Goal: Task Accomplishment & Management: Use online tool/utility

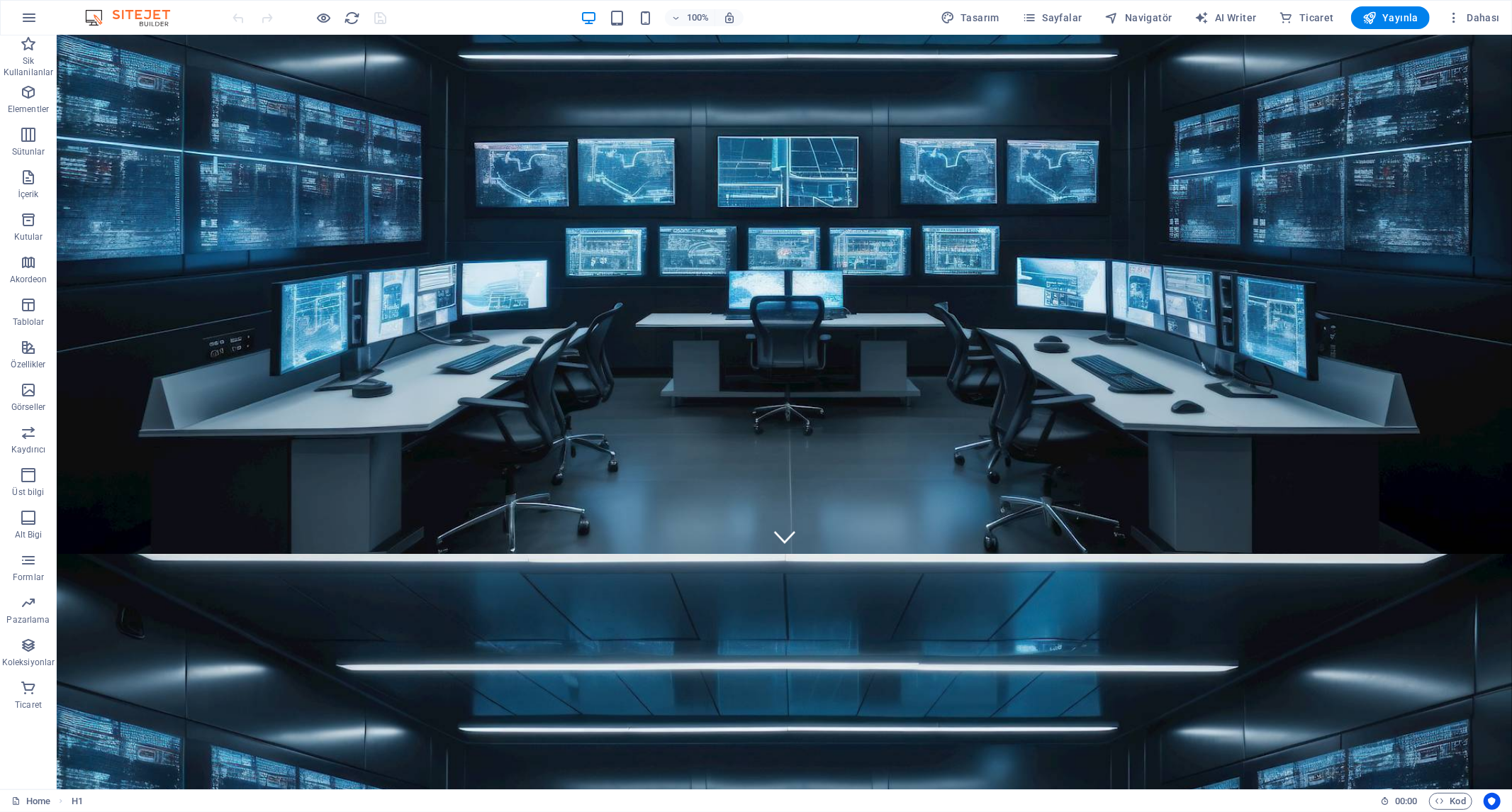
scroll to position [629, 0]
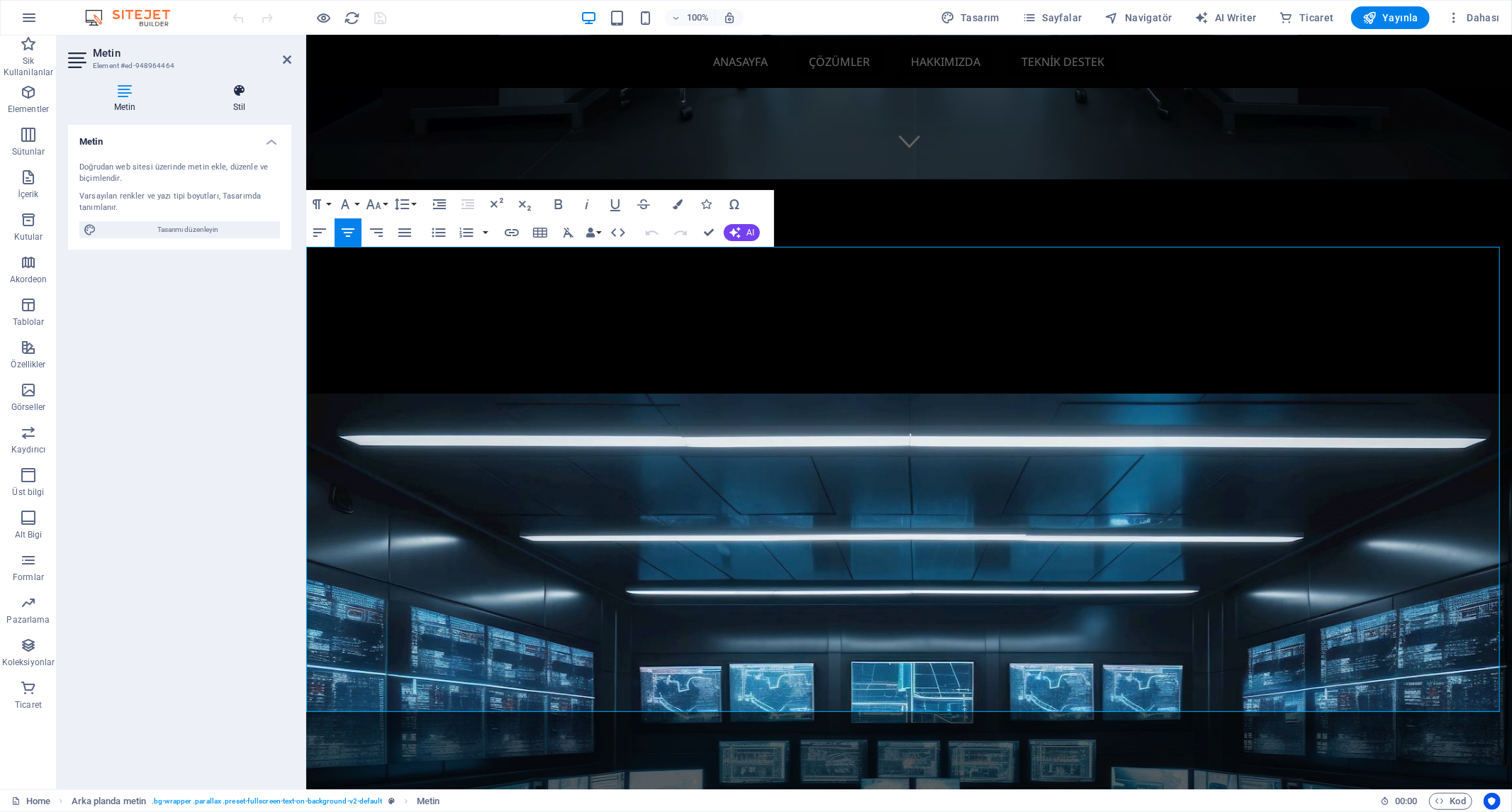
click at [229, 97] on icon at bounding box center [239, 90] width 104 height 14
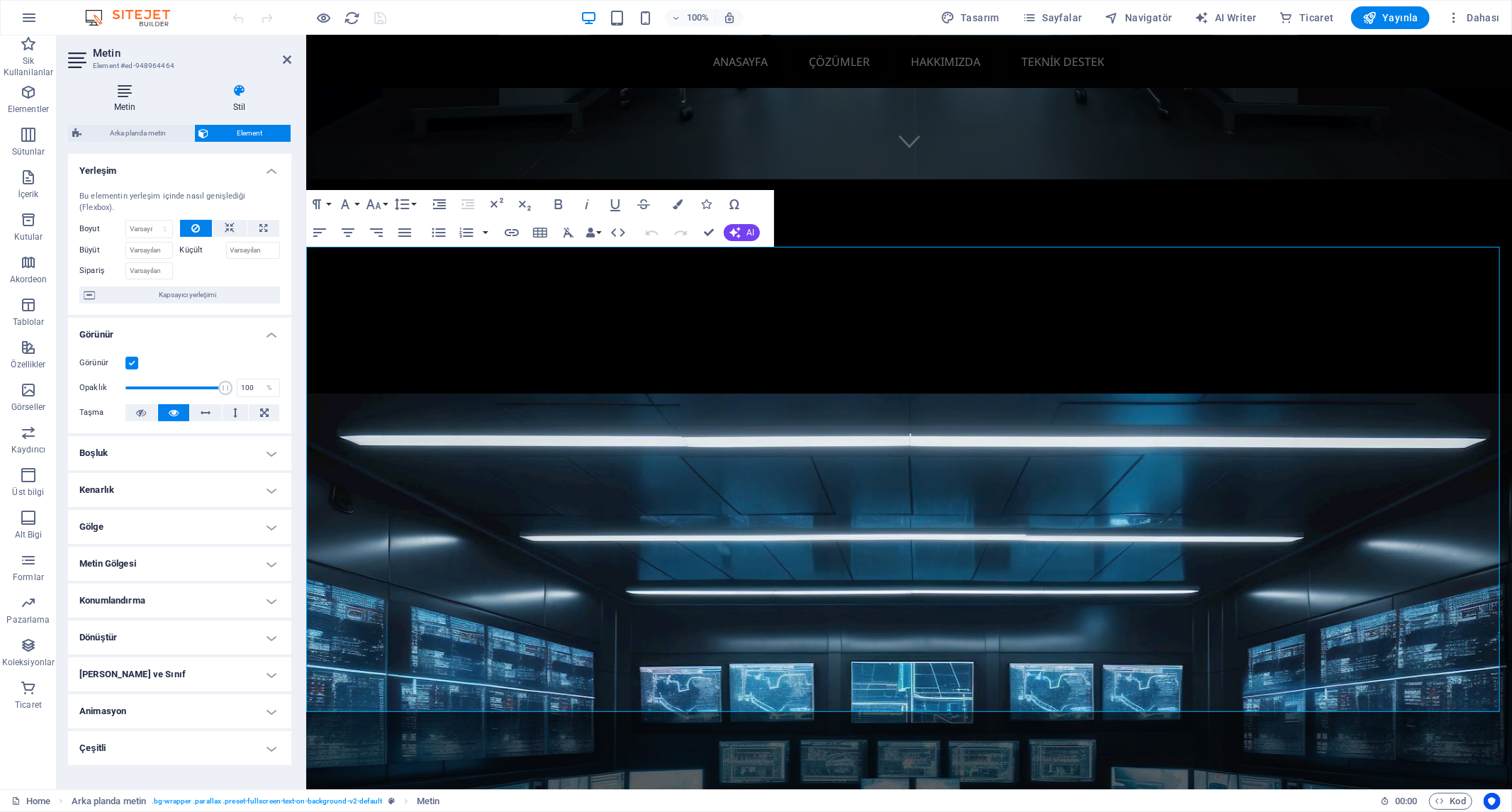
click at [135, 92] on icon at bounding box center [125, 90] width 113 height 14
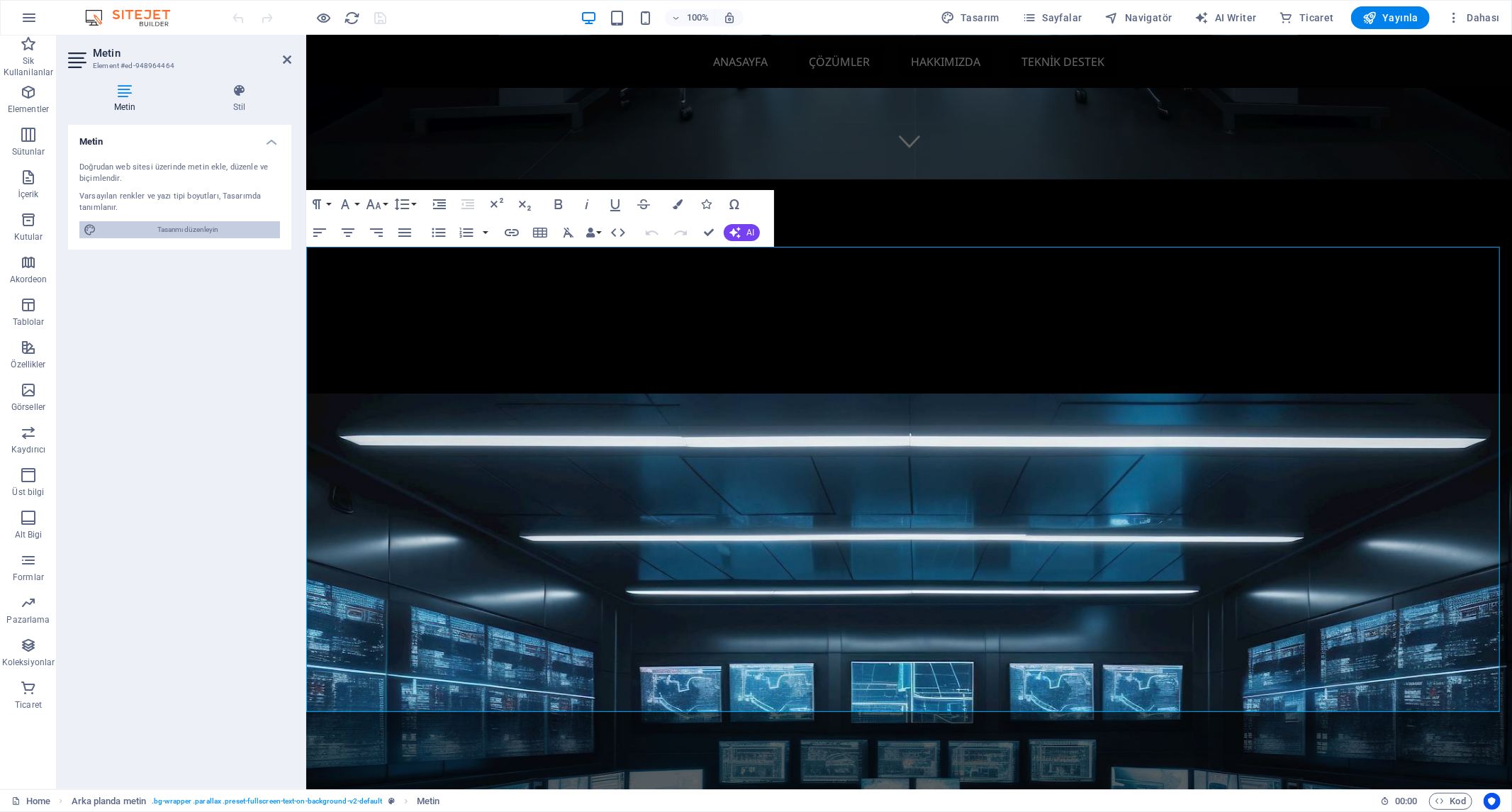
click at [191, 228] on span "Tasarımı düzenleyin" at bounding box center [188, 229] width 175 height 17
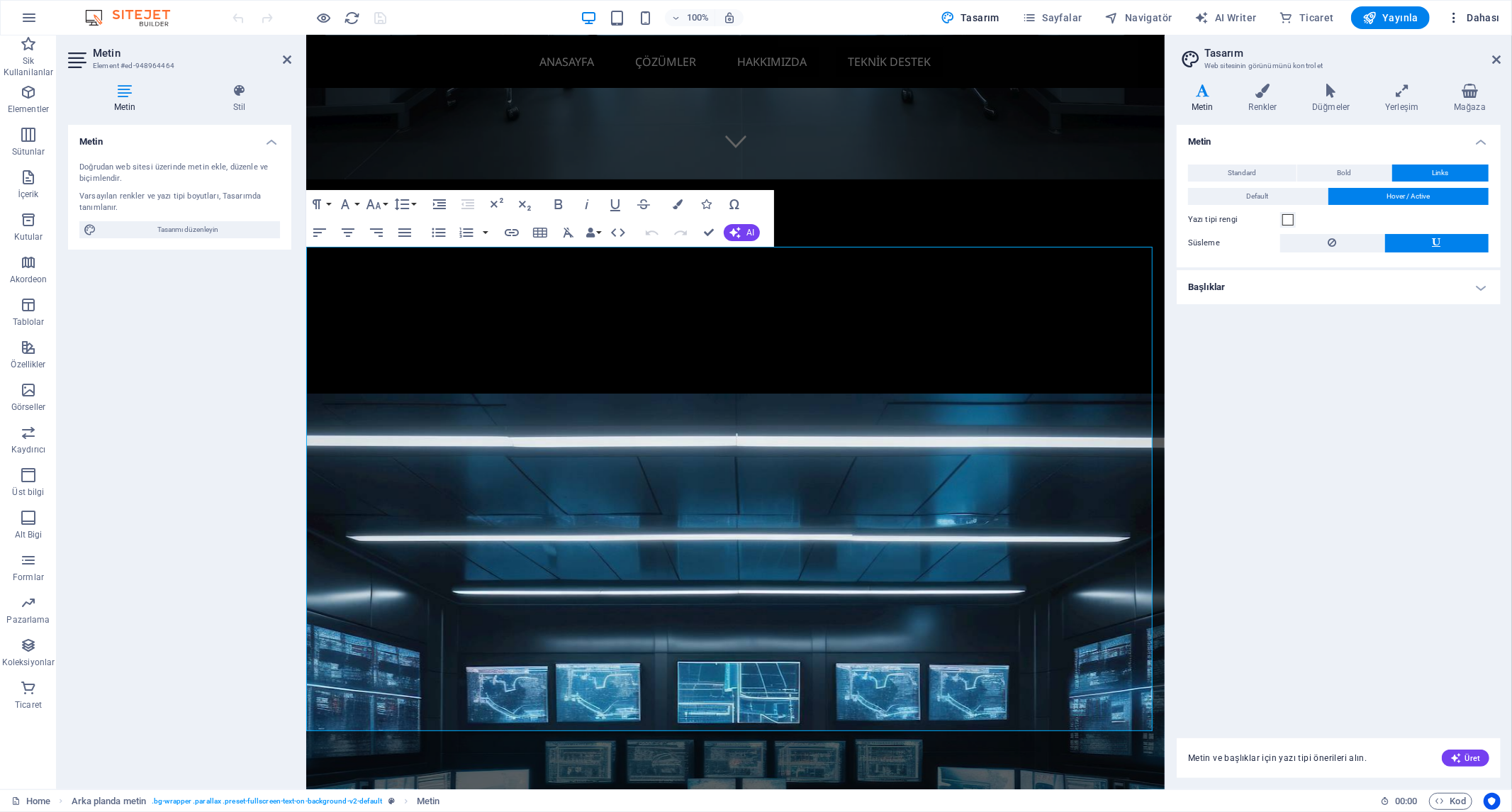
click at [1462, 16] on span "Dahası" at bounding box center [1473, 18] width 54 height 14
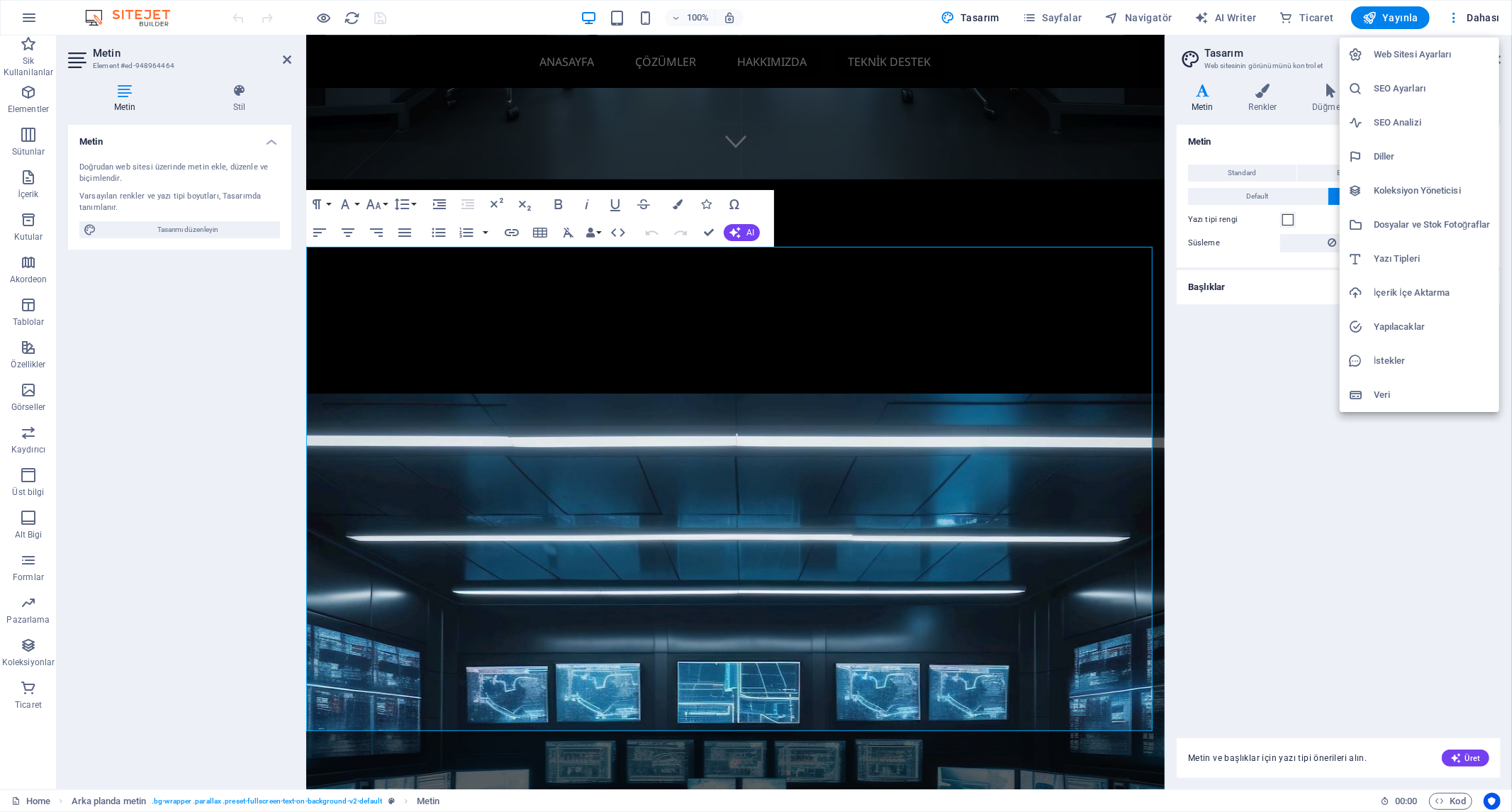
click at [1397, 395] on h6 "Veri" at bounding box center [1433, 394] width 117 height 17
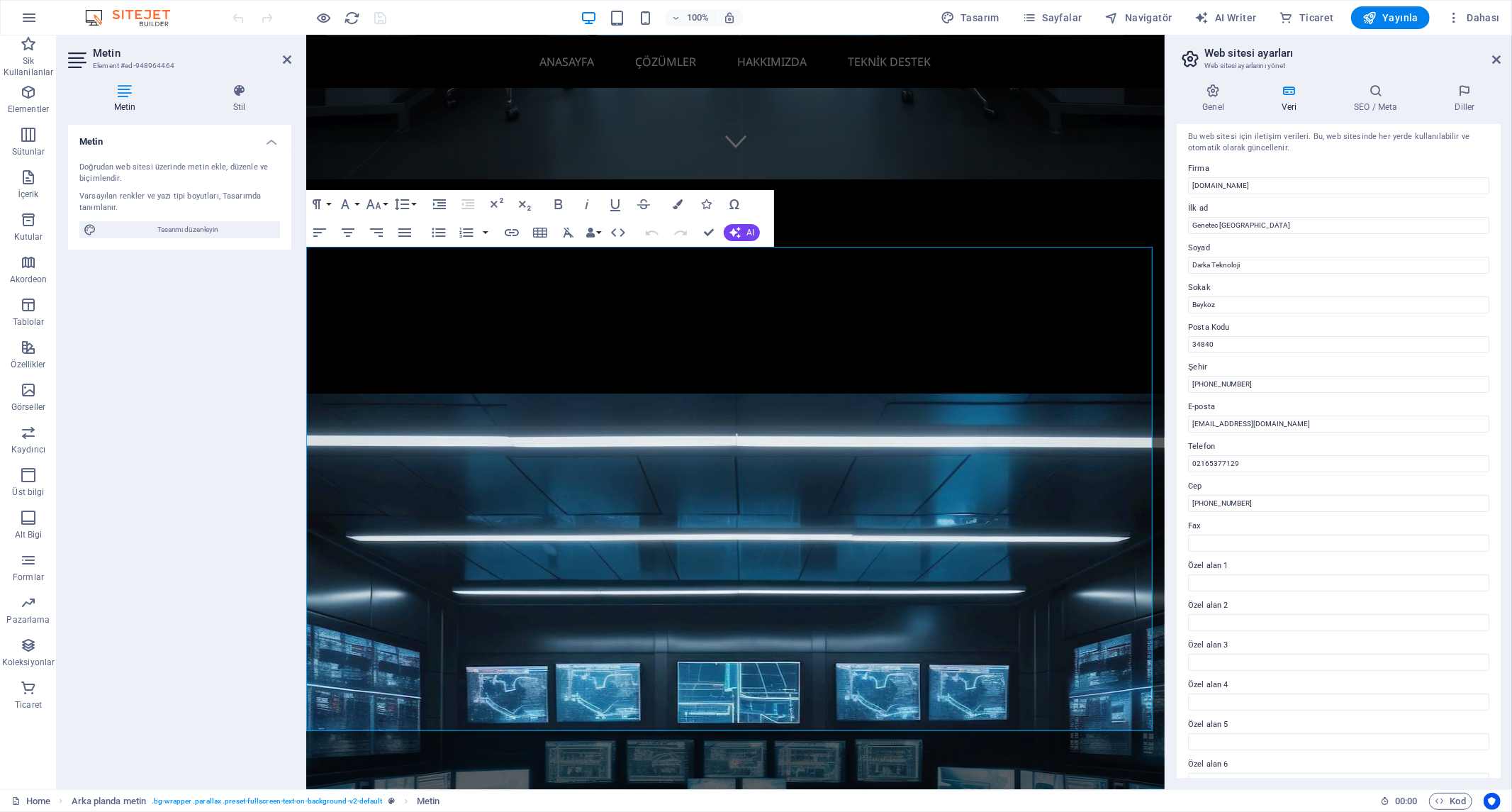
scroll to position [0, 0]
click at [1379, 100] on h4 "SEO / Meta" at bounding box center [1378, 98] width 100 height 30
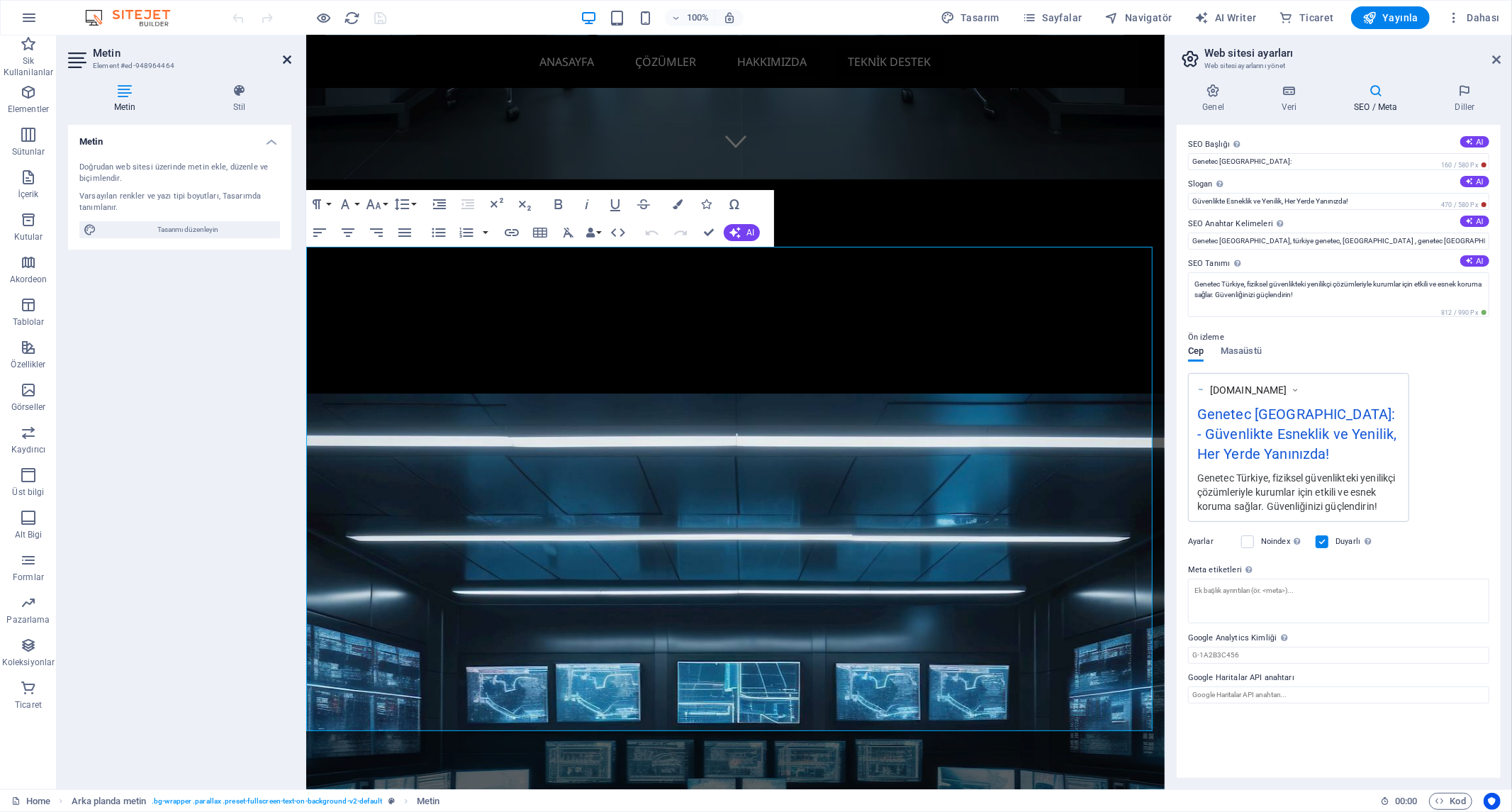
click at [285, 57] on icon at bounding box center [287, 59] width 9 height 11
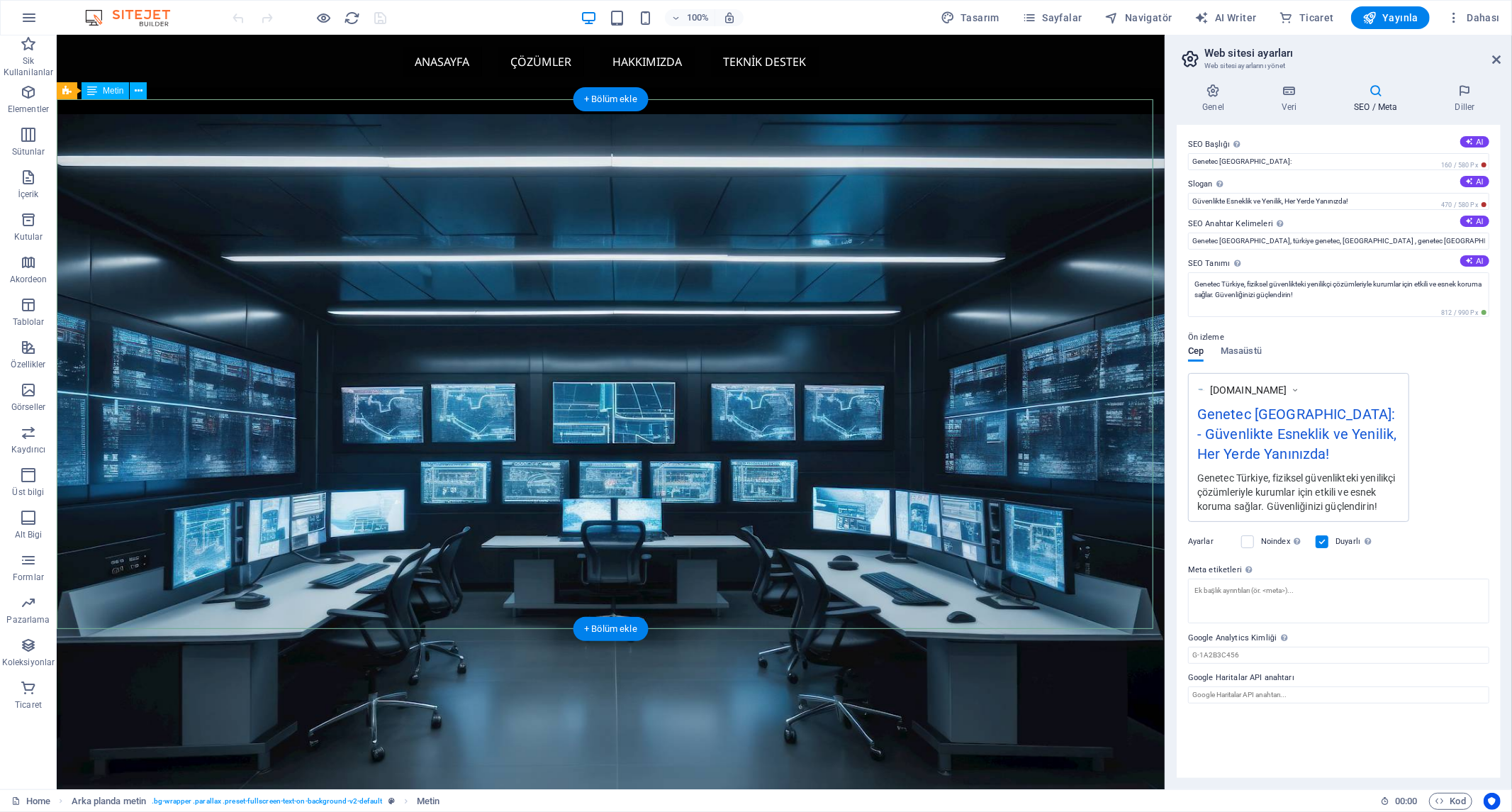
scroll to position [1103, 0]
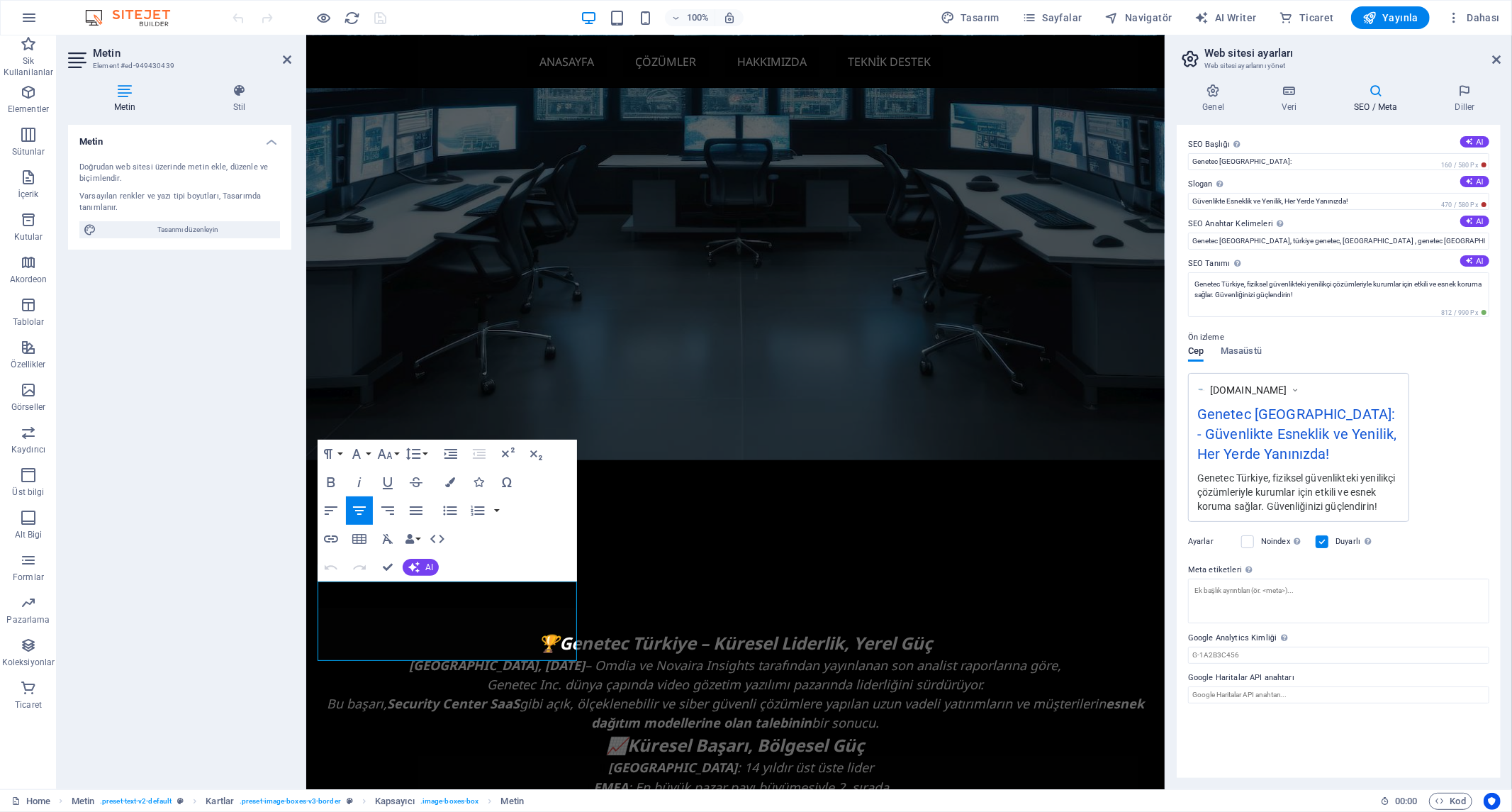
click at [169, 490] on div "Metin Doğrudan web sitesi üzerinde metin ekle, düzenle ve biçimlendir. Varsayıl…" at bounding box center [180, 452] width 223 height 653
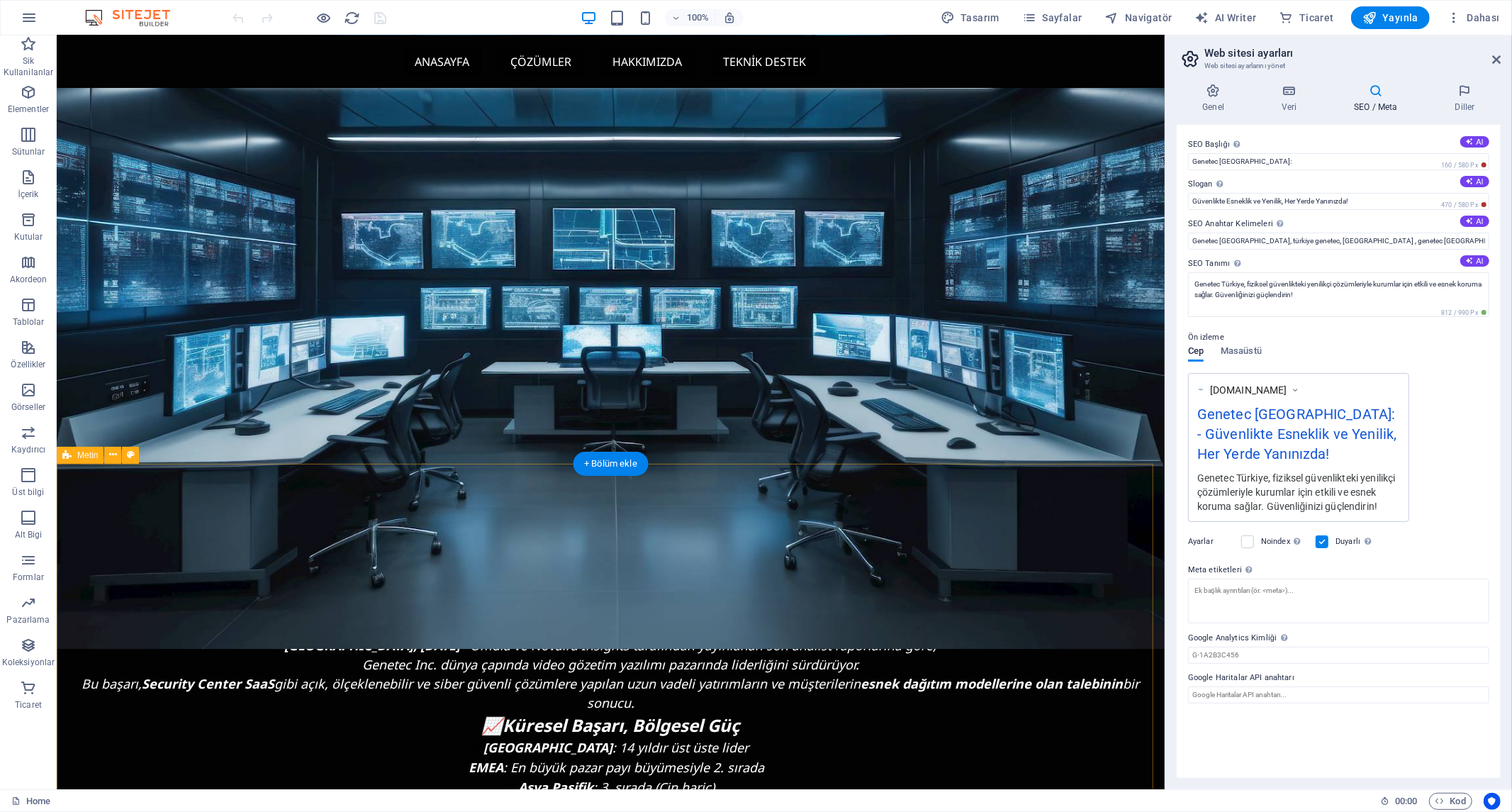
scroll to position [1331, 0]
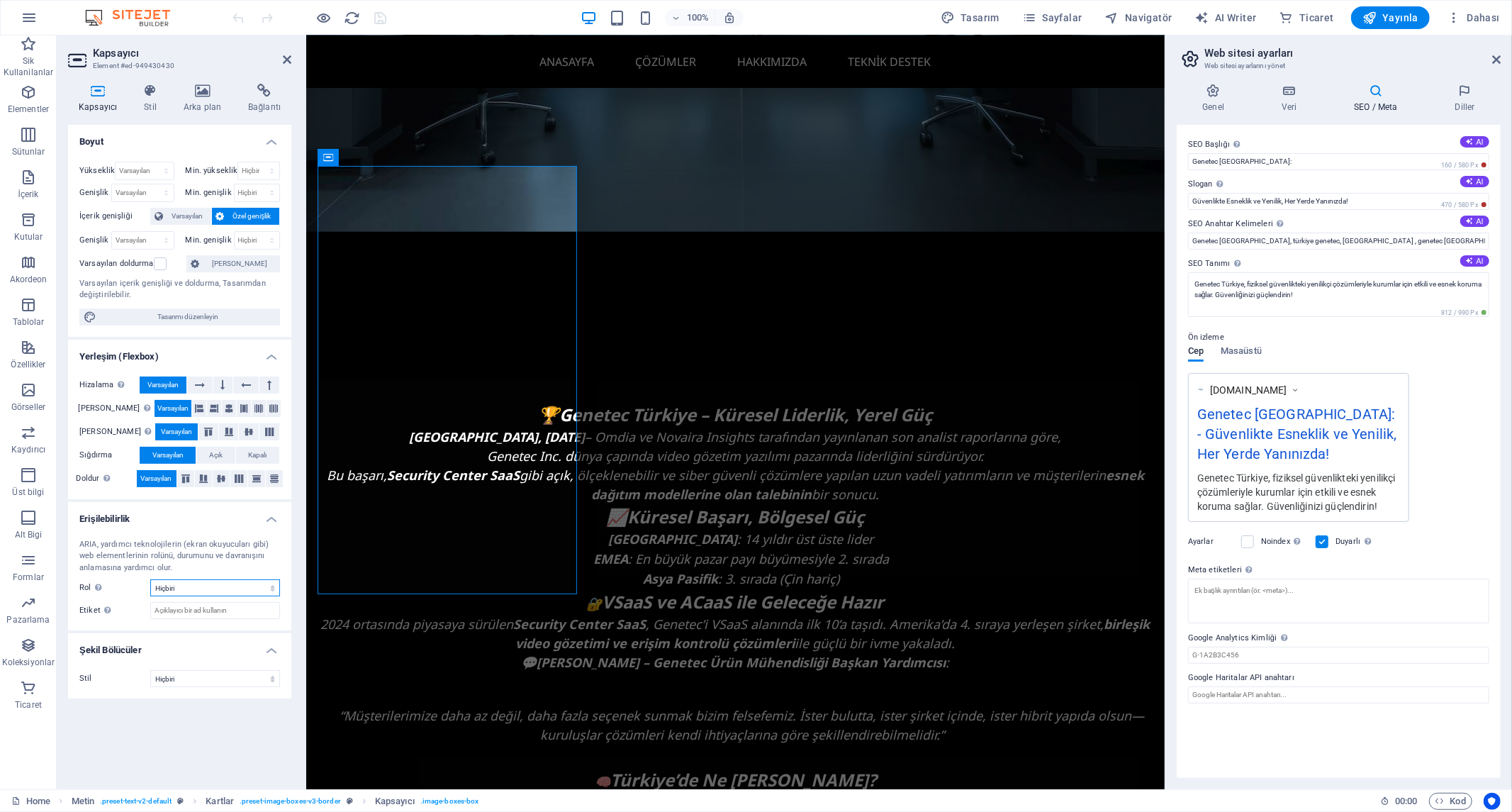
click at [209, 593] on select "Hiçbiri Alert Alt Bigi Article Banner Comment Complementary Dialog Marquee Pres…" at bounding box center [214, 588] width 130 height 17
click at [197, 614] on input "Etiket Anlaşılır olmayan elementler için açık ve tanımlayıcı bir ad sağlamak am…" at bounding box center [214, 610] width 130 height 17
click at [219, 611] on input "Etiket Anlaşılır olmayan elementler için açık ve tanımlayıcı bir ad sağlamak am…" at bounding box center [214, 610] width 130 height 17
click at [202, 733] on div "Boyut Yükseklik Varsayılan px rem % vh vw Min. yükseklik Hiçbiri px rem % vh vw…" at bounding box center [180, 452] width 223 height 653
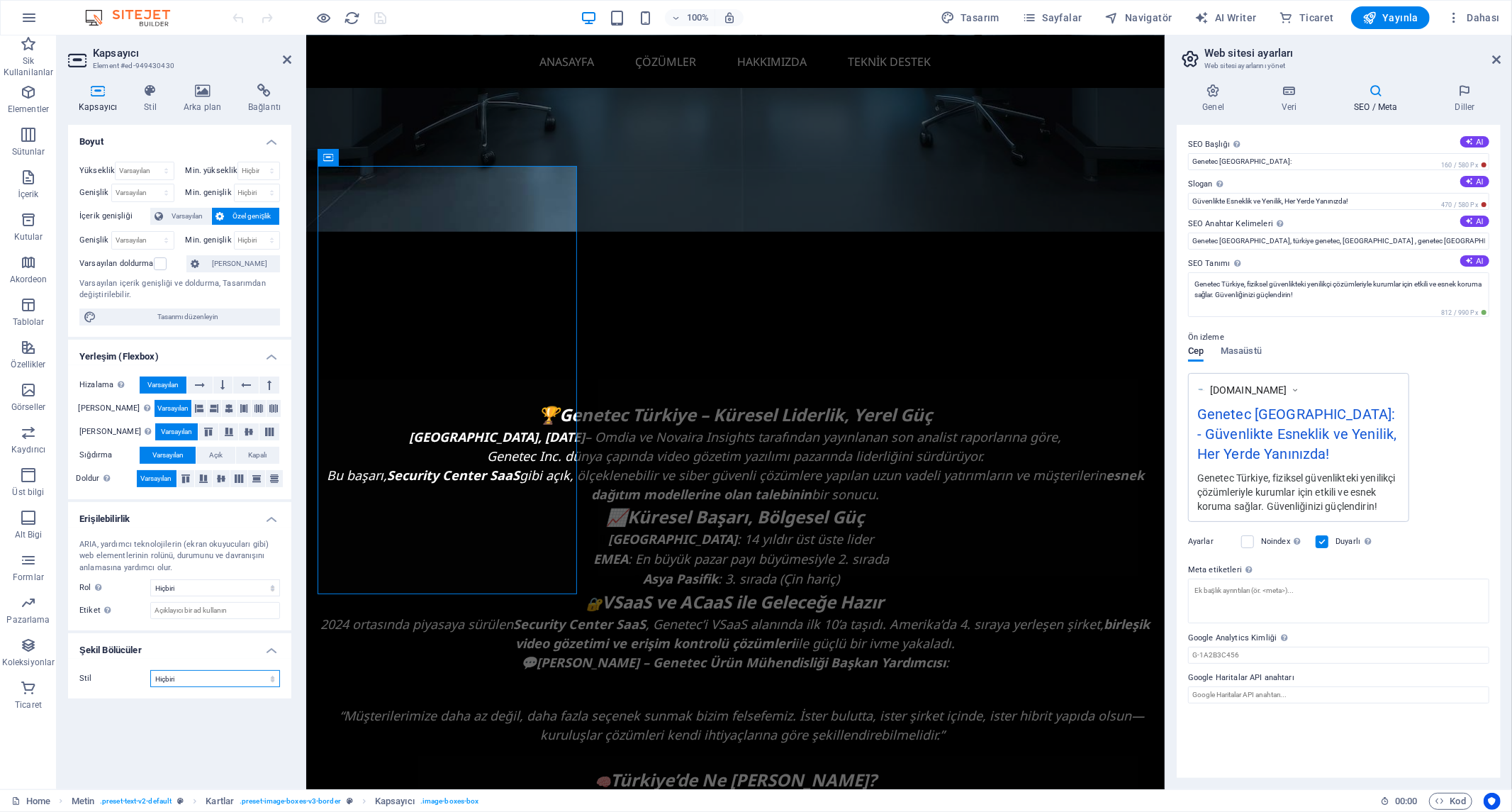
click at [194, 670] on select "Hiçbiri Üçgen Kare Çapraz Çokgen 1 Çokgen 2 Zikzak Çoklu Zikzaklar Dalgalar Çok…" at bounding box center [214, 678] width 130 height 17
click at [194, 734] on div "Boyut Yükseklik Varsayılan px rem % vh vw Min. yükseklik Hiçbiri px rem % vh vw…" at bounding box center [180, 452] width 223 height 653
click at [151, 102] on h4 "Stil" at bounding box center [153, 98] width 40 height 30
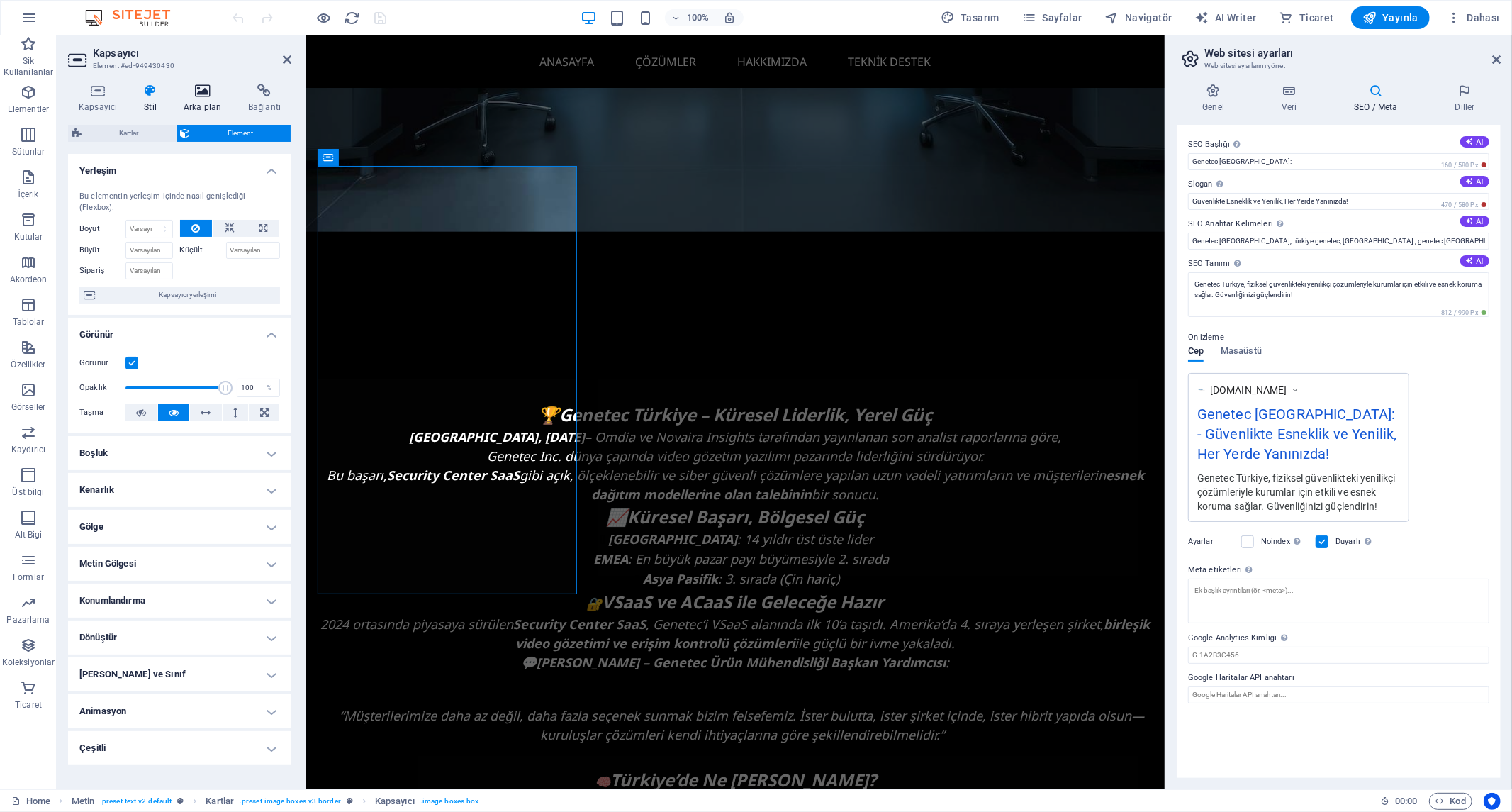
click at [207, 107] on h4 "Arka plan" at bounding box center [204, 98] width 64 height 30
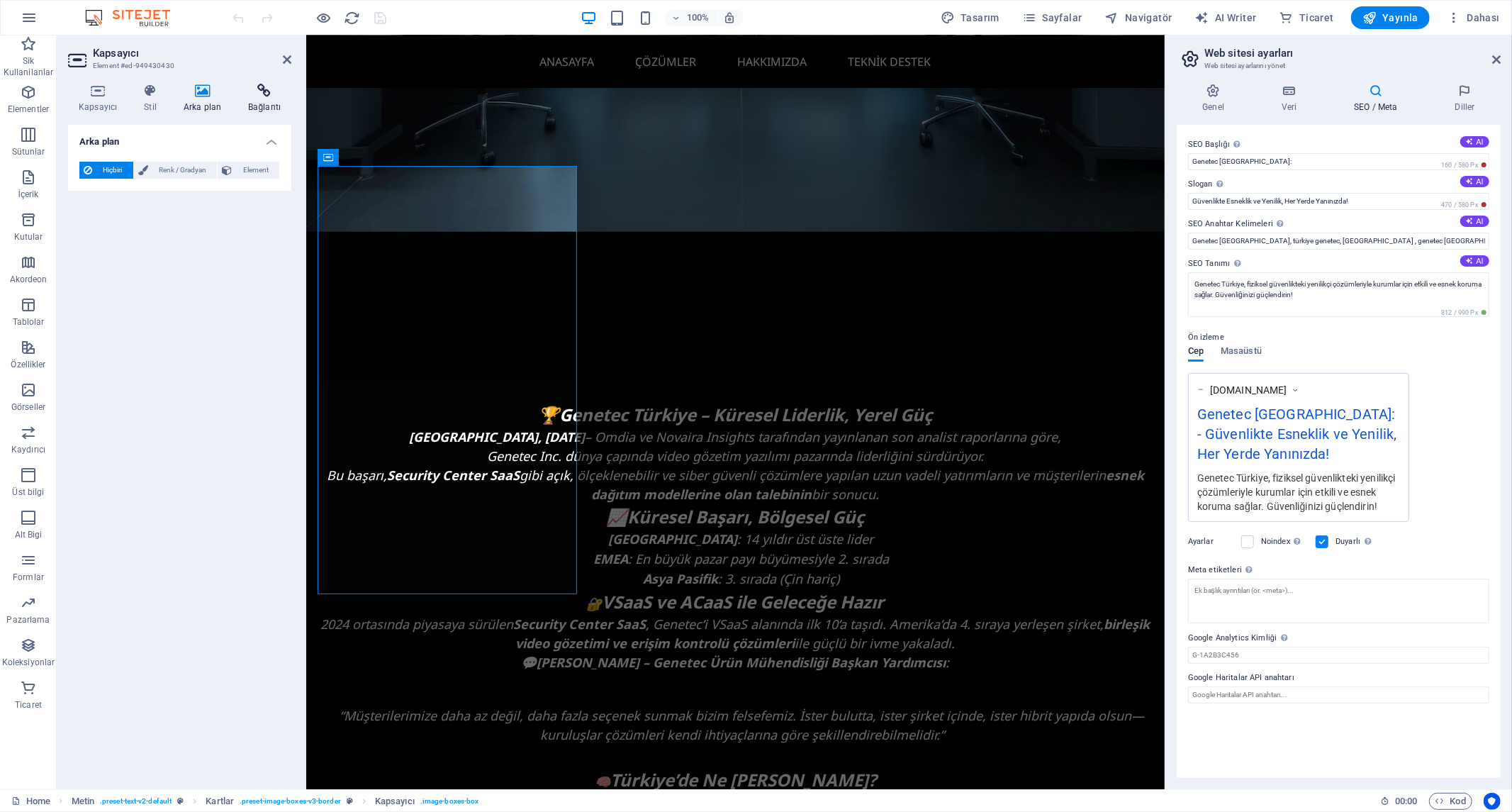
click at [260, 100] on h4 "Bağlantı" at bounding box center [264, 98] width 54 height 30
click at [130, 449] on div "Bağlantı Hiçbiri Sayfa Harici Element Sonraki element Telefon E-posta Sayfa Hom…" at bounding box center [180, 452] width 223 height 653
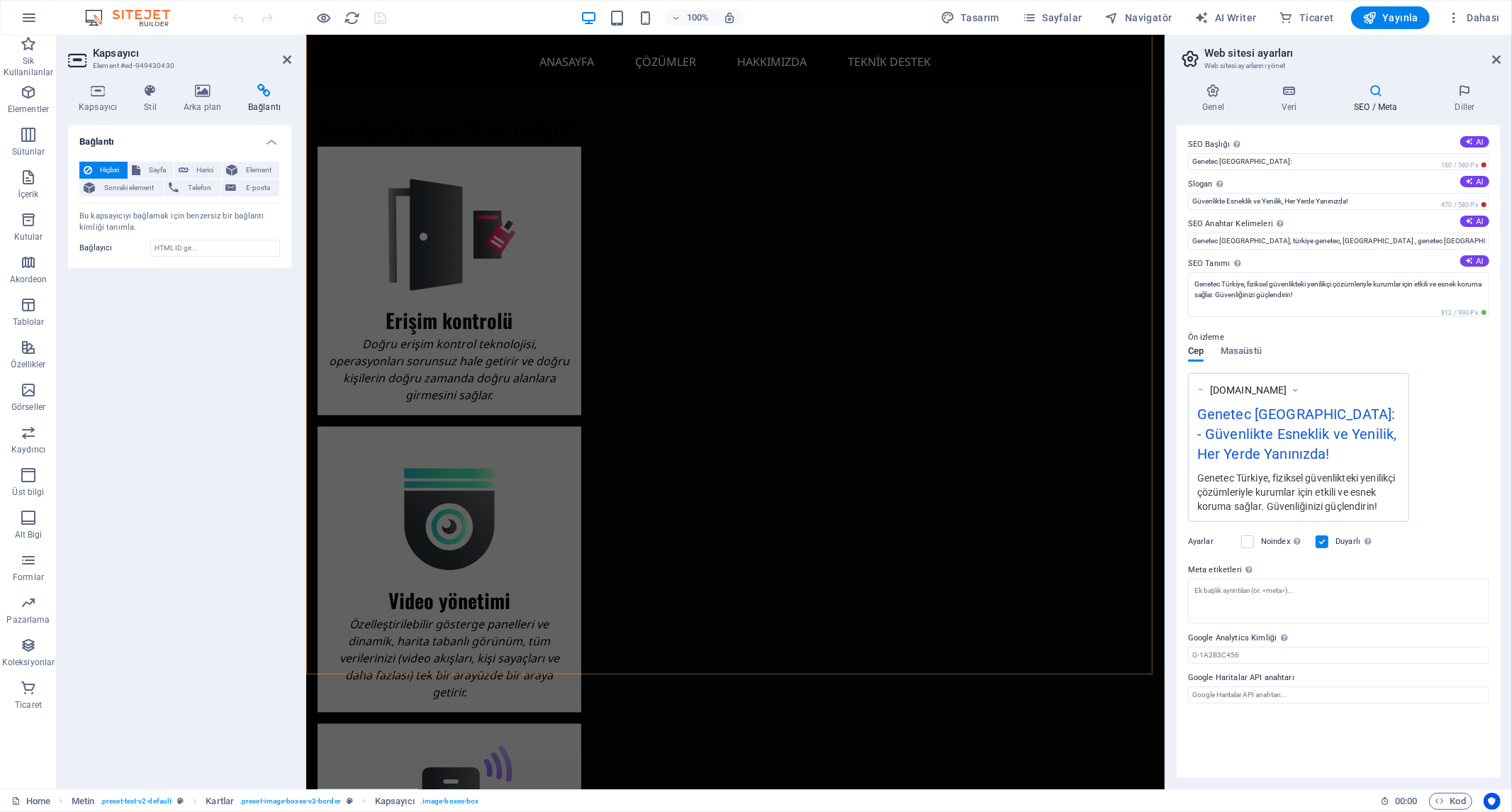
scroll to position [2199, 0]
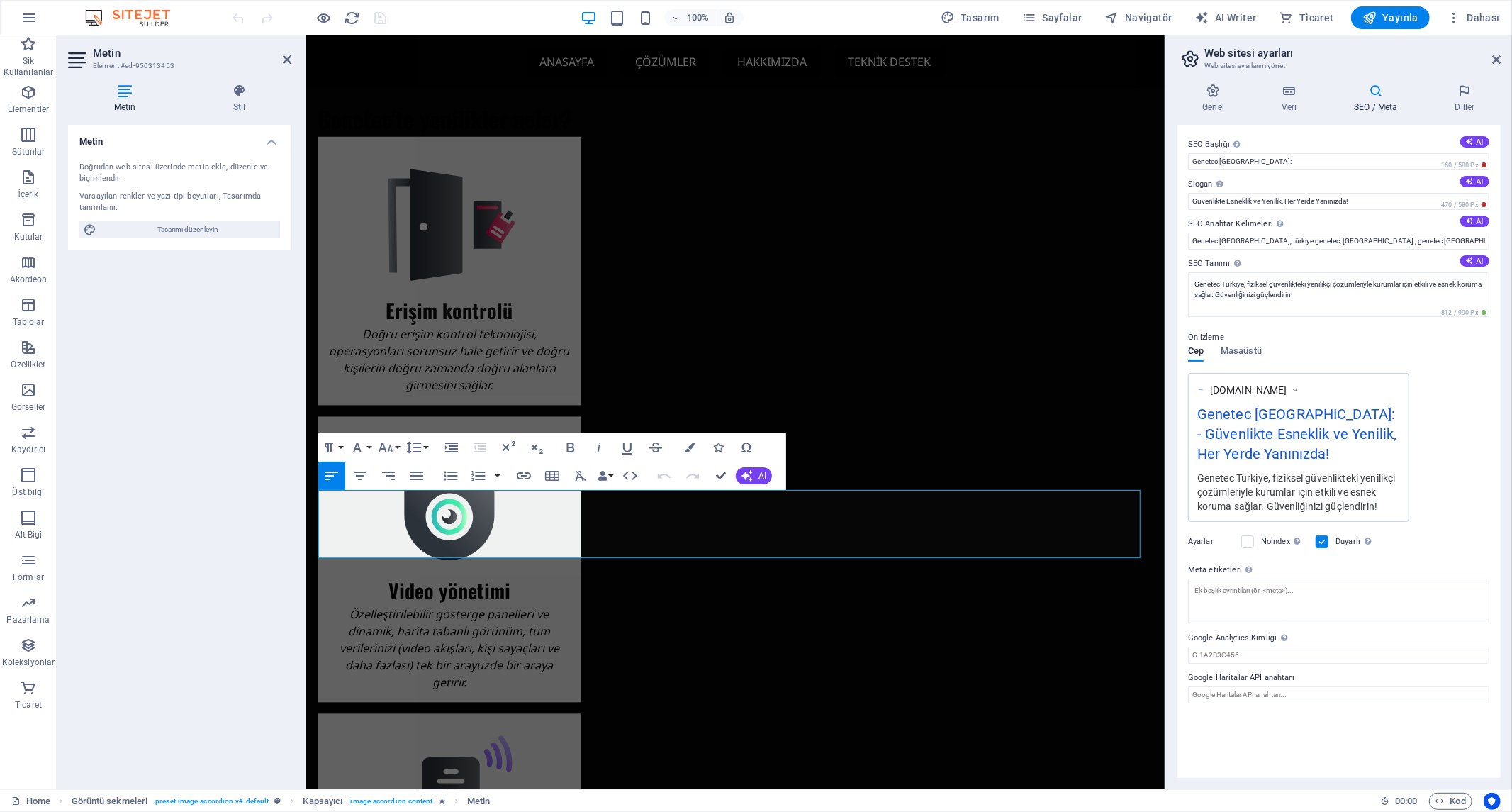
click at [173, 374] on div "Metin Doğrudan web sitesi üzerinde metin ekle, düzenle ve biçimlendir. Varsayıl…" at bounding box center [180, 452] width 223 height 653
click at [286, 59] on icon at bounding box center [287, 59] width 9 height 11
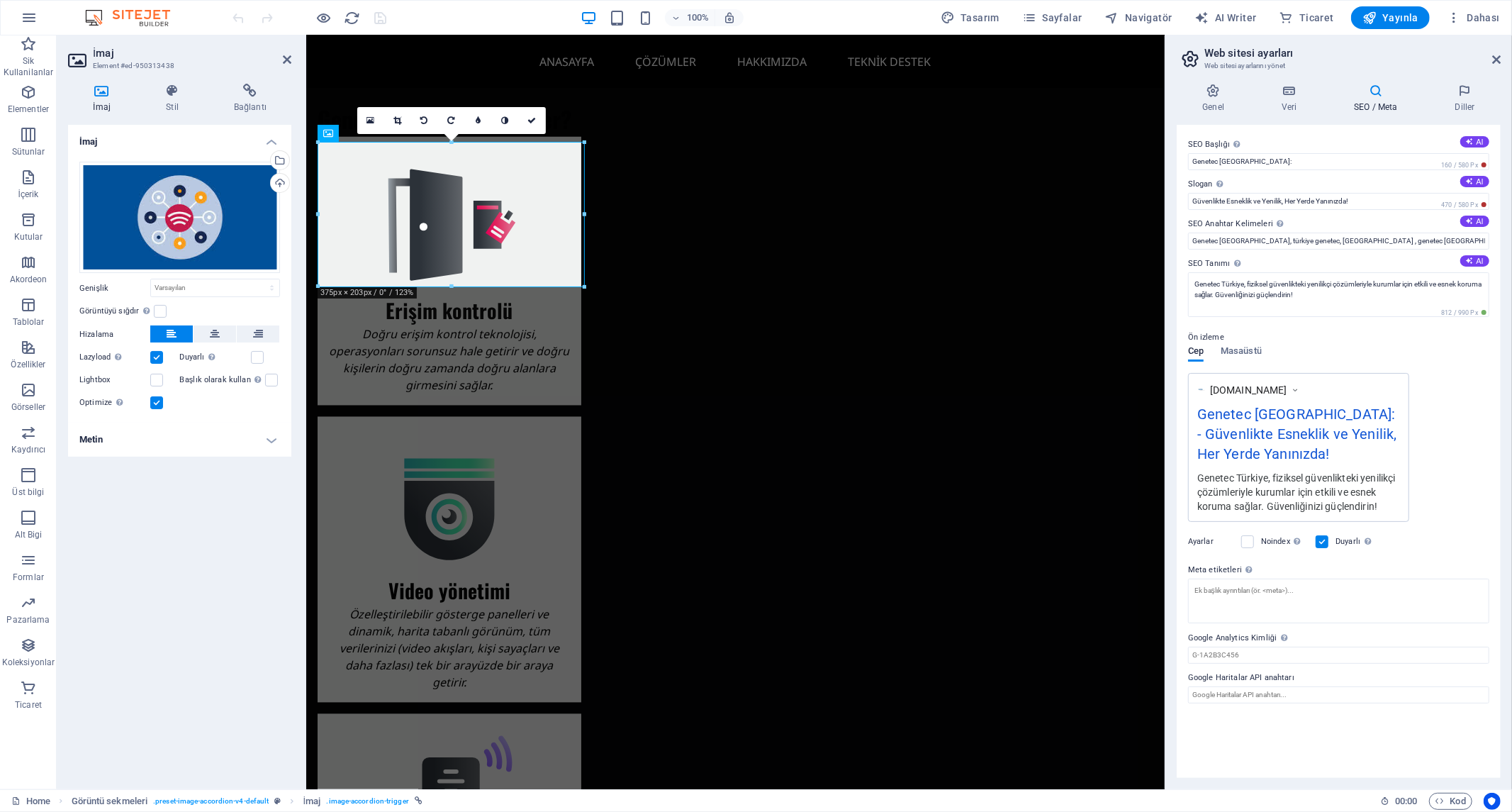
click at [188, 442] on h4 "Metin" at bounding box center [180, 440] width 223 height 34
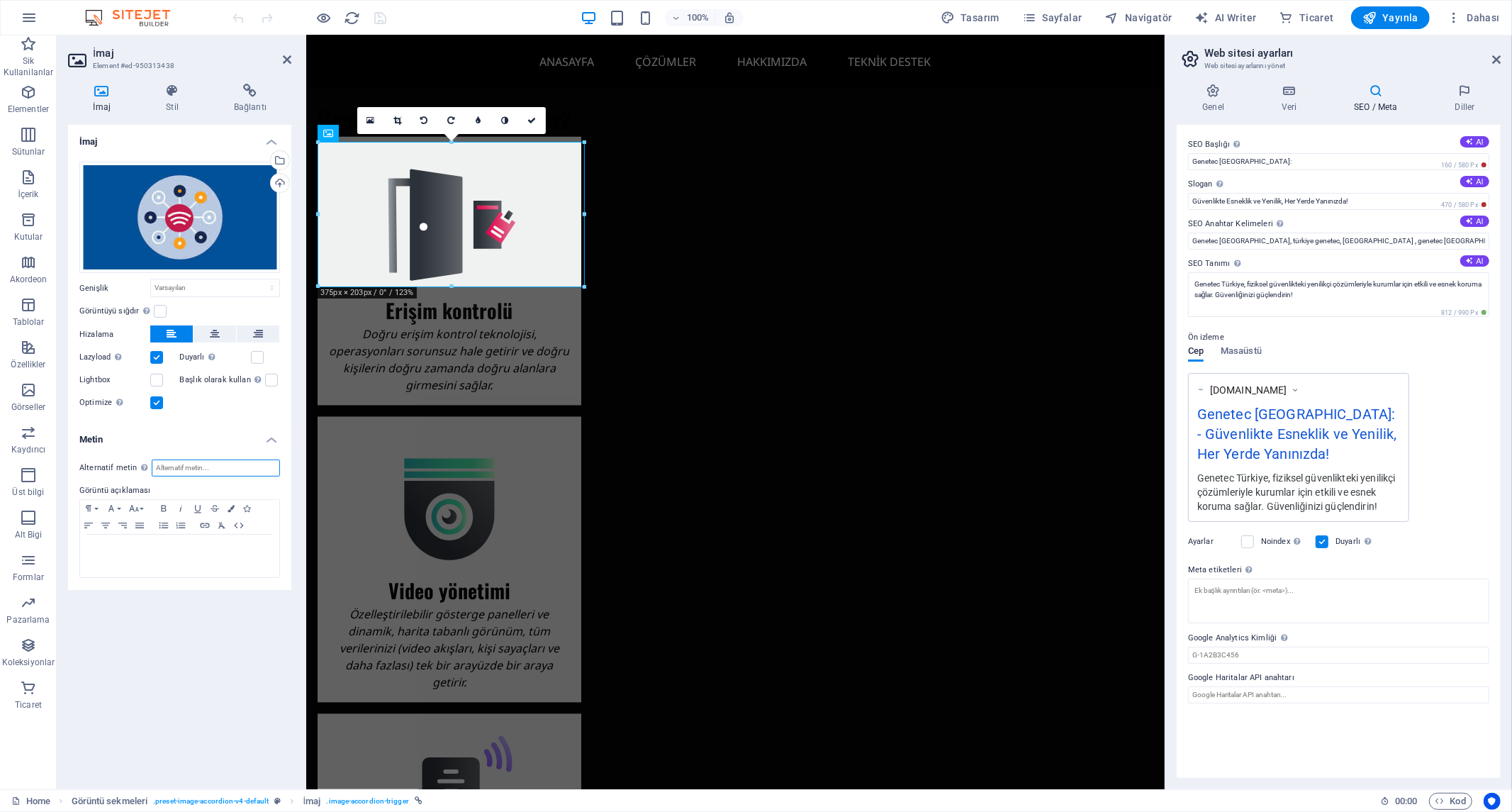
click at [197, 471] on input "Alternatif metin Alternatif metin, görselleri görüntüleyemeyen cihazlar tarafın…" at bounding box center [215, 468] width 128 height 17
click at [181, 570] on div at bounding box center [180, 556] width 199 height 43
click at [178, 564] on div at bounding box center [180, 556] width 199 height 43
click at [183, 681] on div "İmaj Dosyaları buraya sürükleyin, dosyaları seçmek için tıklayın veya Dosyalard…" at bounding box center [180, 452] width 223 height 653
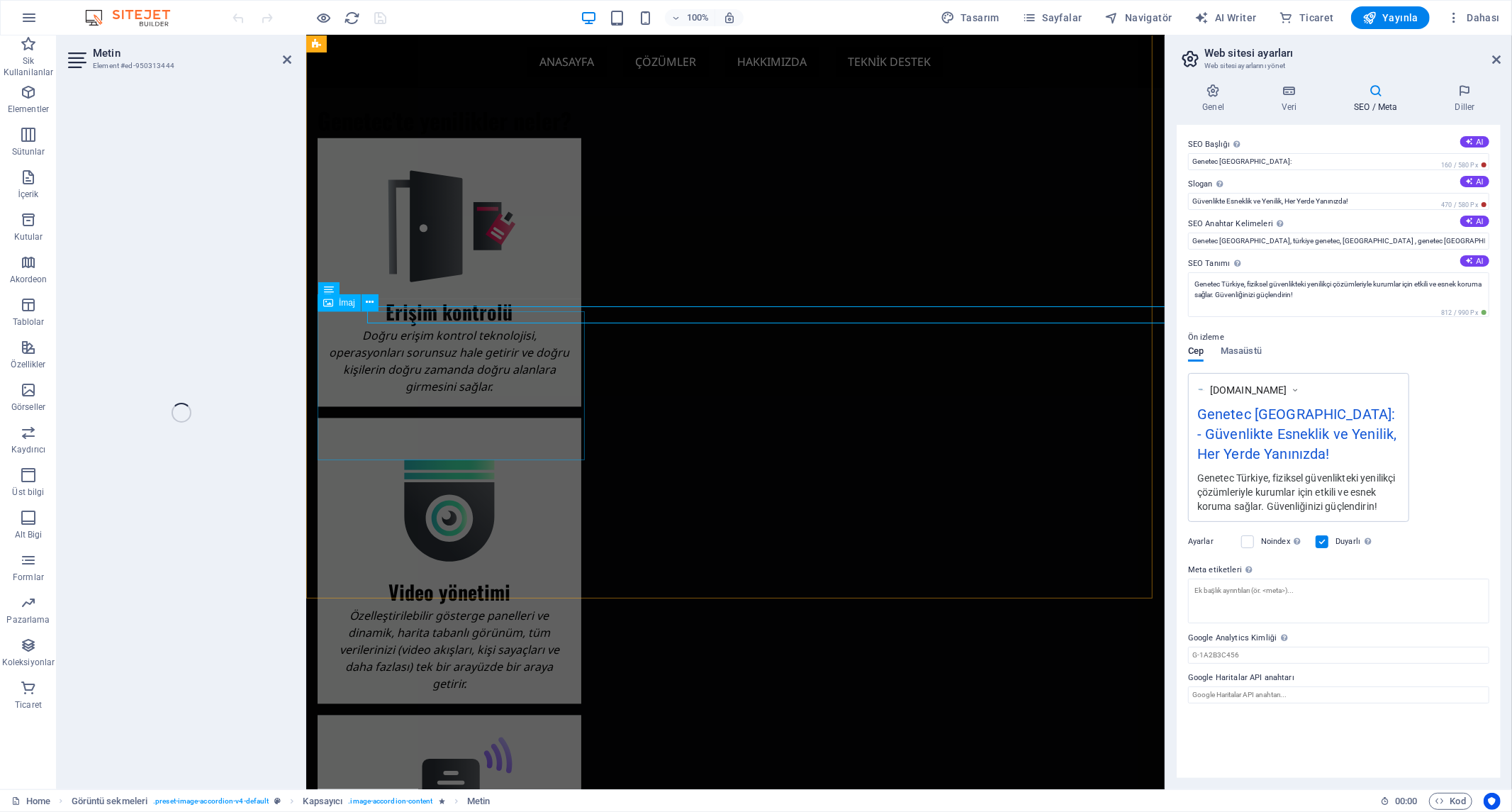
scroll to position [2199, 0]
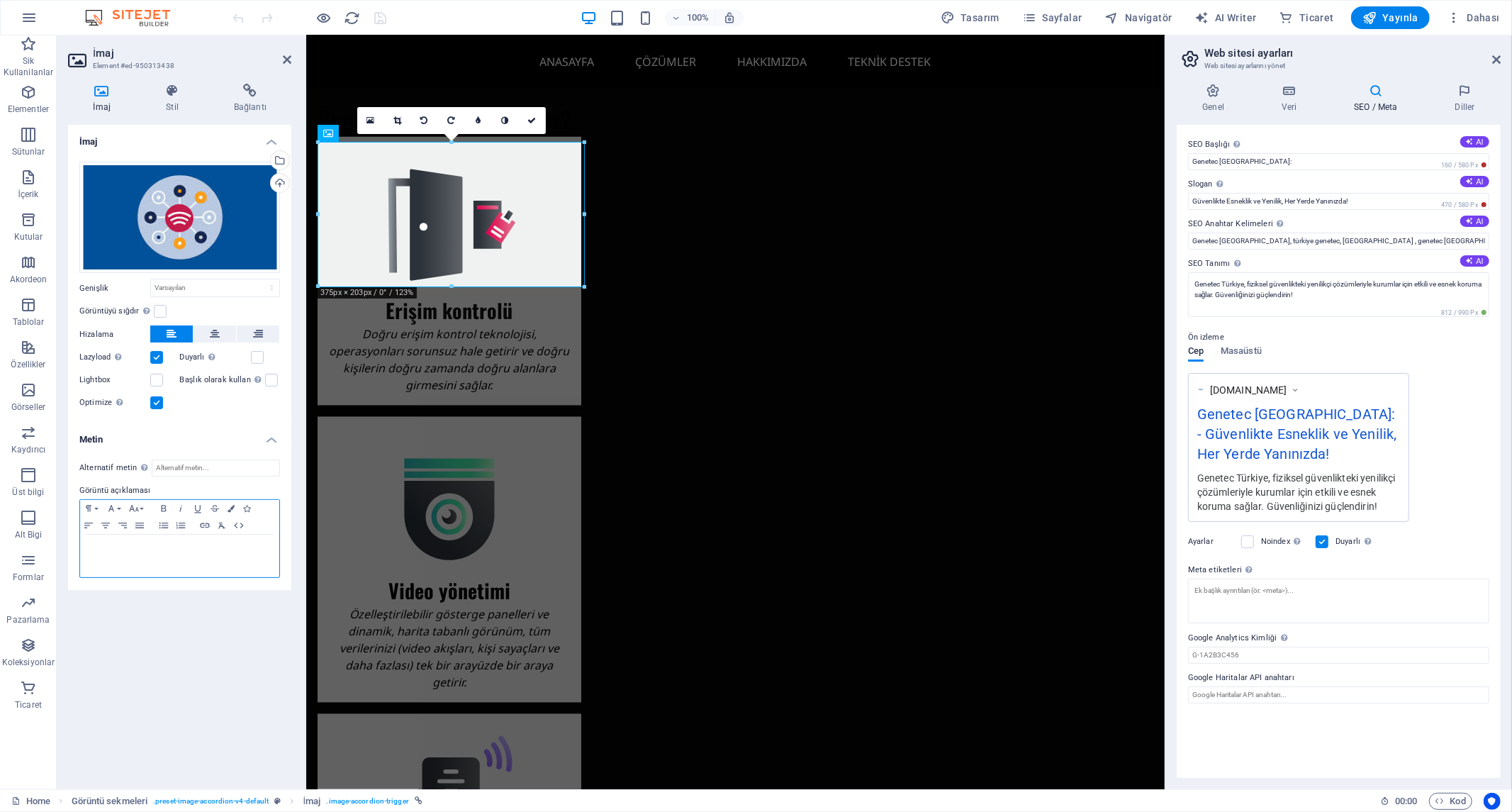
click at [170, 566] on div at bounding box center [180, 556] width 199 height 43
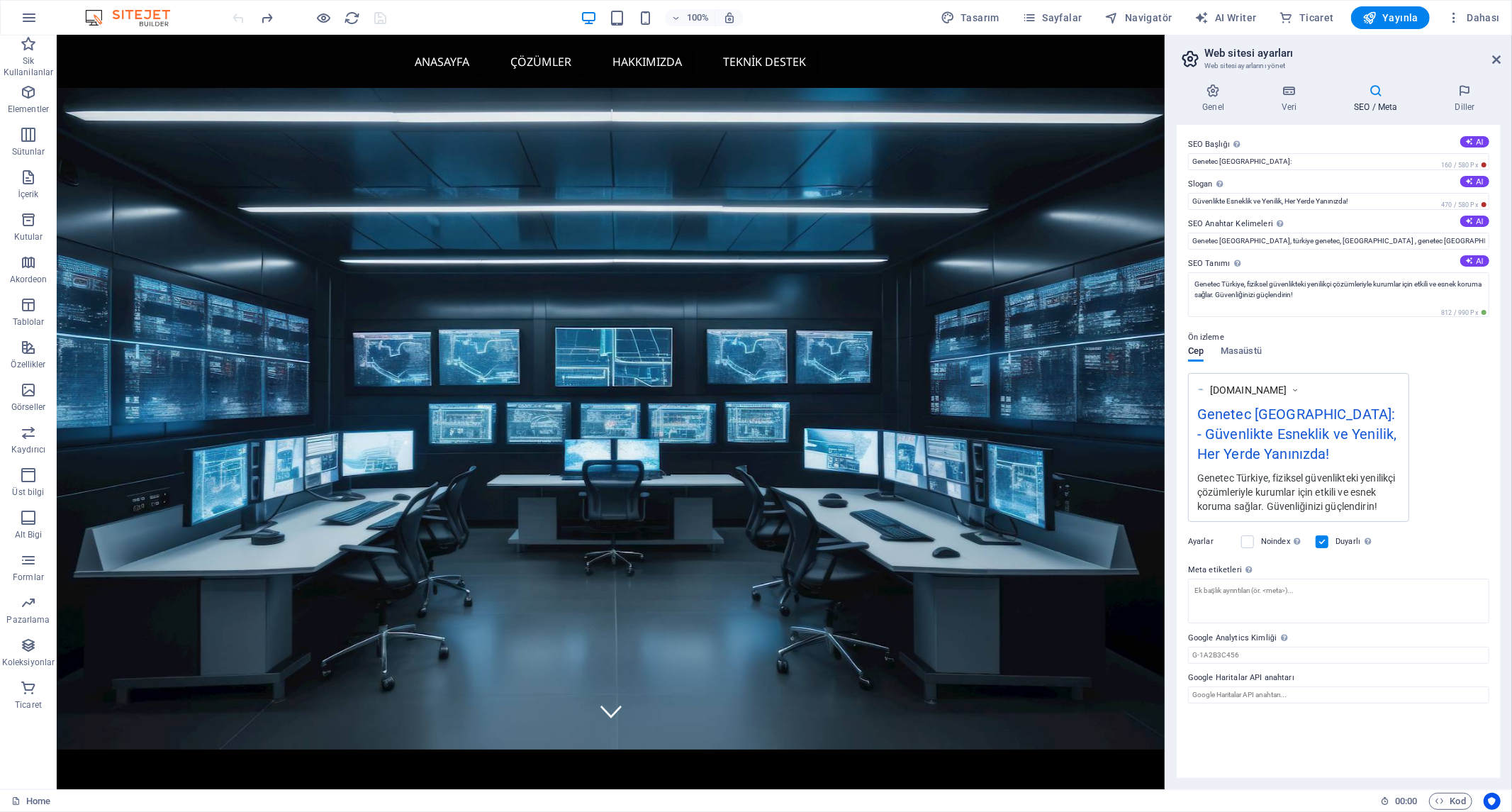
scroll to position [0, 0]
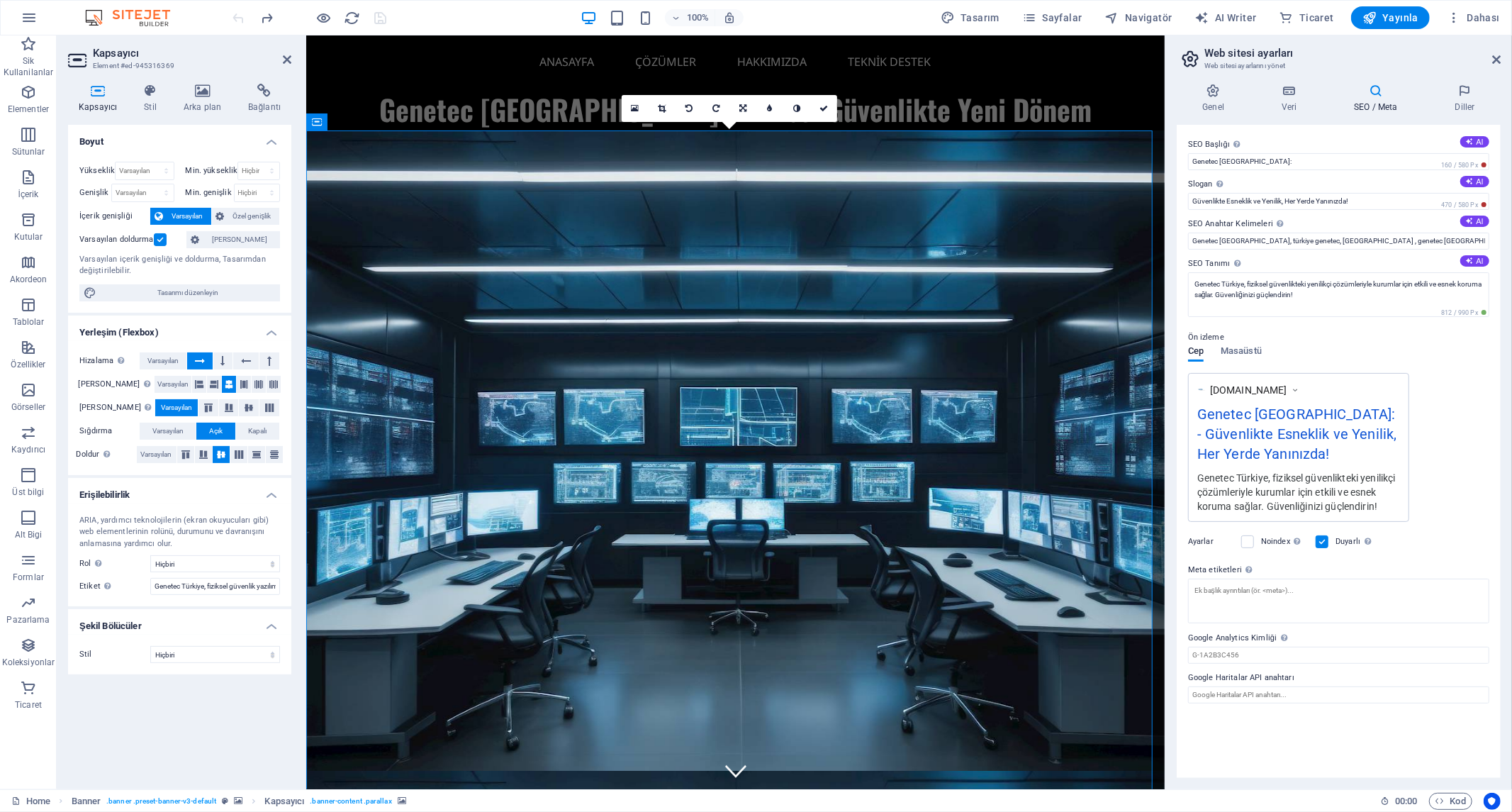
drag, startPoint x: 1265, startPoint y: 456, endPoint x: 1252, endPoint y: 409, distance: 48.8
click at [1252, 409] on div "Genetec [GEOGRAPHIC_DATA]: - Güvenlikte Esneklik ve Yenilik, Her Yerde Yanınızd…" at bounding box center [1299, 438] width 202 height 68
drag, startPoint x: 1359, startPoint y: 200, endPoint x: 1170, endPoint y: 207, distance: 189.1
click at [1171, 207] on div "Genel Veri SEO / Meta Diller Web Sitesi Adı [DOMAIN_NAME] Logo Dosyaları buraya…" at bounding box center [1338, 431] width 346 height 717
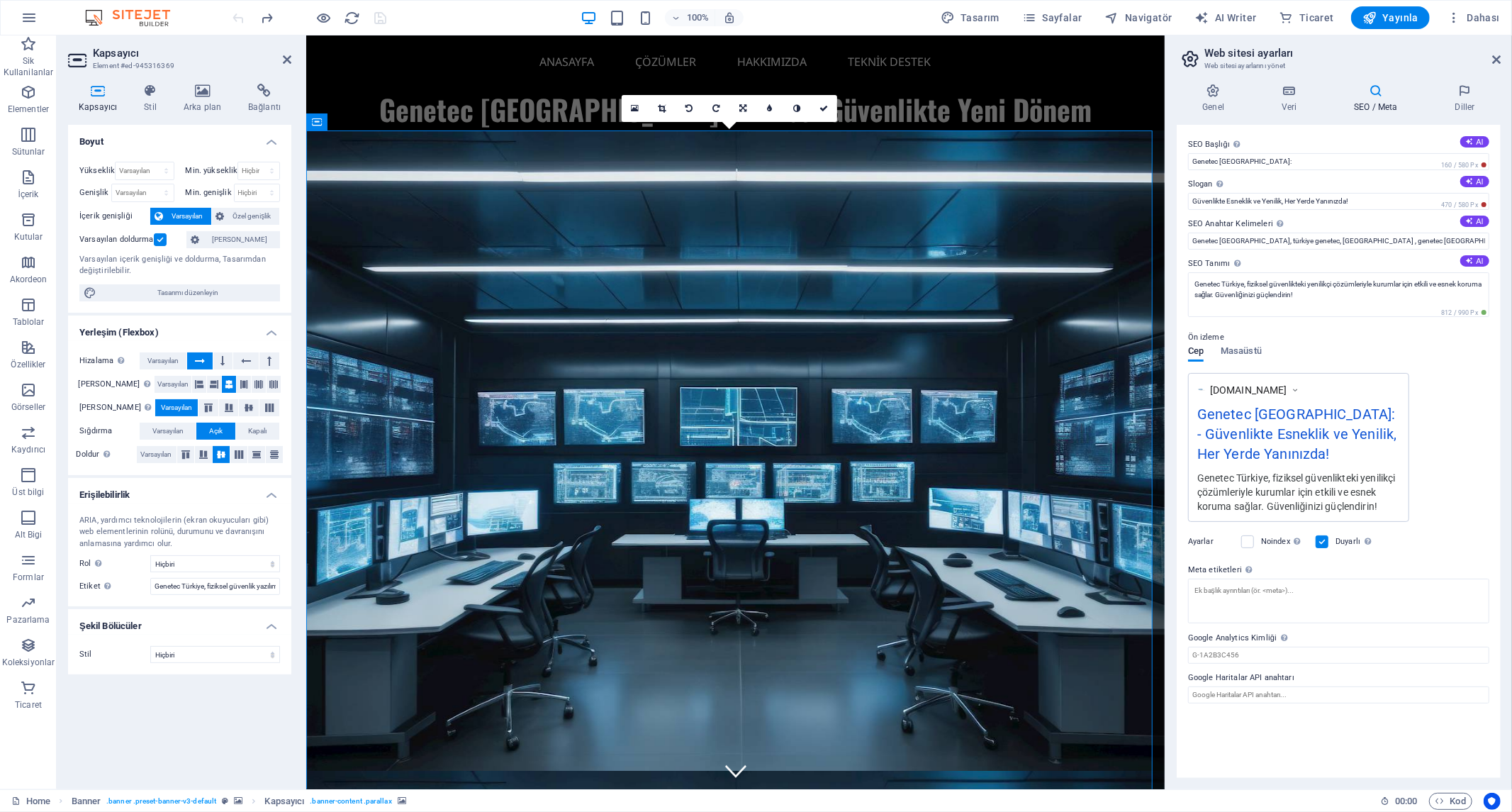
click at [202, 94] on icon at bounding box center [201, 90] width 59 height 14
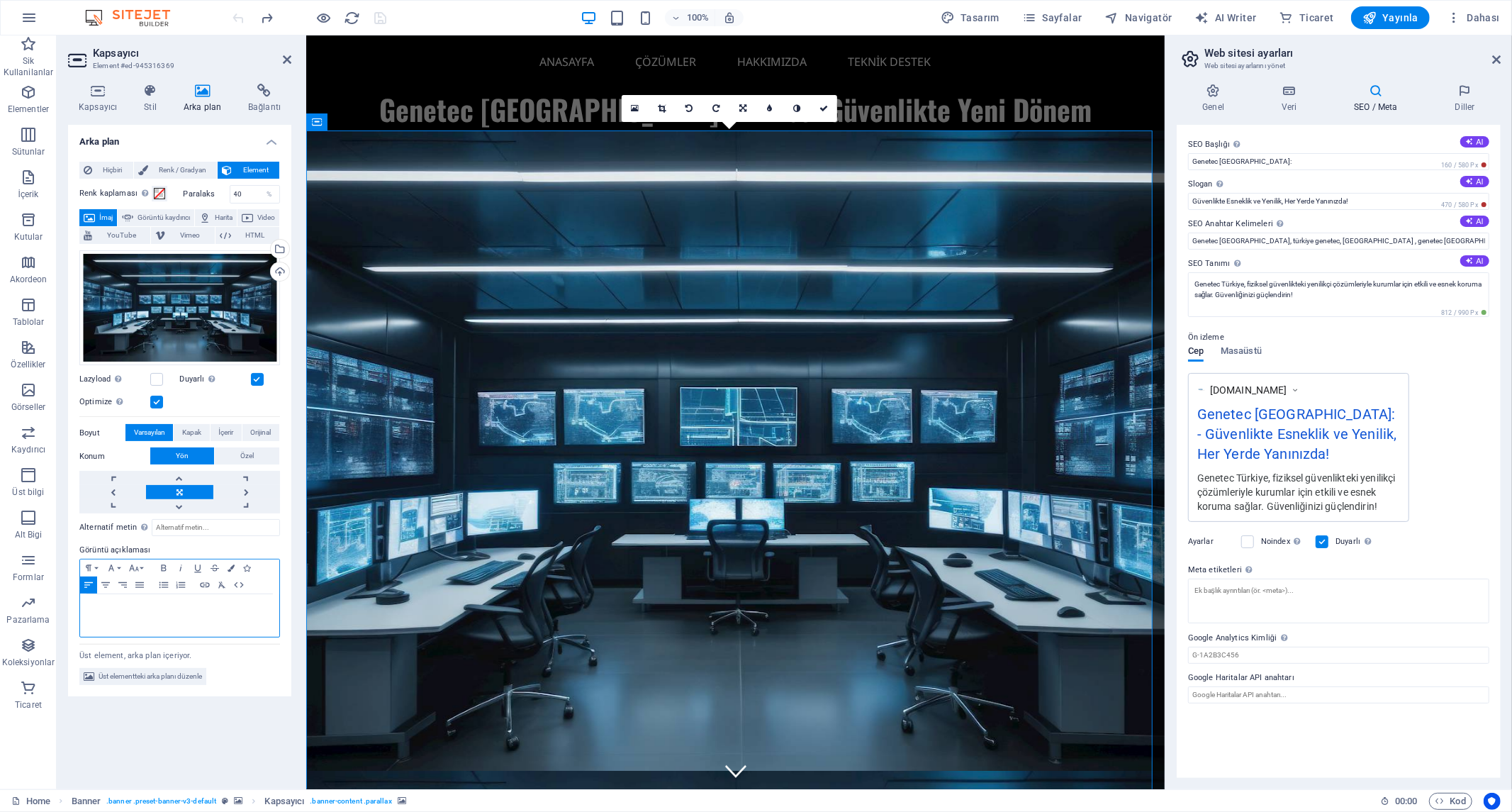
click at [158, 608] on p at bounding box center [180, 608] width 185 height 13
click at [206, 727] on div "Arka plan Hiçbiri Renk / Gradyan Element Arka planı tam genişliğe genişlet Renk…" at bounding box center [180, 452] width 223 height 653
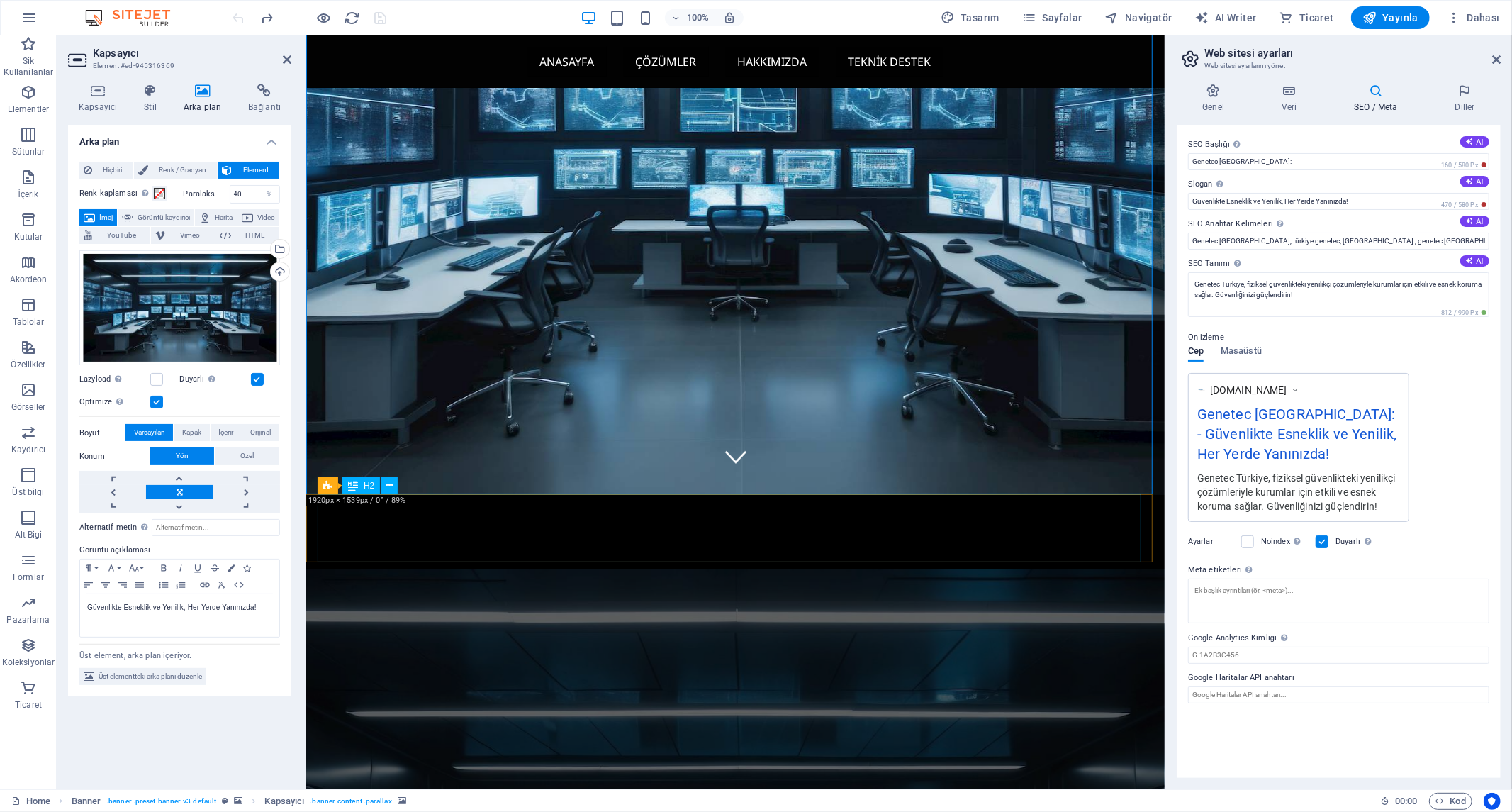
scroll to position [315, 0]
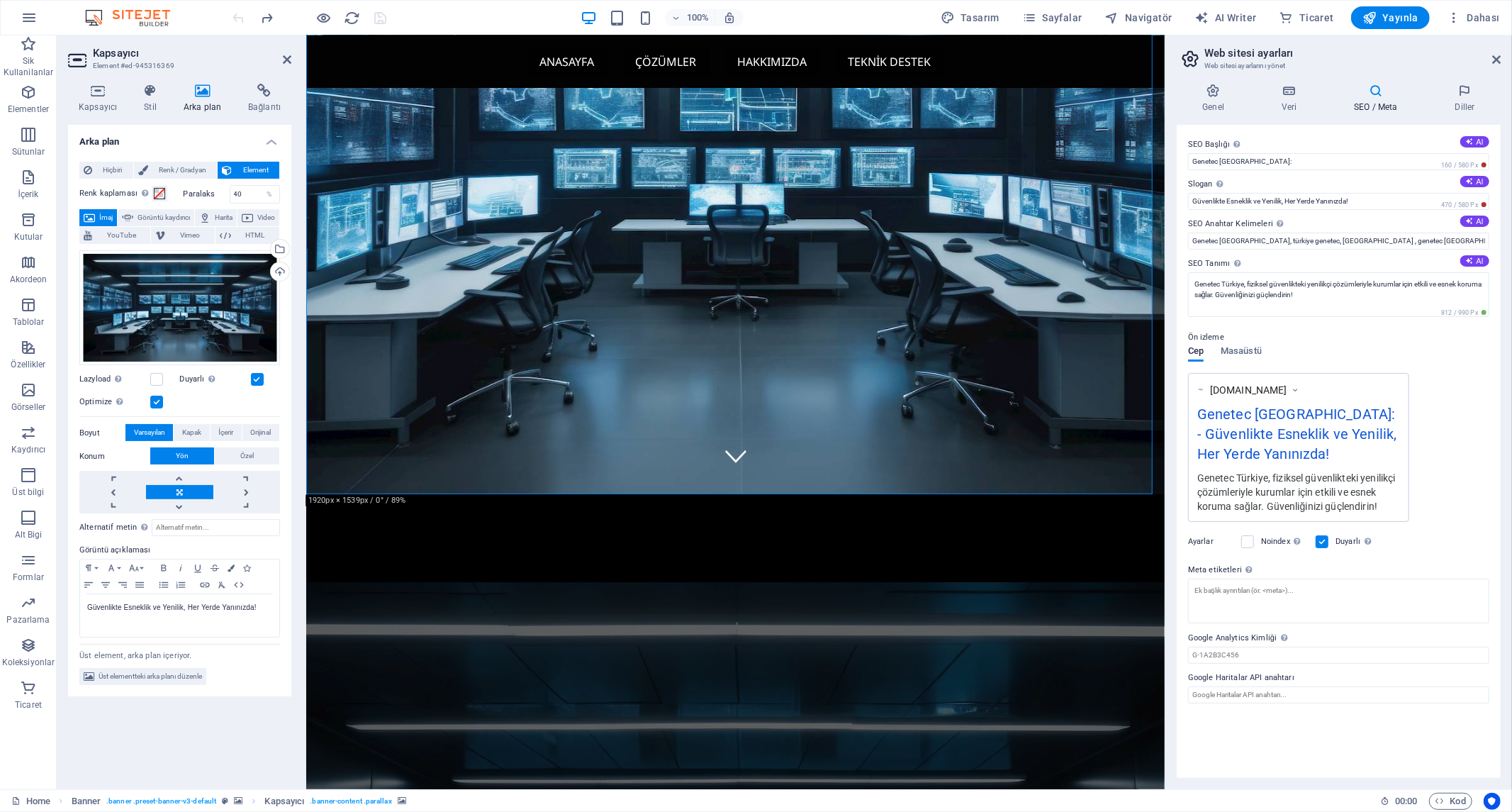
click at [214, 652] on div "Üst element, arka plan içeriyor." at bounding box center [180, 653] width 200 height 19
click at [164, 653] on div "Üst element, arka plan içeriyor." at bounding box center [180, 653] width 200 height 19
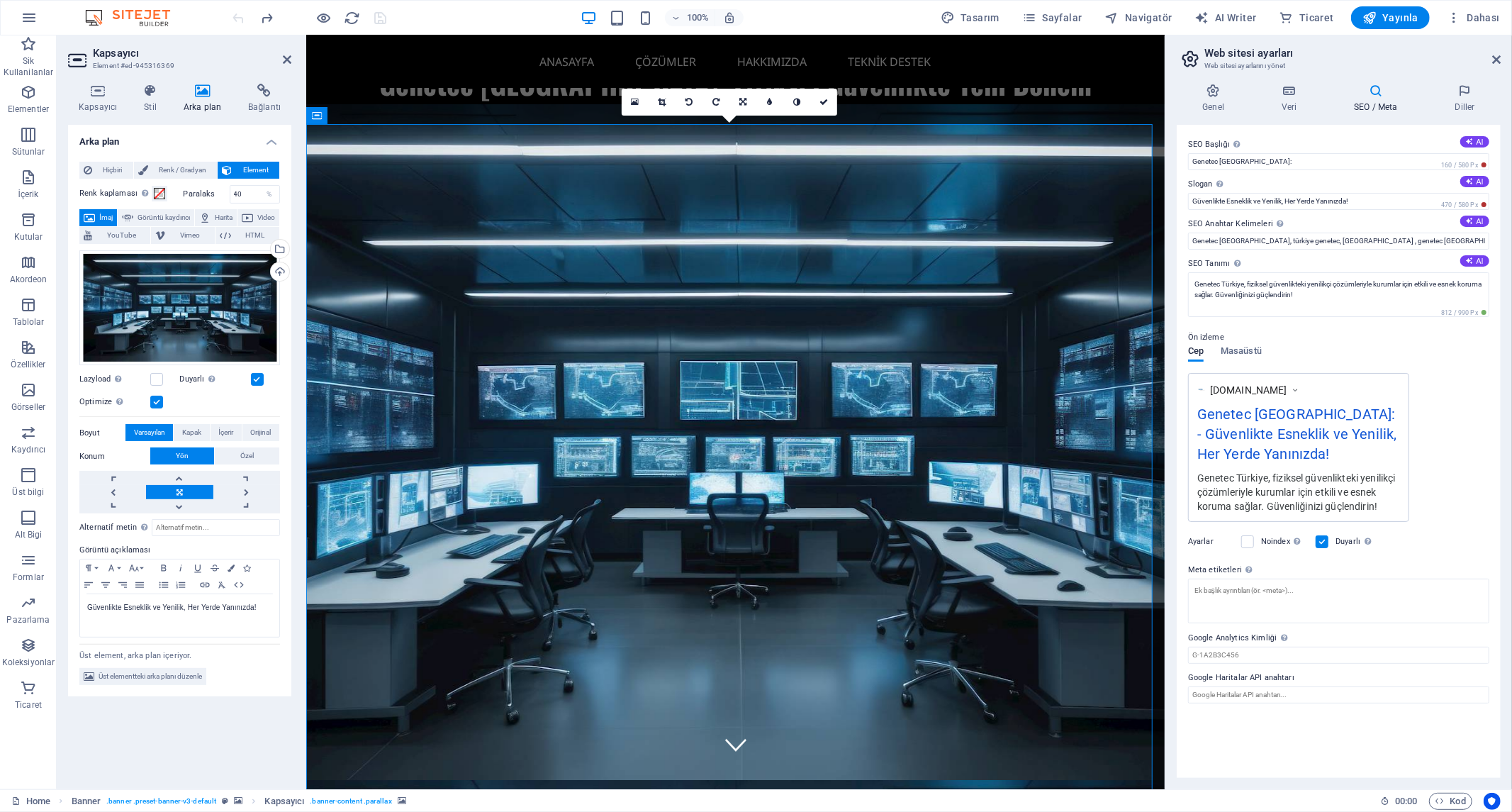
scroll to position [0, 0]
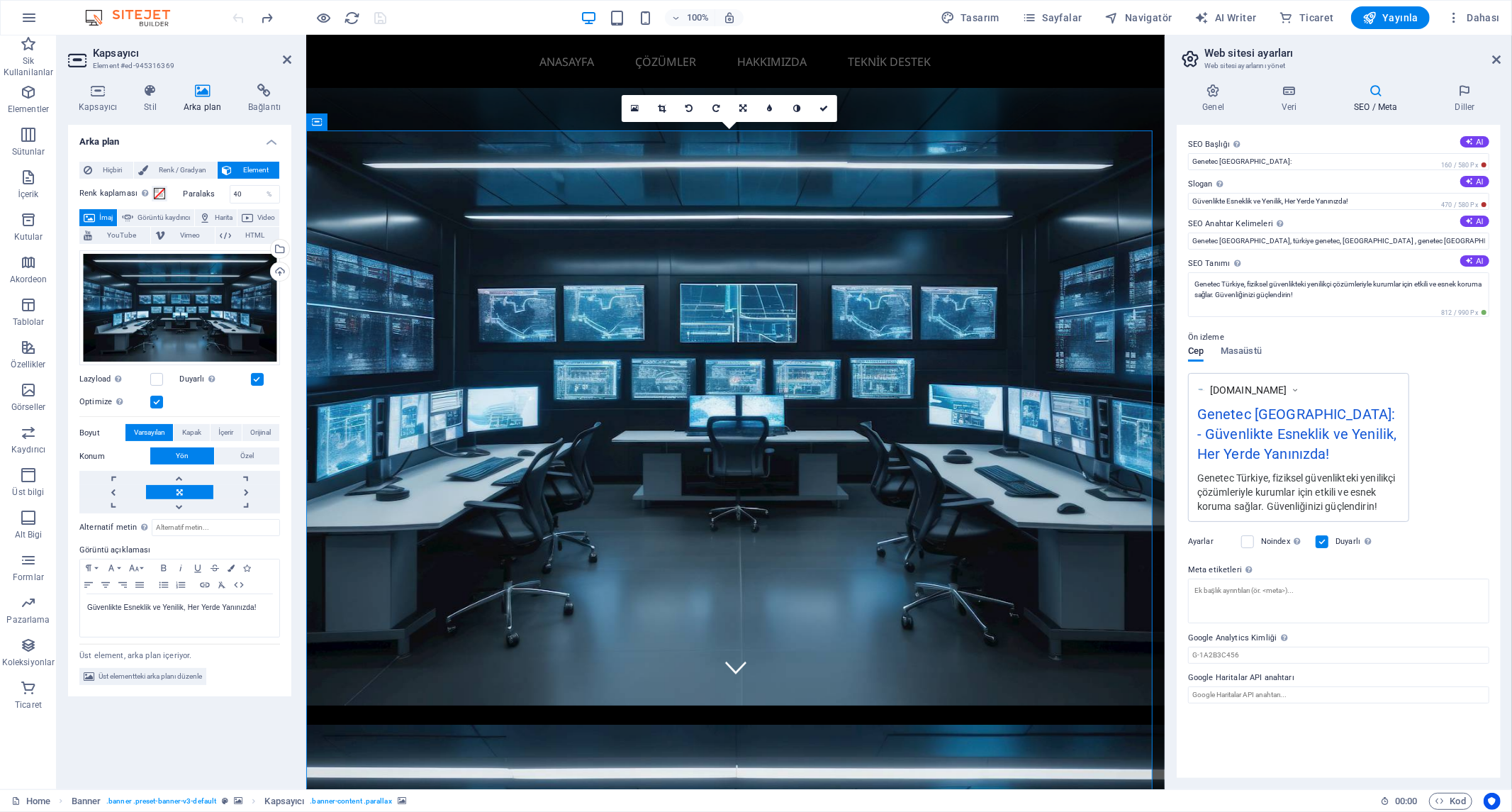
scroll to position [315, 0]
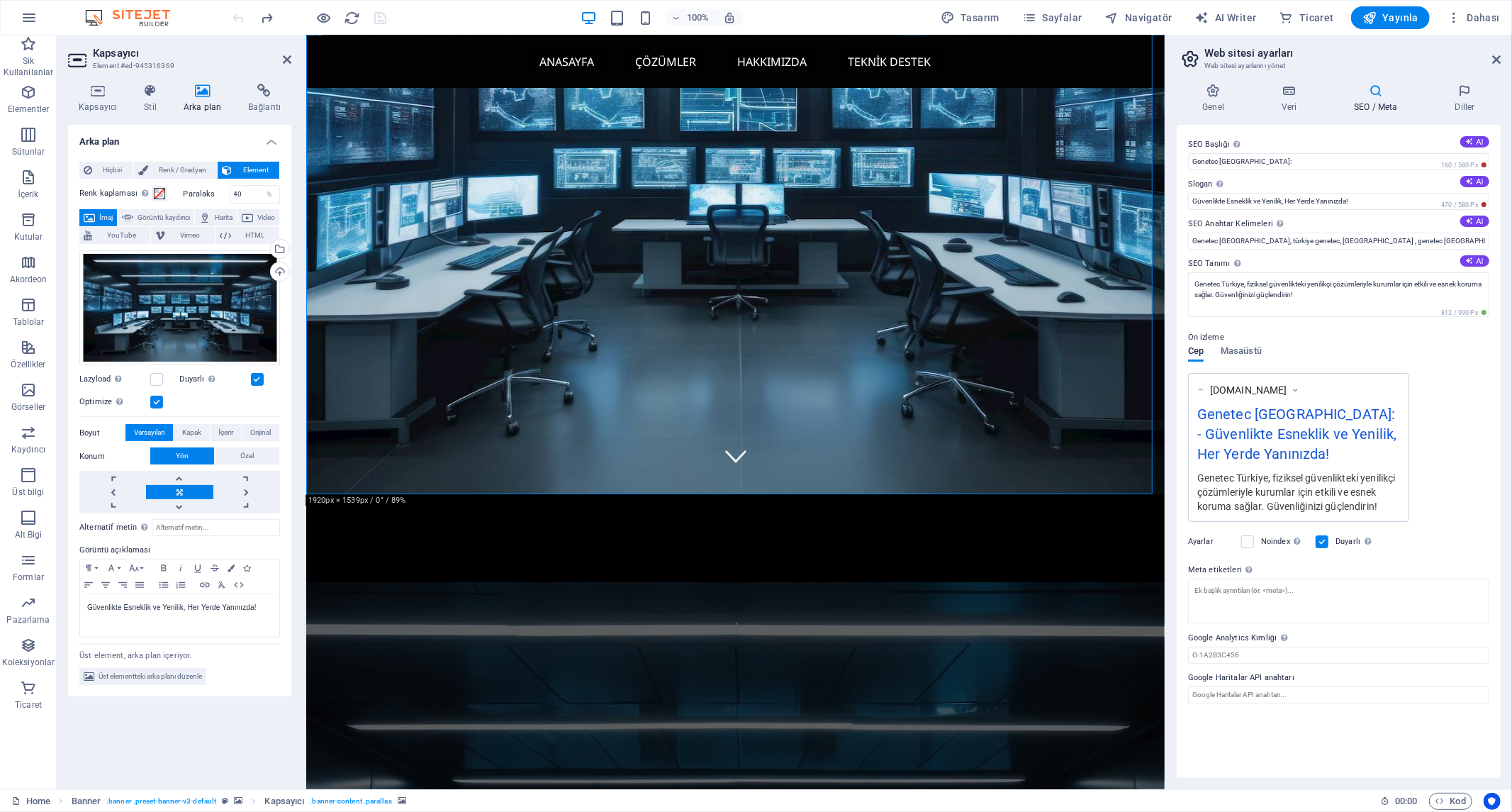
click at [239, 624] on div "Güvenlikte Esneklik ve Yenilik, Her Yerde Yanınızda!" at bounding box center [180, 615] width 199 height 43
click at [183, 678] on span "Üst elementteki arka planı düzenle" at bounding box center [150, 676] width 103 height 17
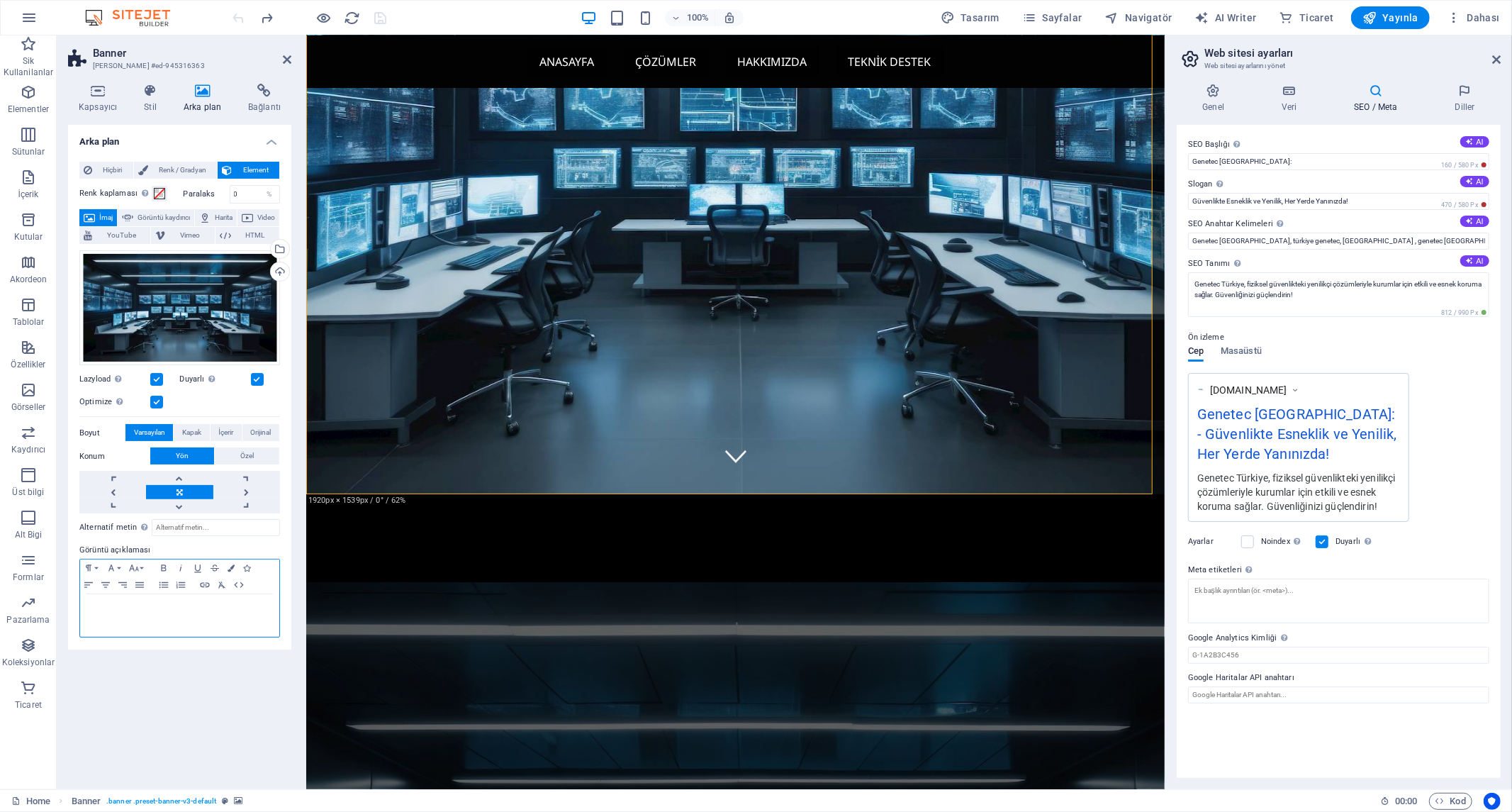
click at [178, 605] on p at bounding box center [180, 608] width 185 height 13
drag, startPoint x: 183, startPoint y: 691, endPoint x: 9, endPoint y: 624, distance: 186.5
click at [183, 691] on div "Arka plan Hiçbiri Renk / Gradyan Element Arka planı tam genişliğe genişlet Renk…" at bounding box center [180, 452] width 223 height 653
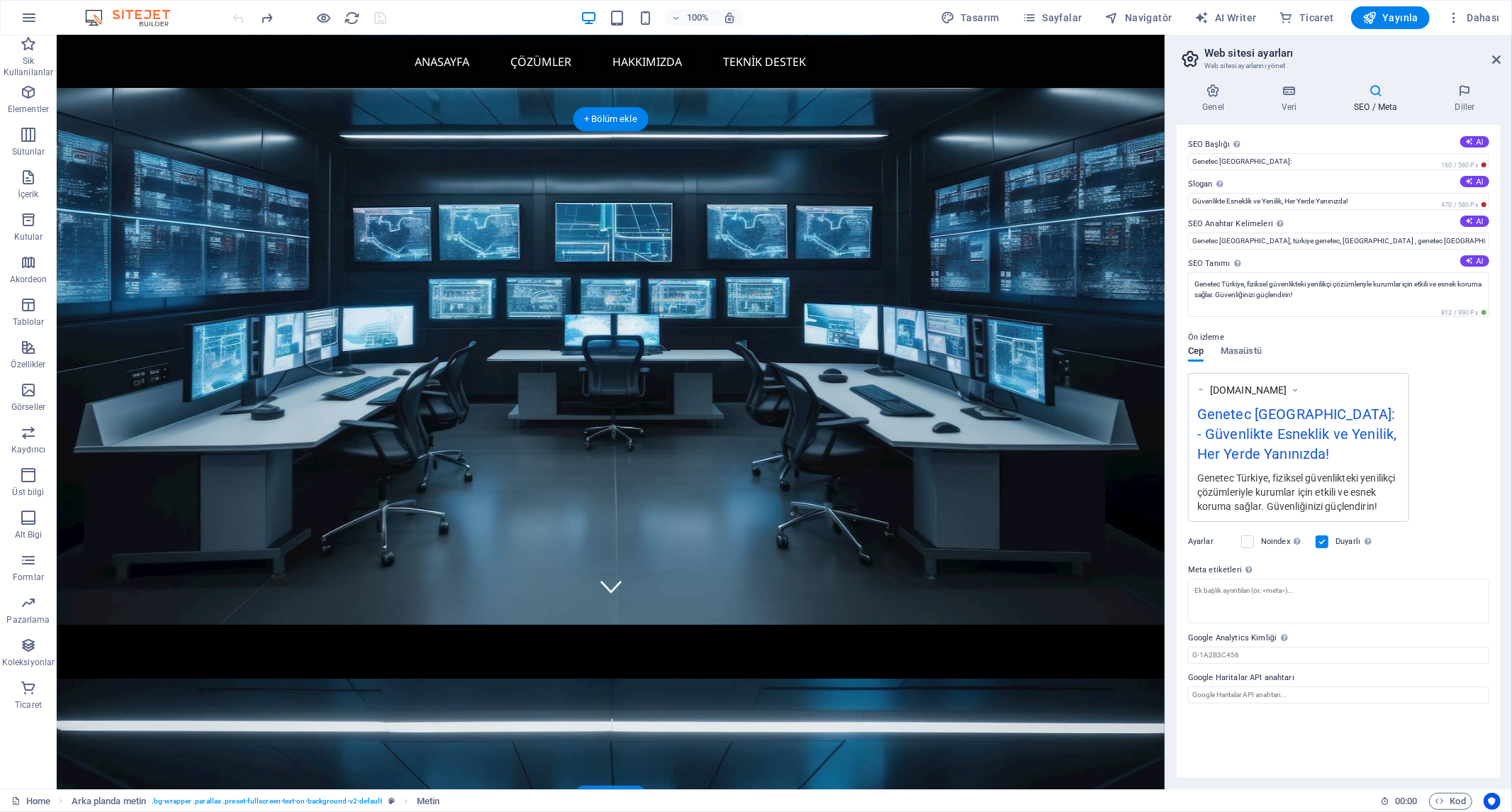
scroll to position [0, 0]
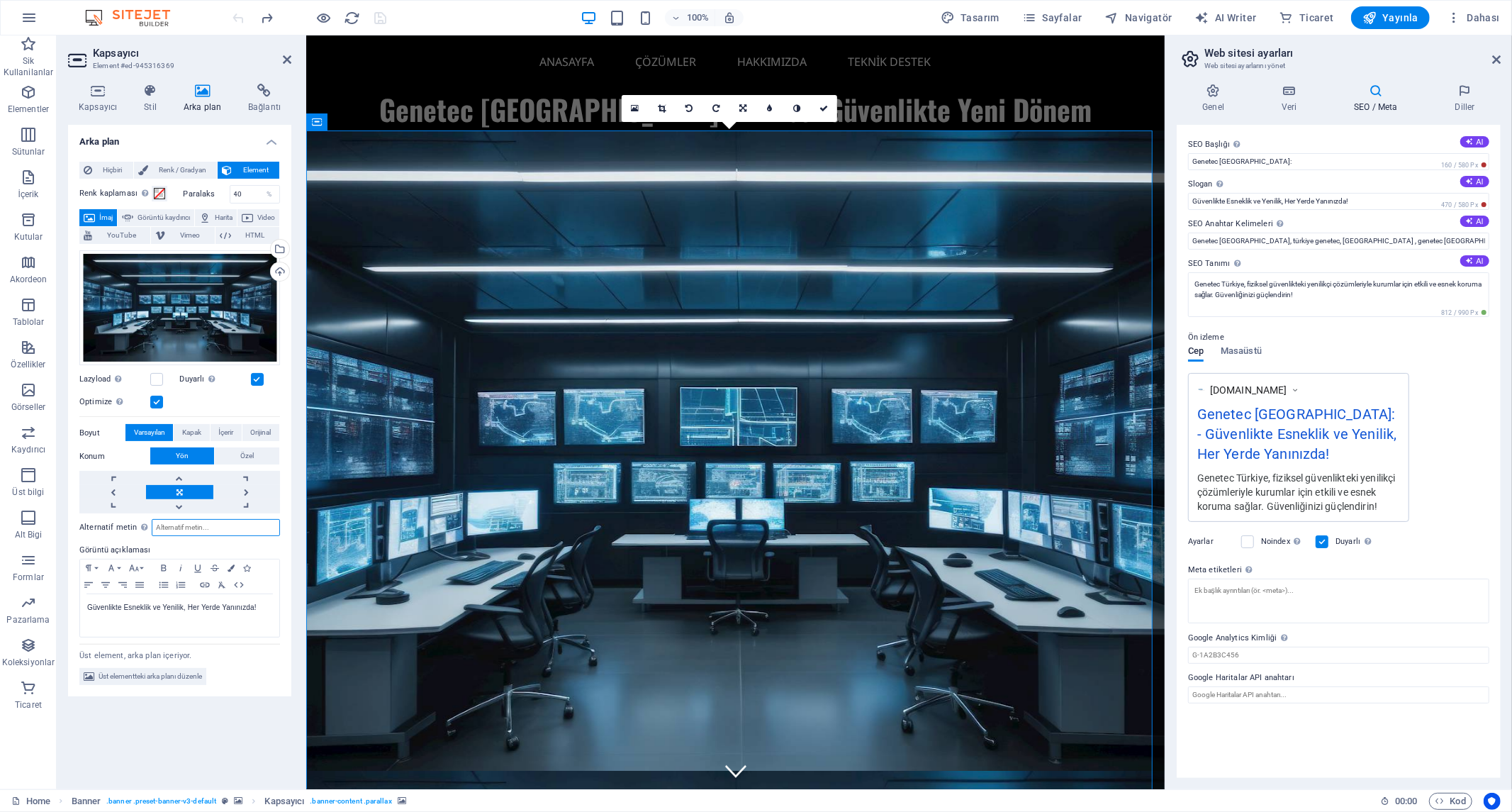
click at [199, 520] on input "Alternatif metin Alternatif metin, görselleri görüntüleyemeyen cihazlar tarafın…" at bounding box center [215, 527] width 128 height 17
paste input "Güvenlikte Esneklik ve Yenilik, Her Yerde Yanınızda!"
type input "Güvenlikte Esneklik ve Yenilik, Her Yerde Yanınızda!"
click at [194, 742] on div "Arka plan Hiçbiri Renk / Gradyan Element Arka planı tam genişliğe genişlet Renk…" at bounding box center [180, 452] width 223 height 653
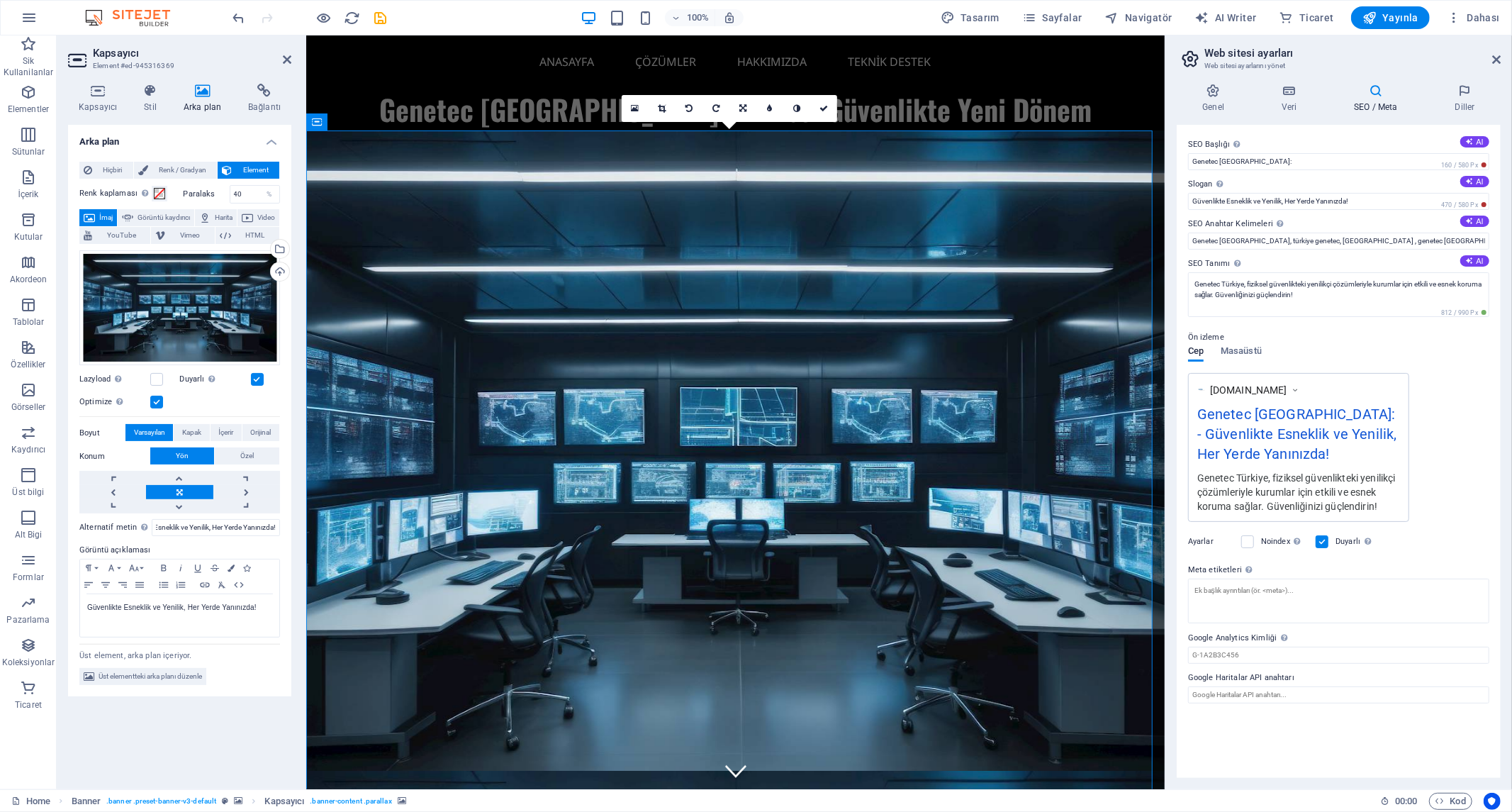
scroll to position [0, 0]
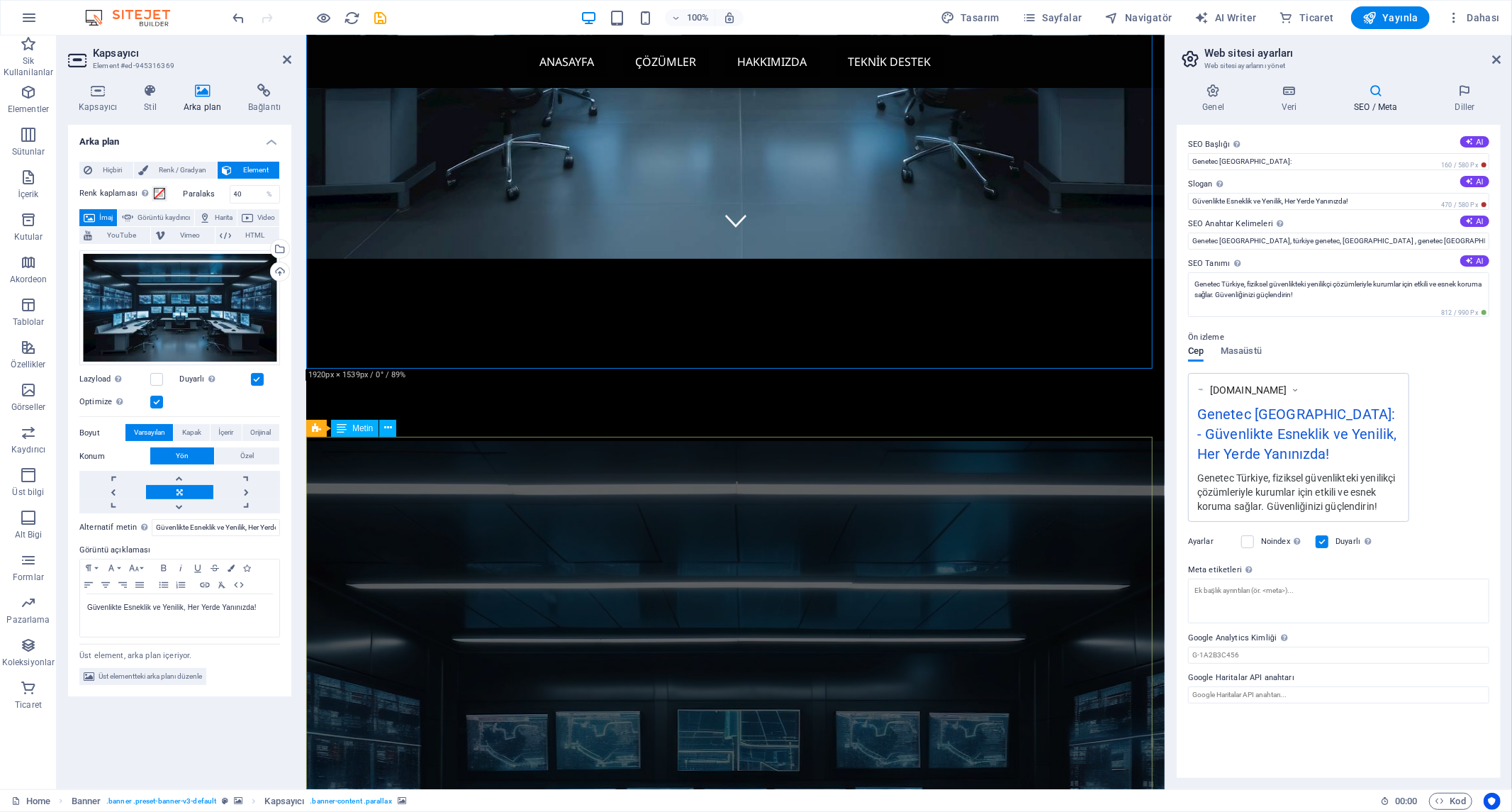
scroll to position [551, 0]
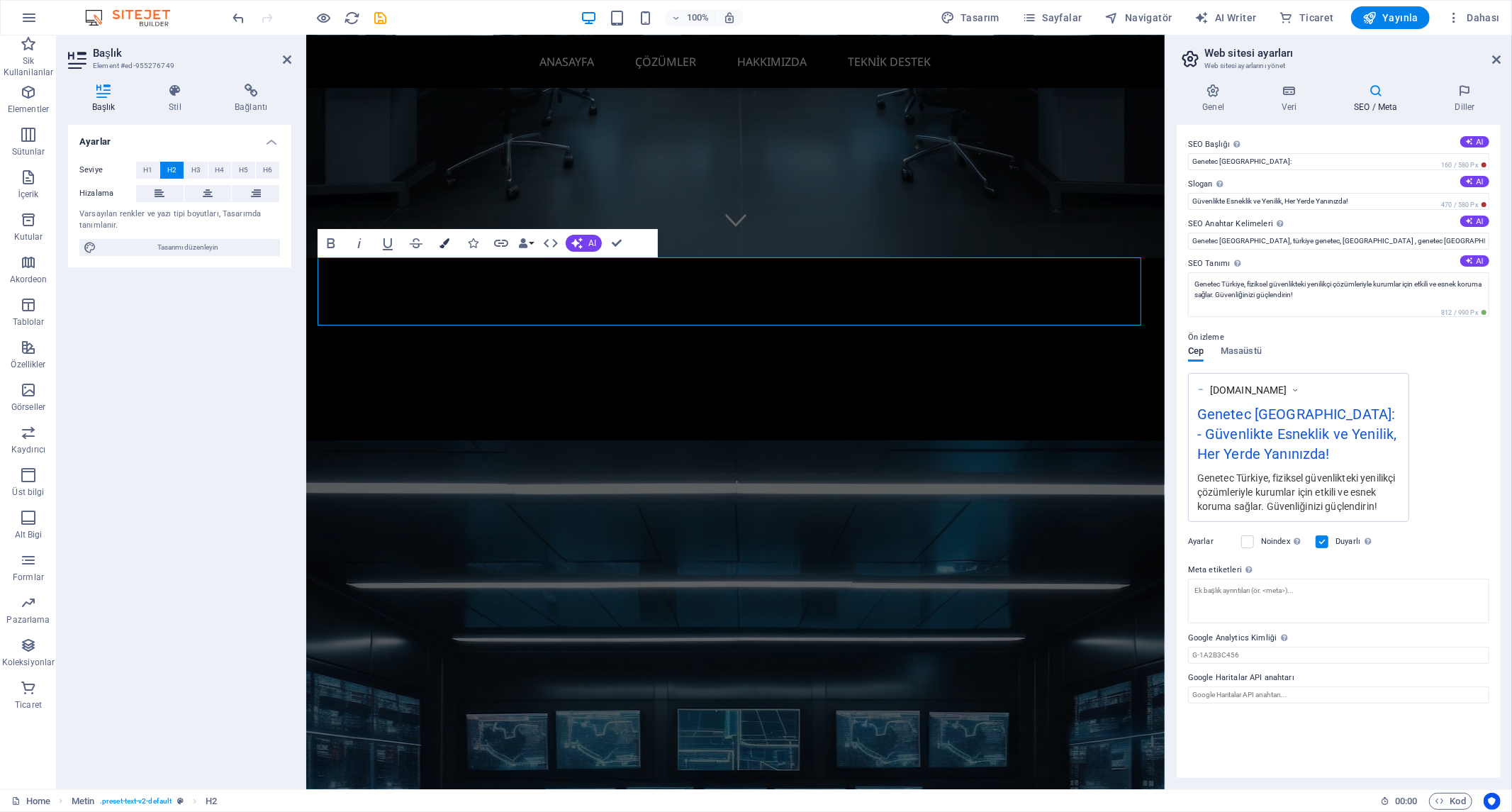
click at [444, 242] on icon "button" at bounding box center [444, 243] width 10 height 10
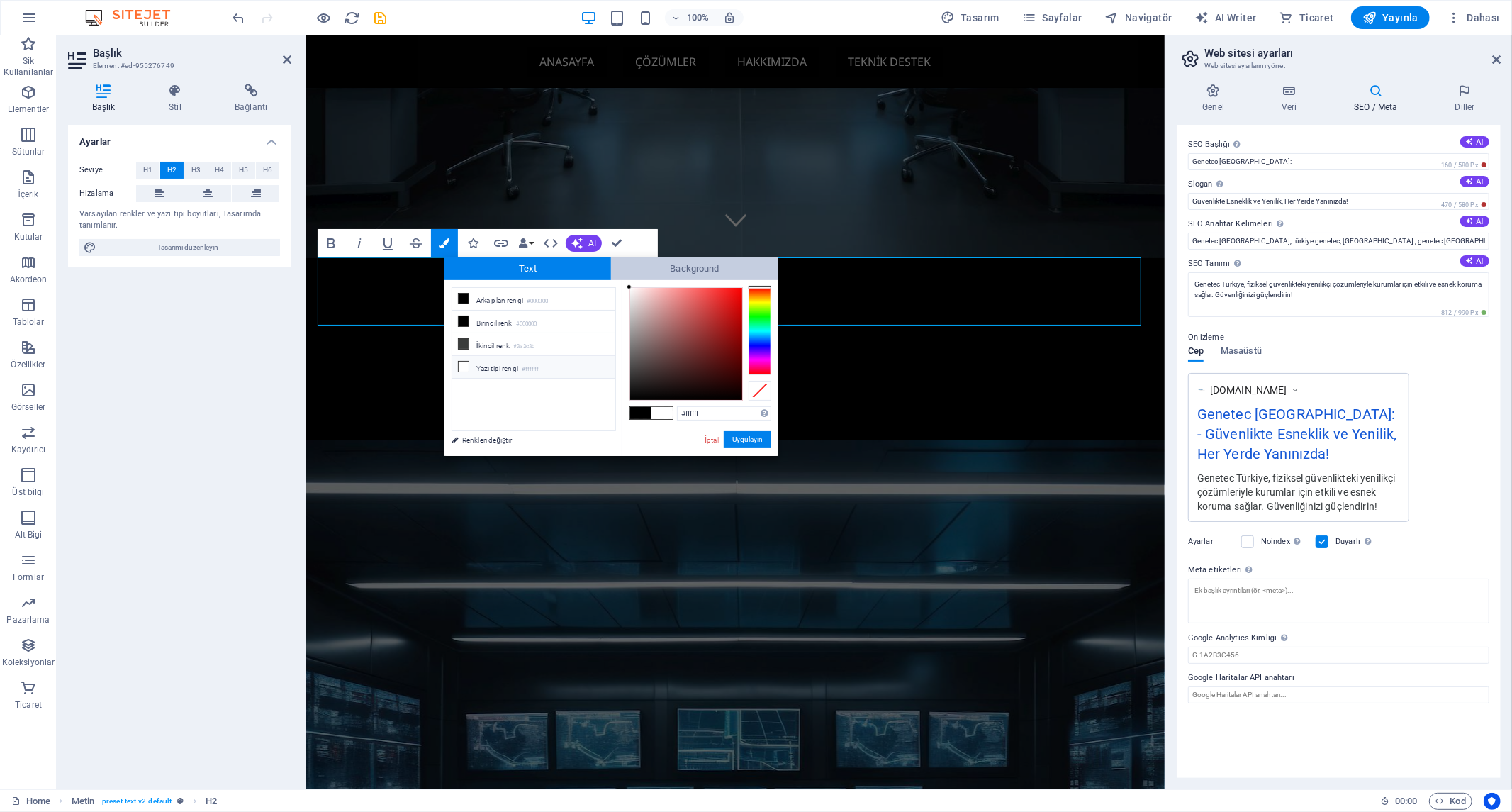
drag, startPoint x: 647, startPoint y: 330, endPoint x: 624, endPoint y: 272, distance: 62.4
click at [624, 272] on div "Text Background less Arka plan rengi #000000 Birincil renk #000000 İkincil renk" at bounding box center [611, 356] width 334 height 199
type input "#000000"
click at [748, 440] on button "Uygulayın" at bounding box center [747, 439] width 48 height 17
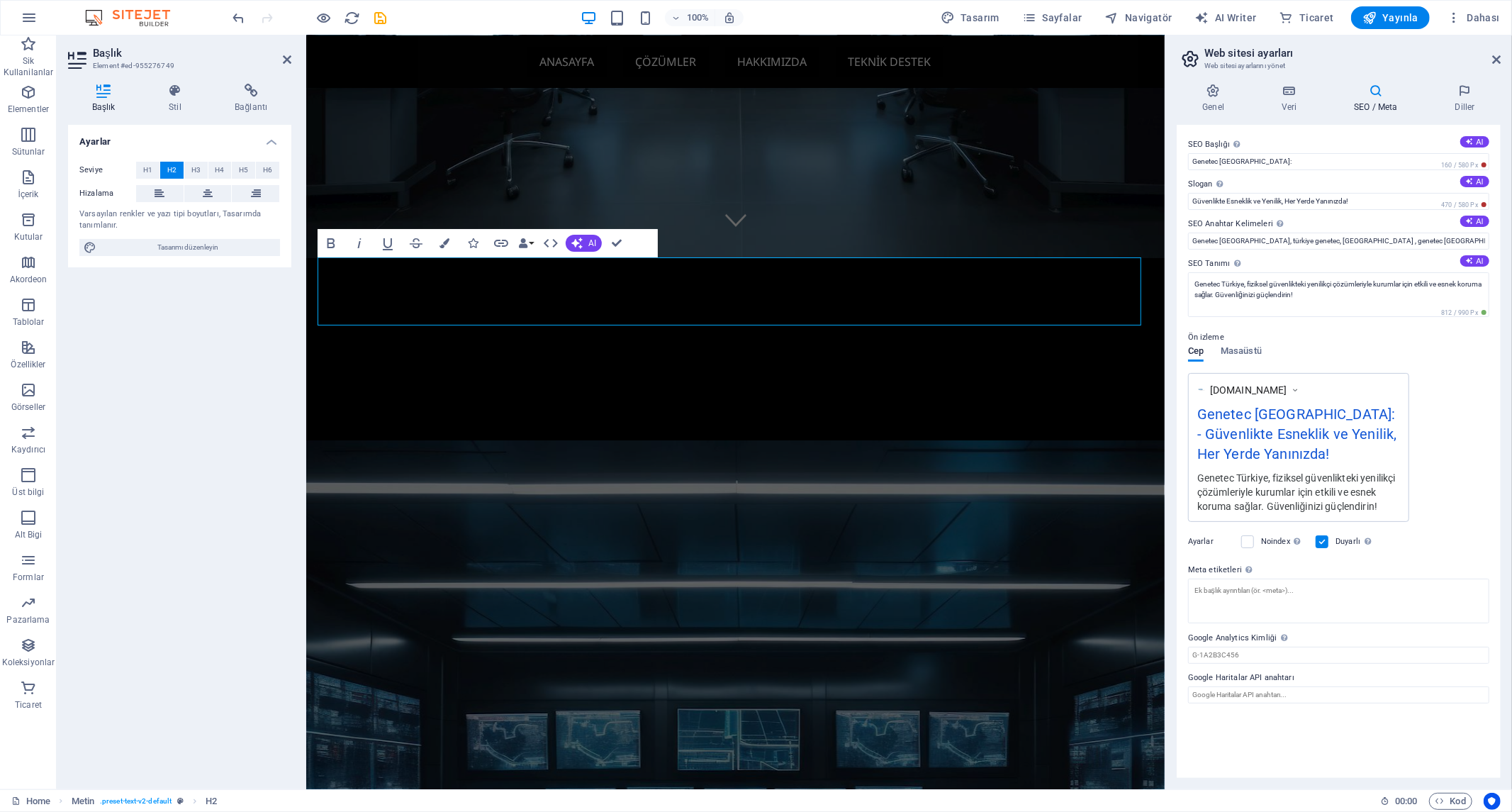
click at [475, 498] on div "H1 Menü Çubuğu Metin H2 Metin Arka planda metin Metin Arka planda metin Kartlar…" at bounding box center [735, 412] width 858 height 753
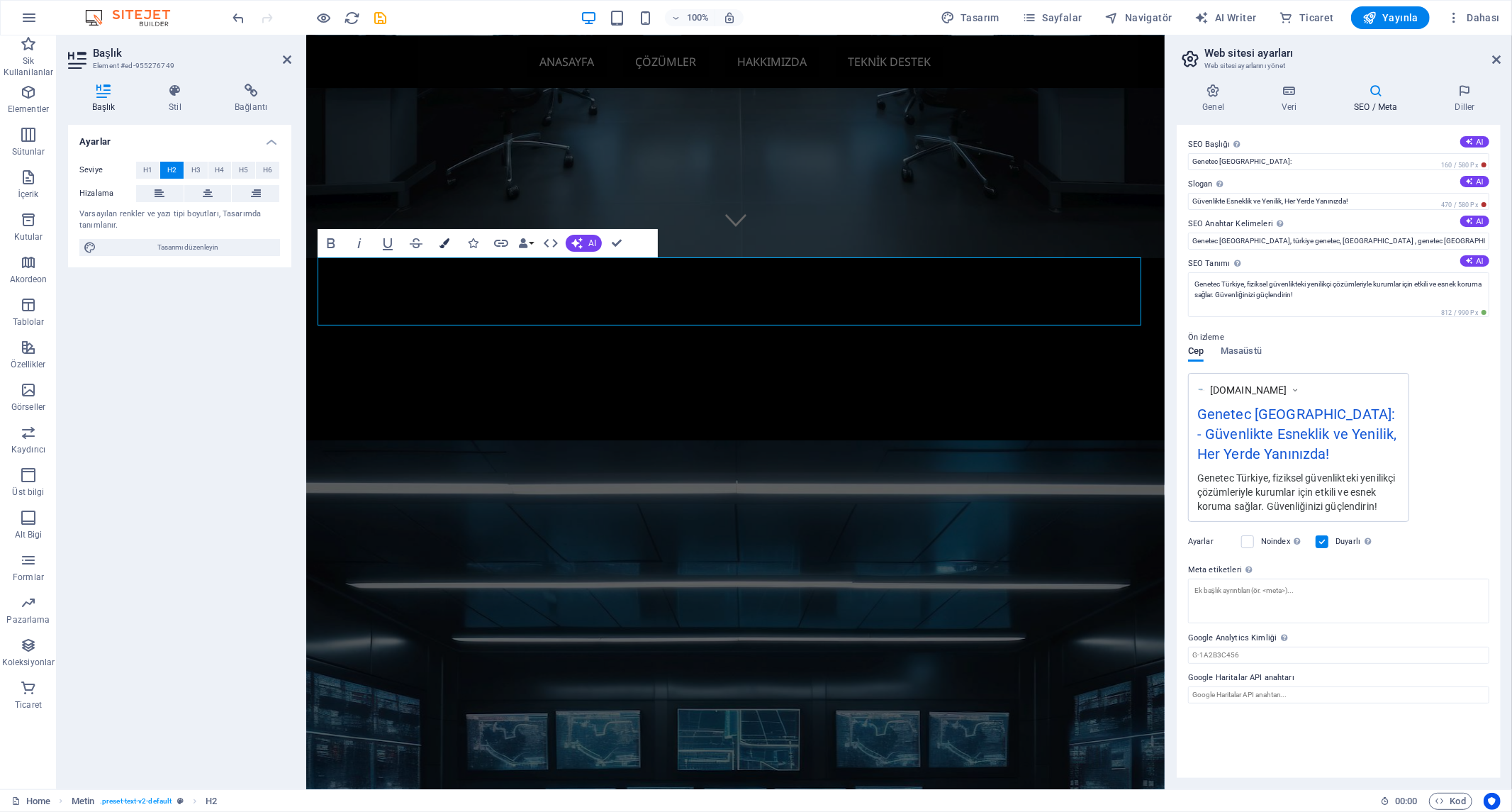
click at [449, 238] on button "Colors" at bounding box center [443, 243] width 27 height 29
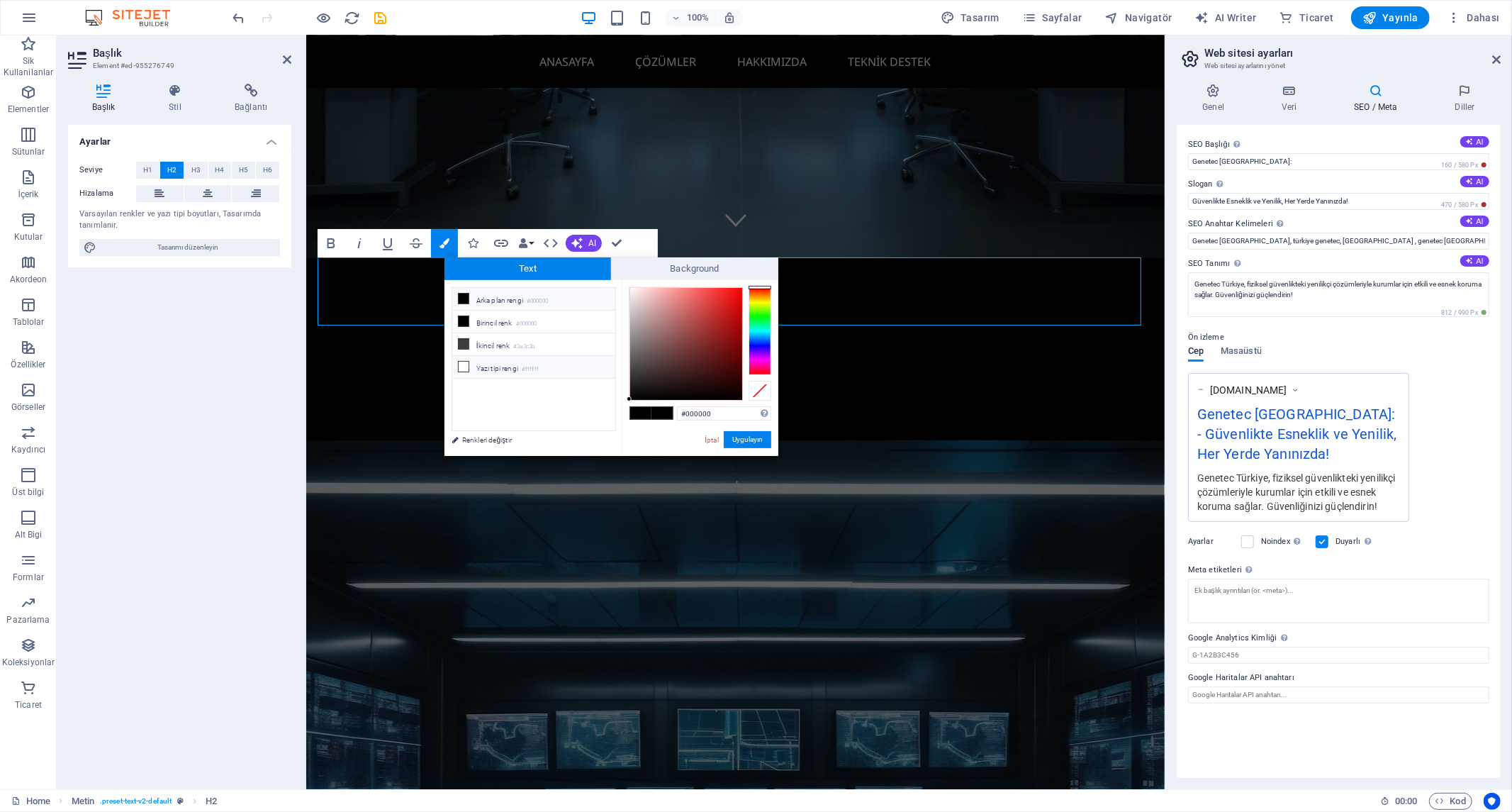
click at [502, 370] on li "Yazı tipi rengi #ffffff" at bounding box center [534, 367] width 163 height 23
type input "#ffffff"
click at [753, 437] on button "Uygulayın" at bounding box center [747, 439] width 48 height 17
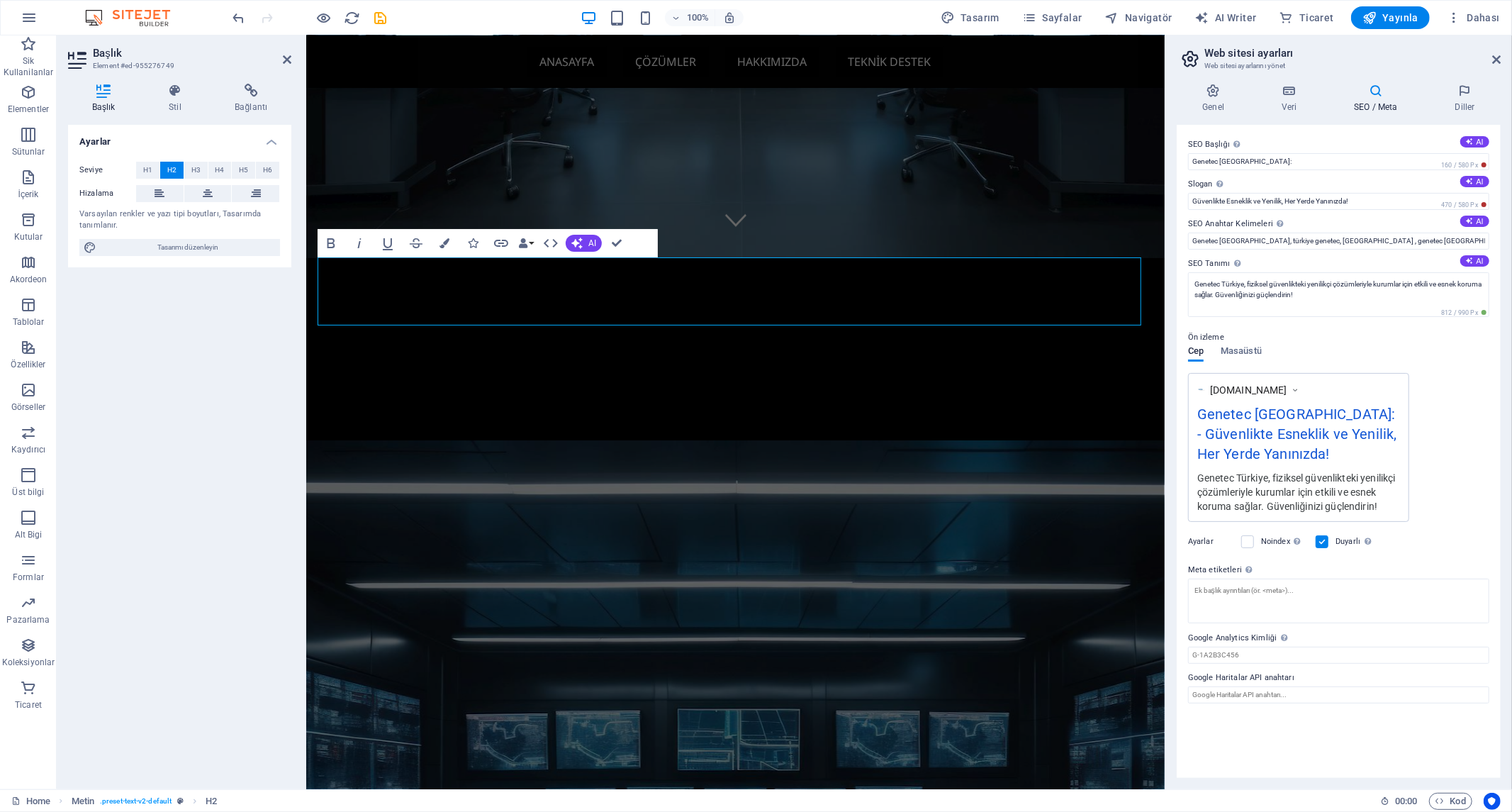
click at [218, 461] on div "Ayarlar Seviye H1 H2 H3 H4 H5 H6 Hizalama Varsayılan renkler ve yazı tipi boyut…" at bounding box center [180, 452] width 223 height 653
click at [451, 441] on figure at bounding box center [734, 795] width 858 height 709
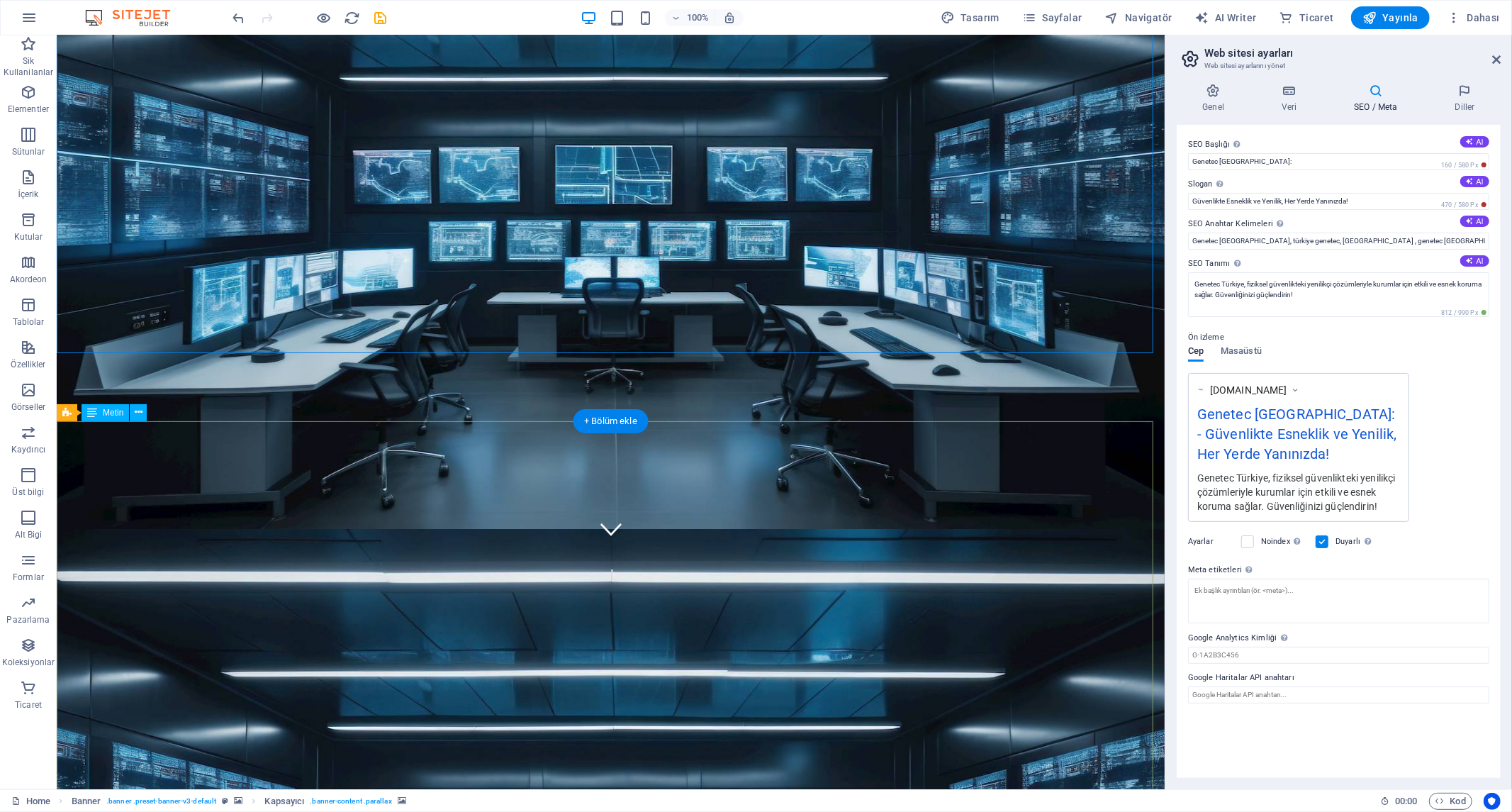
scroll to position [0, 0]
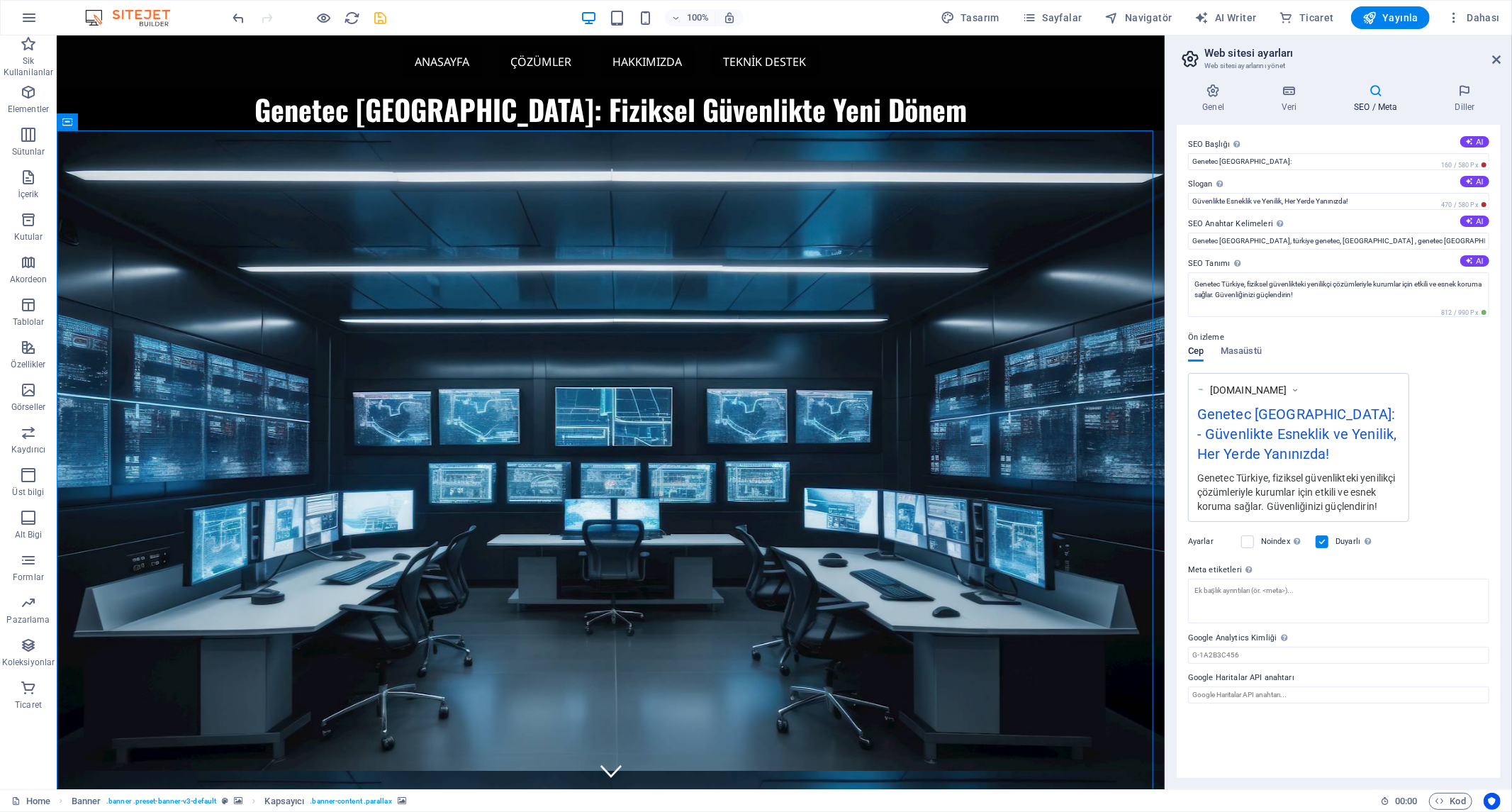
click at [379, 16] on icon "save" at bounding box center [381, 18] width 16 height 16
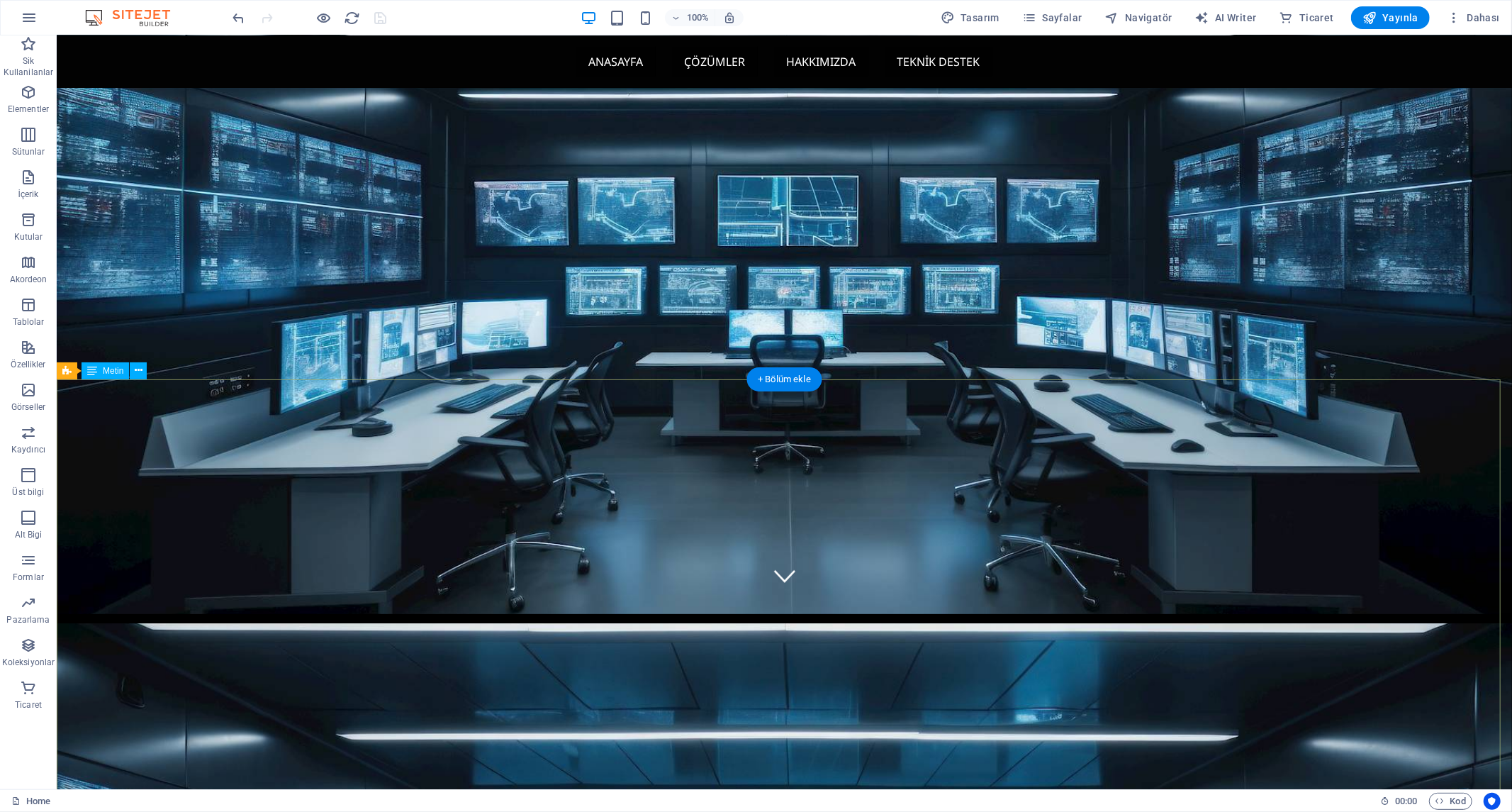
scroll to position [551, 0]
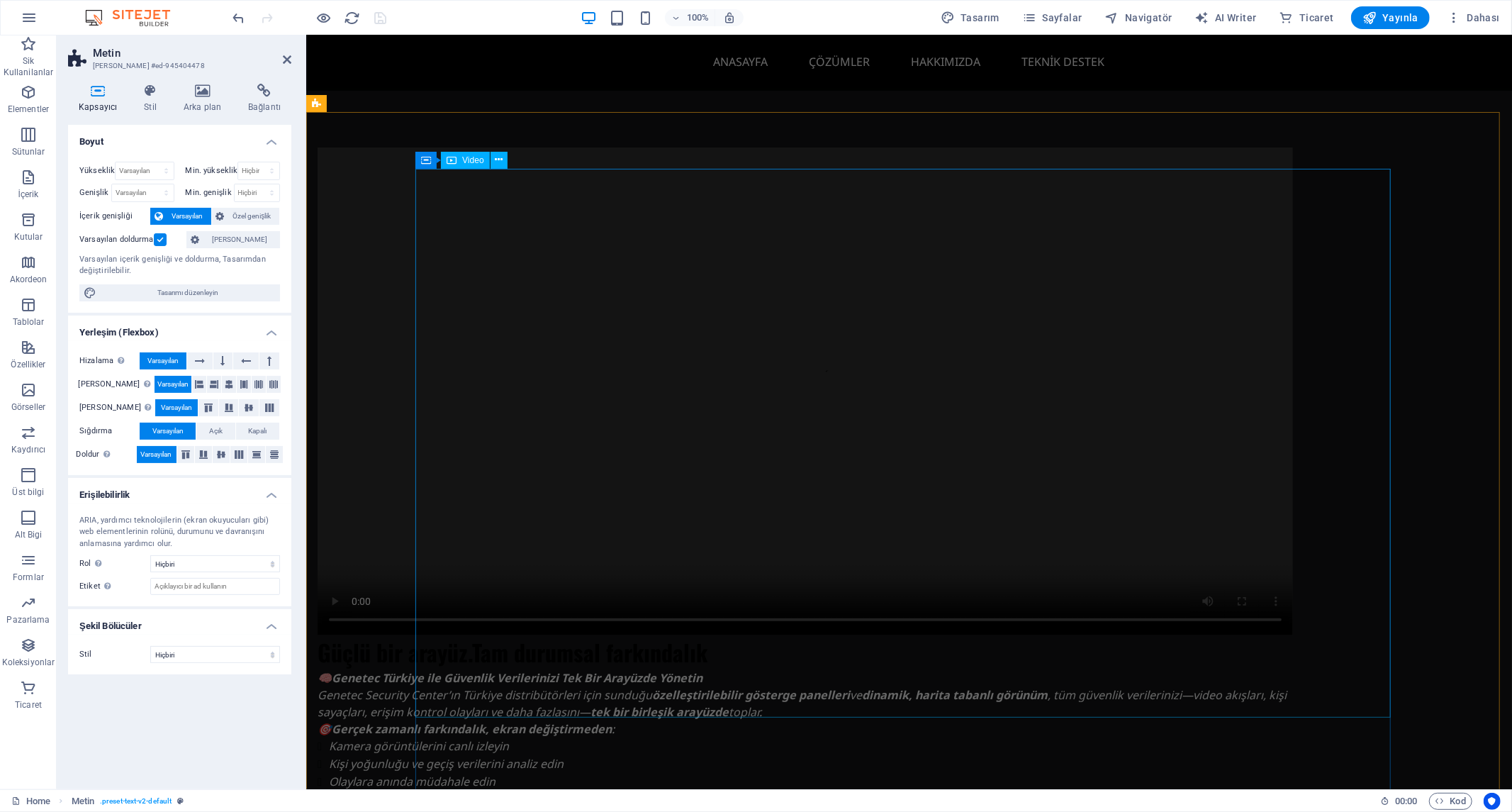
scroll to position [4924, 0]
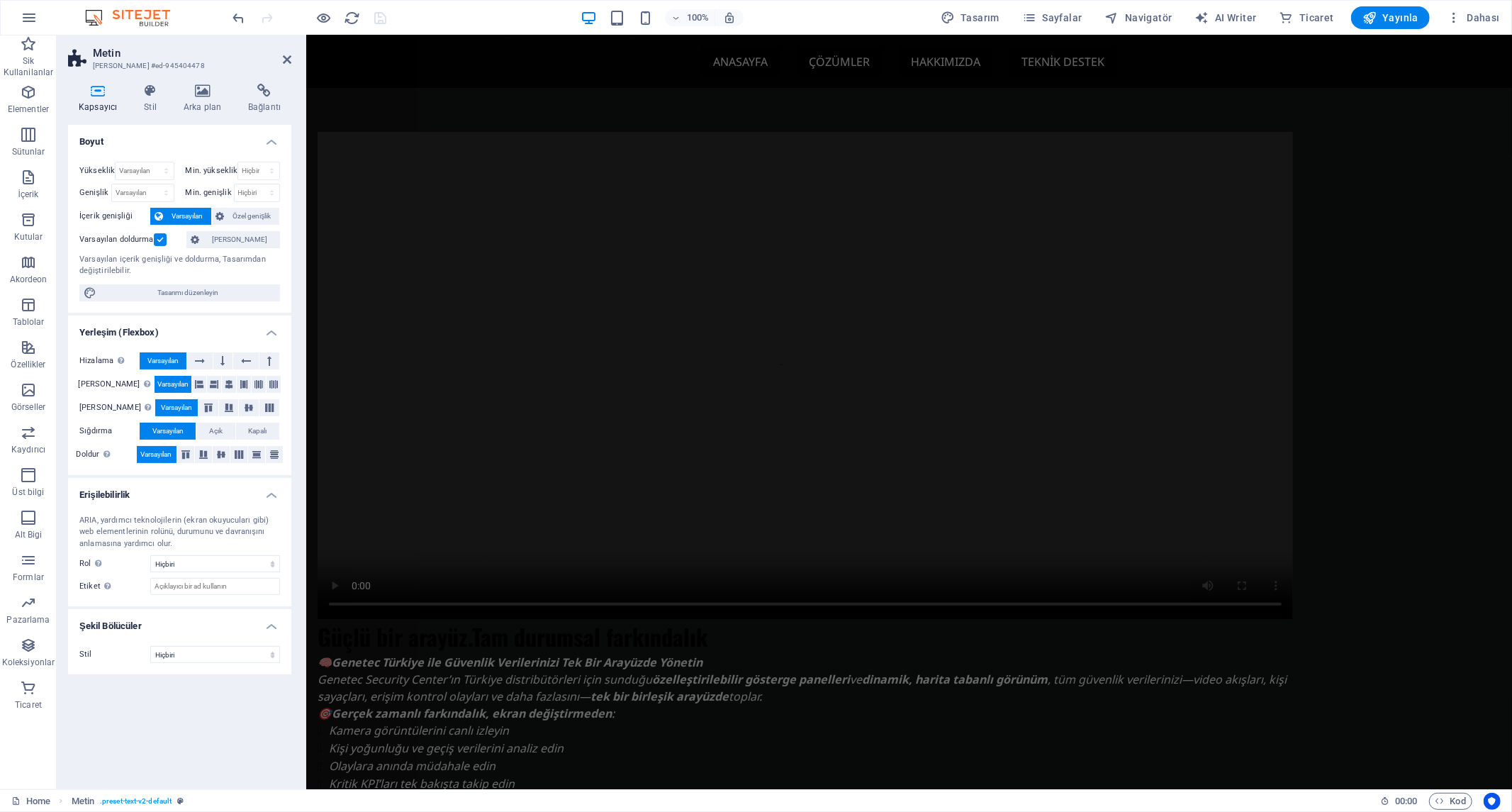
click at [237, 711] on div "Boyut Yükseklik Varsayılan px rem % vh vw Min. yükseklik Hiçbiri px rem % vh vw…" at bounding box center [180, 452] width 223 height 653
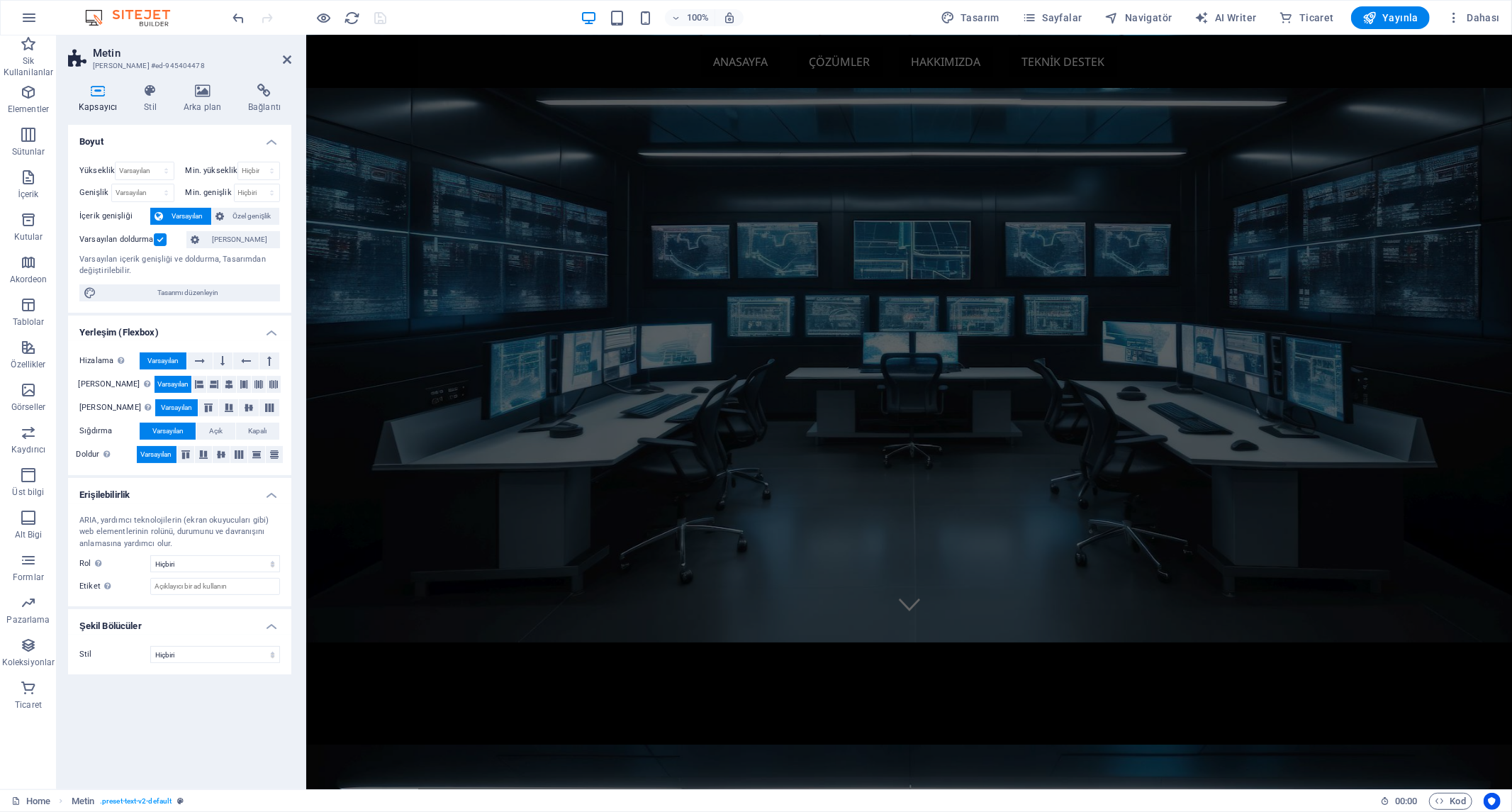
scroll to position [0, 0]
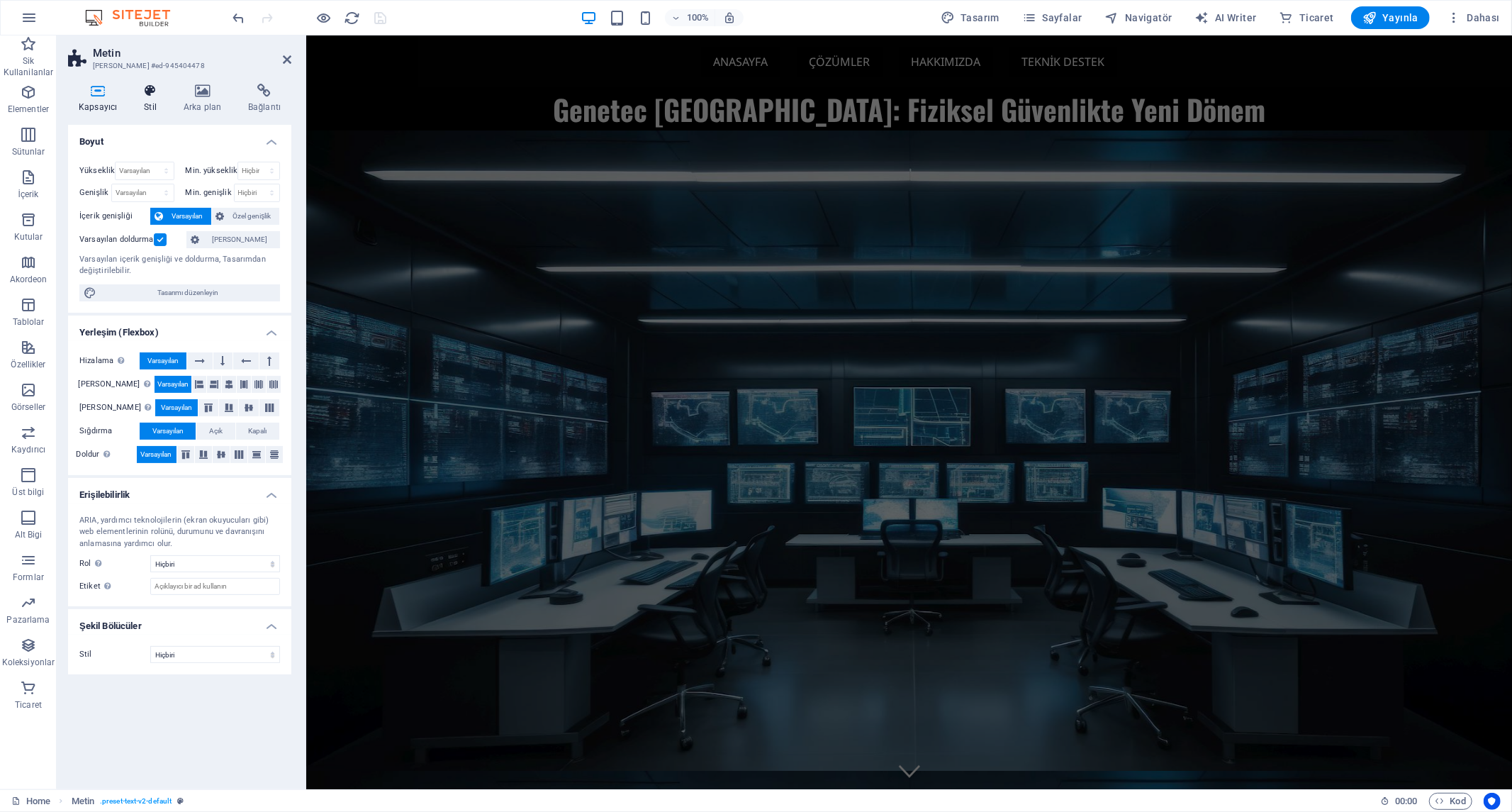
click at [154, 90] on icon at bounding box center [150, 90] width 34 height 14
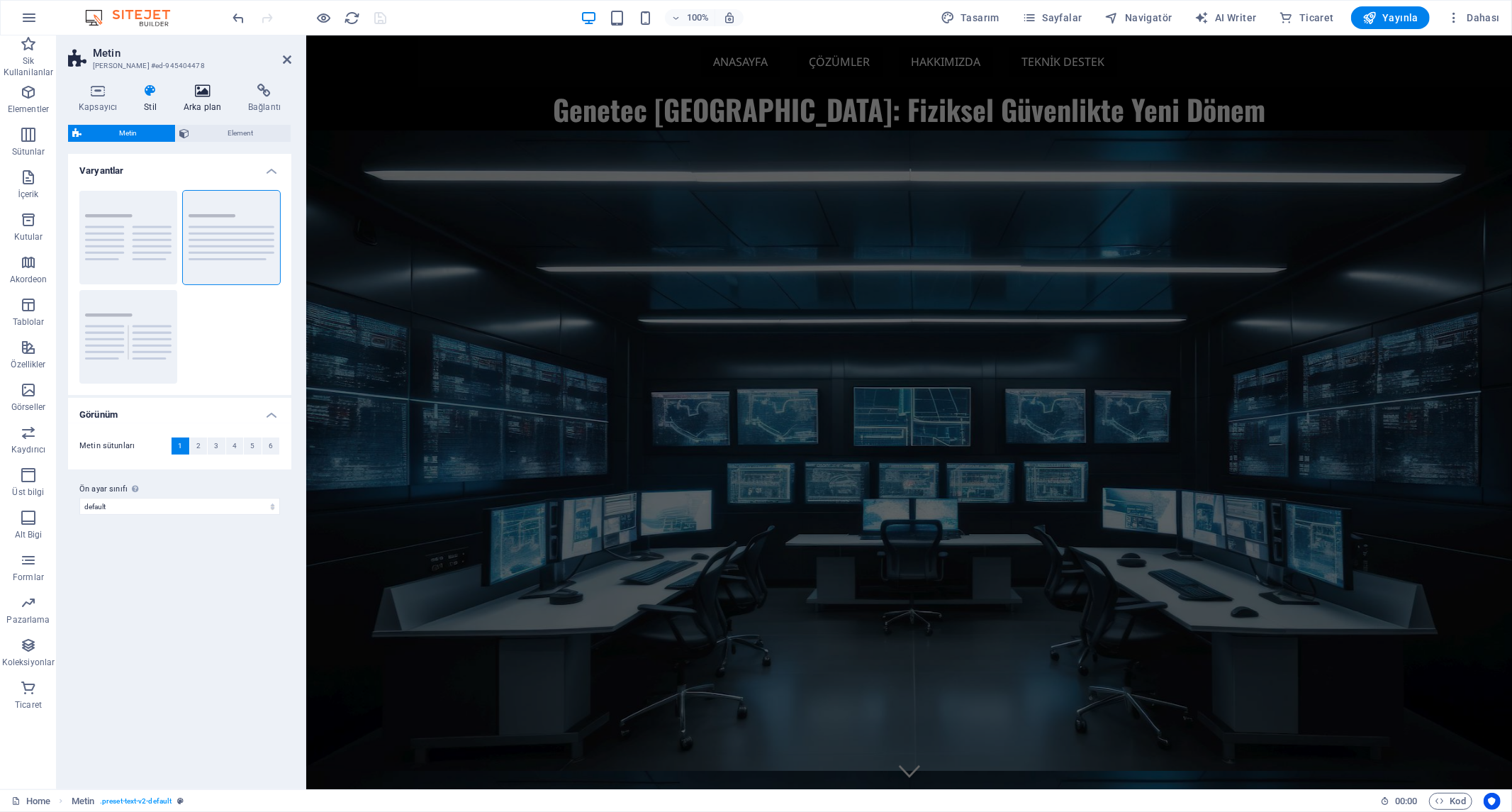
click at [189, 98] on h4 "Arka plan" at bounding box center [204, 98] width 64 height 30
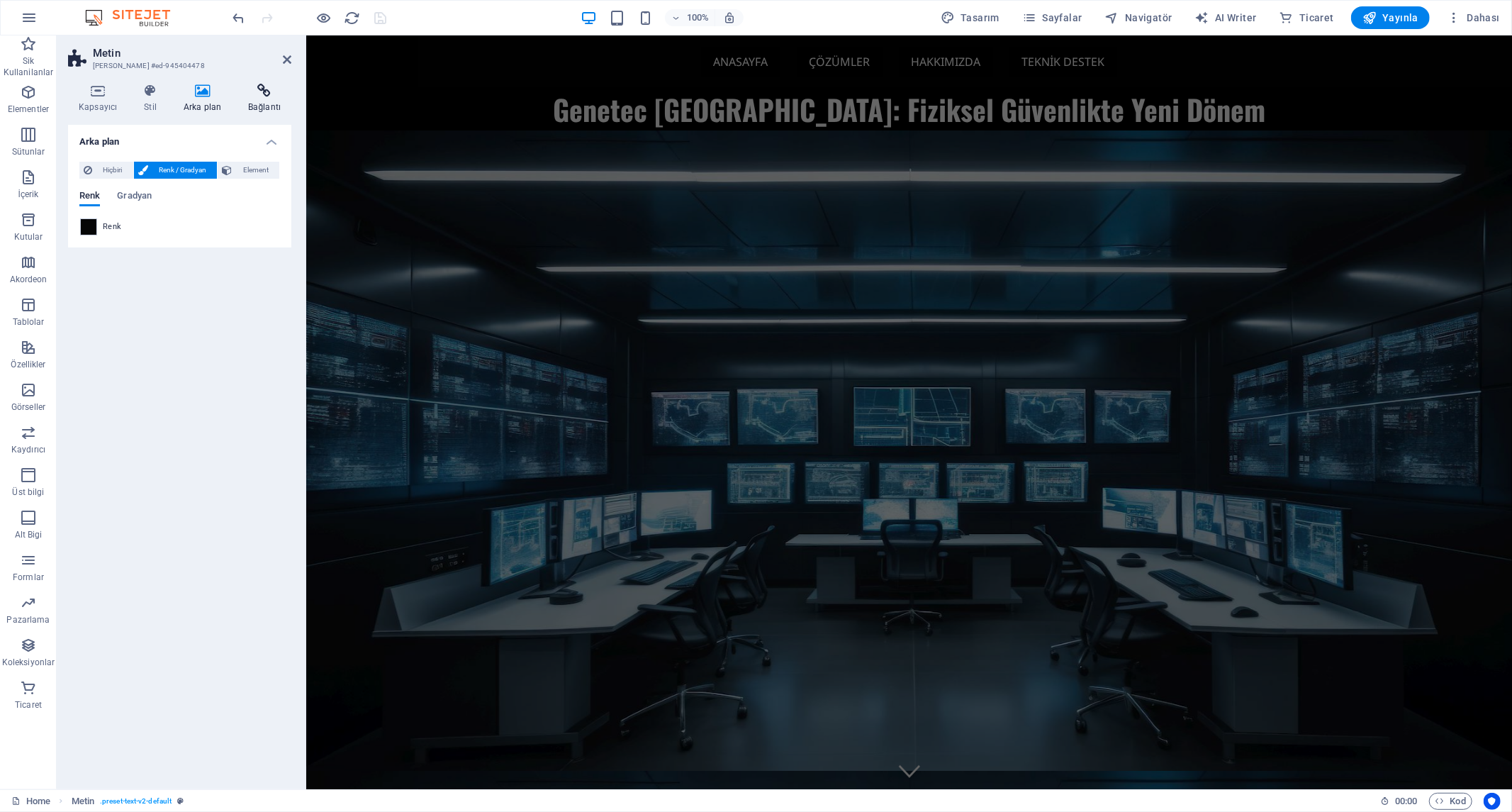
click at [255, 96] on icon at bounding box center [264, 90] width 54 height 14
click at [187, 403] on div "Bağlantı Hiçbiri Sayfa Harici Element Sonraki element Telefon E-posta Sayfa Hom…" at bounding box center [180, 452] width 223 height 653
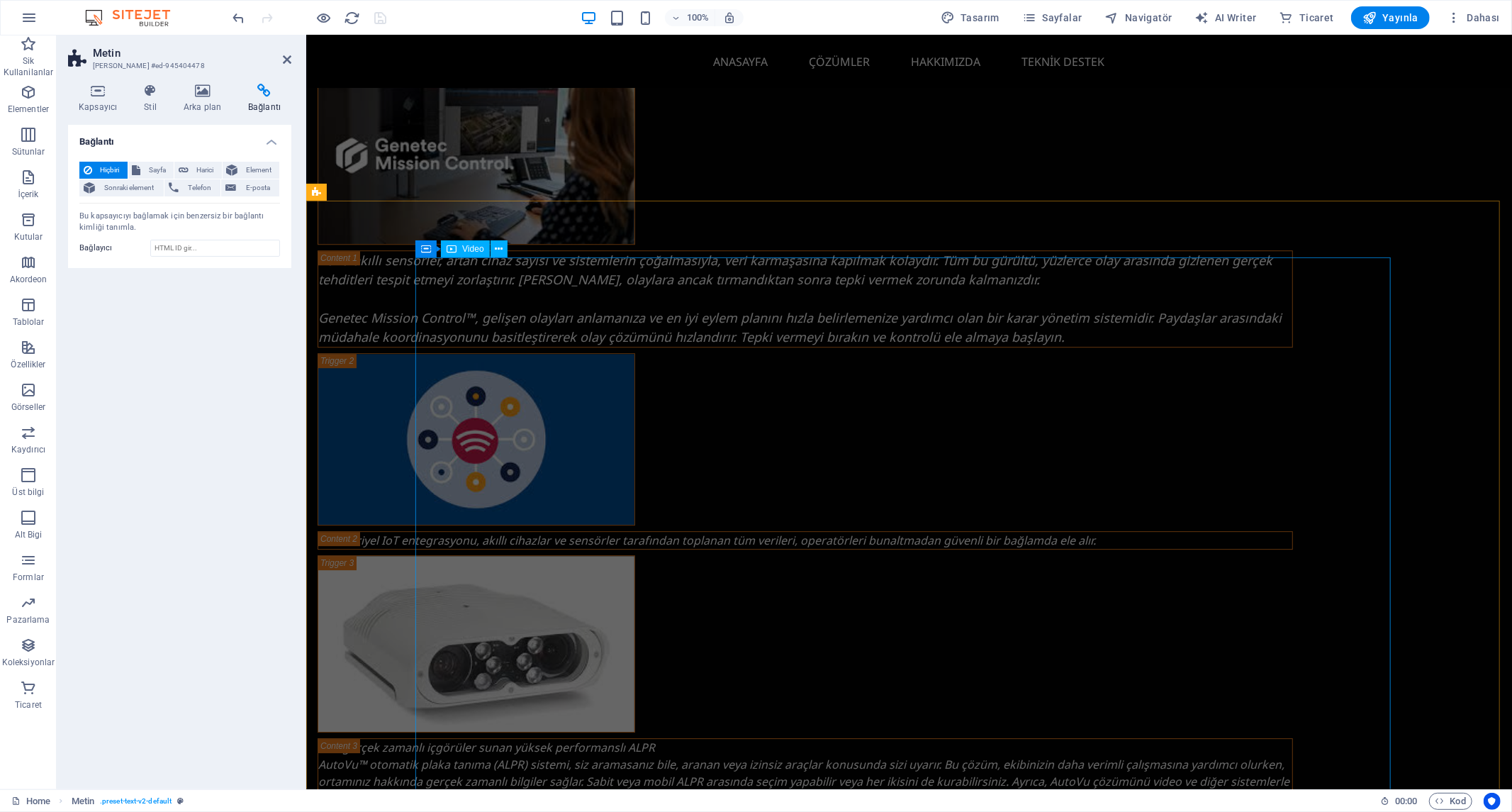
scroll to position [3546, 0]
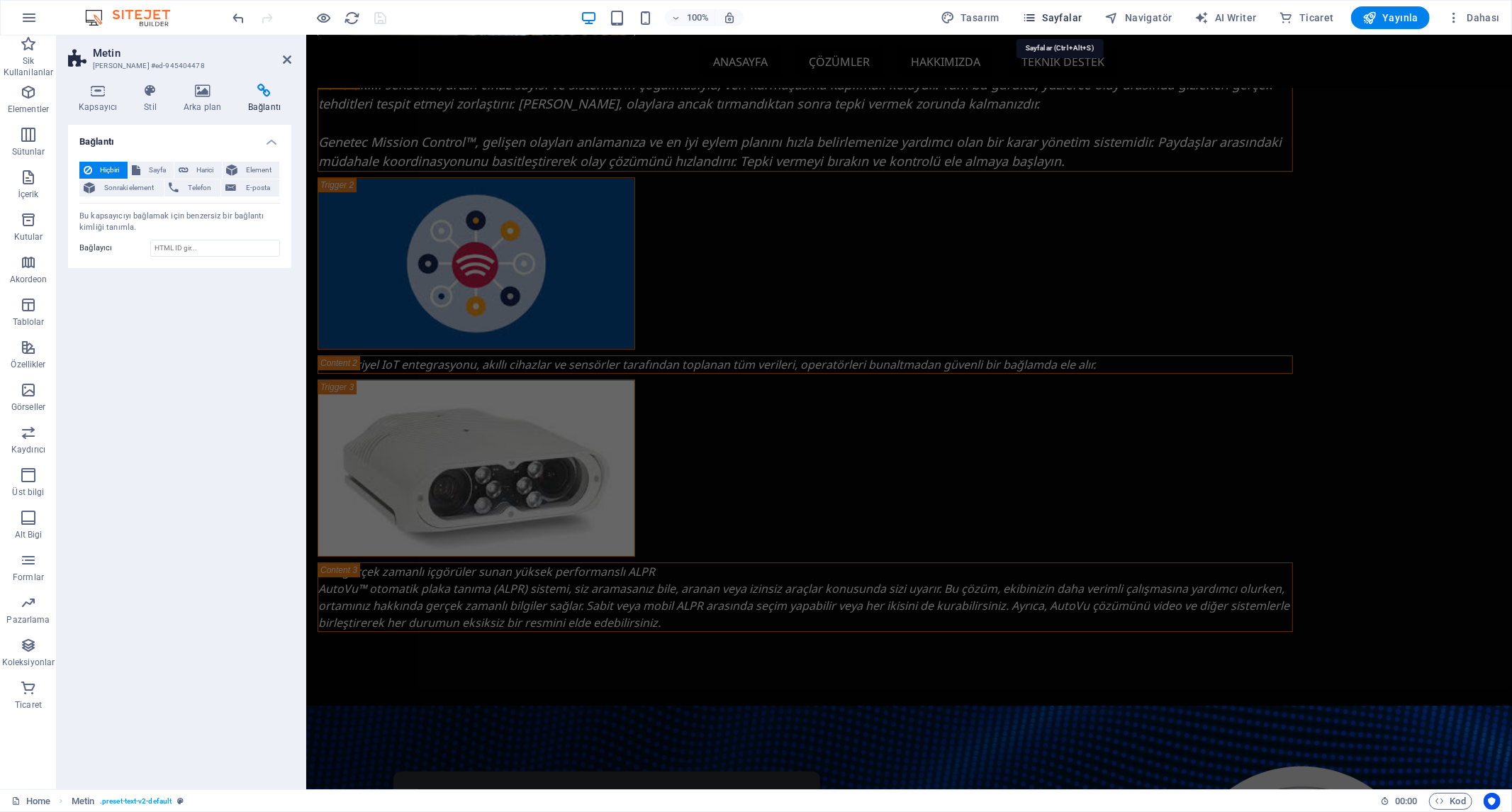
click at [1073, 15] on span "Sayfalar" at bounding box center [1052, 18] width 61 height 14
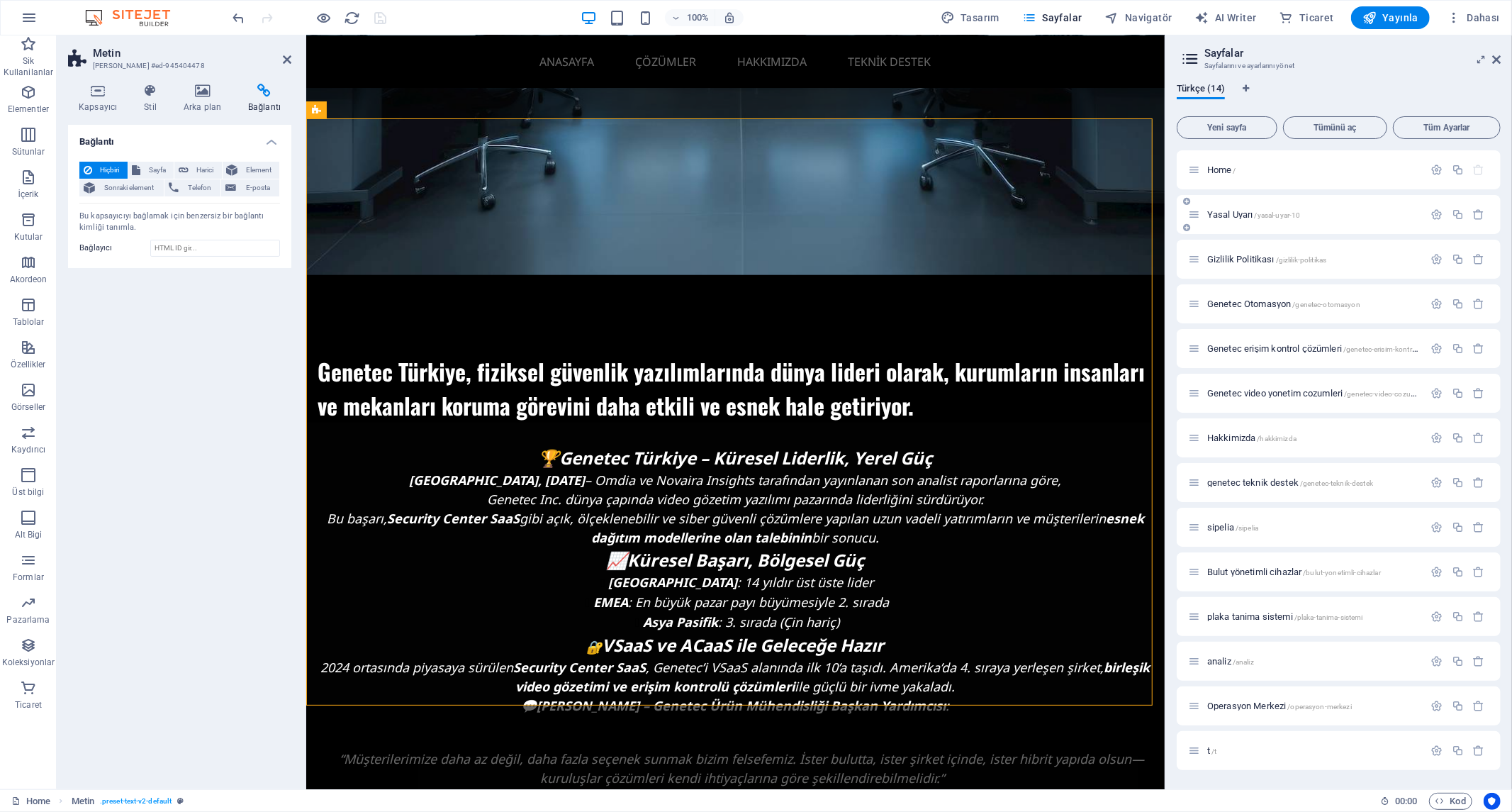
click at [1242, 210] on span "Yasal Uyarı /yasal-uyar-10" at bounding box center [1254, 214] width 93 height 11
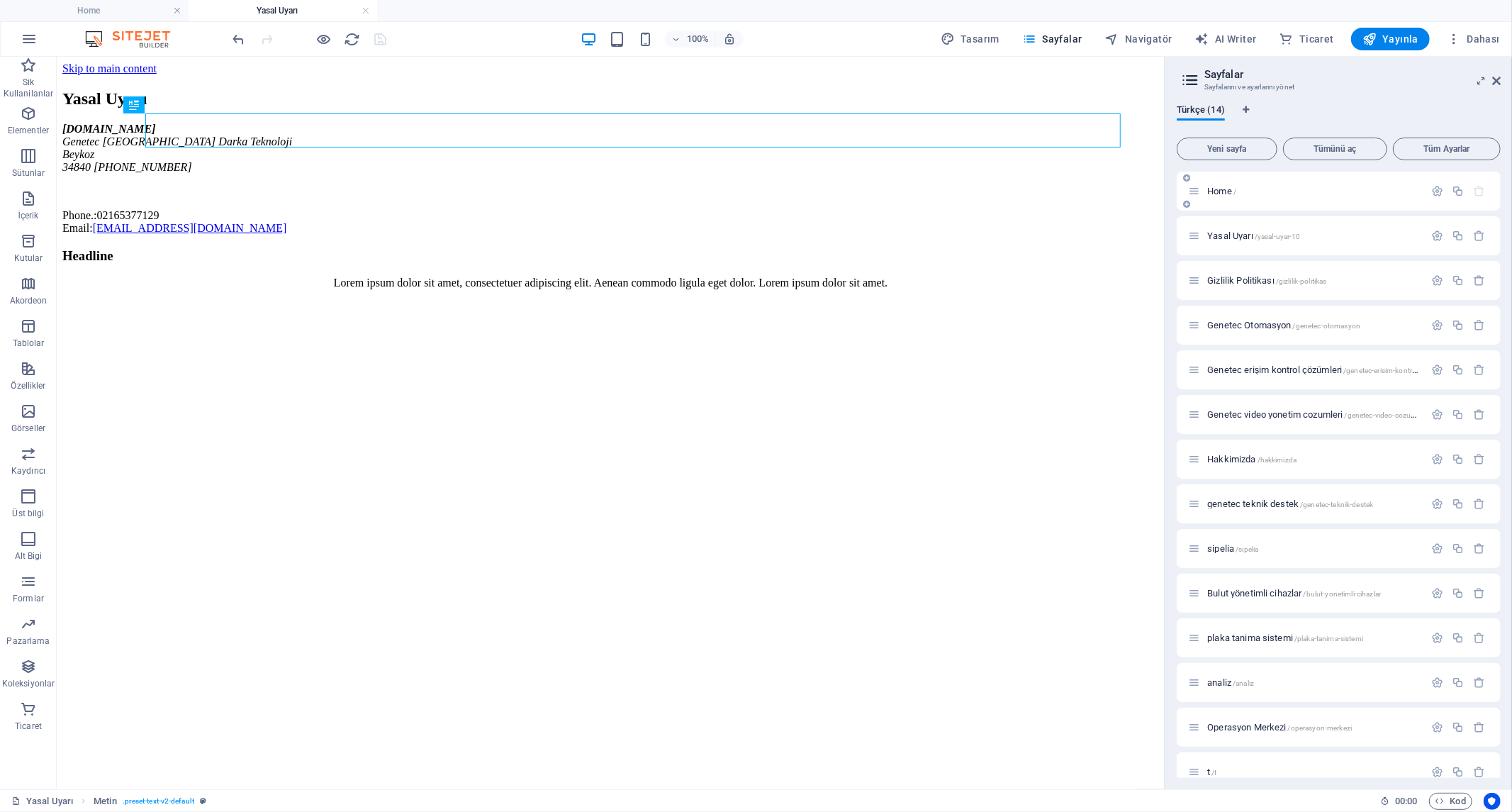
scroll to position [0, 0]
click at [713, 220] on div "[DOMAIN_NAME] Genetec Türkiye Darka Teknoloji Beykoz 34840 [PHONE_NUMBER] Phone…" at bounding box center [609, 178] width 1096 height 112
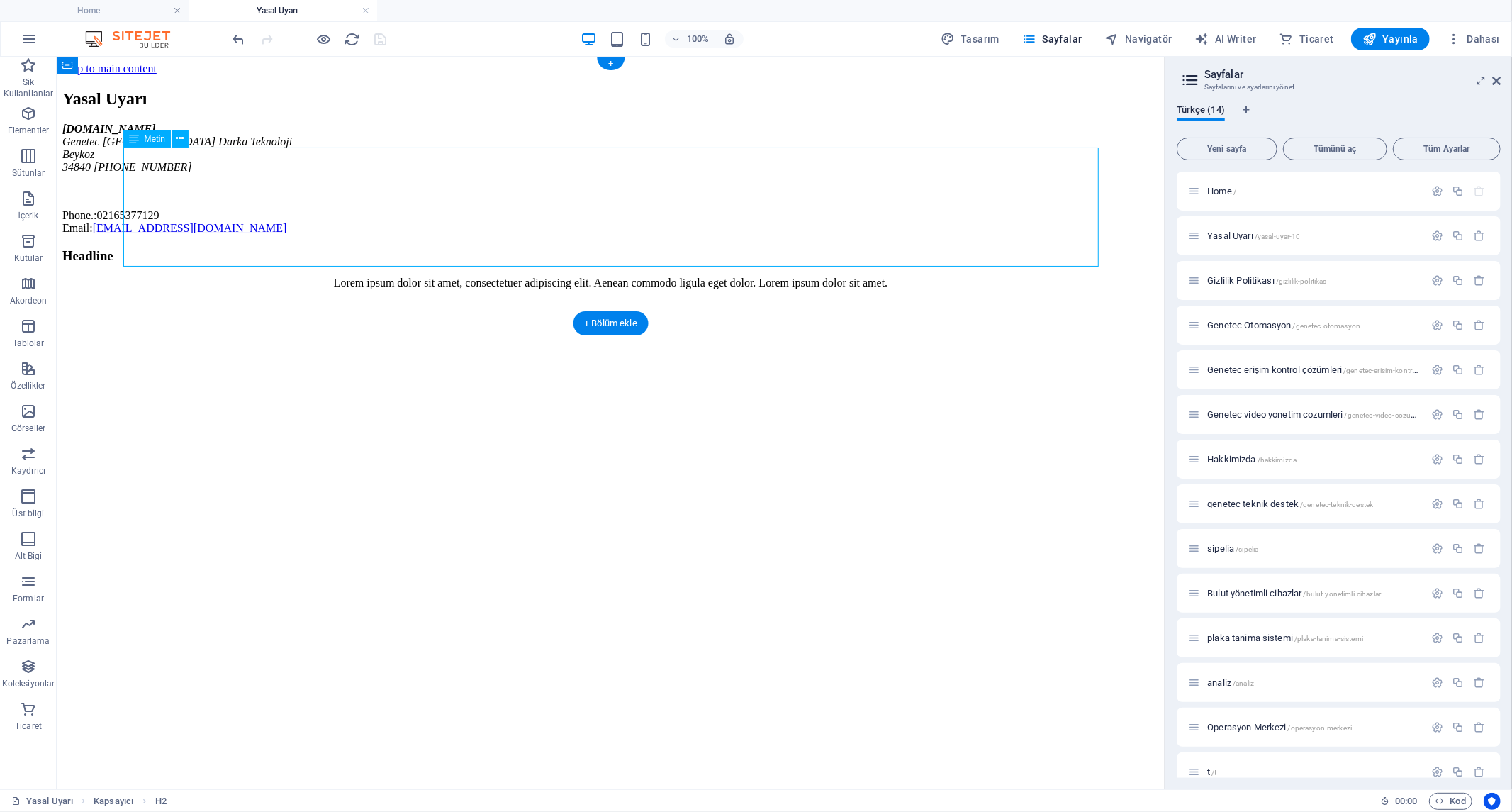
click at [713, 220] on div "[DOMAIN_NAME] Genetec Türkiye Darka Teknoloji Beykoz 34840 [PHONE_NUMBER] Phone…" at bounding box center [609, 178] width 1096 height 112
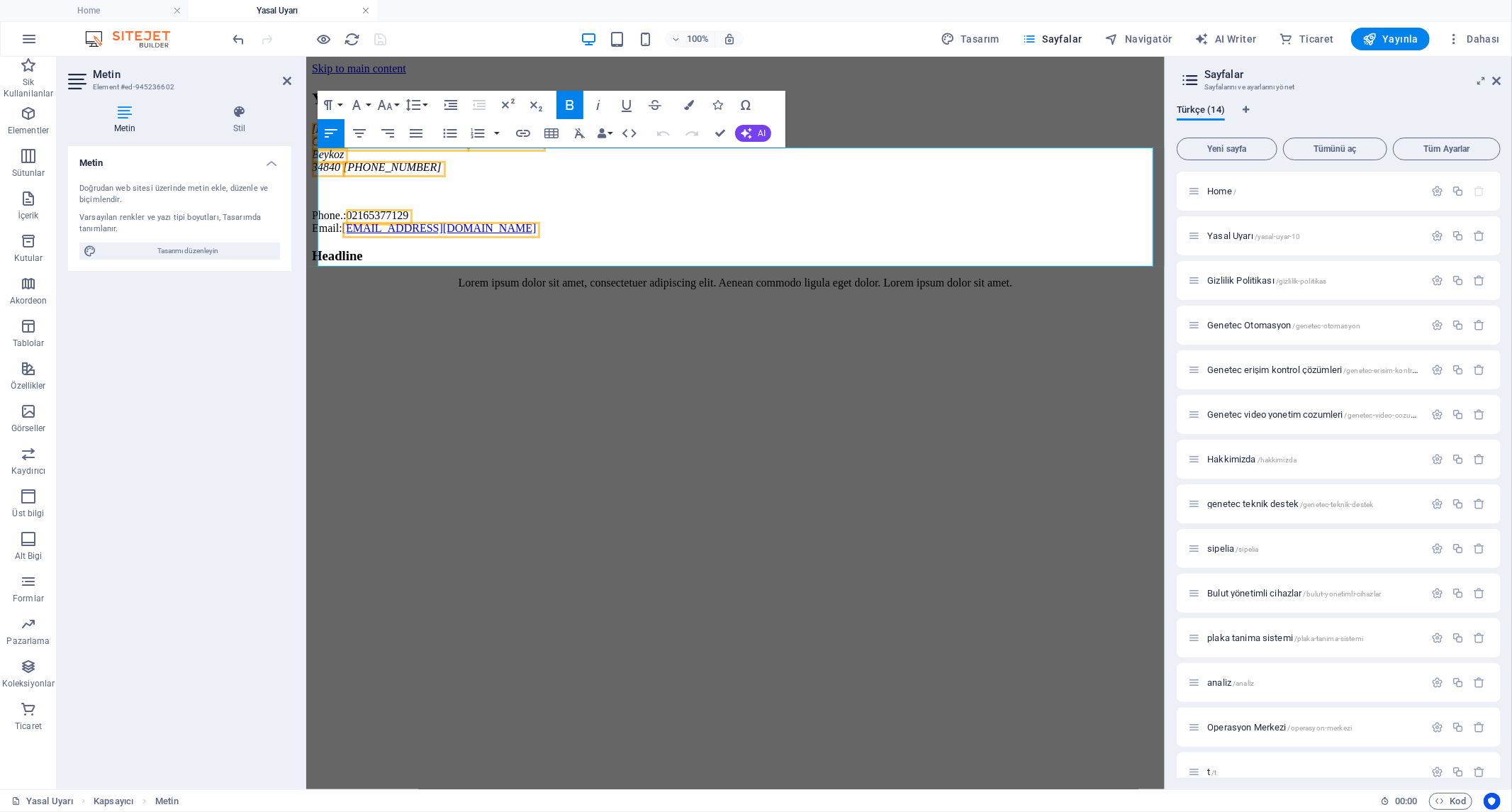
click at [369, 10] on link at bounding box center [365, 11] width 9 height 14
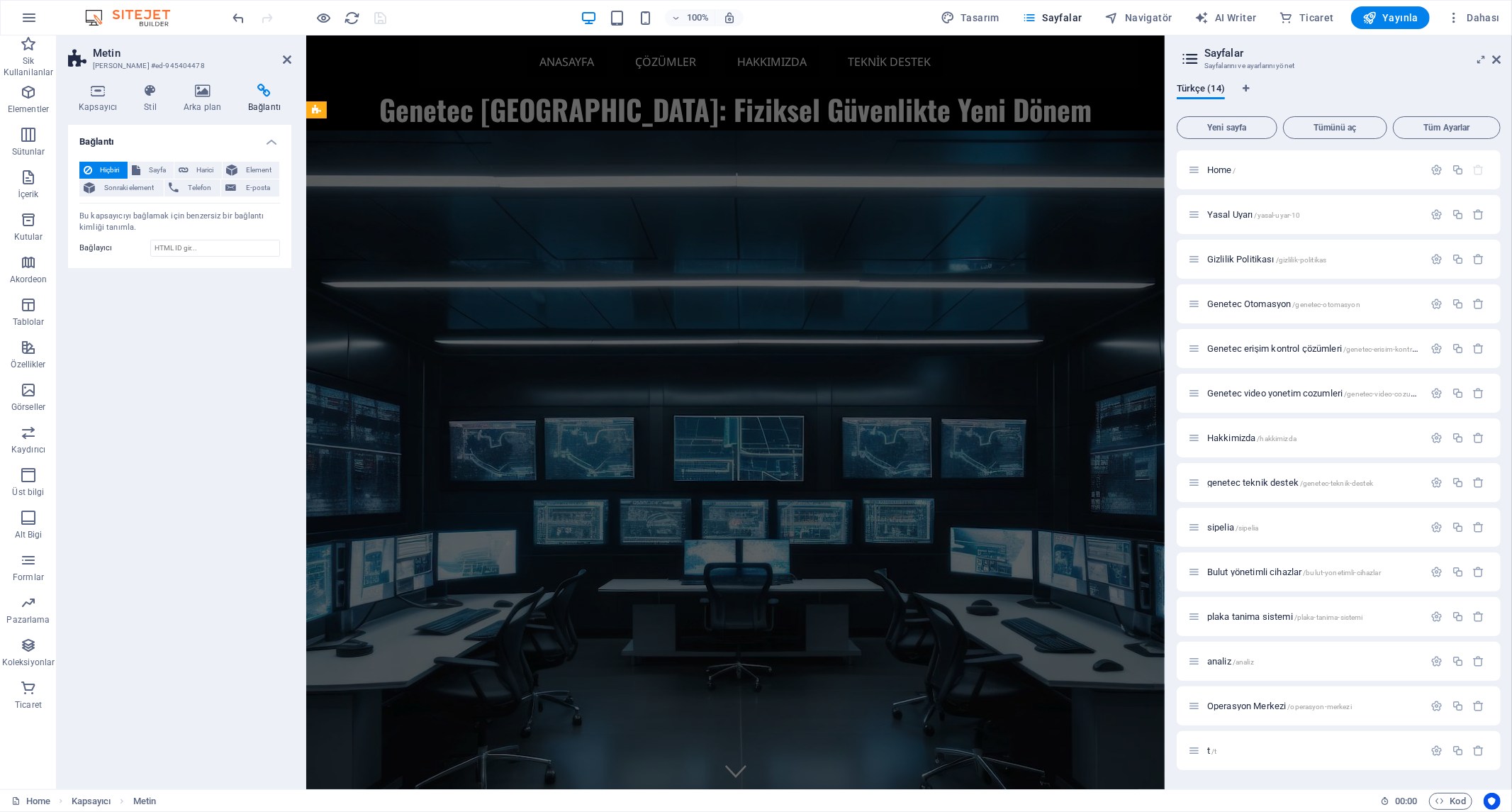
scroll to position [1321, 0]
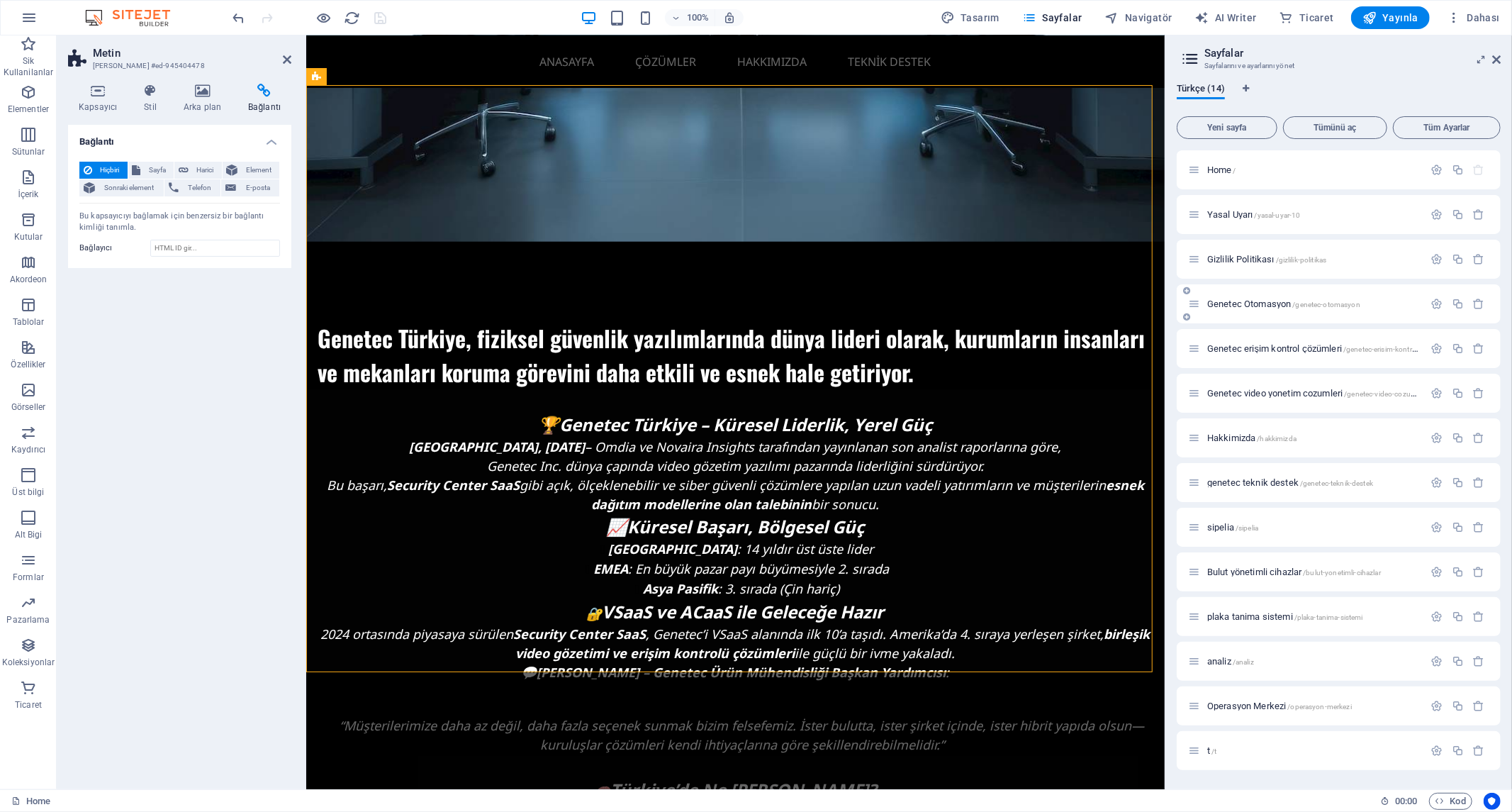
click at [1248, 302] on span "Genetec Otomasyon /genetec-otomasyon" at bounding box center [1284, 304] width 153 height 11
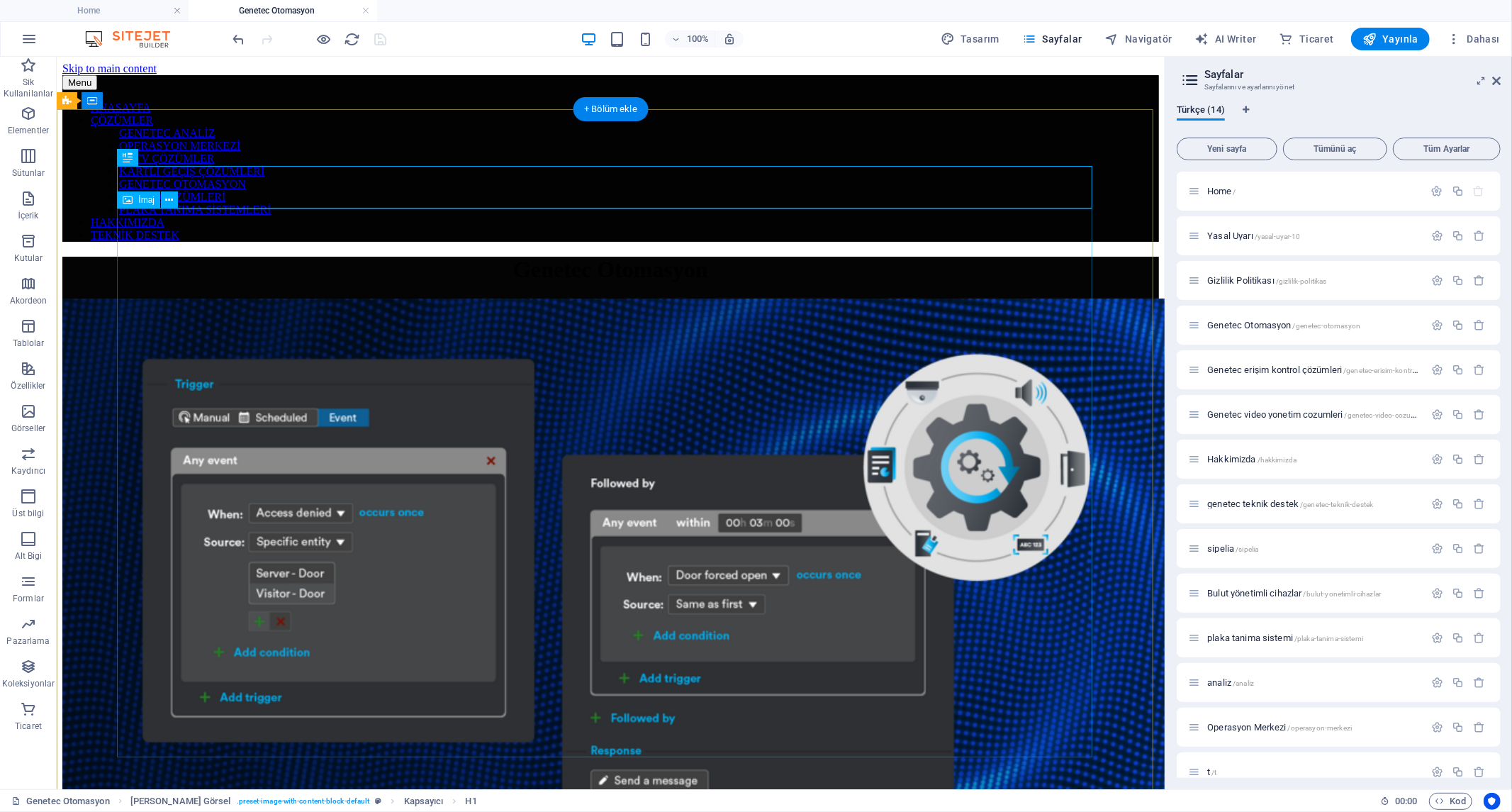
scroll to position [0, 0]
click at [493, 256] on div "Genetec Otomasyon" at bounding box center [609, 590] width 1096 height 668
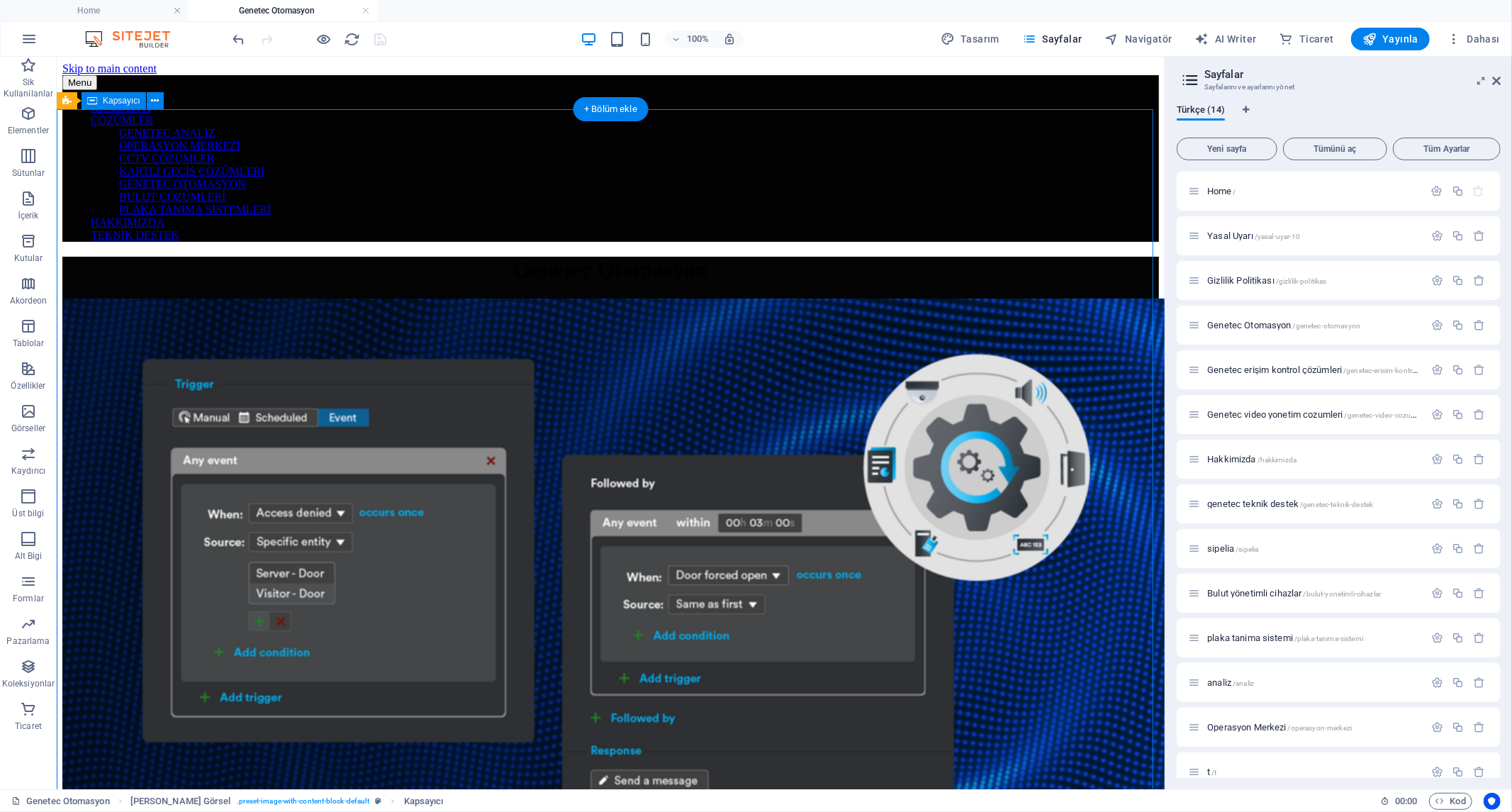
click at [493, 256] on div "Genetec Otomasyon" at bounding box center [609, 590] width 1096 height 668
select select "px"
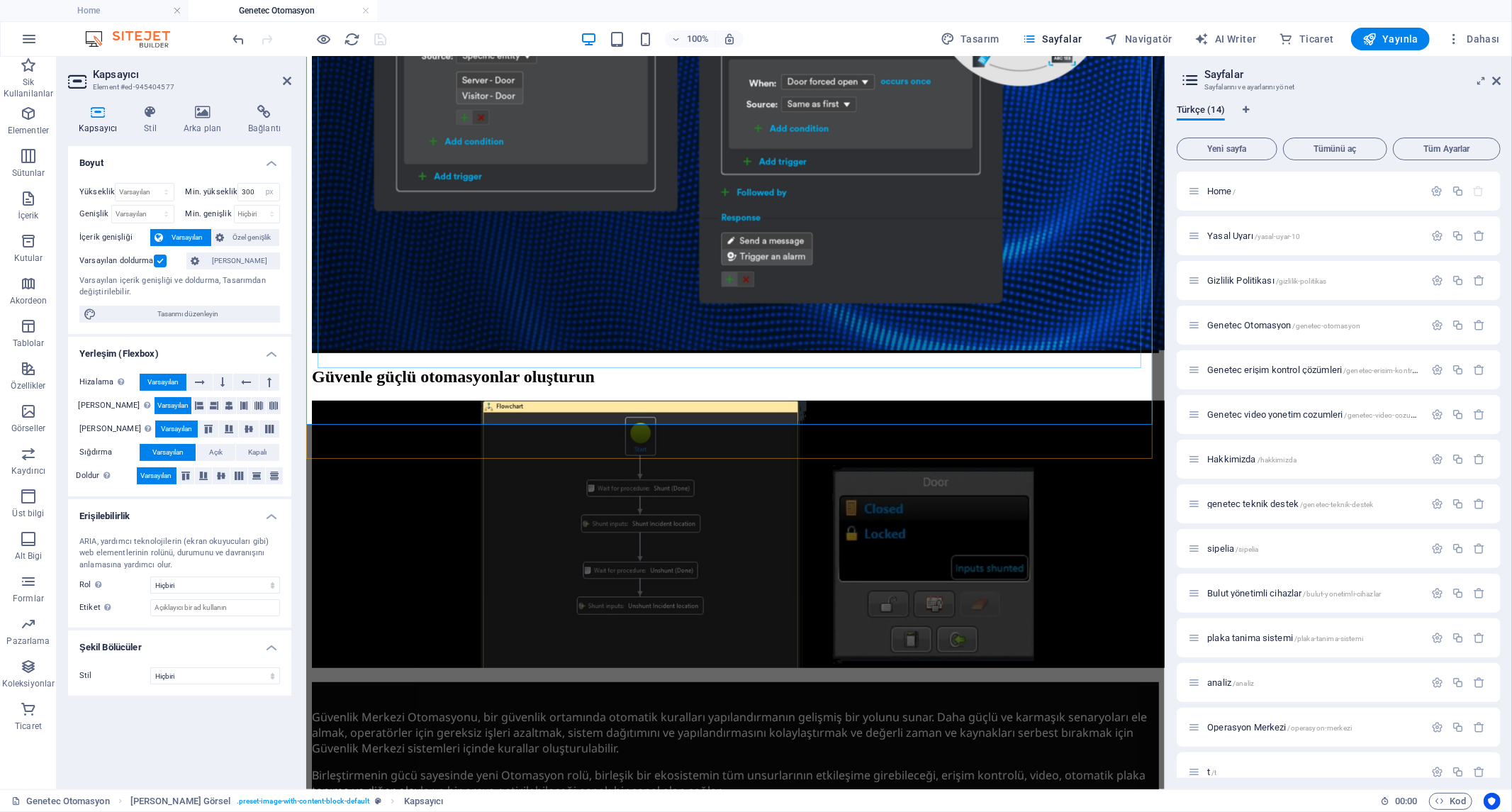
scroll to position [473, 0]
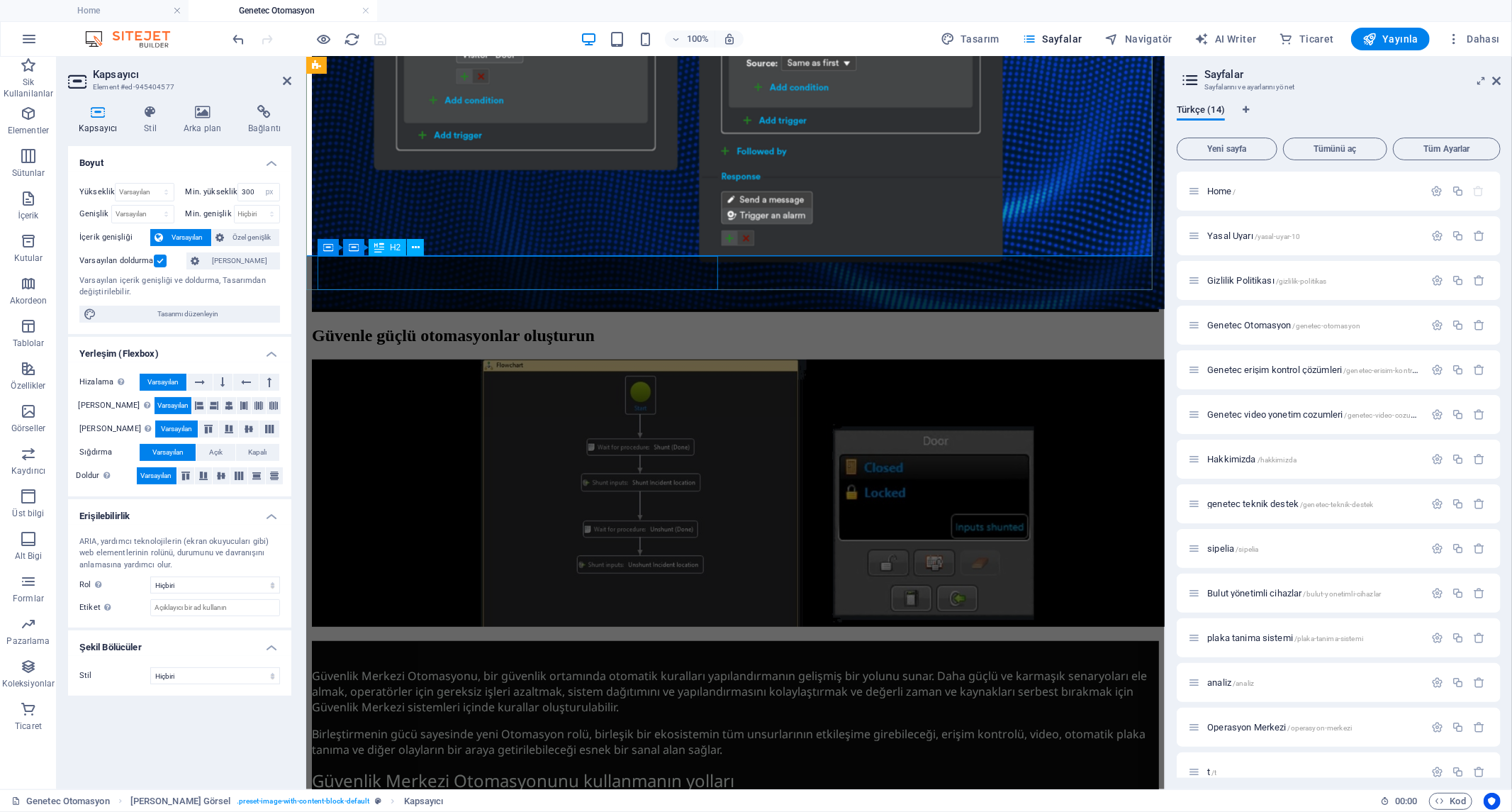
click at [657, 326] on div "Güvenle güçlü otomasyonlar oluşturun" at bounding box center [735, 335] width 847 height 19
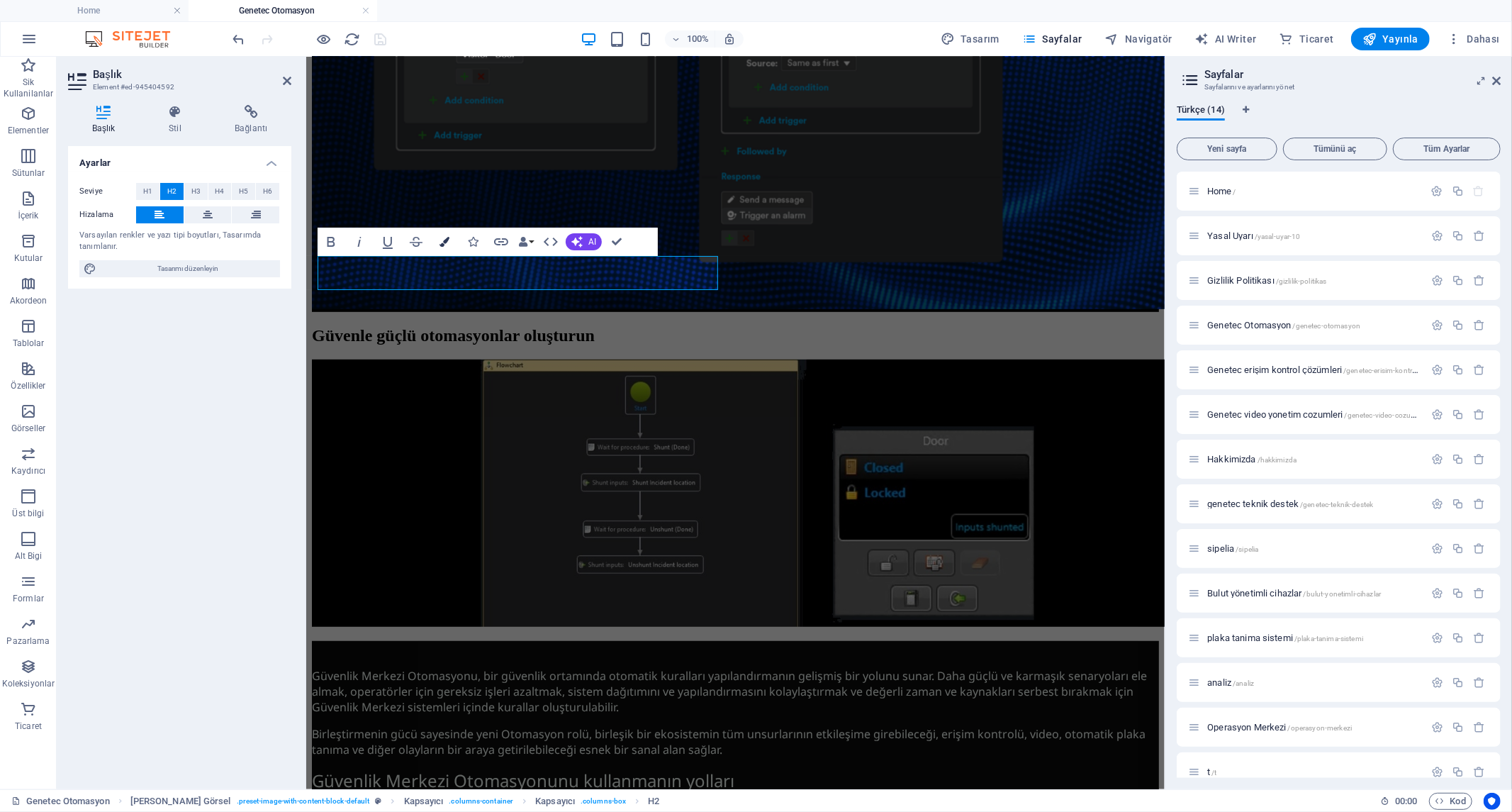
click at [444, 239] on icon "button" at bounding box center [444, 242] width 10 height 10
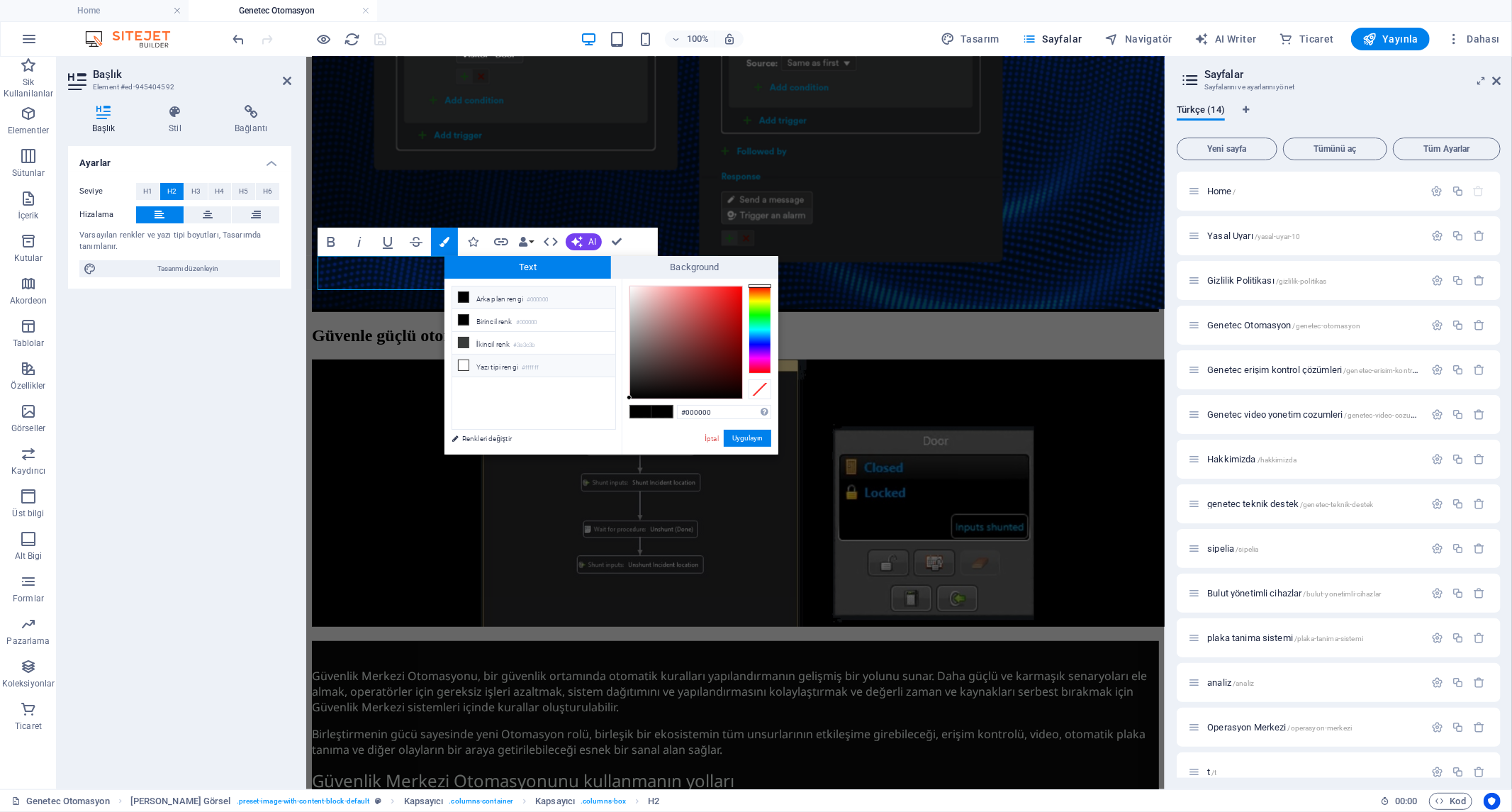
click at [542, 366] on li "Yazı tipi rengi #ffffff" at bounding box center [534, 365] width 163 height 23
type input "#ffffff"
click at [740, 433] on button "Uygulayın" at bounding box center [747, 438] width 48 height 17
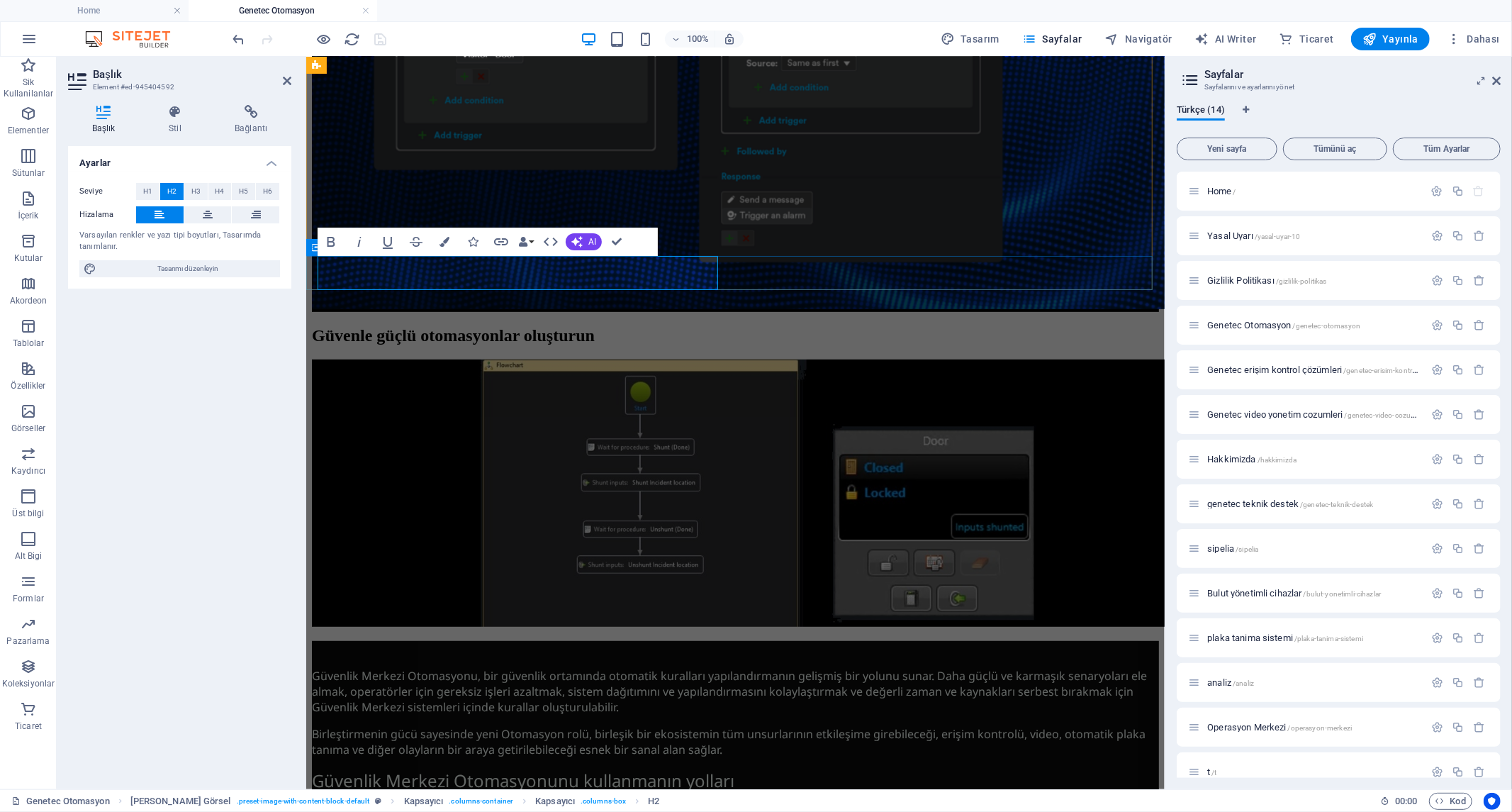
click at [791, 326] on div "Güvenle güçlü otomasyonlar oluşturun" at bounding box center [735, 335] width 847 height 19
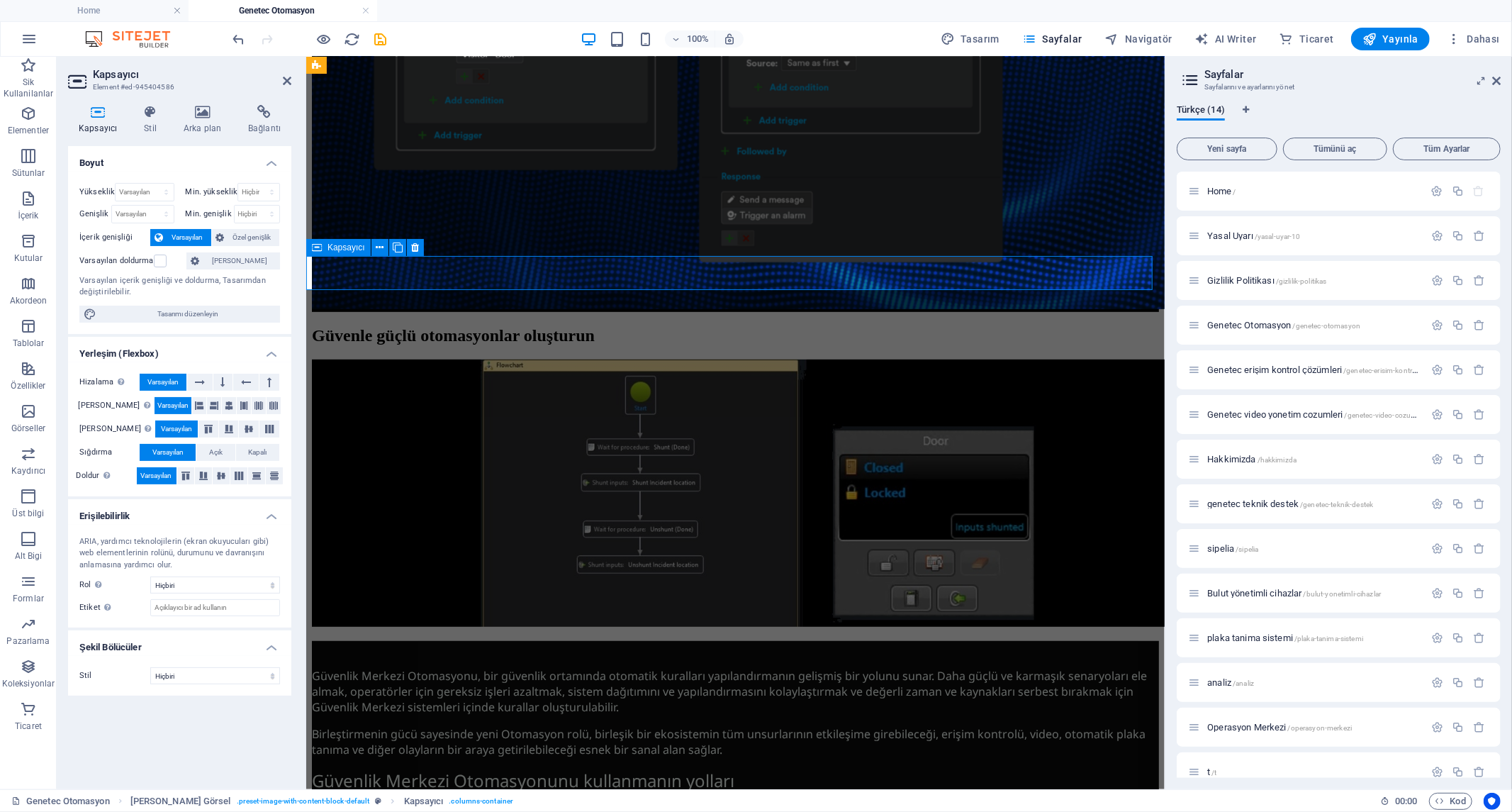
click at [819, 326] on div "Güvenle güçlü otomasyonlar oluşturun" at bounding box center [735, 335] width 847 height 19
click at [751, 326] on div "Güvenle güçlü otomasyonlar oluşturun" at bounding box center [735, 335] width 847 height 19
click at [749, 326] on div "Güvenle güçlü otomasyonlar oluşturun" at bounding box center [735, 335] width 847 height 19
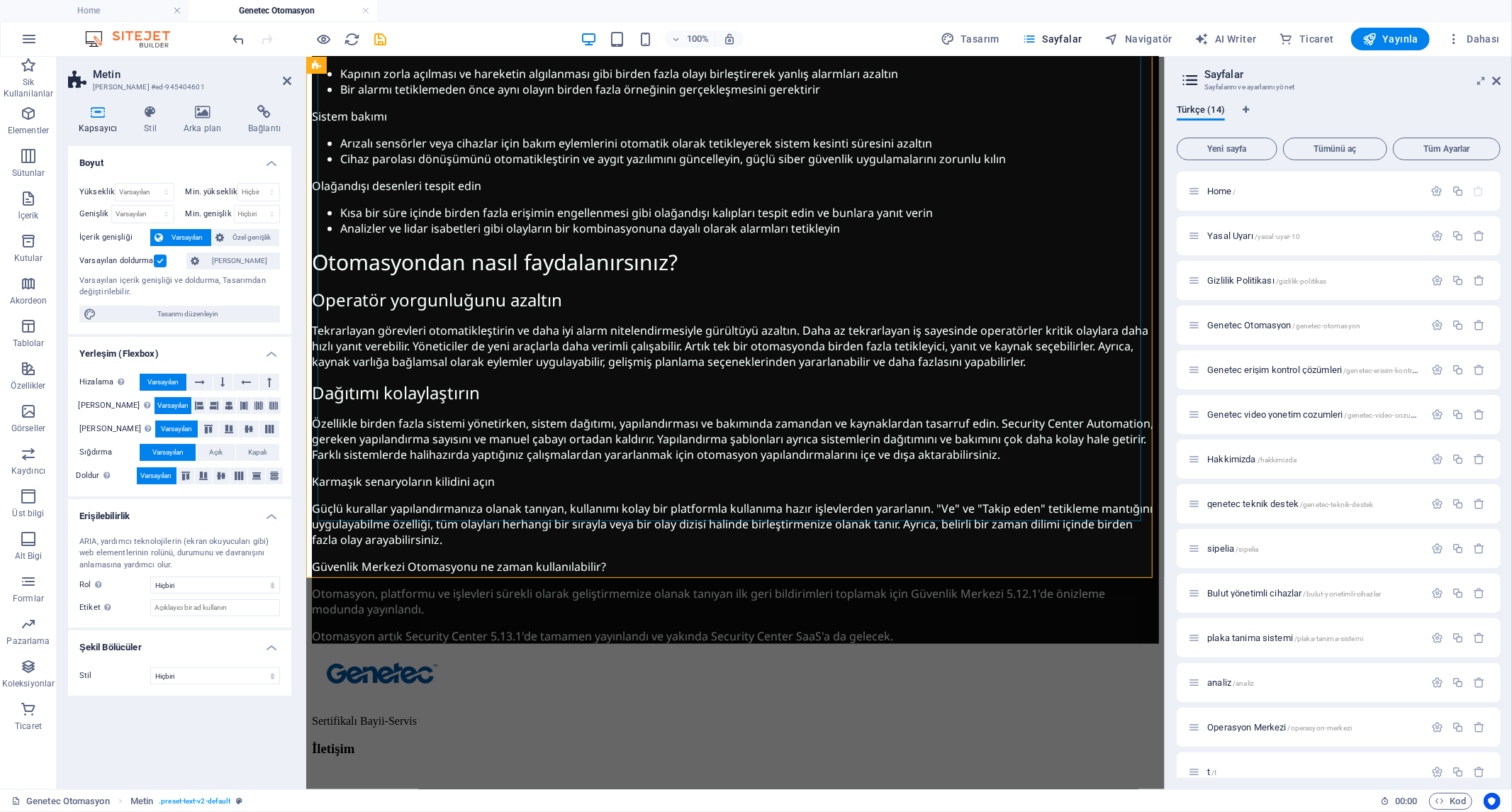
scroll to position [1457, 0]
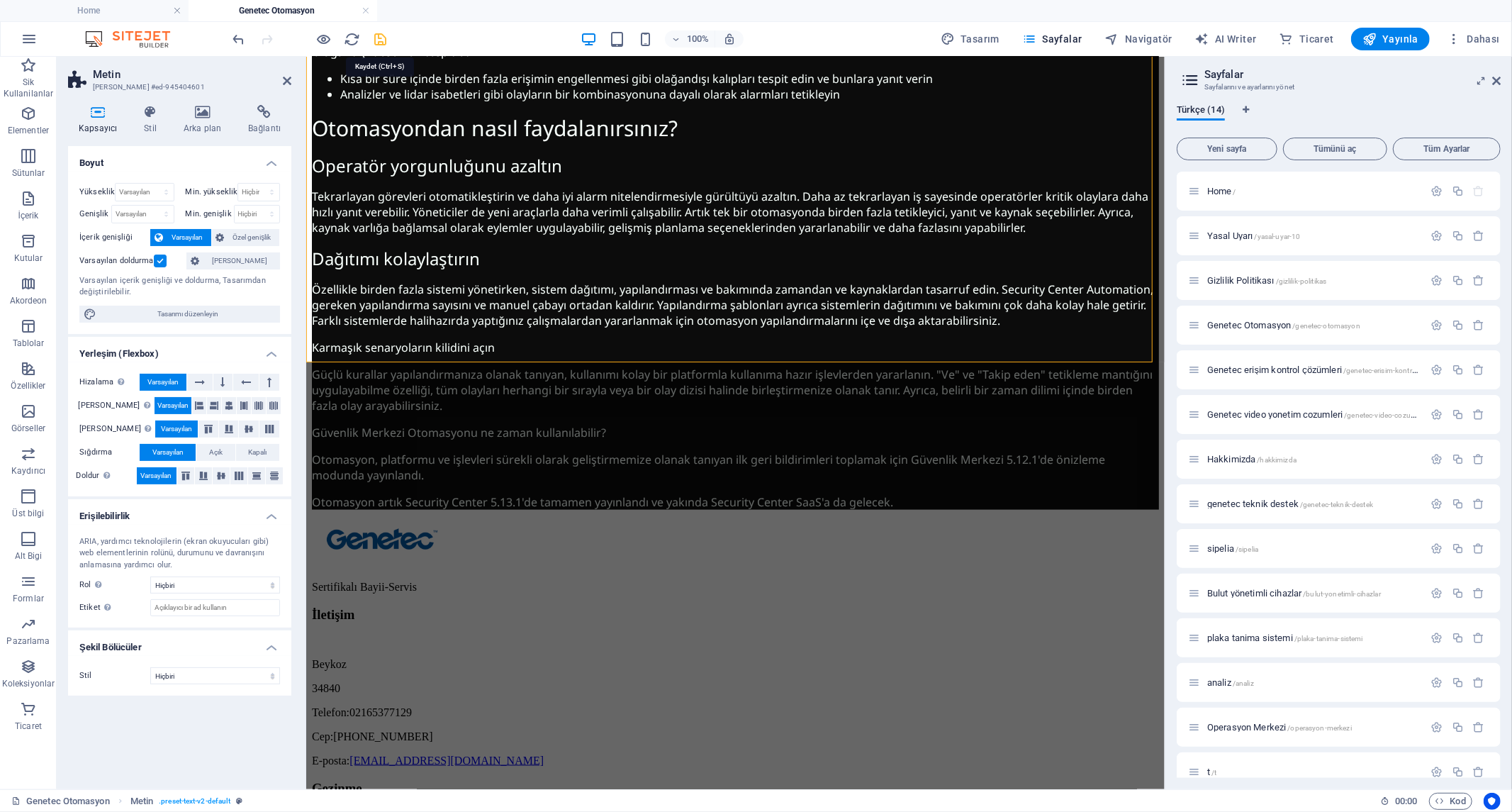
click at [379, 39] on icon "save" at bounding box center [381, 39] width 16 height 16
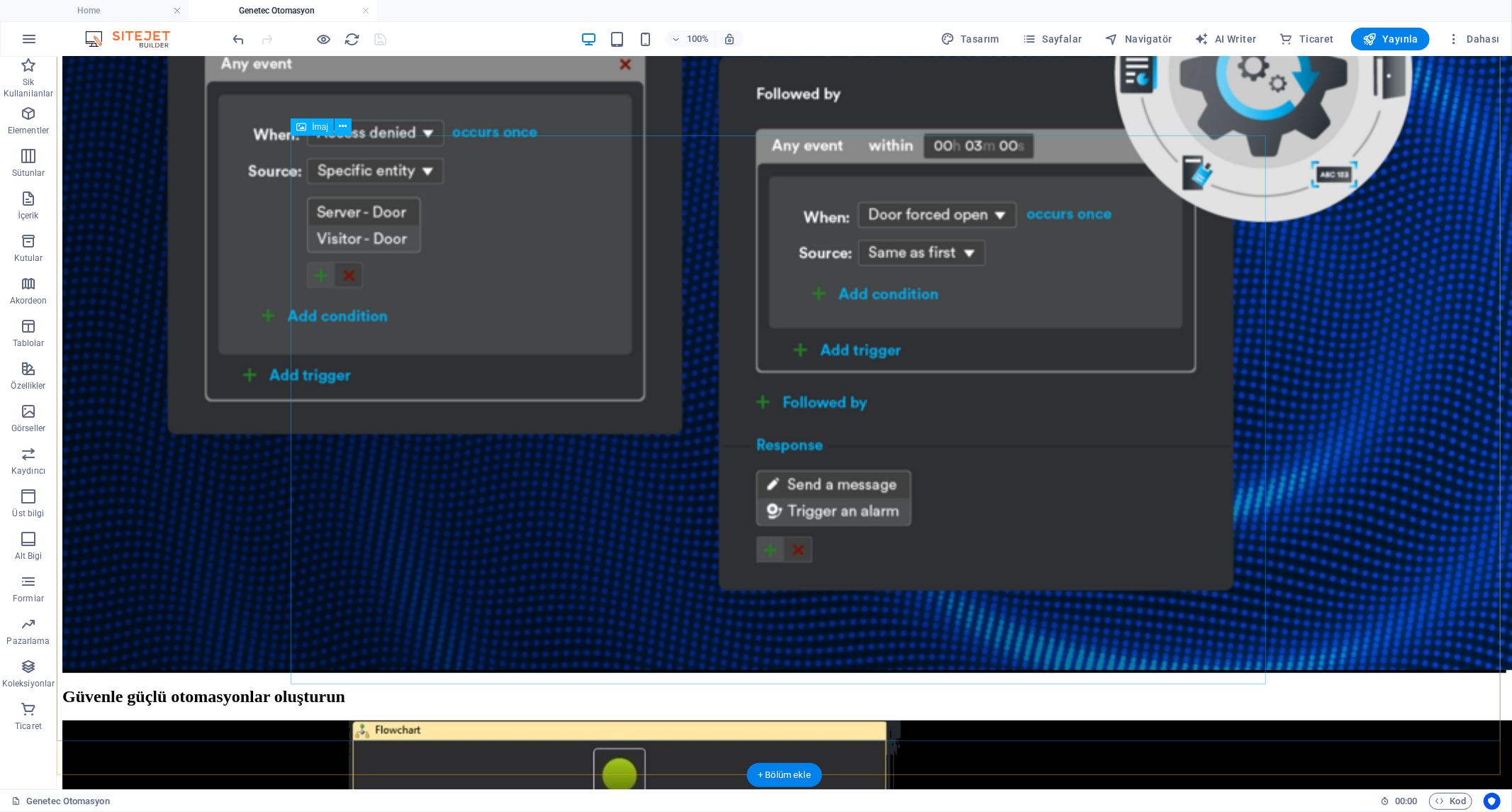
scroll to position [473, 0]
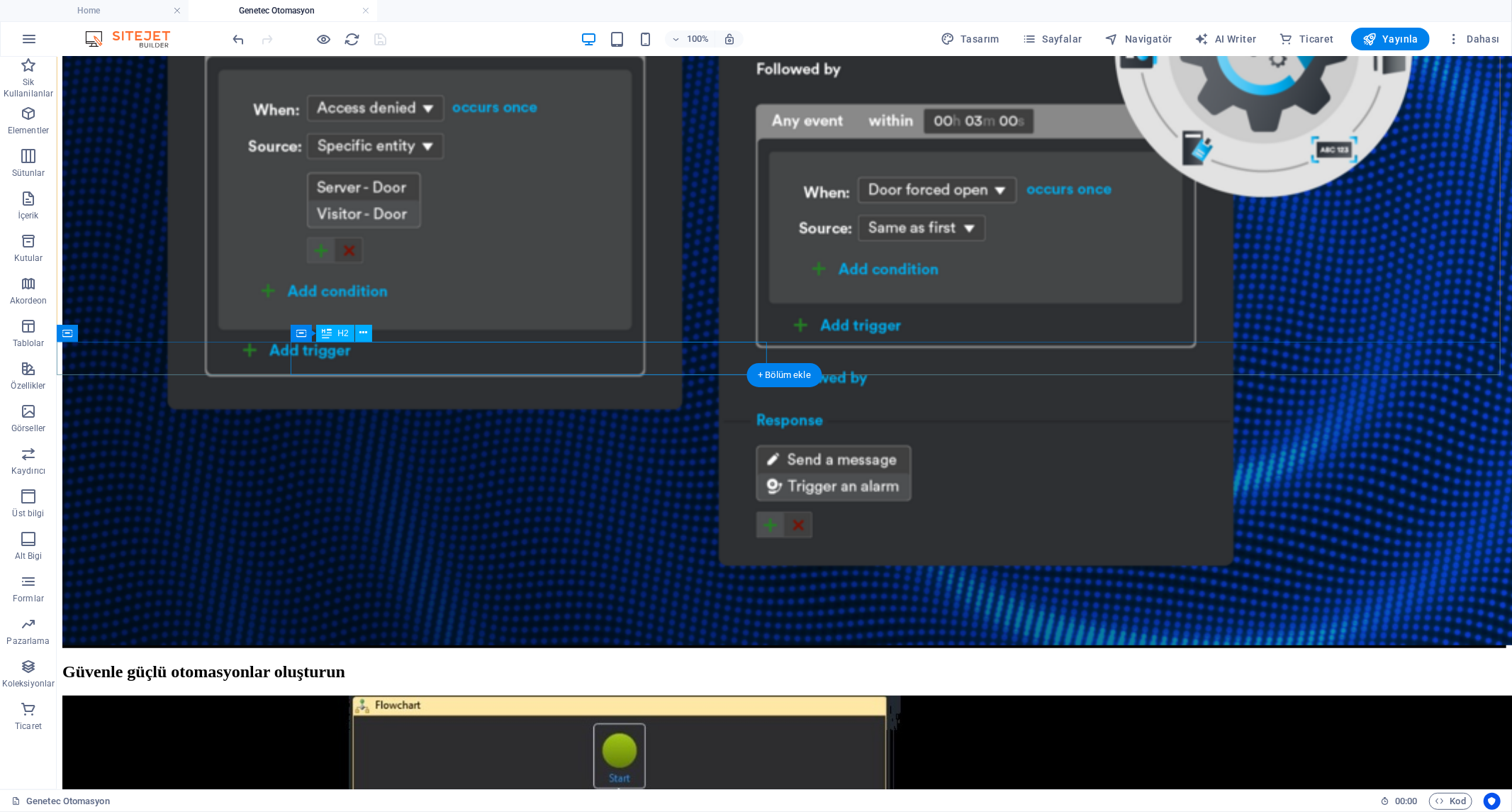
click at [587, 662] on div "Güvenle güçlü otomasyonlar oluşturun" at bounding box center [783, 671] width 1444 height 19
click at [597, 662] on div "Güvenle güçlü otomasyonlar oluşturun" at bounding box center [783, 671] width 1444 height 19
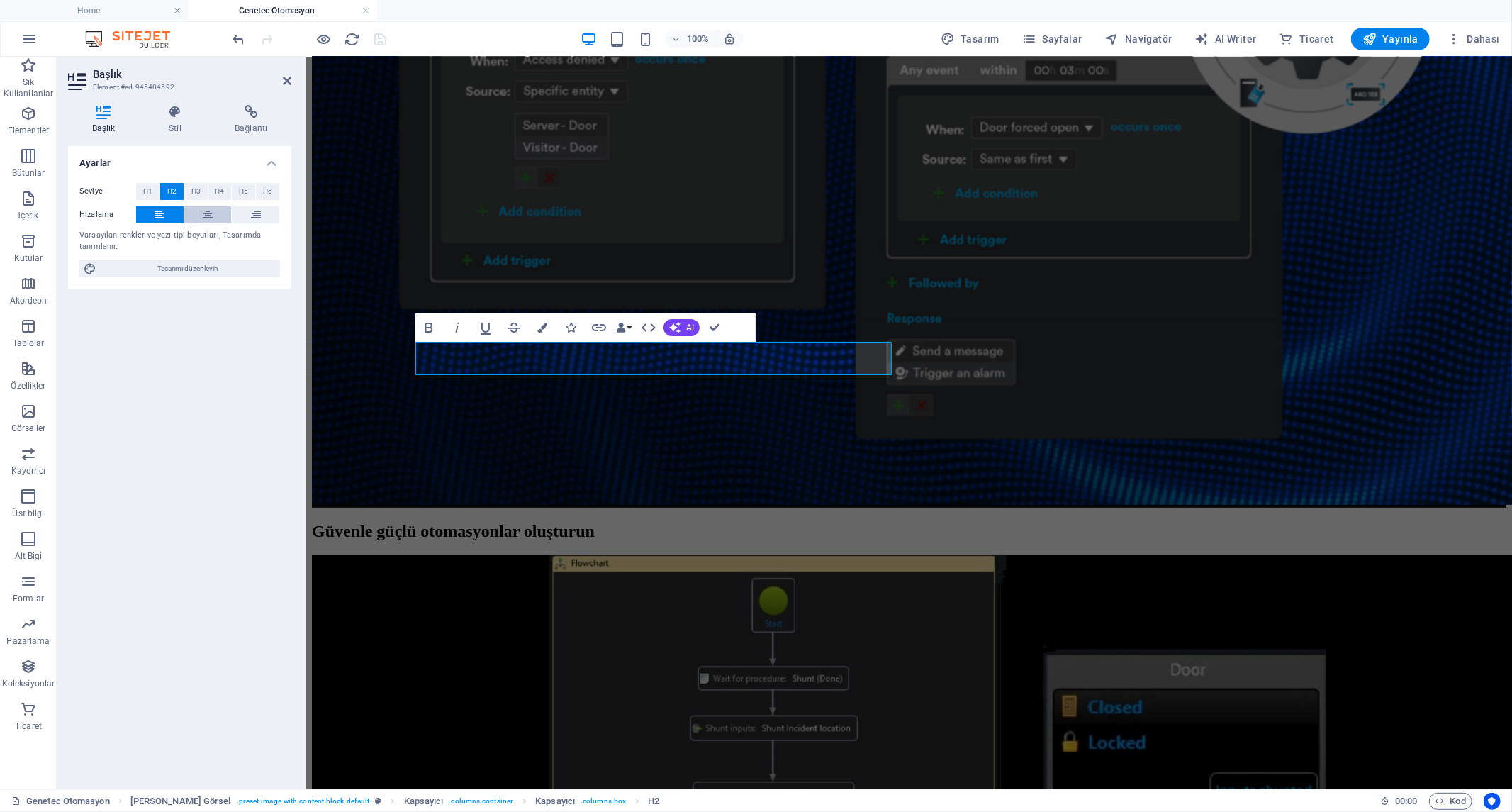
click at [210, 210] on icon at bounding box center [207, 214] width 10 height 17
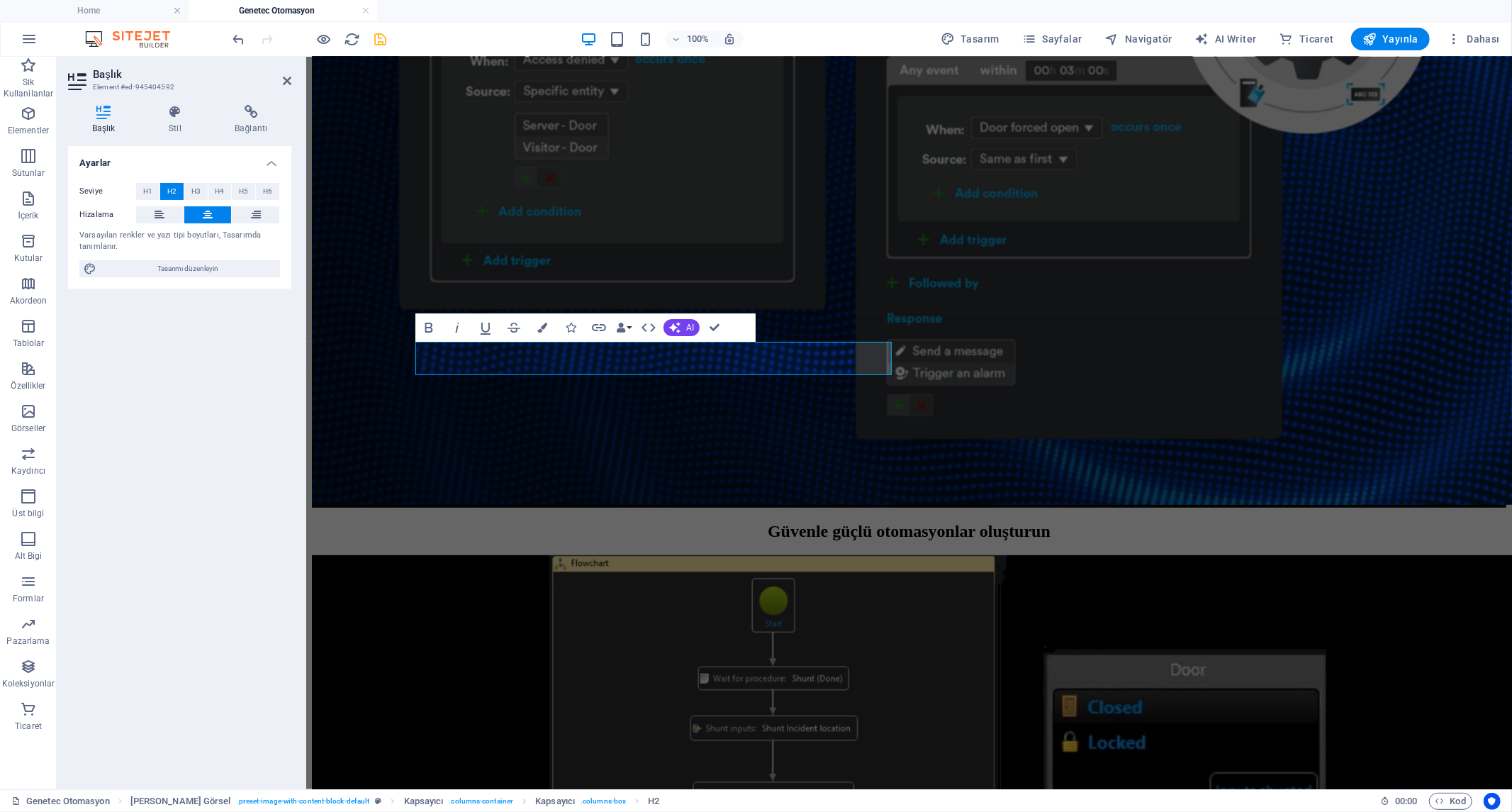
click at [202, 447] on div "Ayarlar Seviye H1 H2 H3 H4 H5 H6 Hizalama Varsayılan renkler ve yazı tipi boyut…" at bounding box center [180, 462] width 223 height 632
click at [194, 379] on div "Ayarlar Seviye H1 H2 H3 H4 H5 H6 Hizalama Varsayılan renkler ve yazı tipi boyut…" at bounding box center [180, 462] width 223 height 632
click at [398, 555] on figure at bounding box center [909, 744] width 1195 height 379
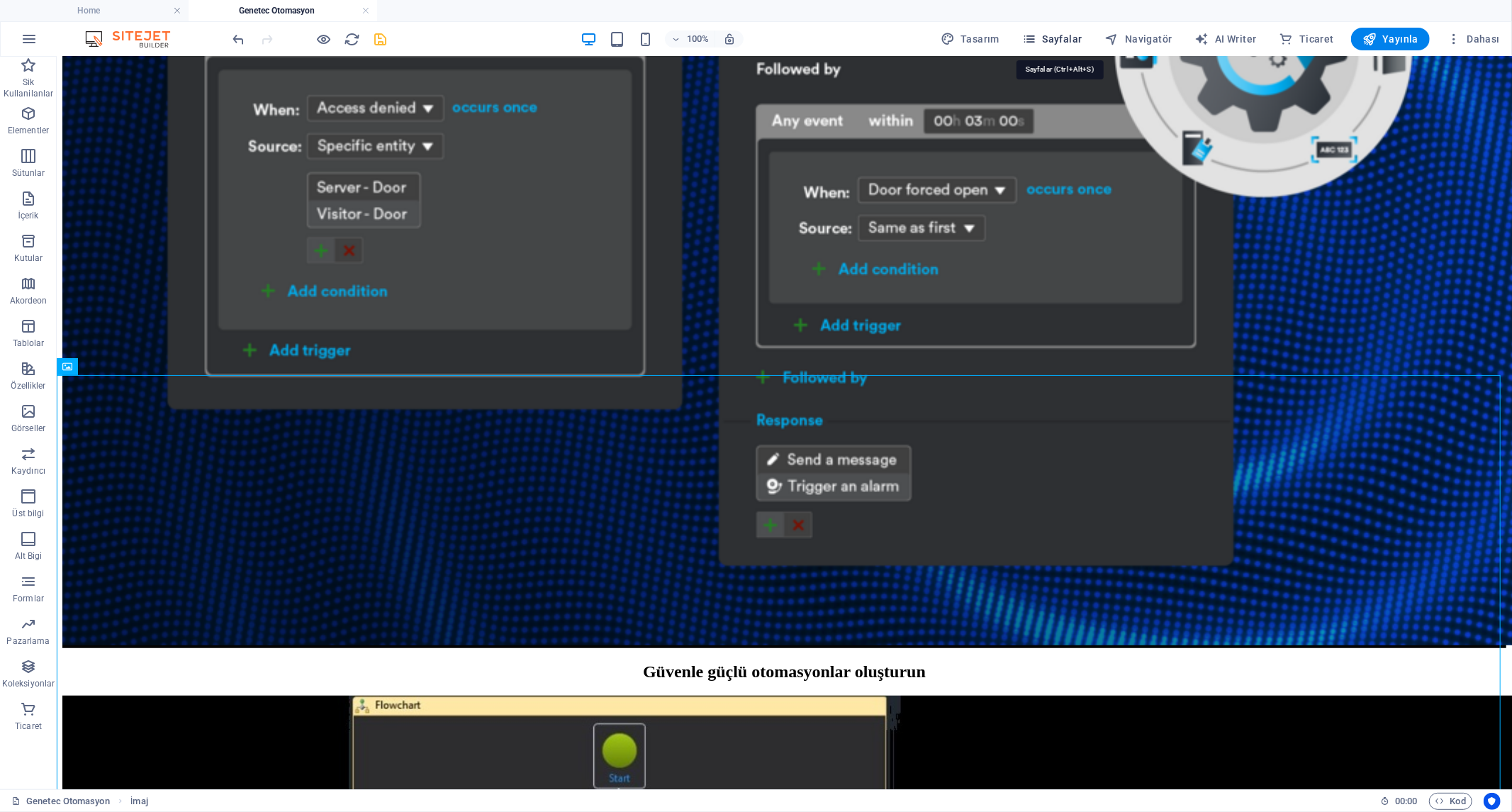
click at [1082, 34] on span "Sayfalar" at bounding box center [1052, 39] width 61 height 14
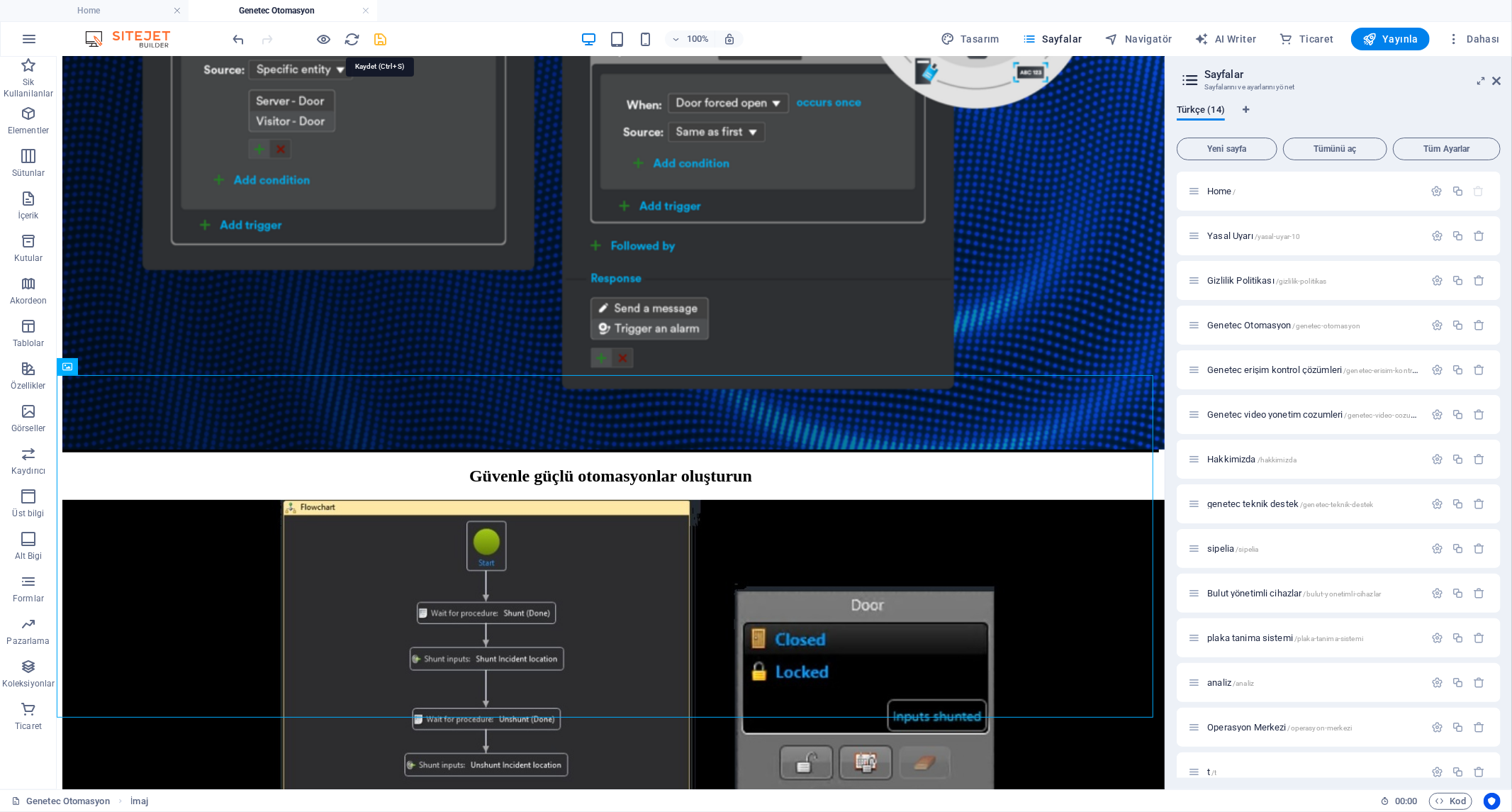
click at [384, 34] on icon "save" at bounding box center [381, 39] width 16 height 16
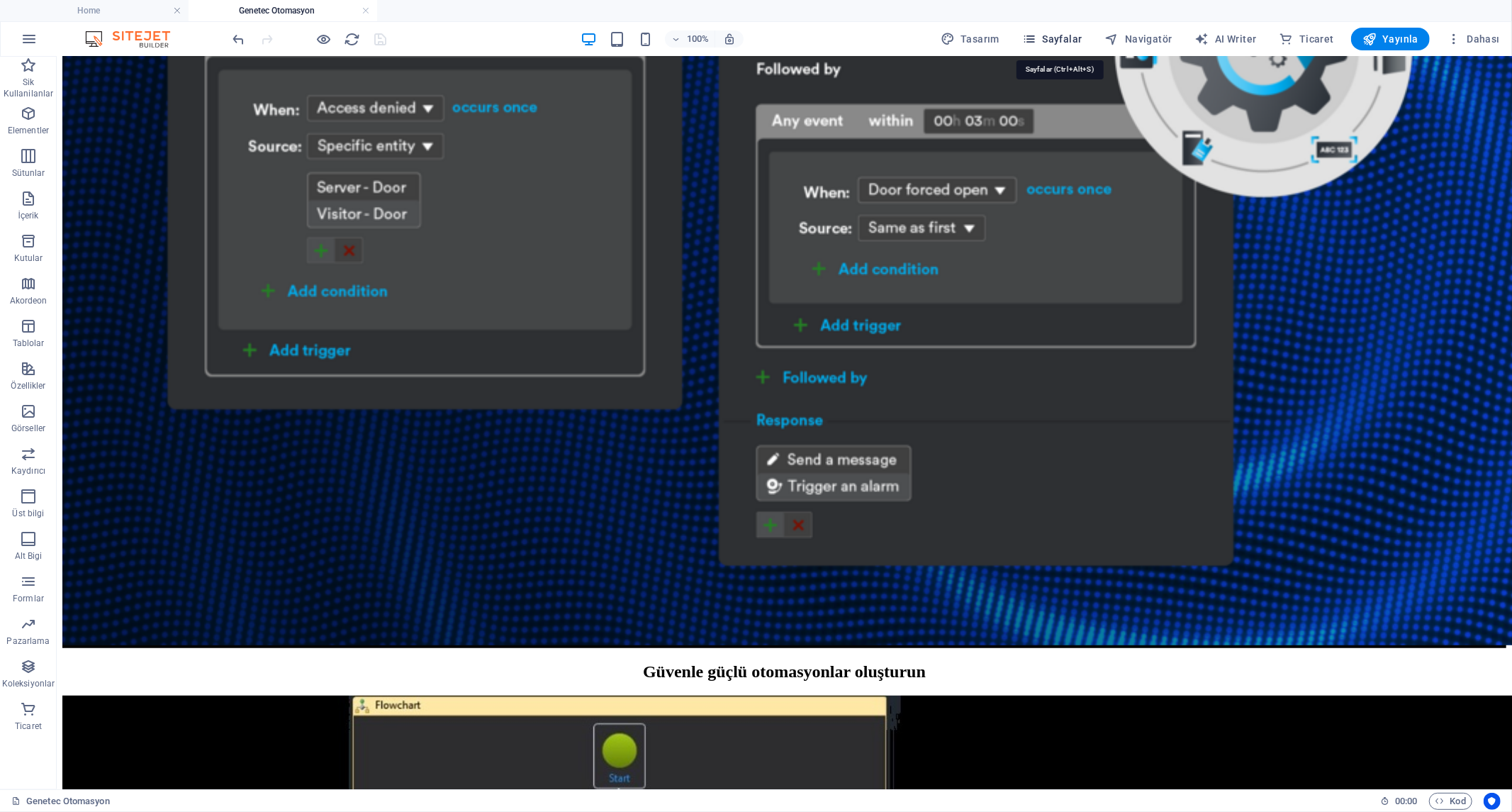
click at [1066, 37] on span "Sayfalar" at bounding box center [1052, 39] width 61 height 14
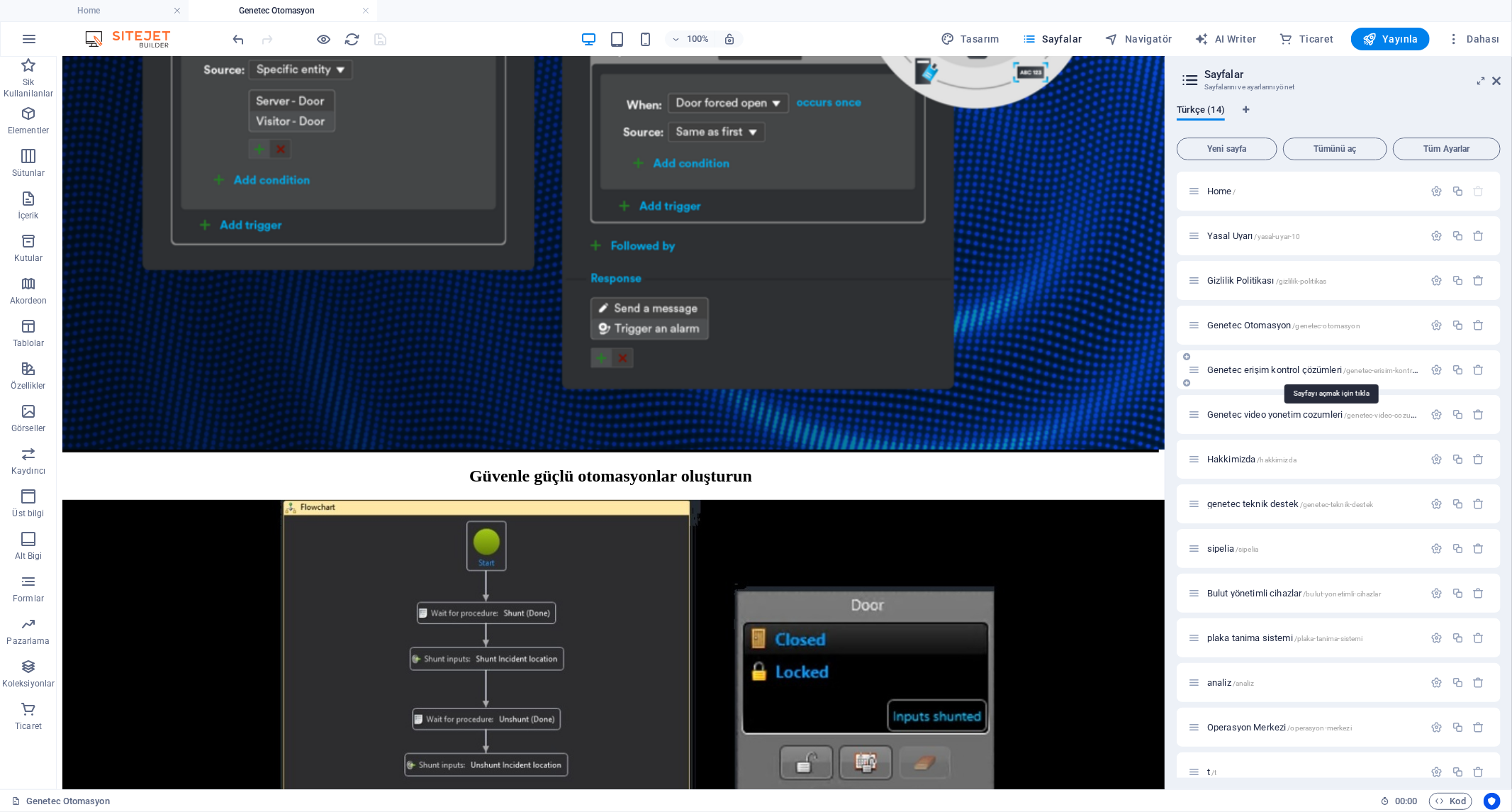
click at [1267, 366] on span "Genetec erişim kontrol çözümleri /genetec-erisim-kontrol-cozumleri" at bounding box center [1329, 369] width 244 height 11
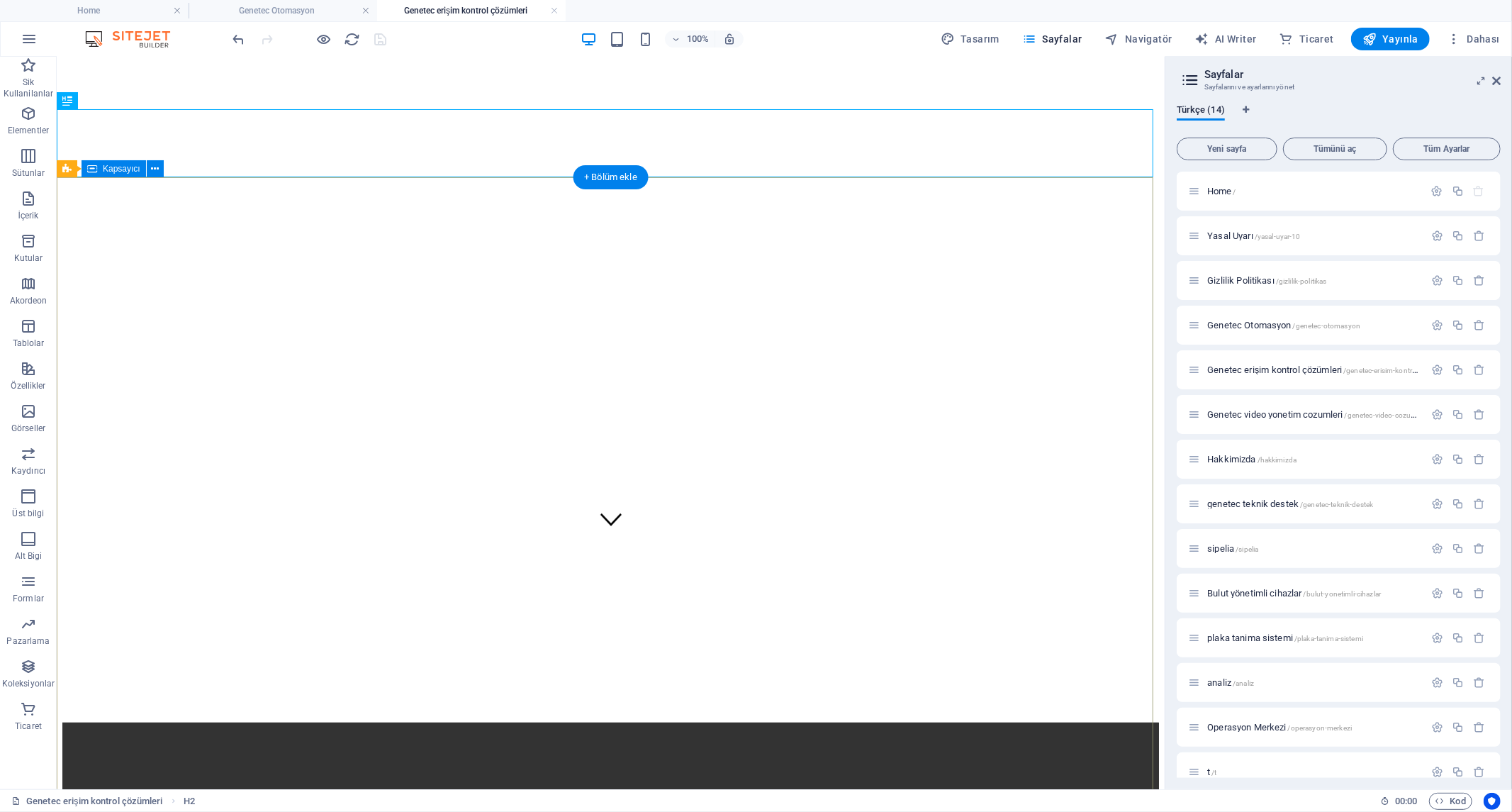
scroll to position [551, 0]
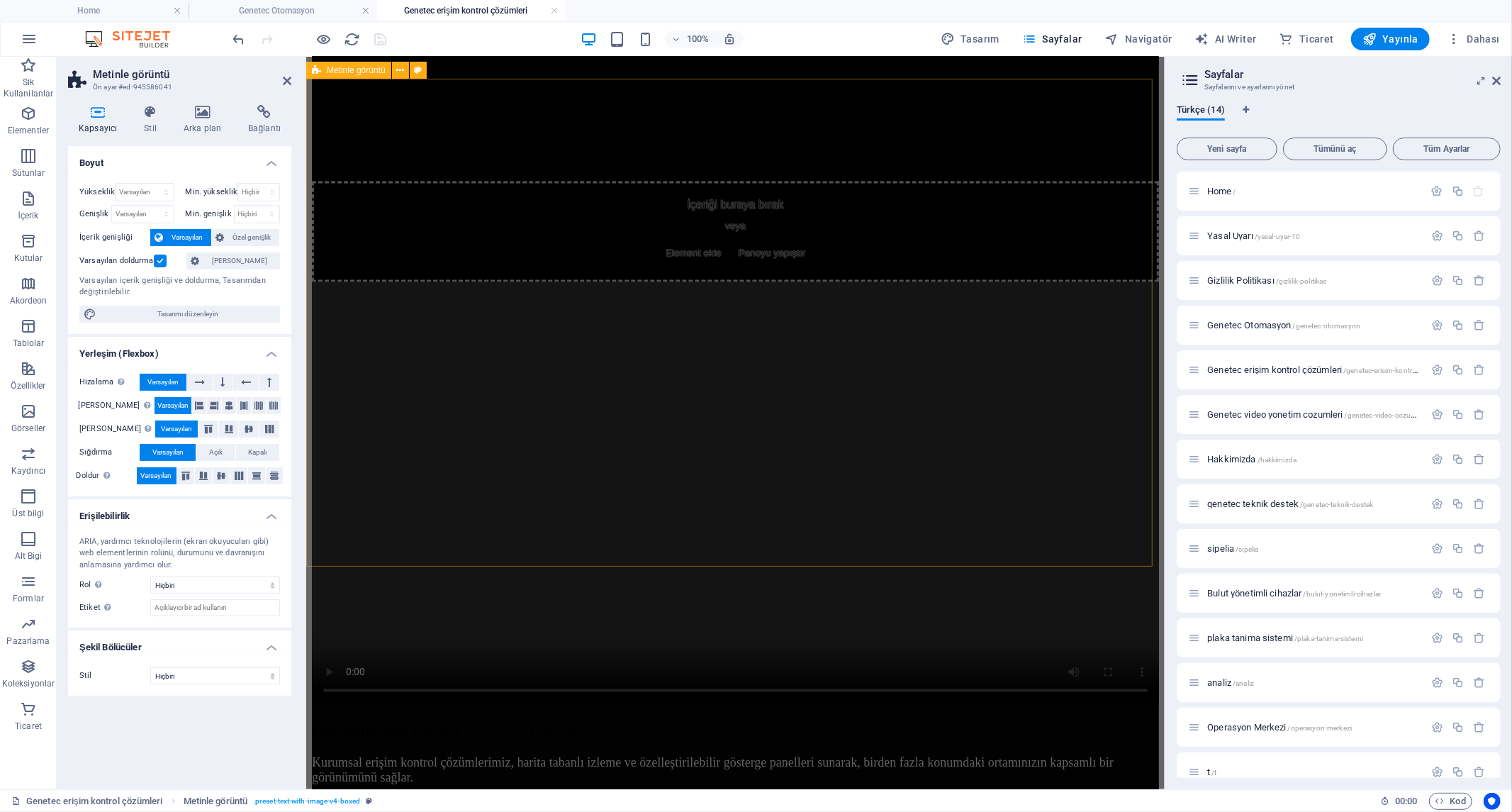
scroll to position [1733, 0]
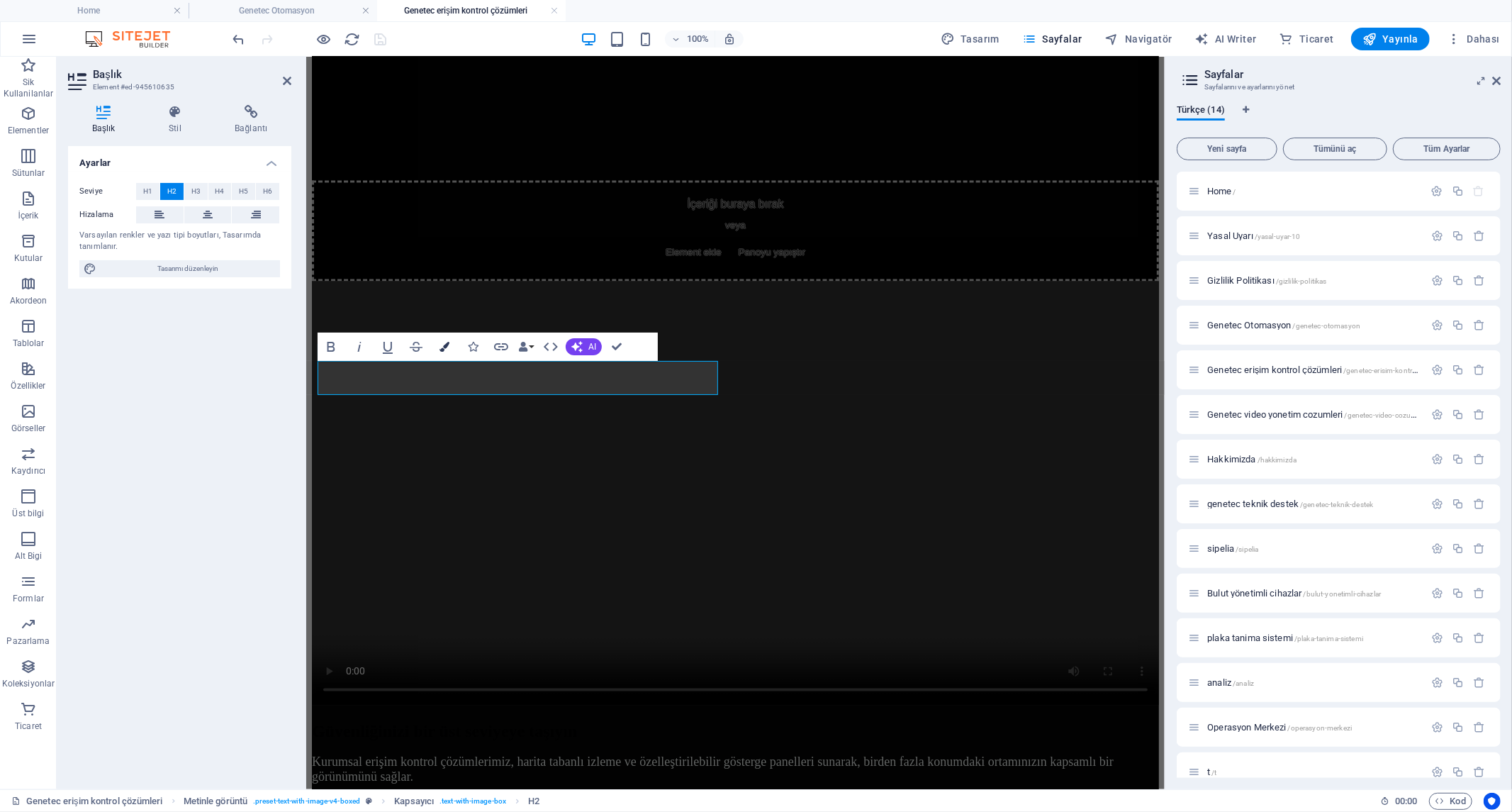
click at [445, 346] on icon "button" at bounding box center [444, 346] width 10 height 10
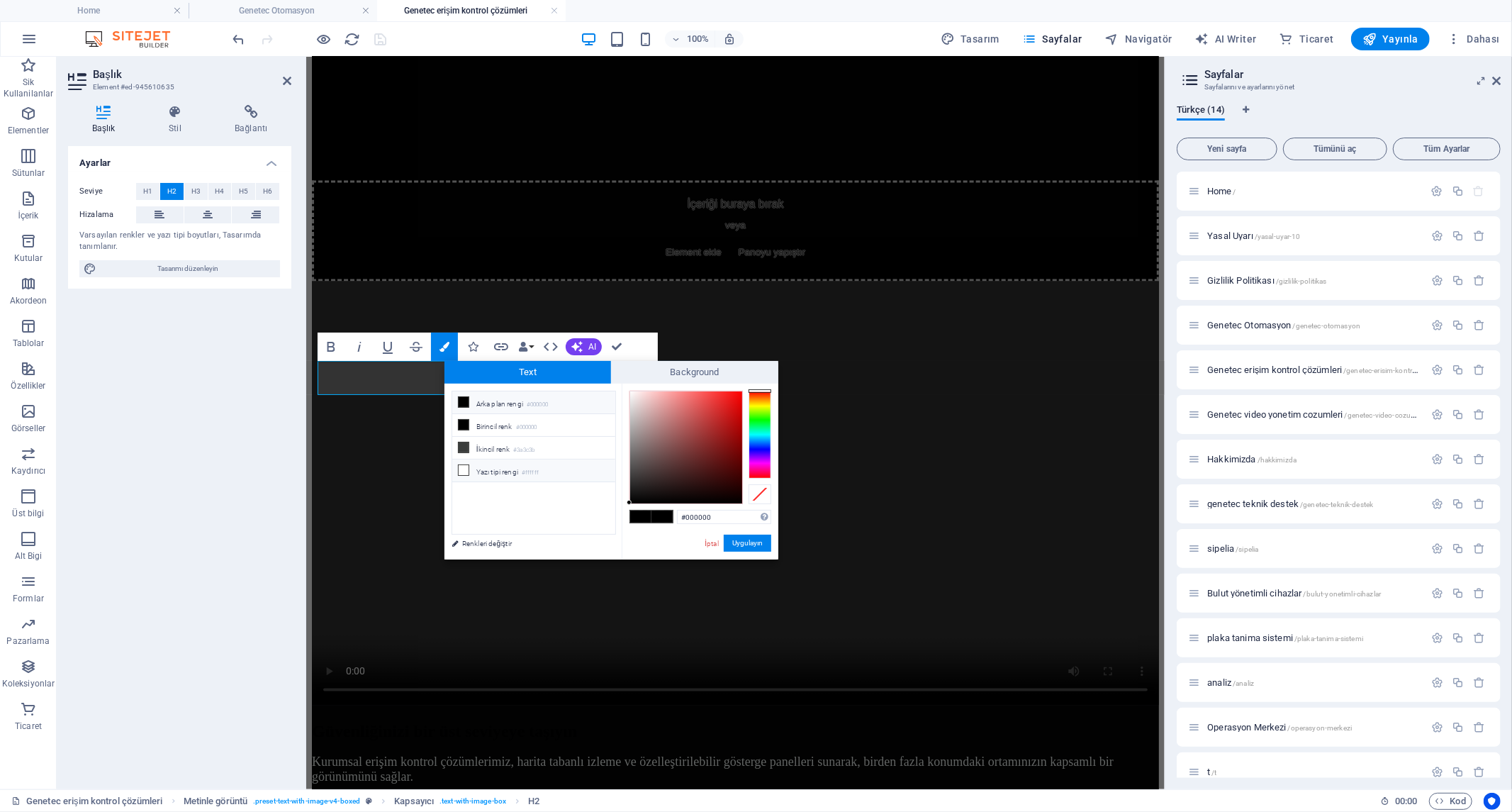
click at [500, 474] on li "Yazı tipi rengi #ffffff" at bounding box center [534, 471] width 163 height 23
type input "#ffffff"
drag, startPoint x: 748, startPoint y: 541, endPoint x: 293, endPoint y: 410, distance: 473.5
click at [748, 541] on button "Uygulayın" at bounding box center [747, 543] width 48 height 17
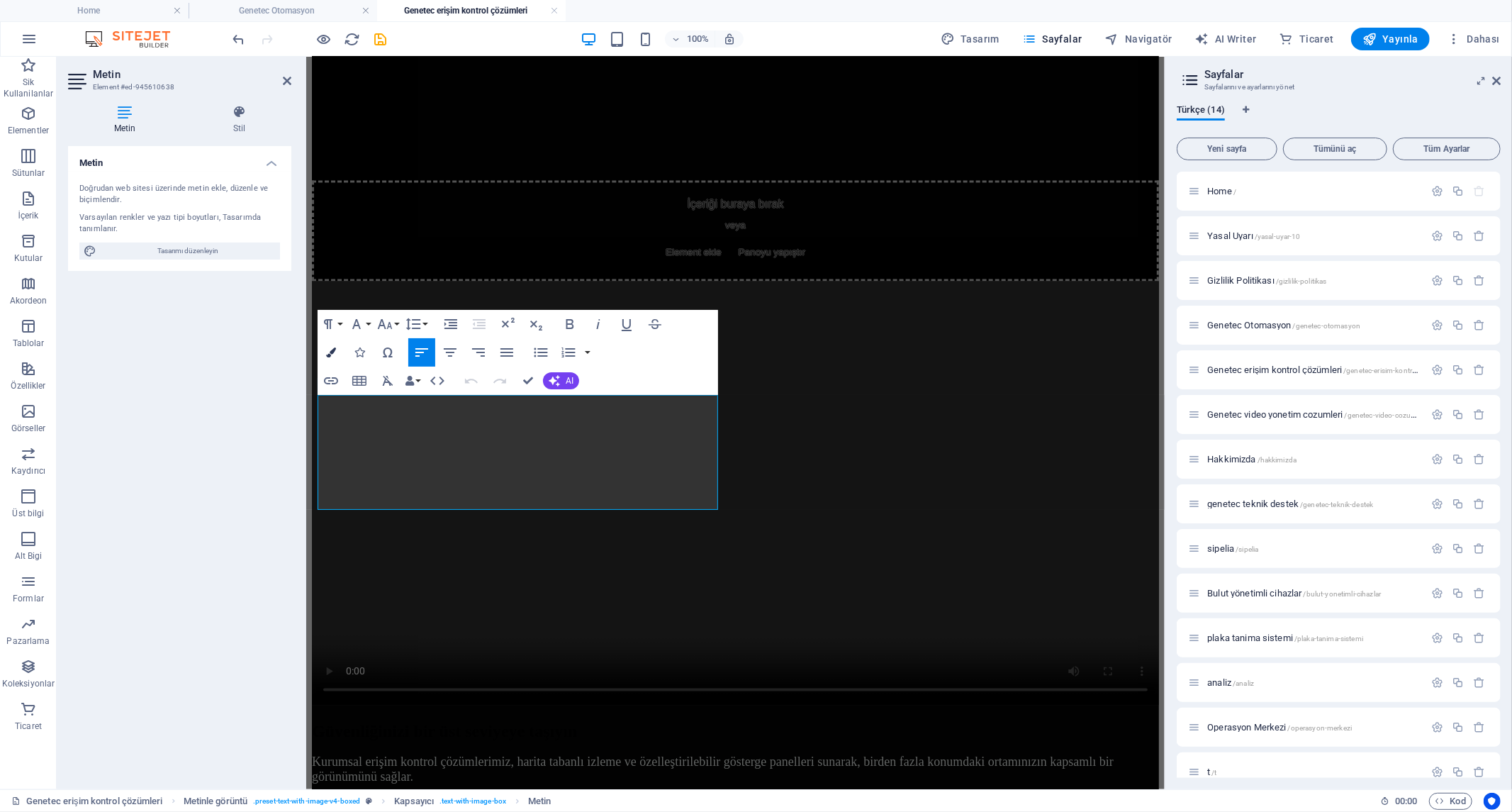
click at [336, 349] on button "Colors" at bounding box center [330, 352] width 27 height 29
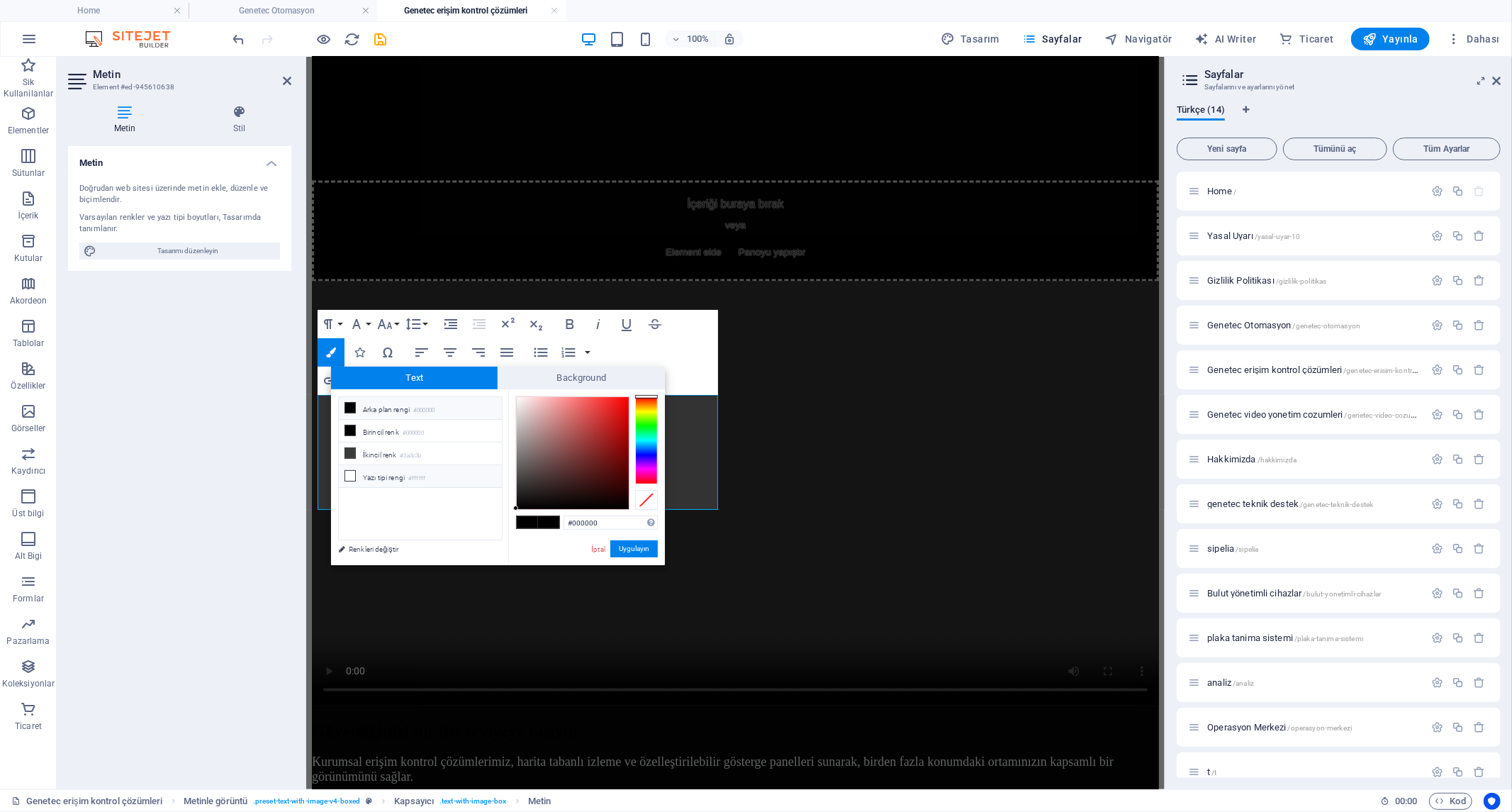
click at [406, 480] on li "Yazı tipi rengi #ffffff" at bounding box center [421, 476] width 163 height 23
type input "#ffffff"
click at [642, 546] on button "Uygulayın" at bounding box center [634, 548] width 48 height 17
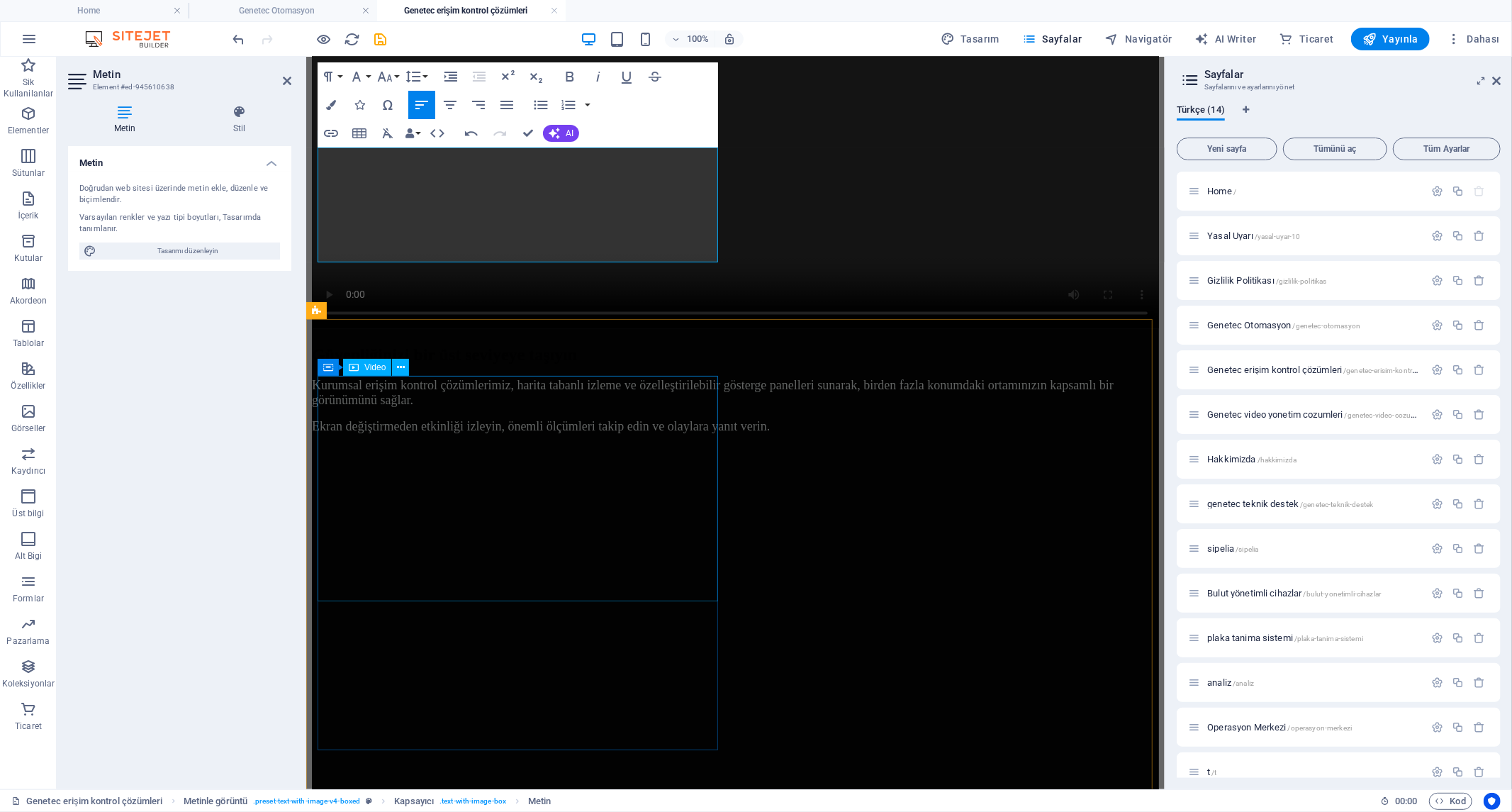
scroll to position [2127, 0]
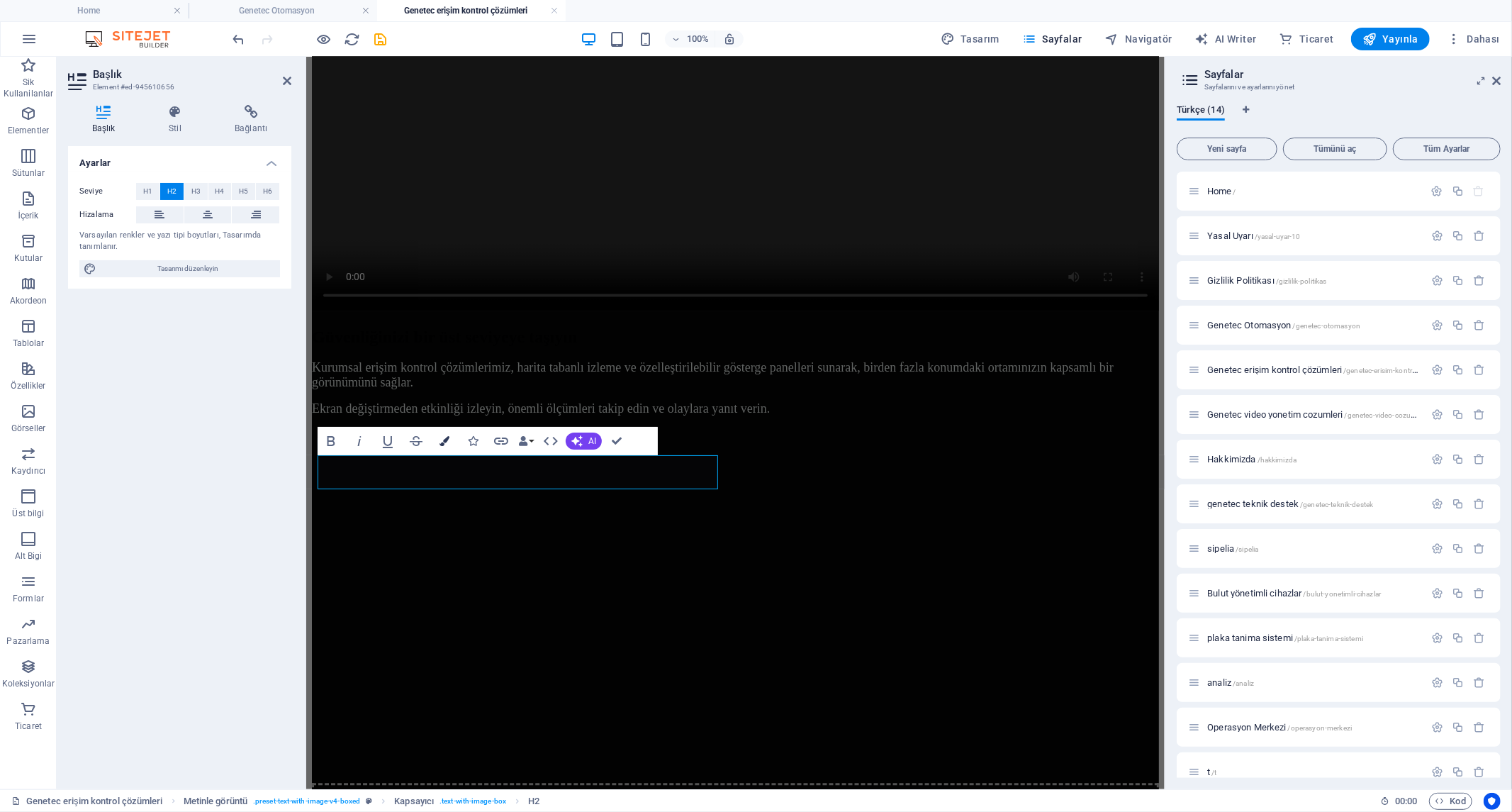
click at [443, 442] on icon "button" at bounding box center [444, 441] width 10 height 10
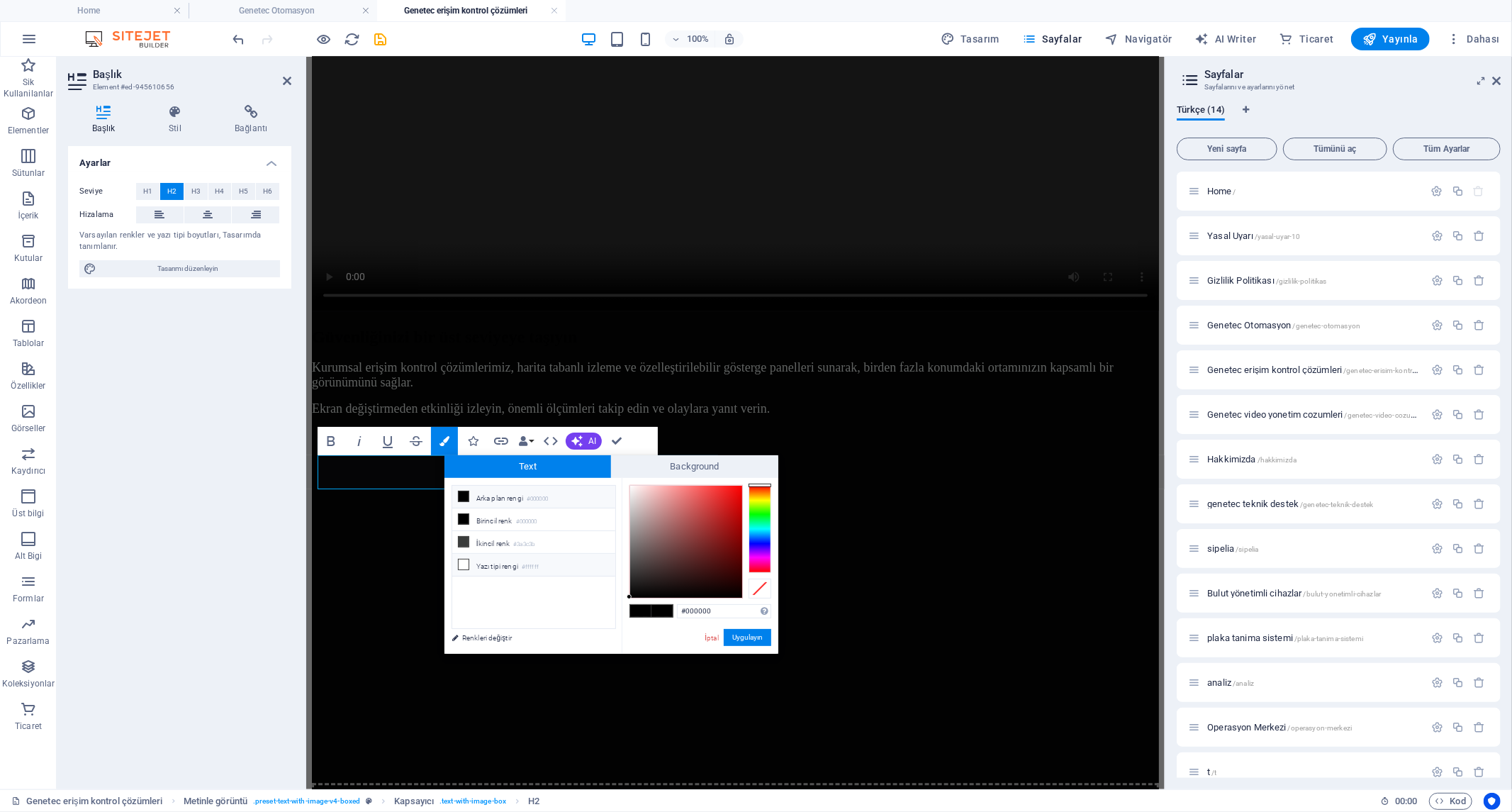
click at [550, 565] on li "Yazı tipi rengi #ffffff" at bounding box center [534, 565] width 163 height 23
type input "#ffffff"
click at [746, 636] on button "Uygulayın" at bounding box center [747, 637] width 48 height 17
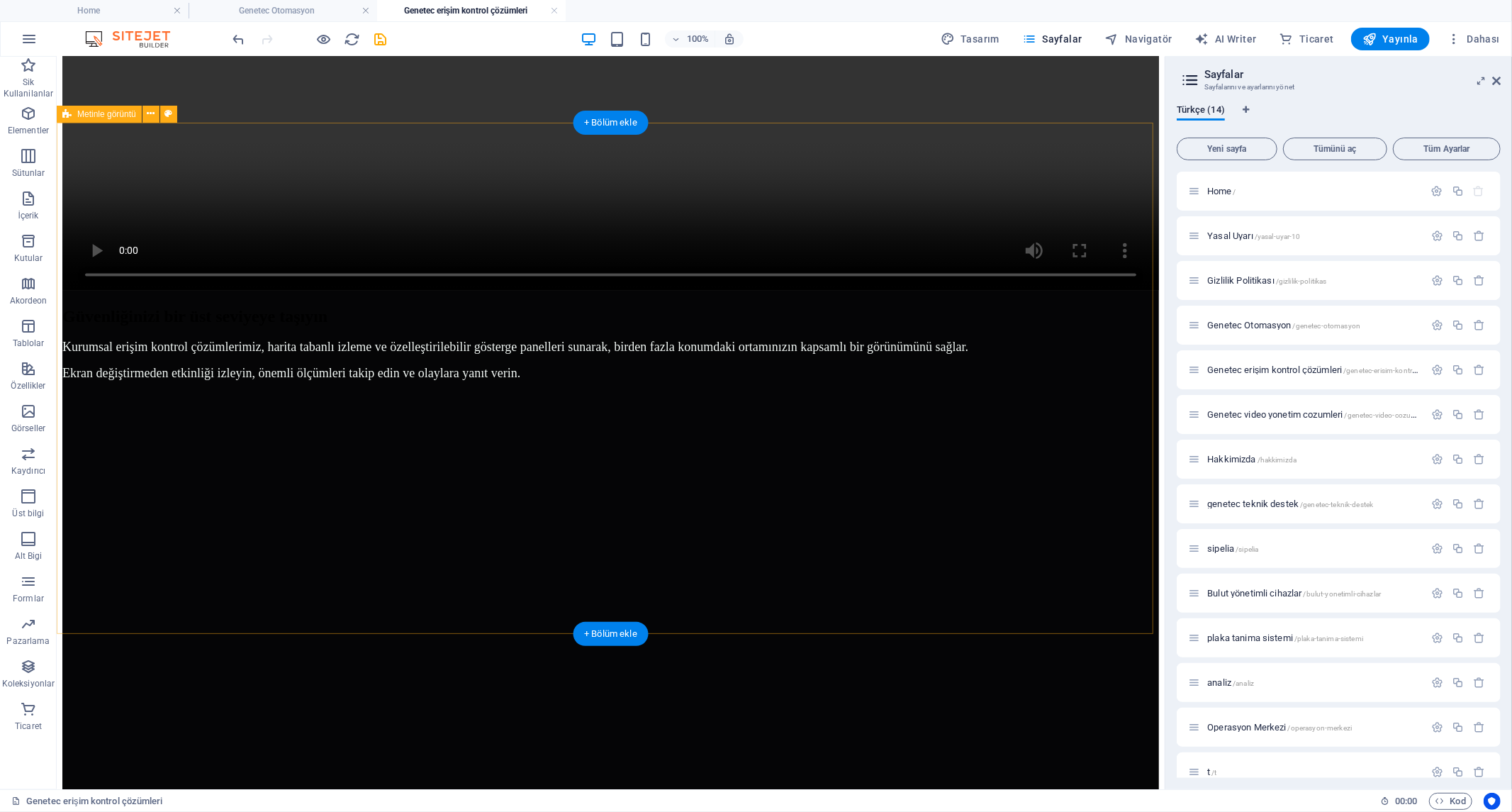
scroll to position [2501, 0]
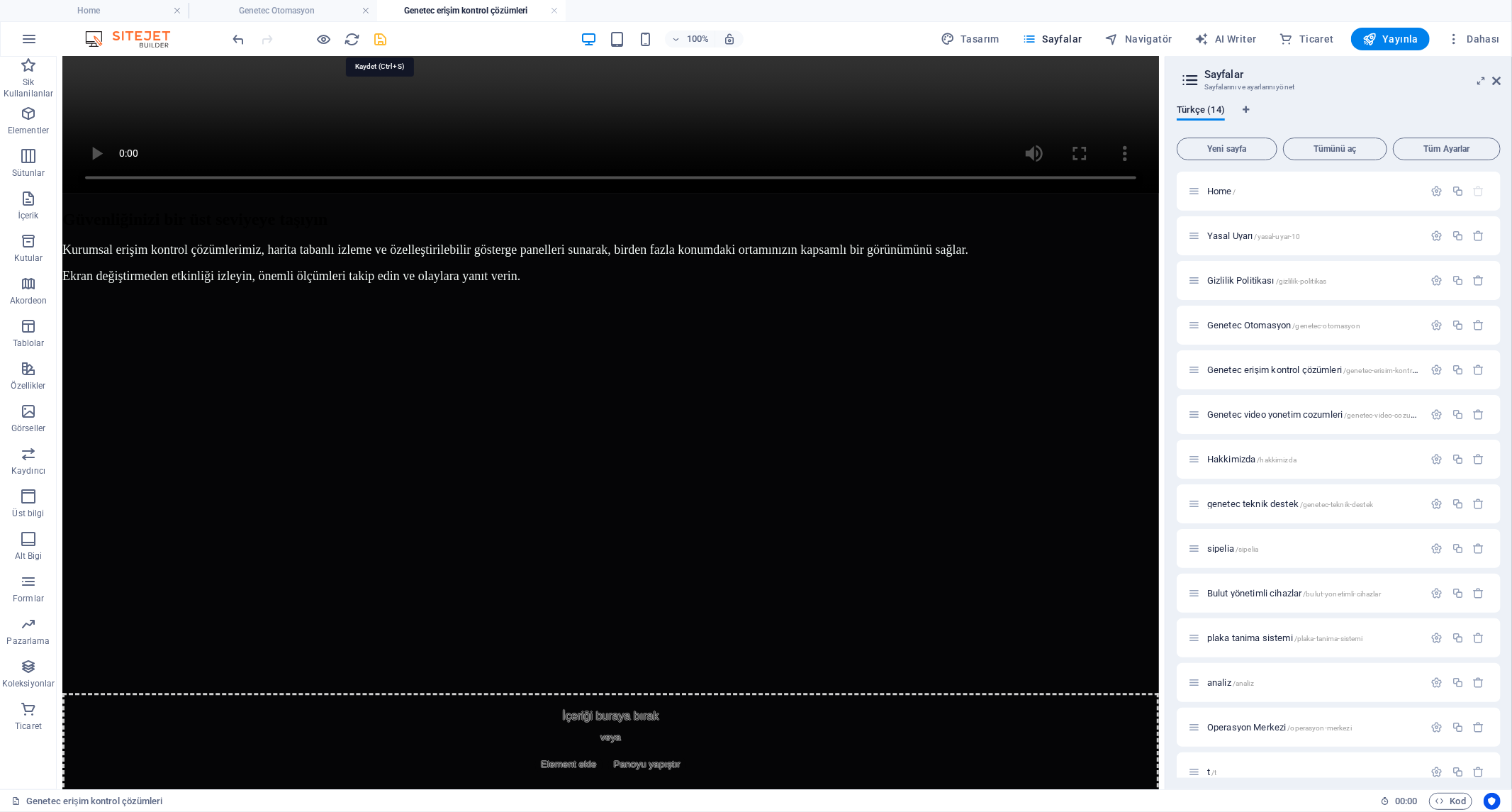
click at [383, 31] on icon "save" at bounding box center [381, 39] width 16 height 16
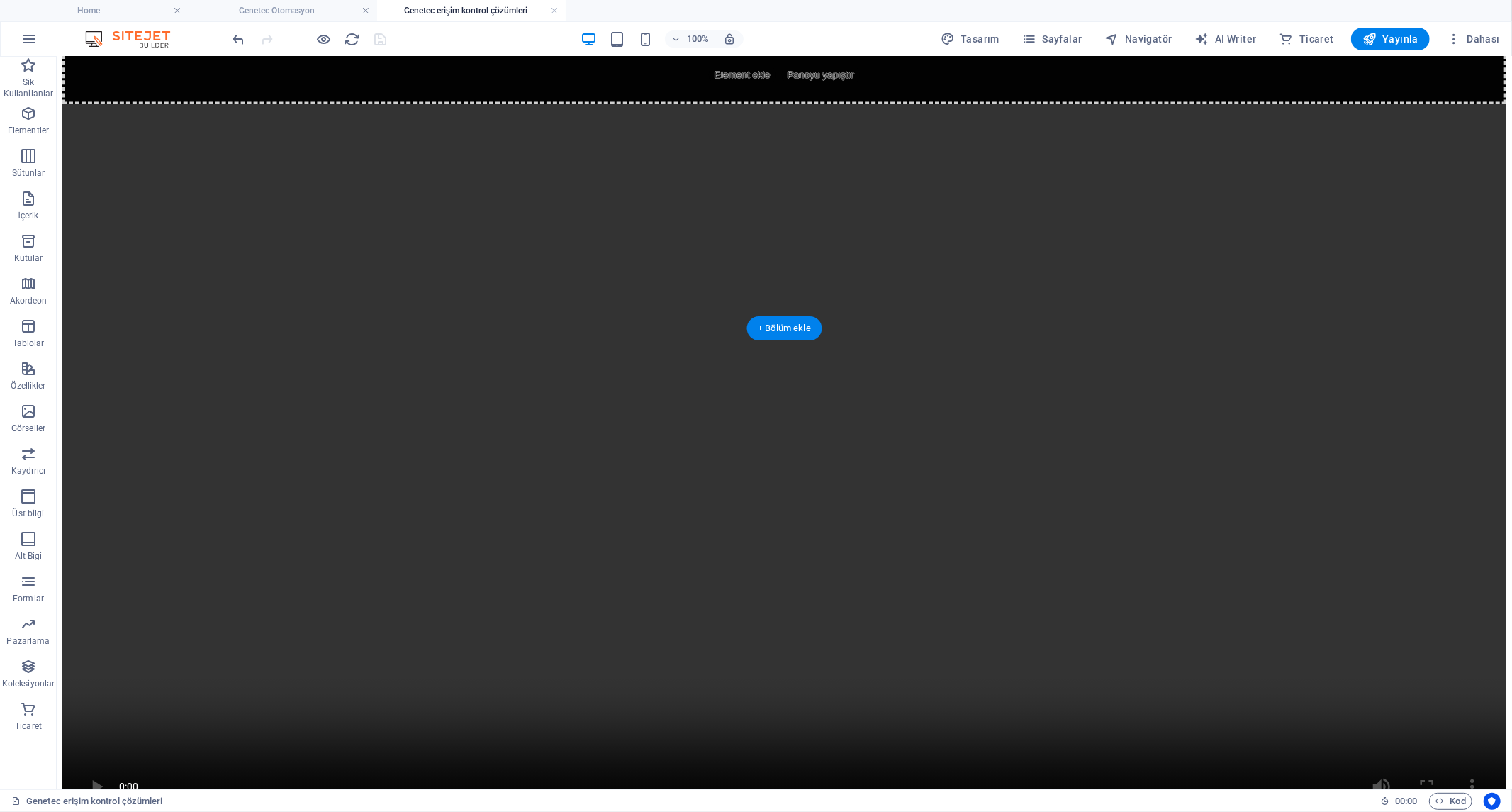
scroll to position [1949, 0]
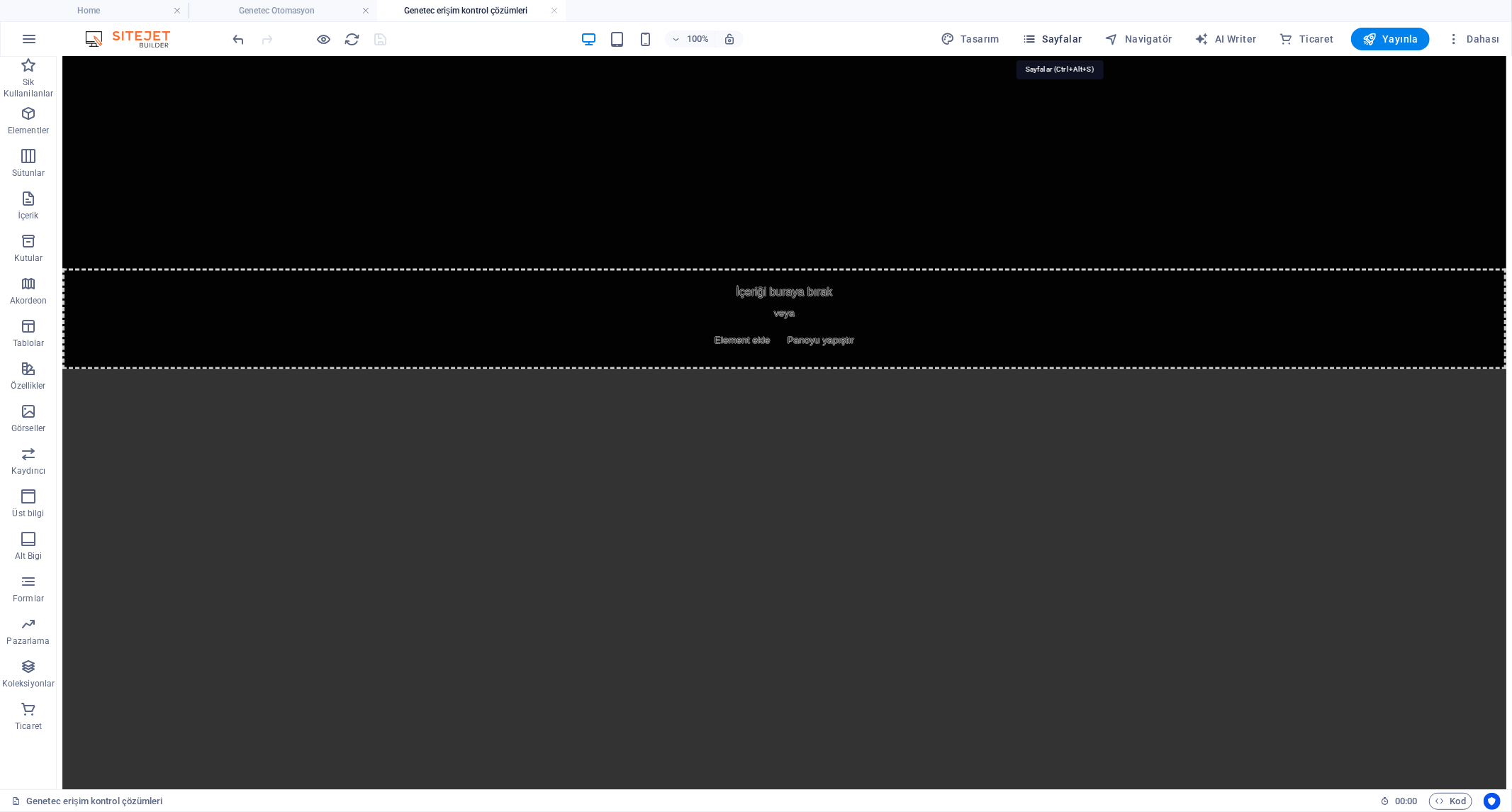
click at [1072, 39] on span "Sayfalar" at bounding box center [1052, 39] width 61 height 14
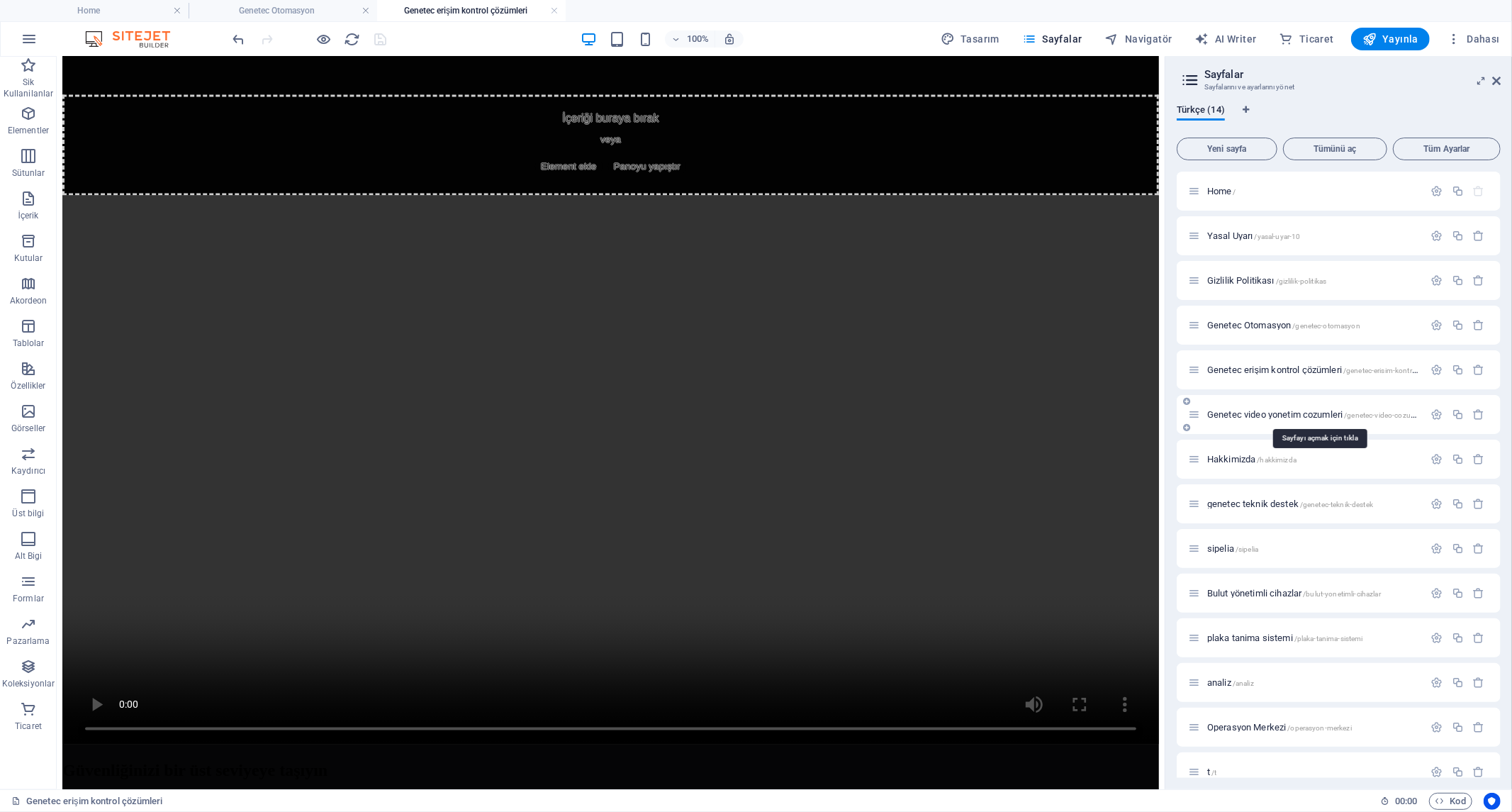
click at [1260, 410] on span "Genetec video yonetim cozumleri /genetec-video-cozumleri" at bounding box center [1317, 414] width 219 height 11
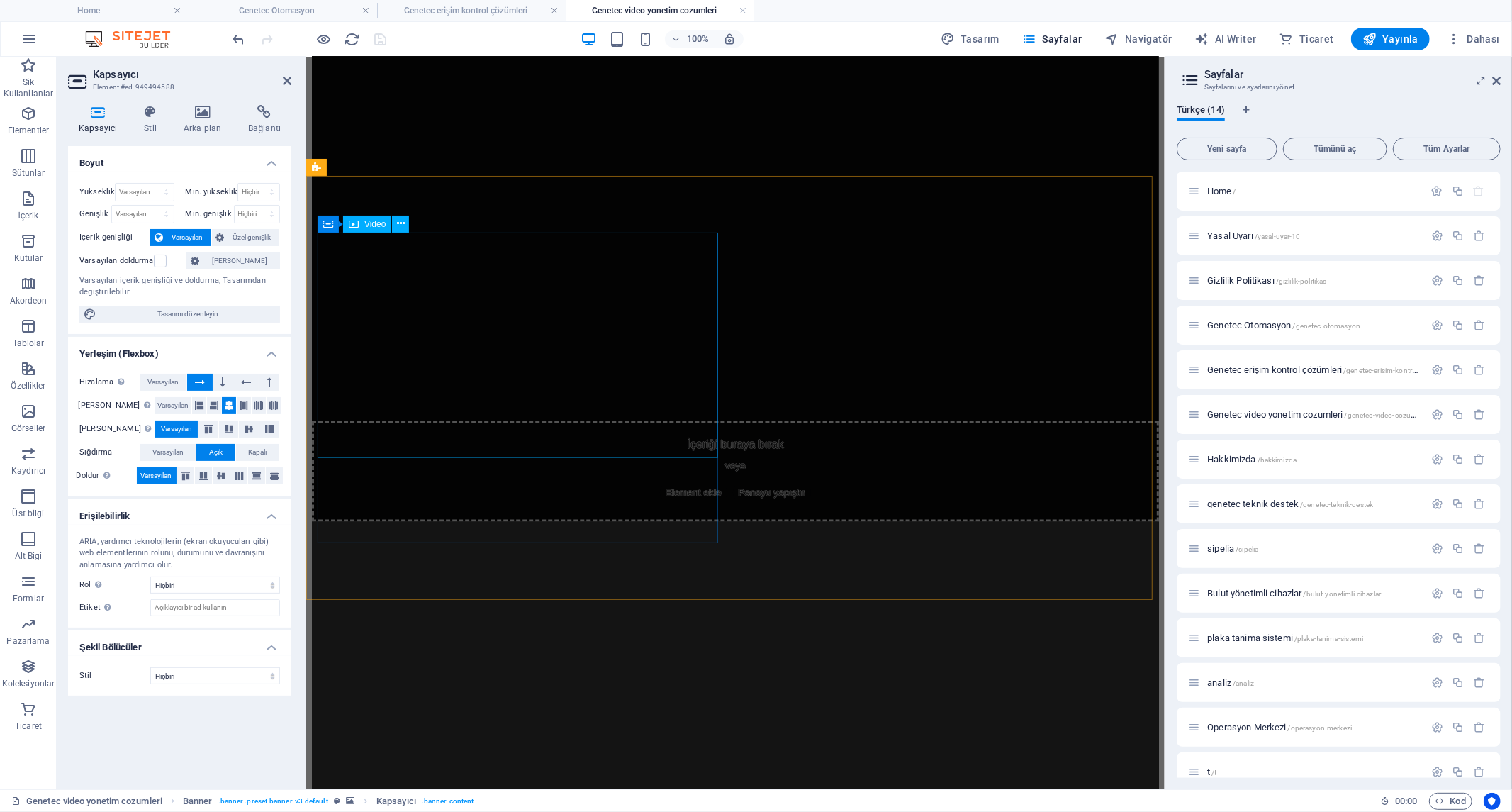
scroll to position [1181, 0]
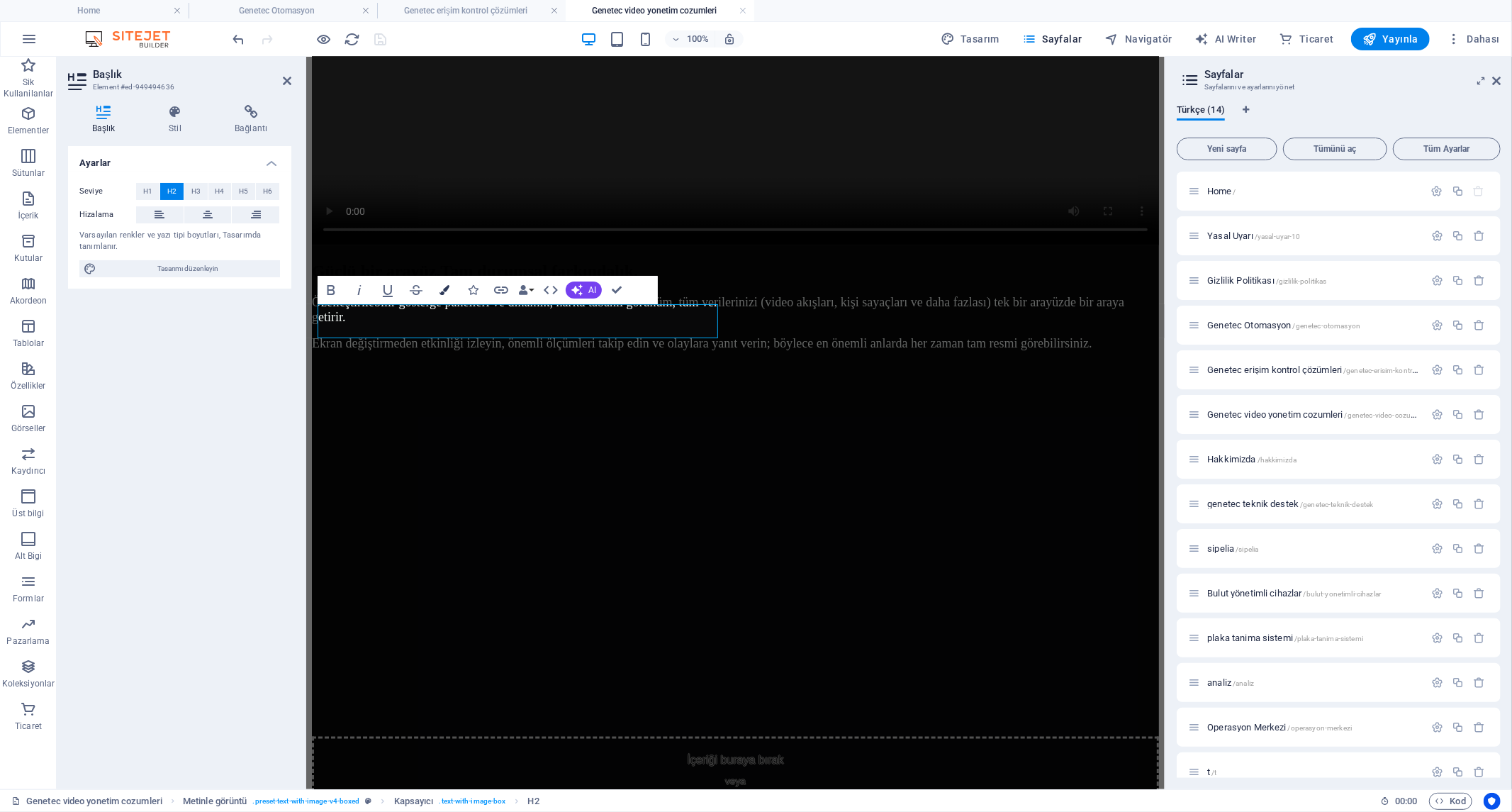
click at [441, 292] on icon "button" at bounding box center [444, 290] width 10 height 10
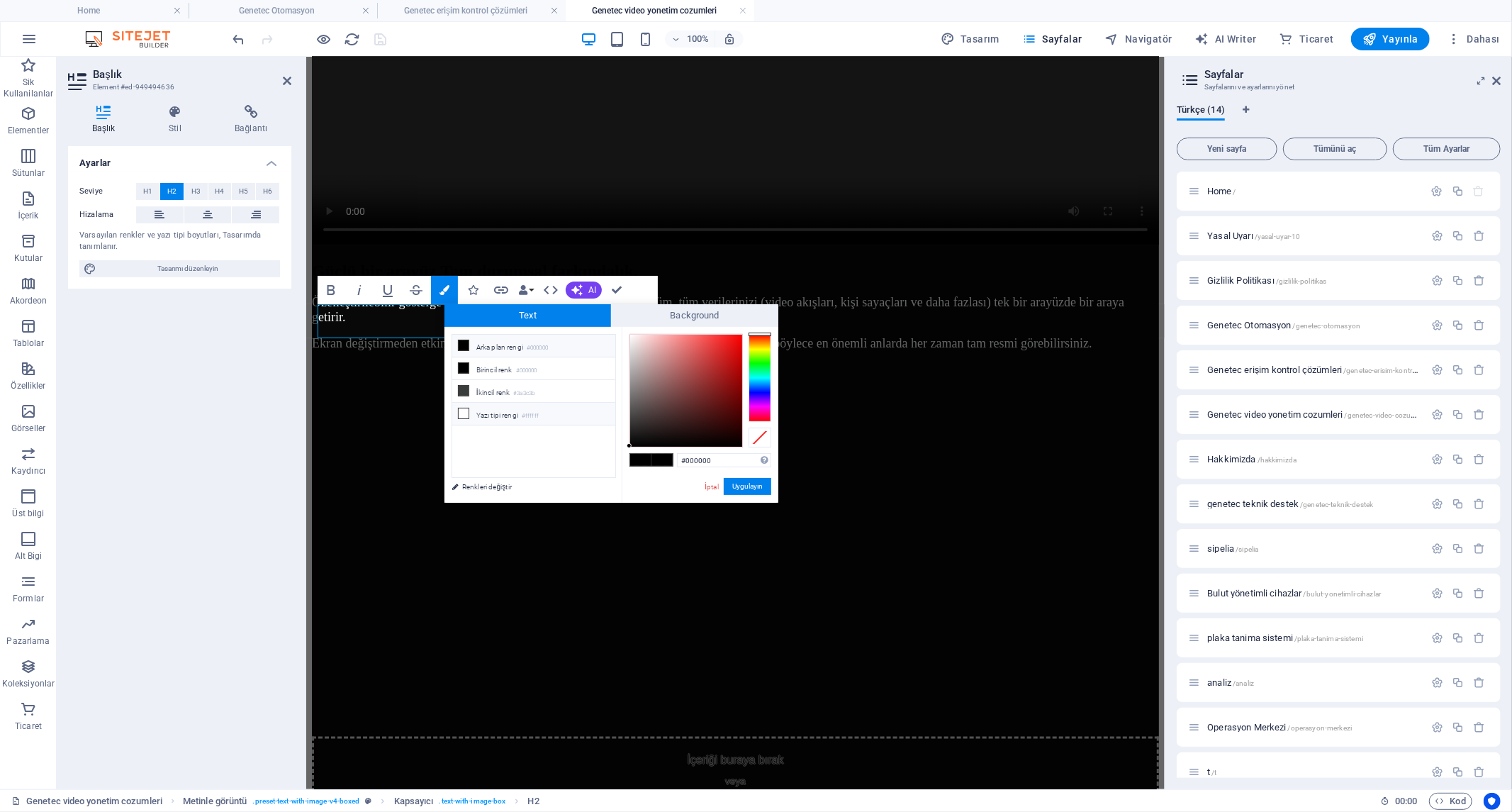
click at [539, 413] on small "#ffffff" at bounding box center [530, 416] width 17 height 10
type input "#ffffff"
click at [756, 486] on button "Uygulayın" at bounding box center [747, 486] width 48 height 17
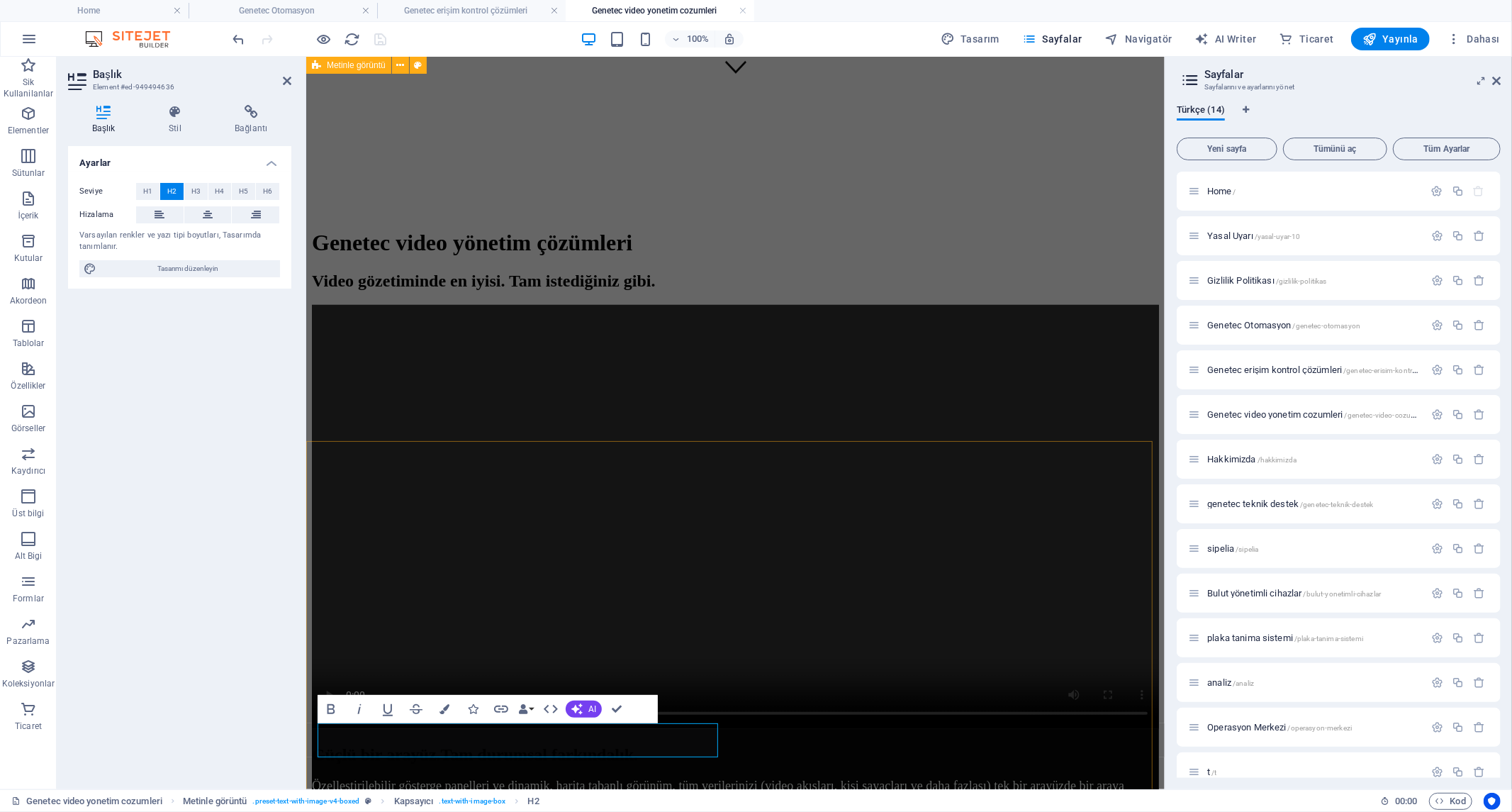
scroll to position [629, 0]
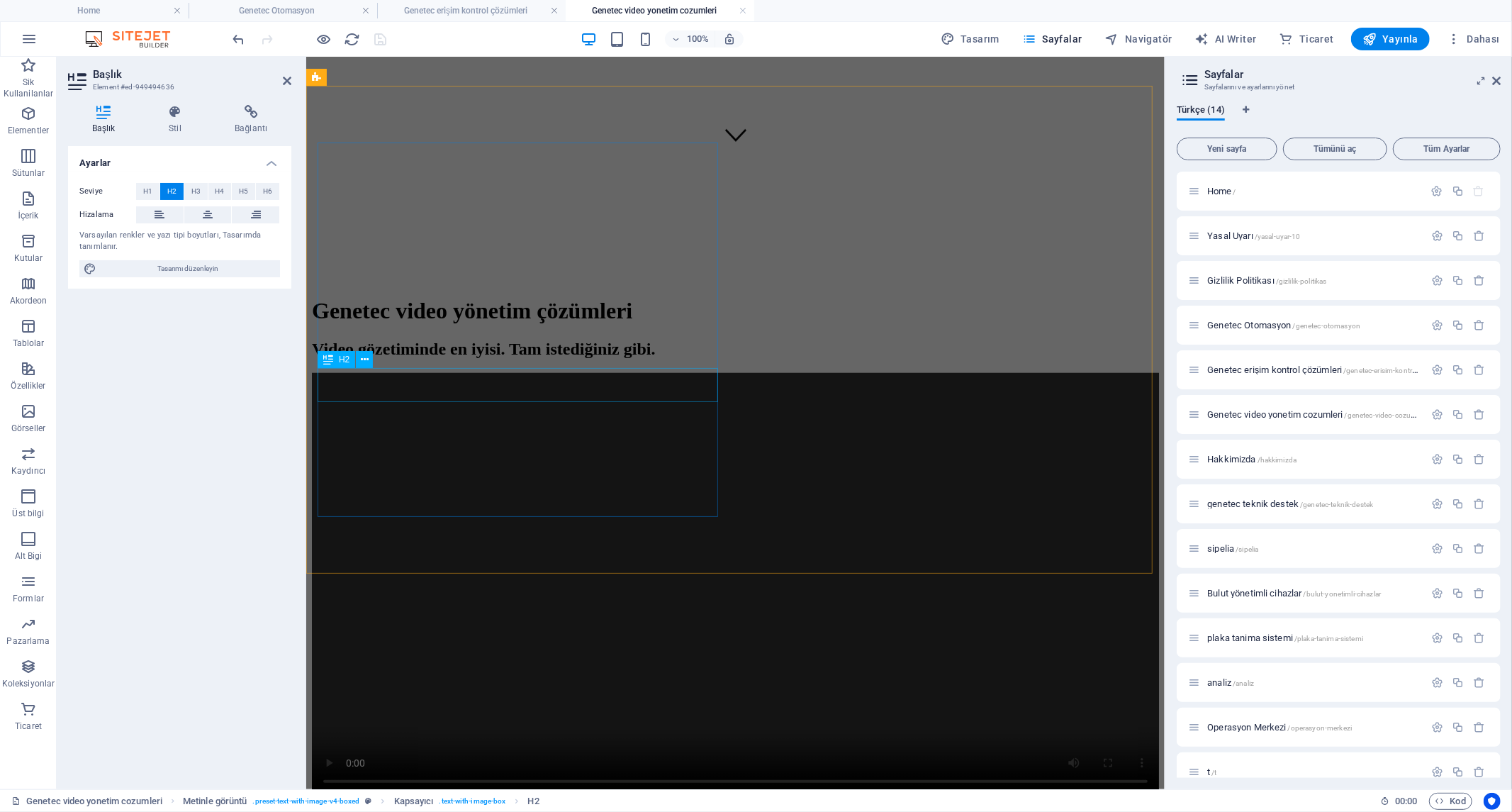
click at [507, 811] on div "Güçlü bir arayüz.Tam durumsal farkındalık." at bounding box center [735, 822] width 847 height 19
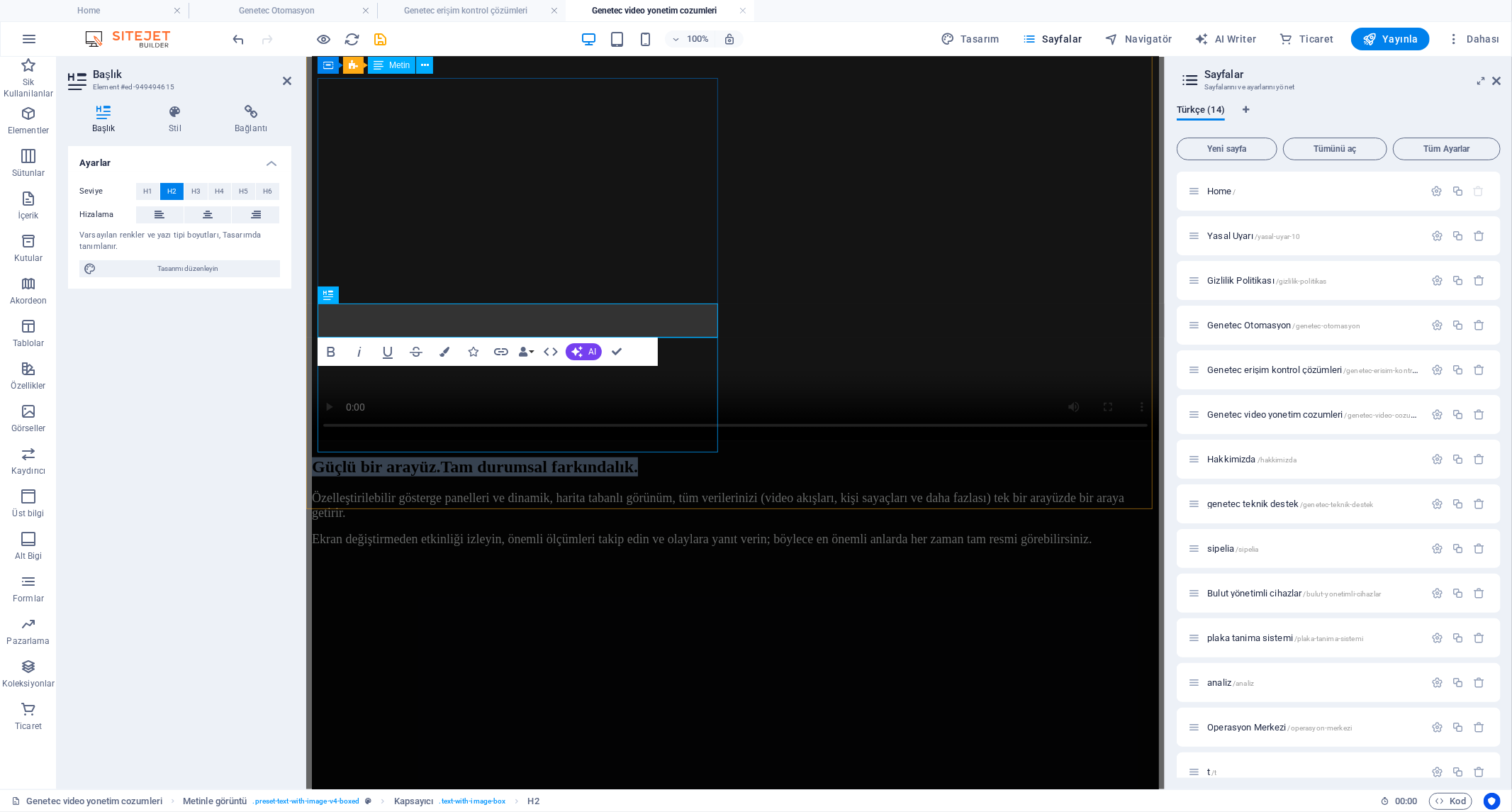
scroll to position [593, 0]
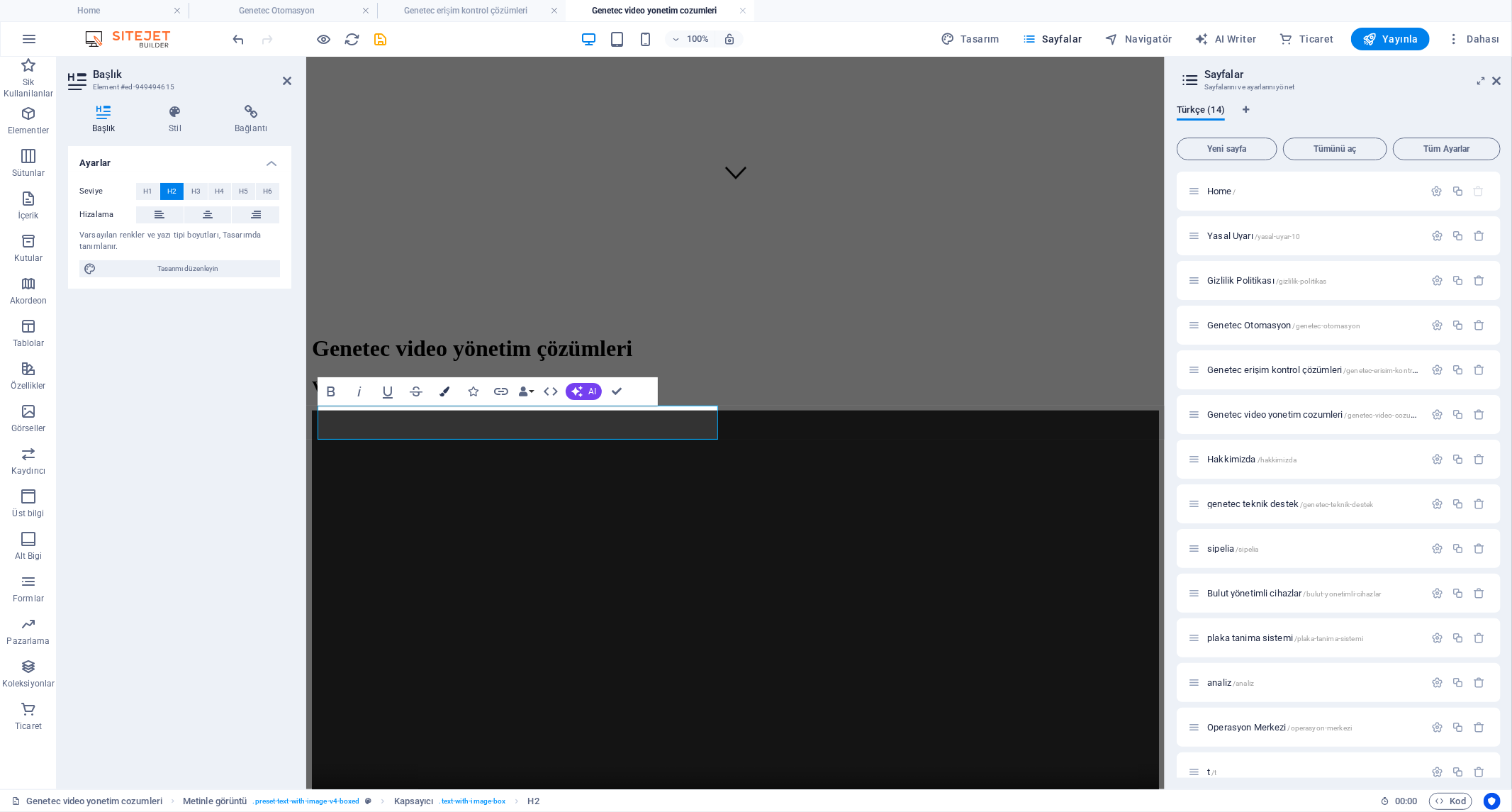
click at [448, 390] on icon "button" at bounding box center [444, 391] width 10 height 10
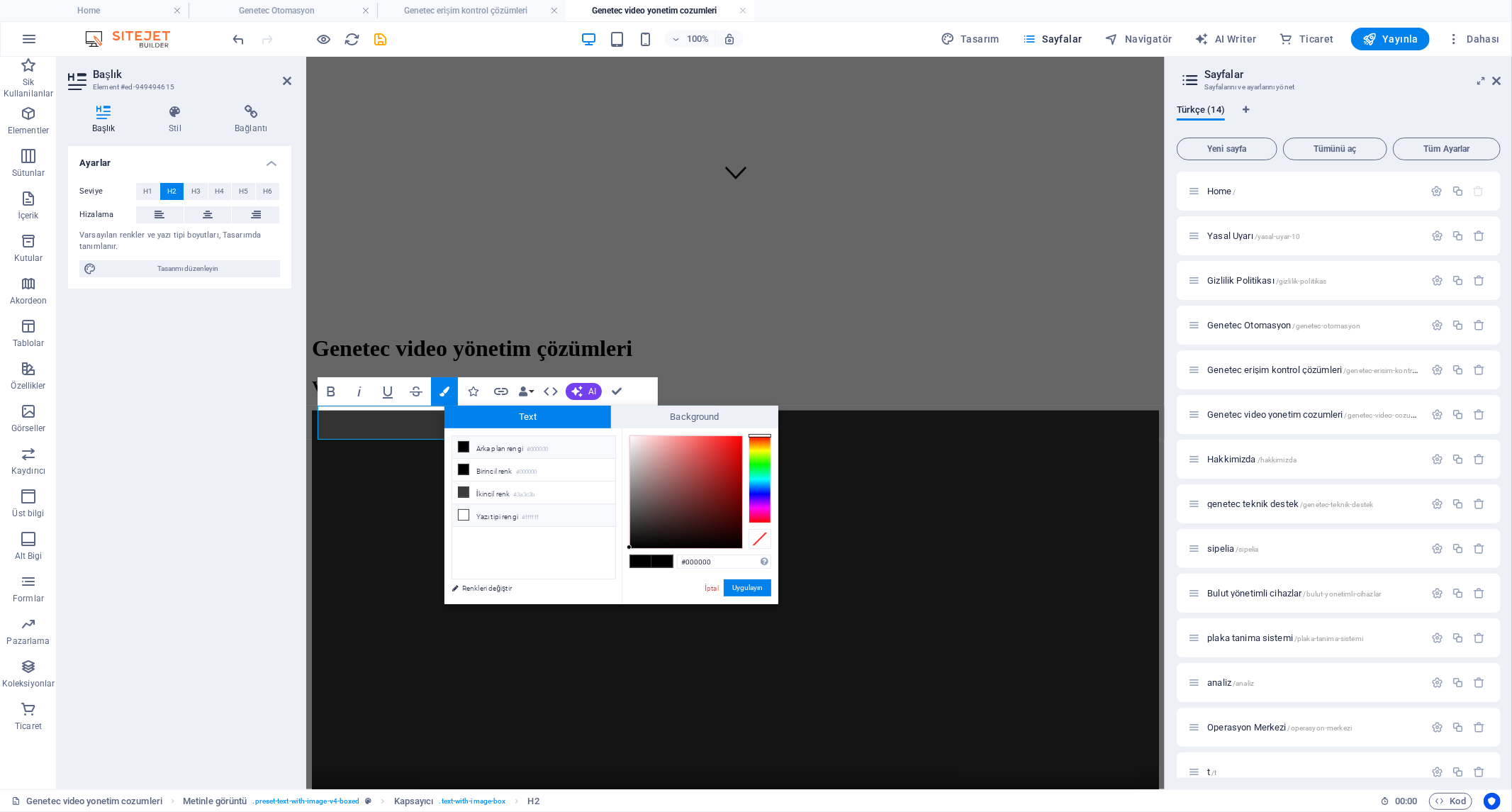
click at [568, 515] on li "Yazı tipi rengi #ffffff" at bounding box center [534, 515] width 163 height 23
type input "#ffffff"
click at [749, 583] on button "Uygulayın" at bounding box center [747, 588] width 48 height 17
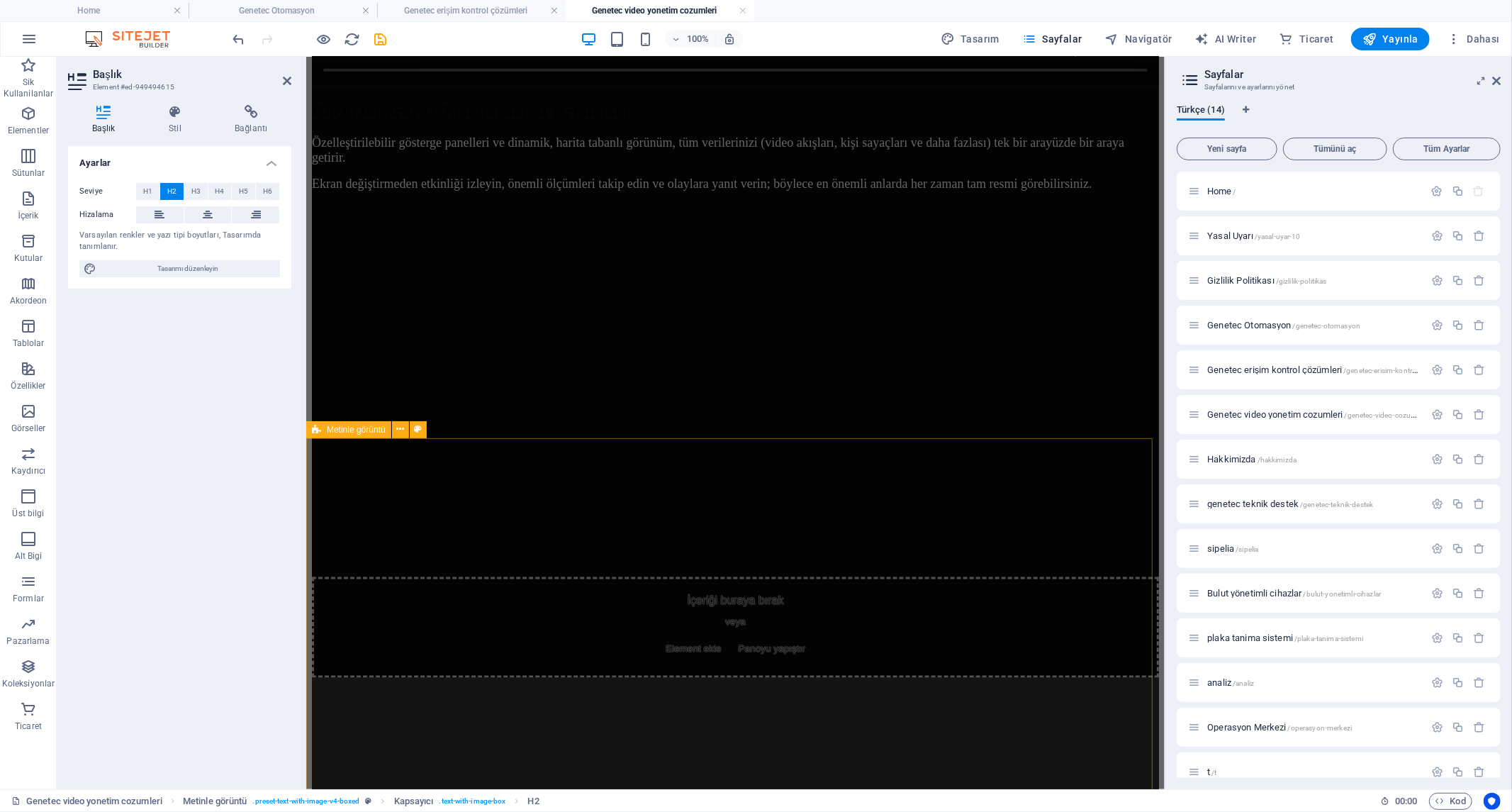
scroll to position [1538, 0]
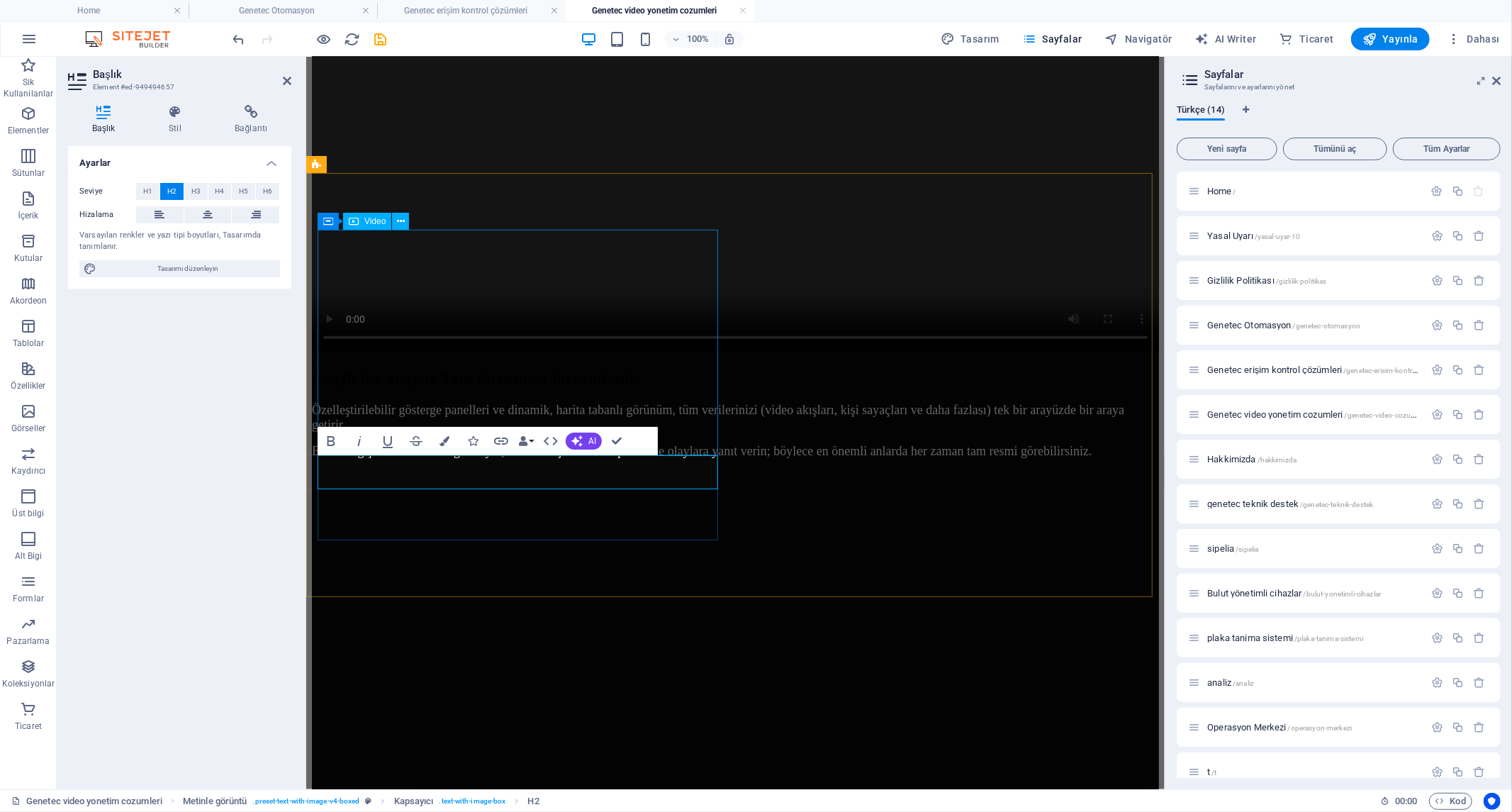
scroll to position [1549, 0]
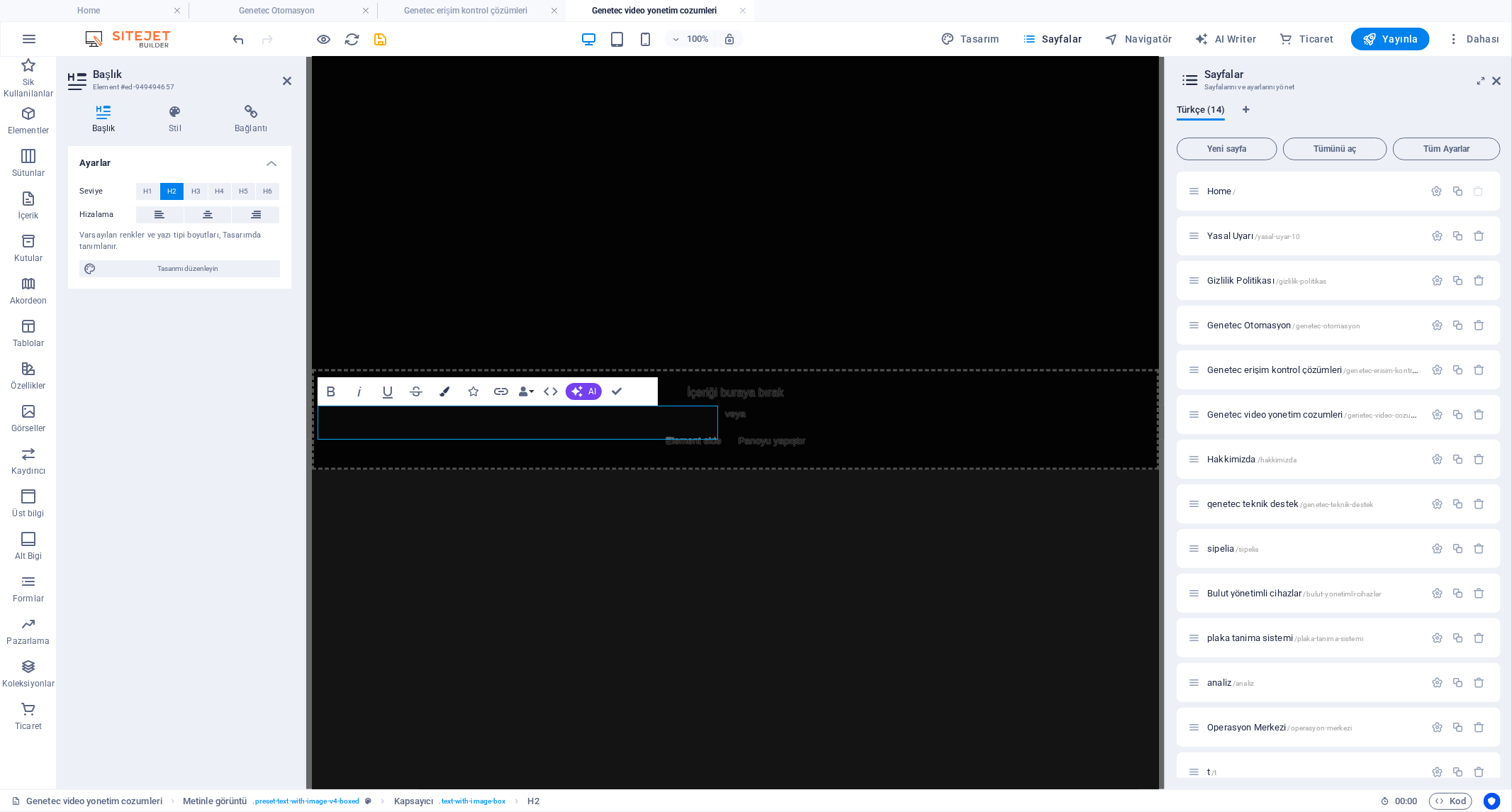
click at [451, 393] on button "Colors" at bounding box center [443, 391] width 27 height 29
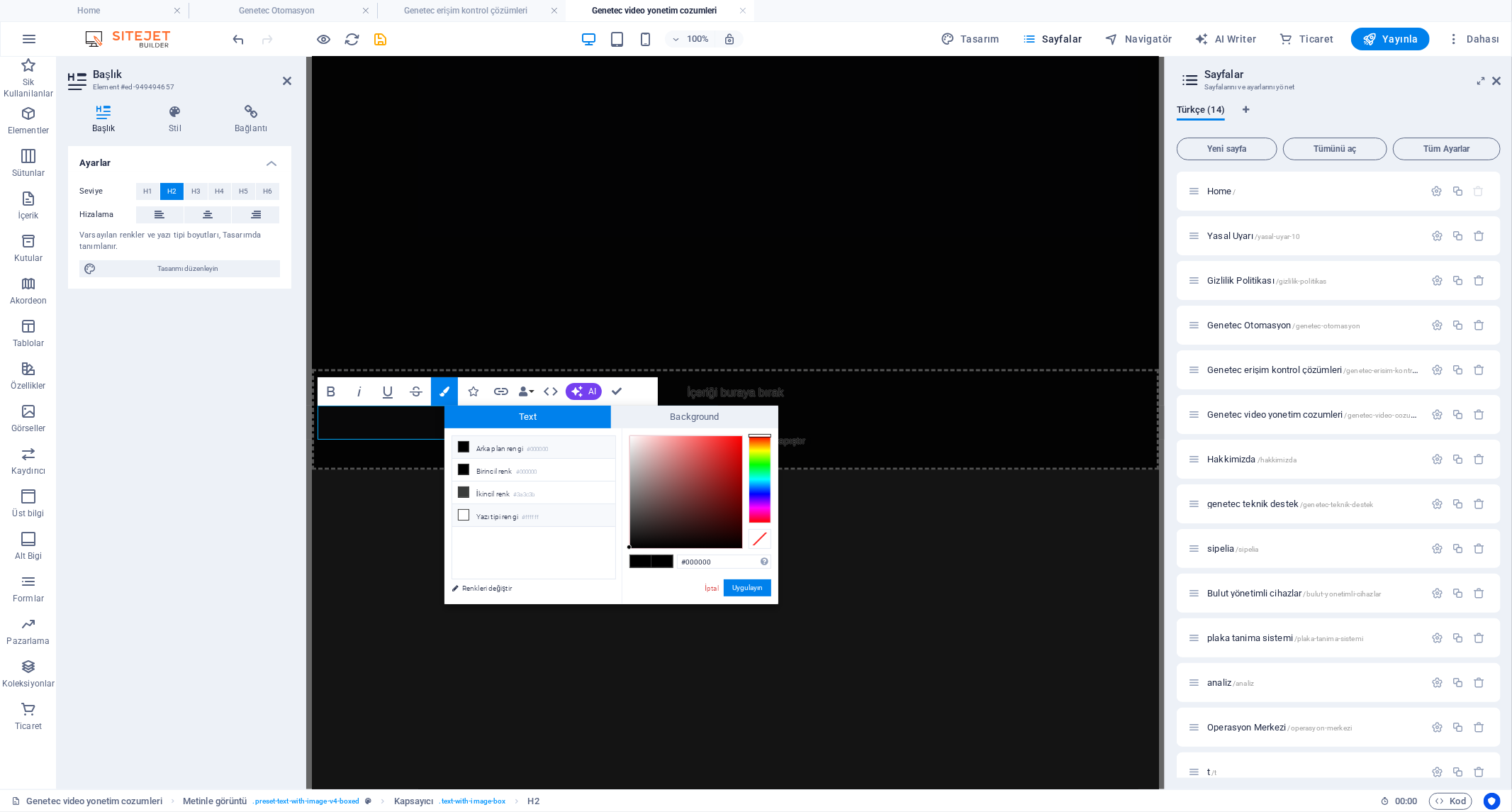
click at [552, 518] on li "Yazı tipi rengi #ffffff" at bounding box center [534, 515] width 163 height 23
type input "#ffffff"
drag, startPoint x: 744, startPoint y: 582, endPoint x: 434, endPoint y: 522, distance: 315.8
click at [744, 582] on button "Uygulayın" at bounding box center [747, 588] width 48 height 17
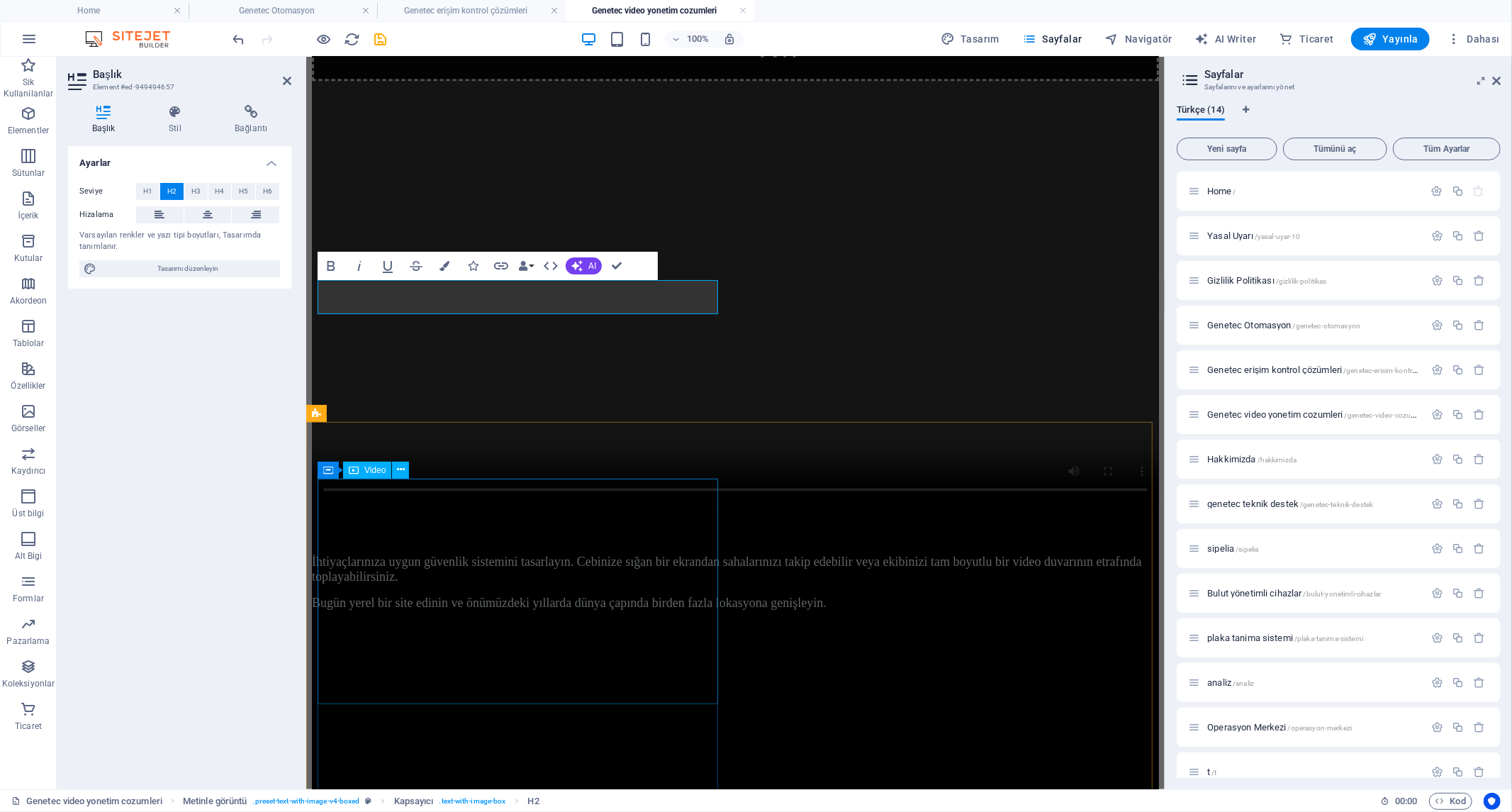
scroll to position [1944, 0]
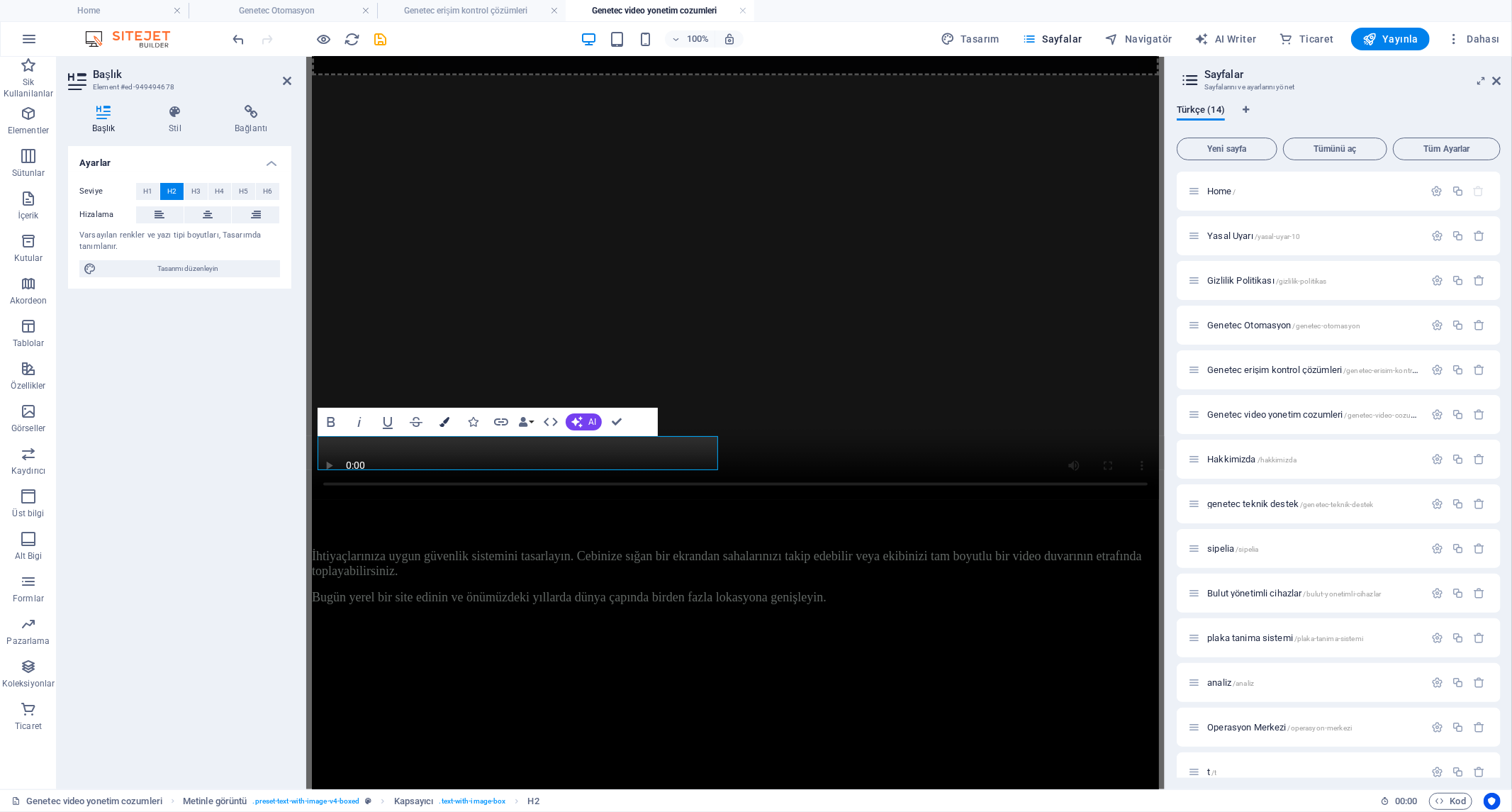
click at [451, 420] on button "Colors" at bounding box center [443, 422] width 27 height 29
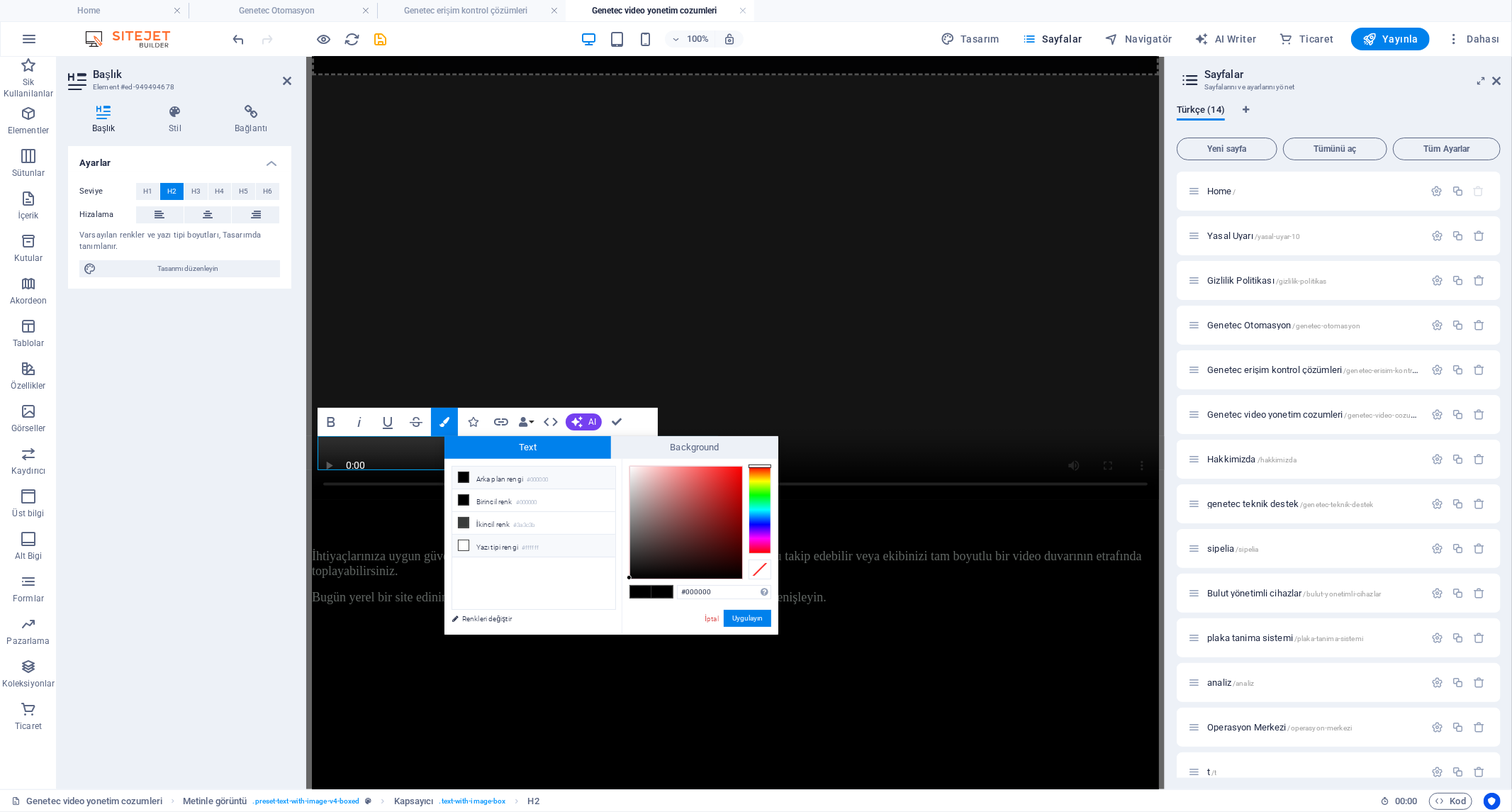
click at [520, 549] on li "Yazı tipi rengi #ffffff" at bounding box center [534, 546] width 163 height 23
type input "#ffffff"
click at [745, 615] on button "Uygulayın" at bounding box center [747, 617] width 48 height 17
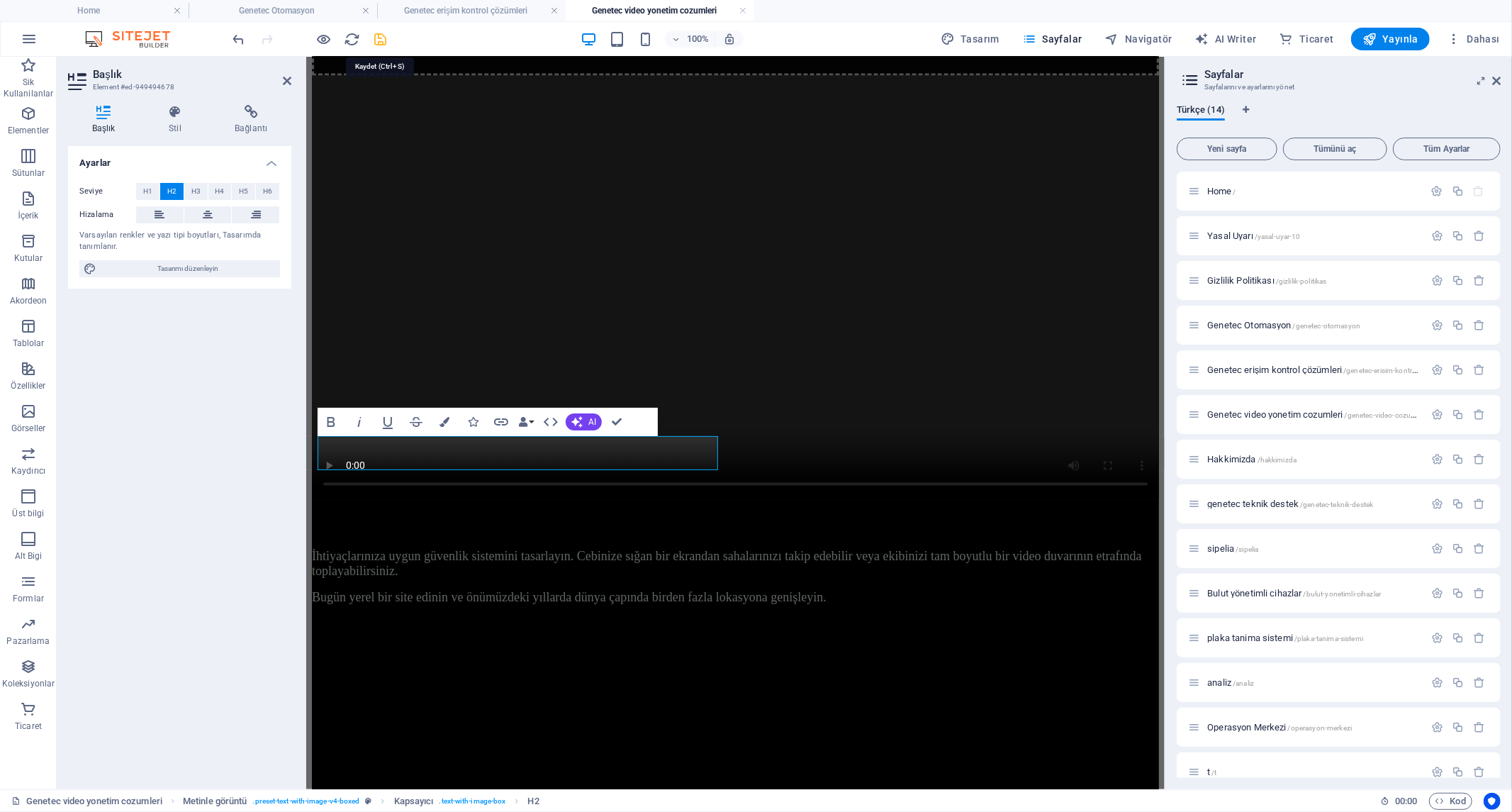
click at [386, 36] on icon "save" at bounding box center [381, 39] width 16 height 16
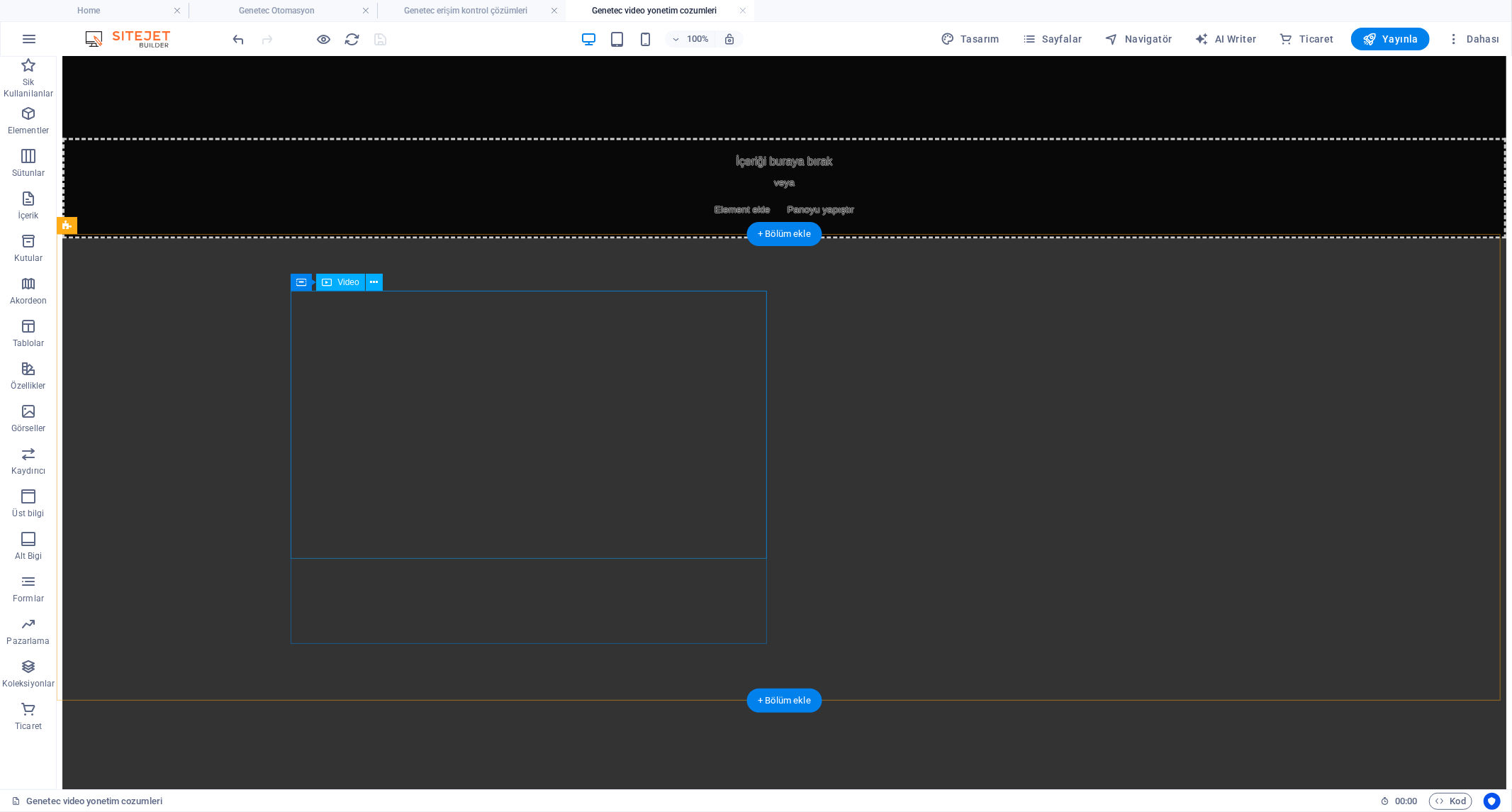
scroll to position [1679, 0]
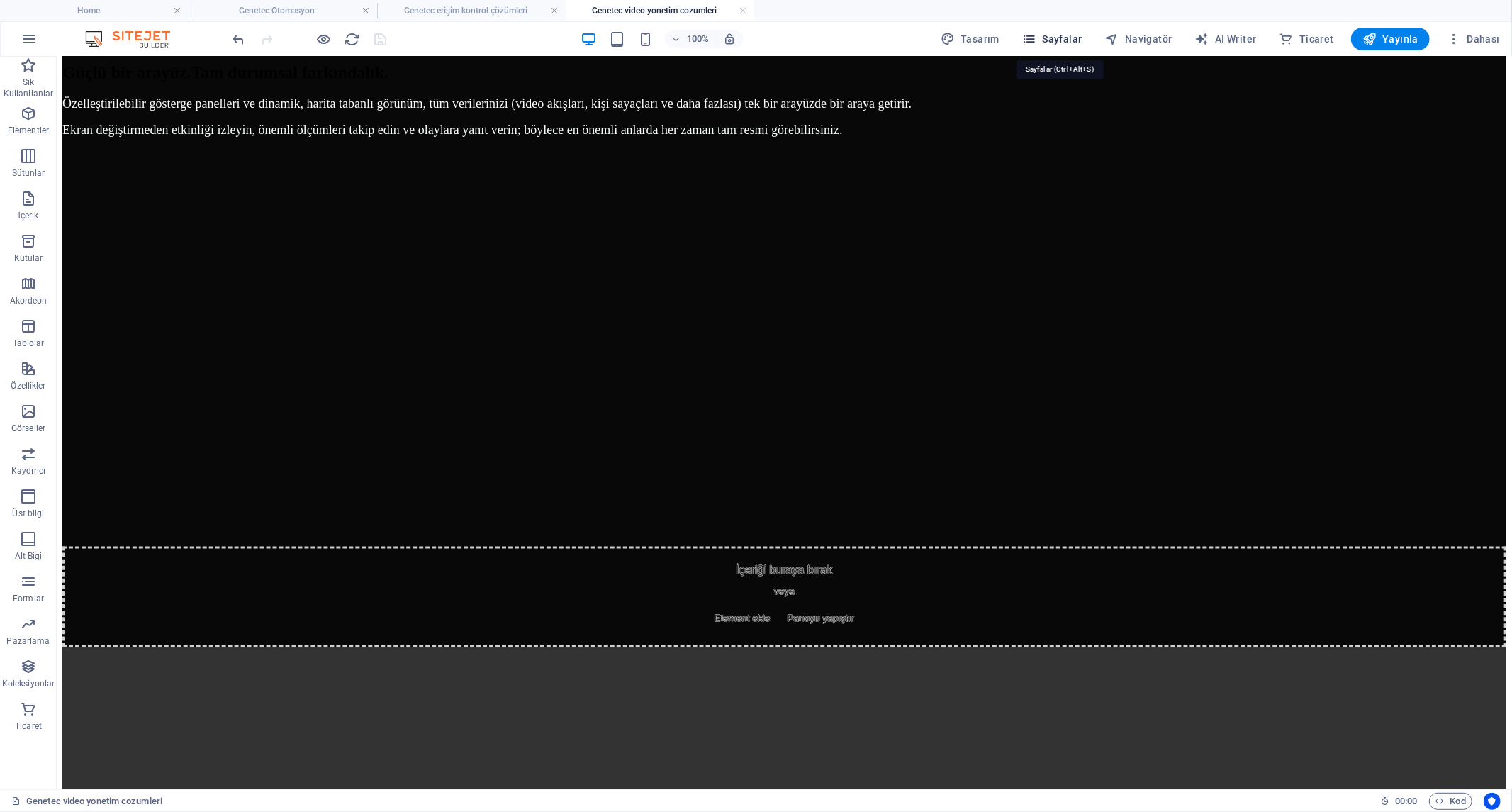
click at [1062, 44] on span "Sayfalar" at bounding box center [1052, 39] width 61 height 14
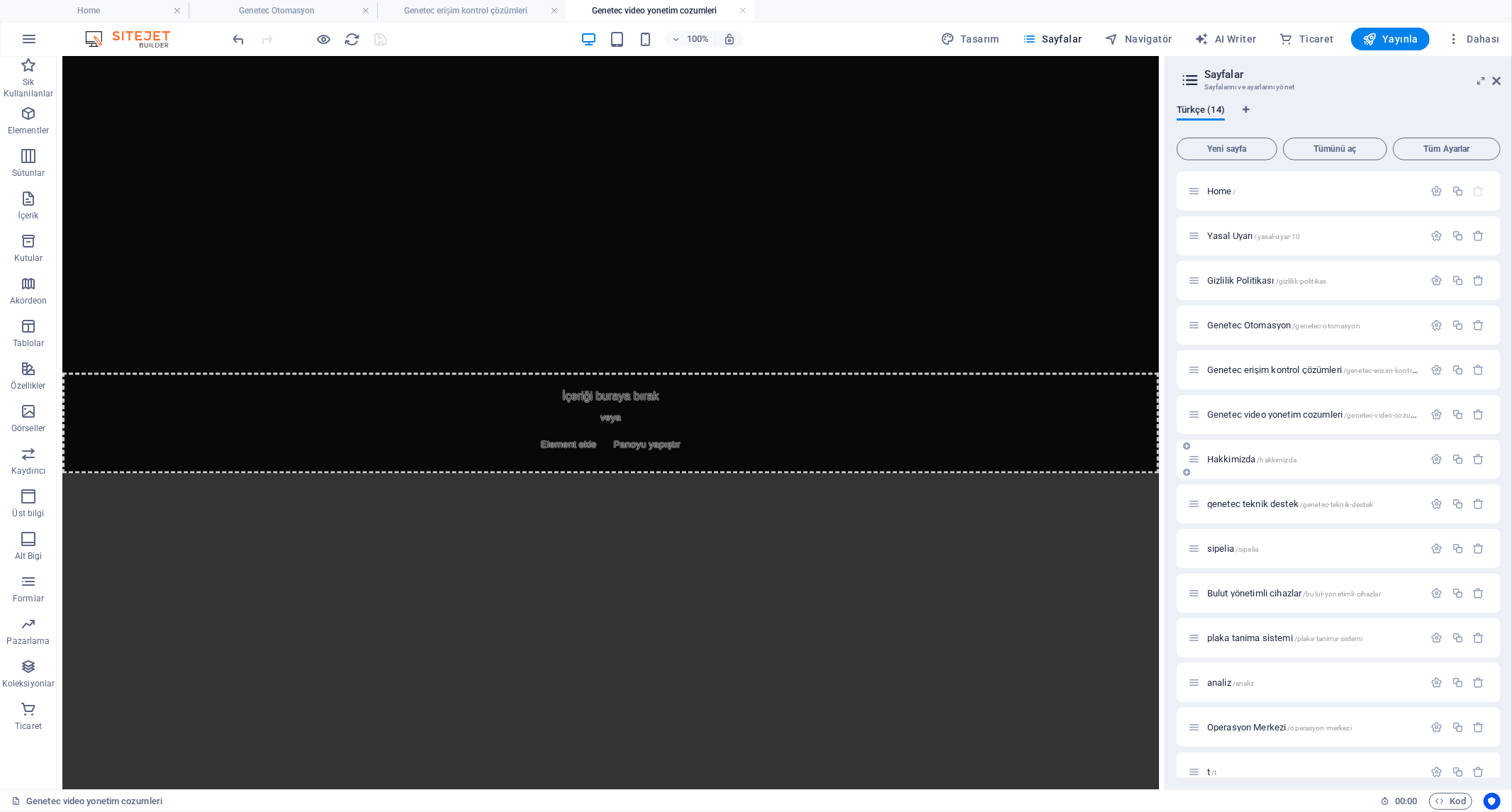
click at [1250, 457] on span "Hakkimizda /hakkimizda" at bounding box center [1252, 459] width 89 height 11
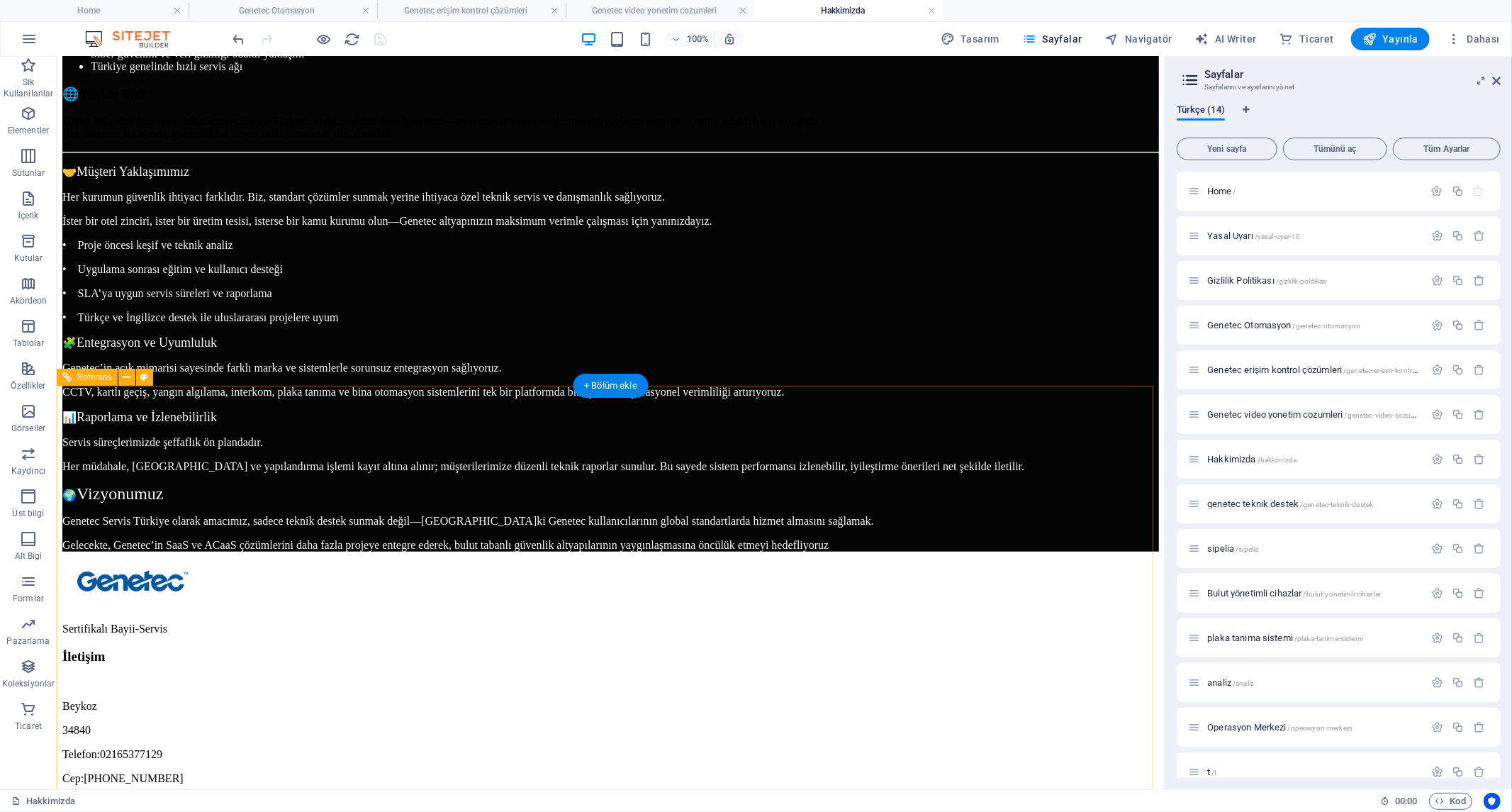
scroll to position [916, 0]
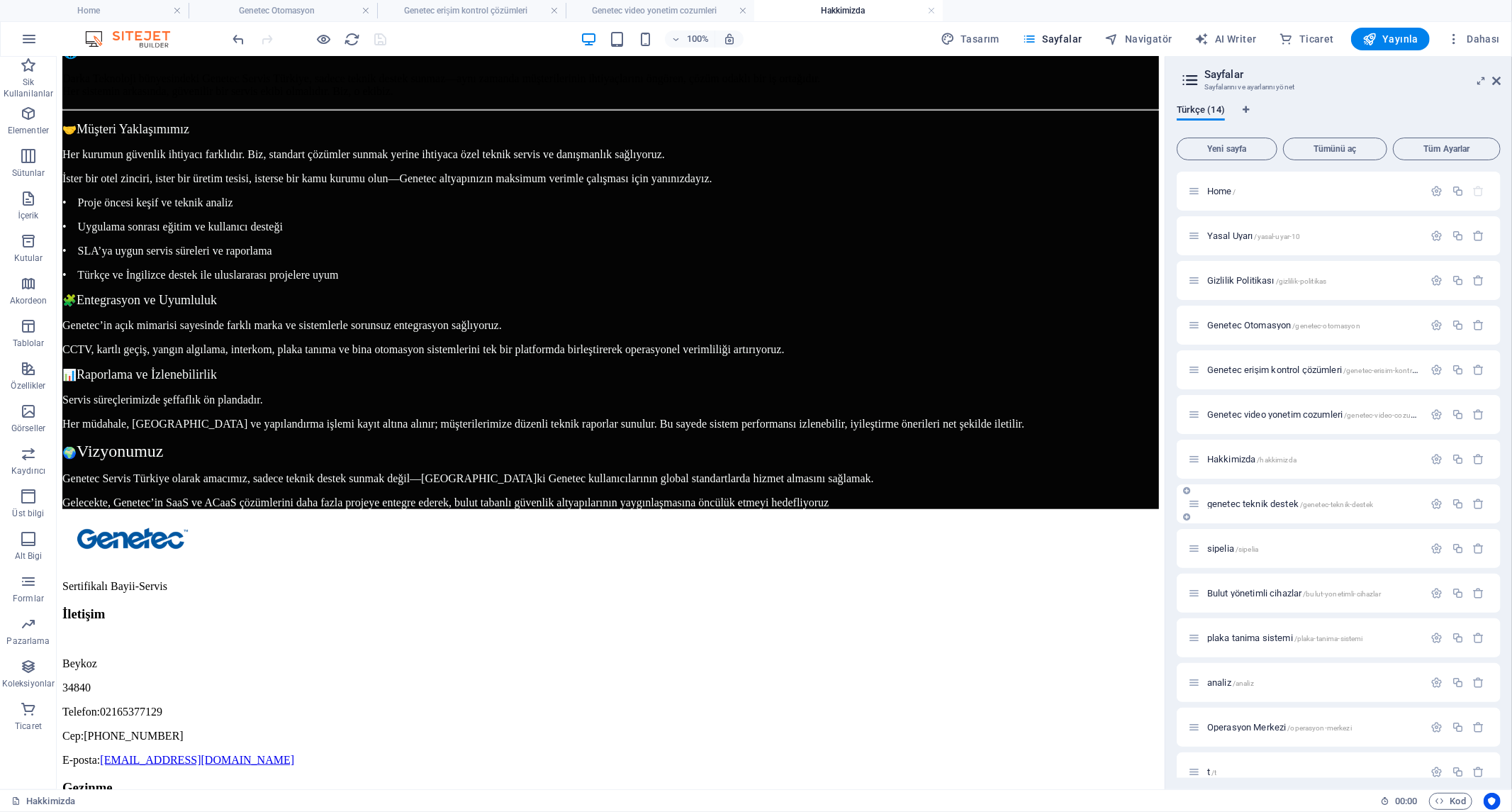
click at [1255, 504] on span "genetec teknik destek /genetec-teknik-destek" at bounding box center [1290, 503] width 166 height 11
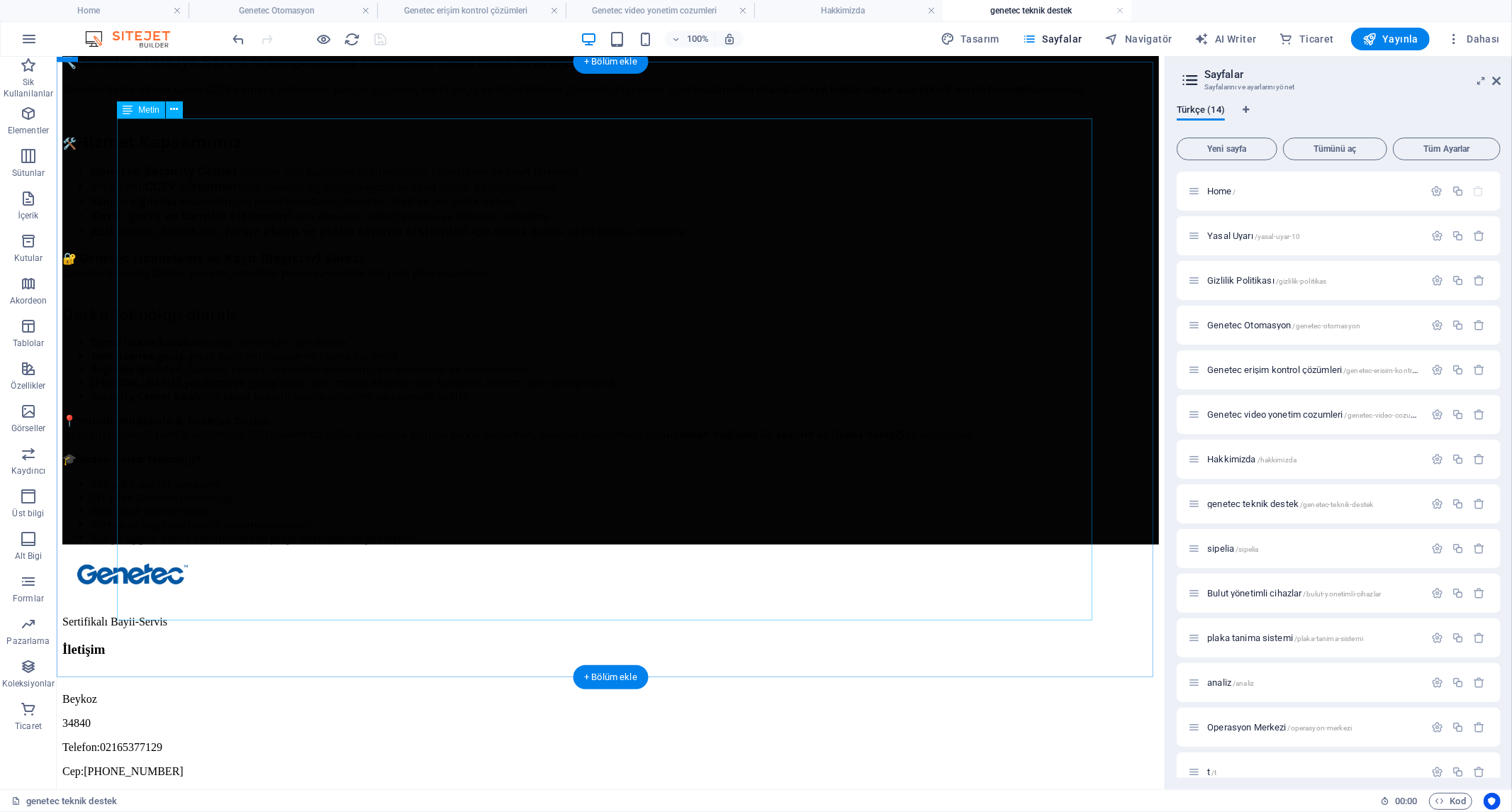
scroll to position [945, 0]
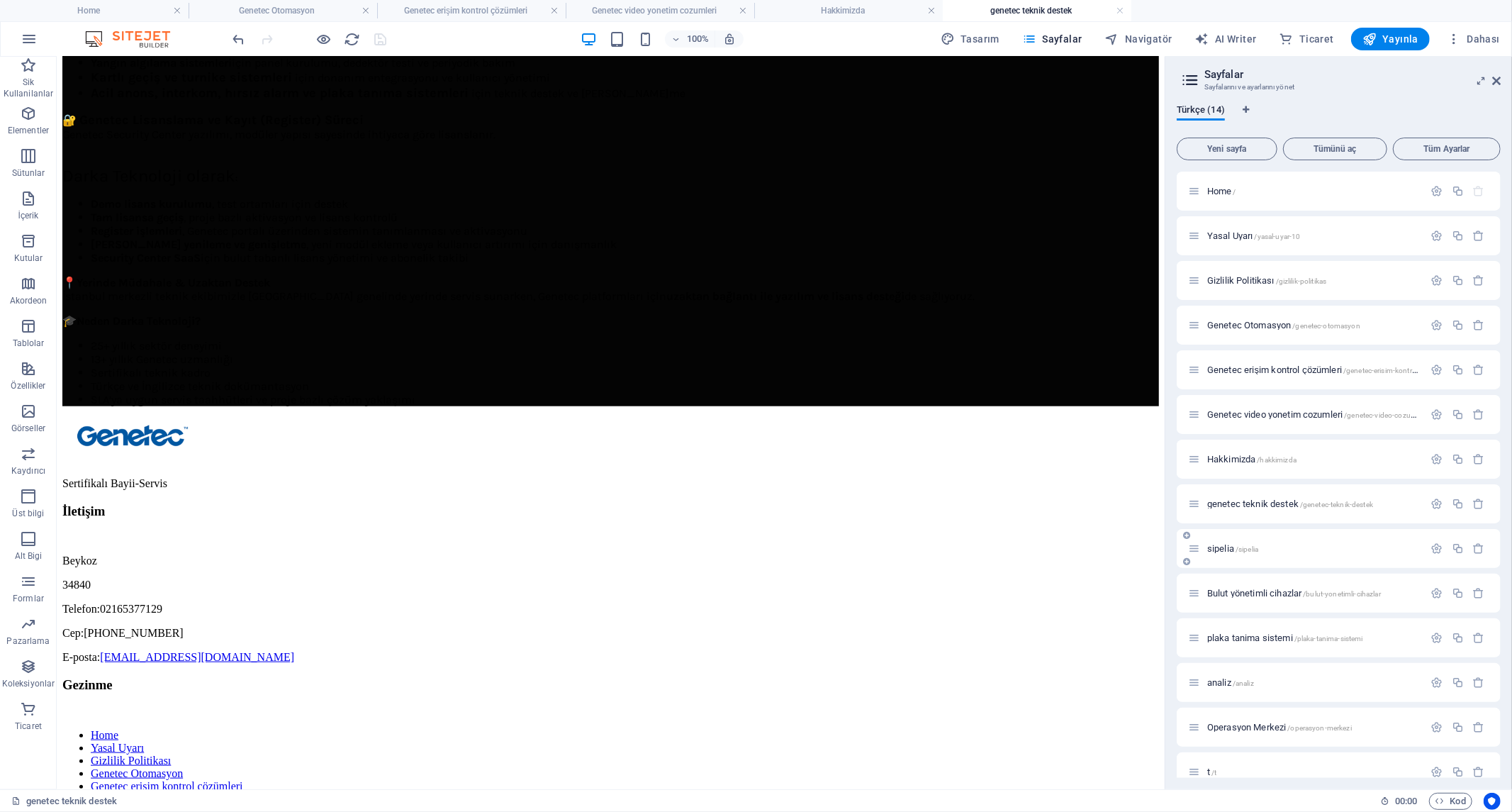
click at [1227, 545] on span "sipelia /sipelia" at bounding box center [1232, 548] width 51 height 11
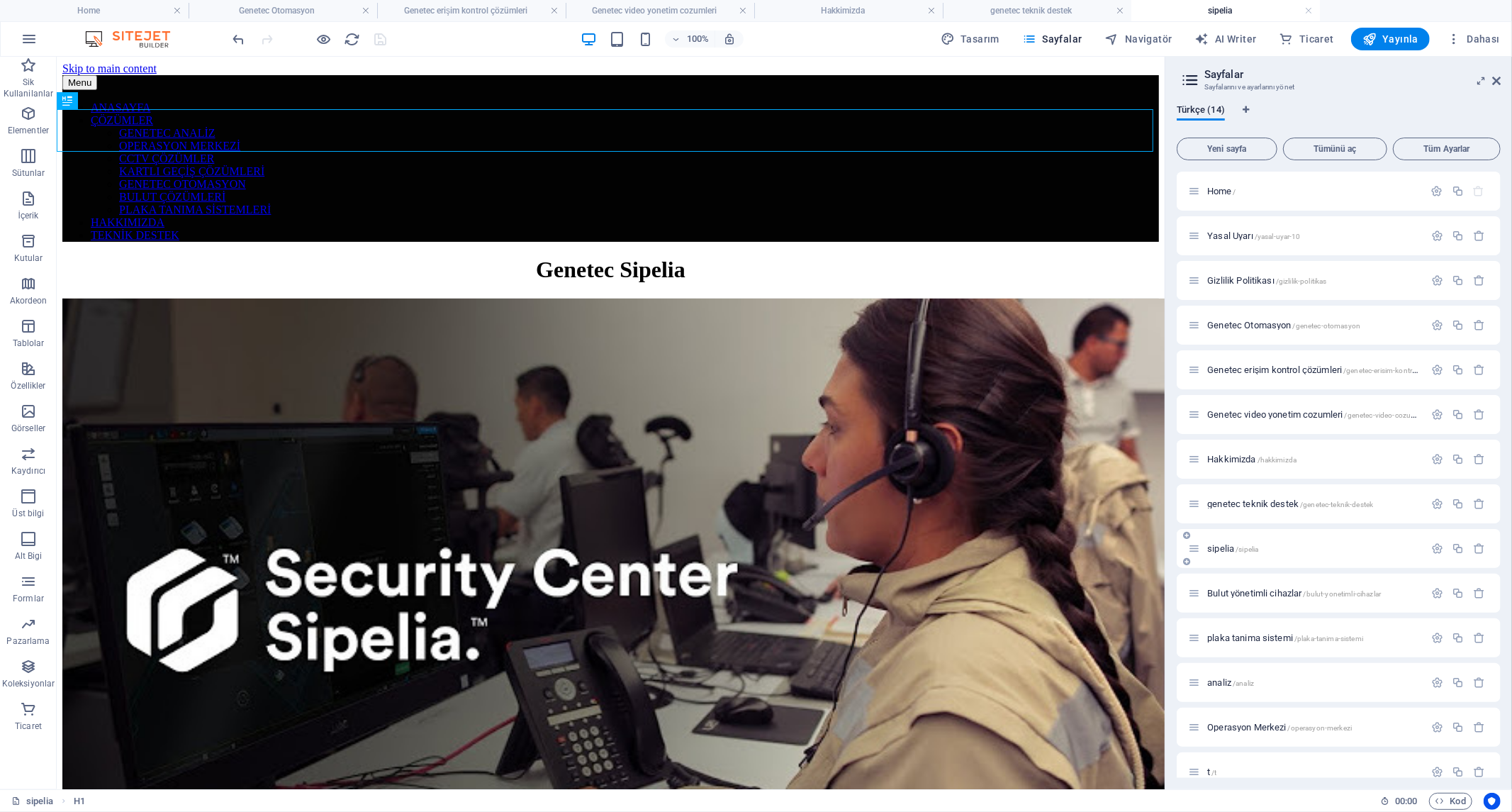
scroll to position [0, 0]
click at [698, 298] on div at bounding box center [609, 610] width 1096 height 626
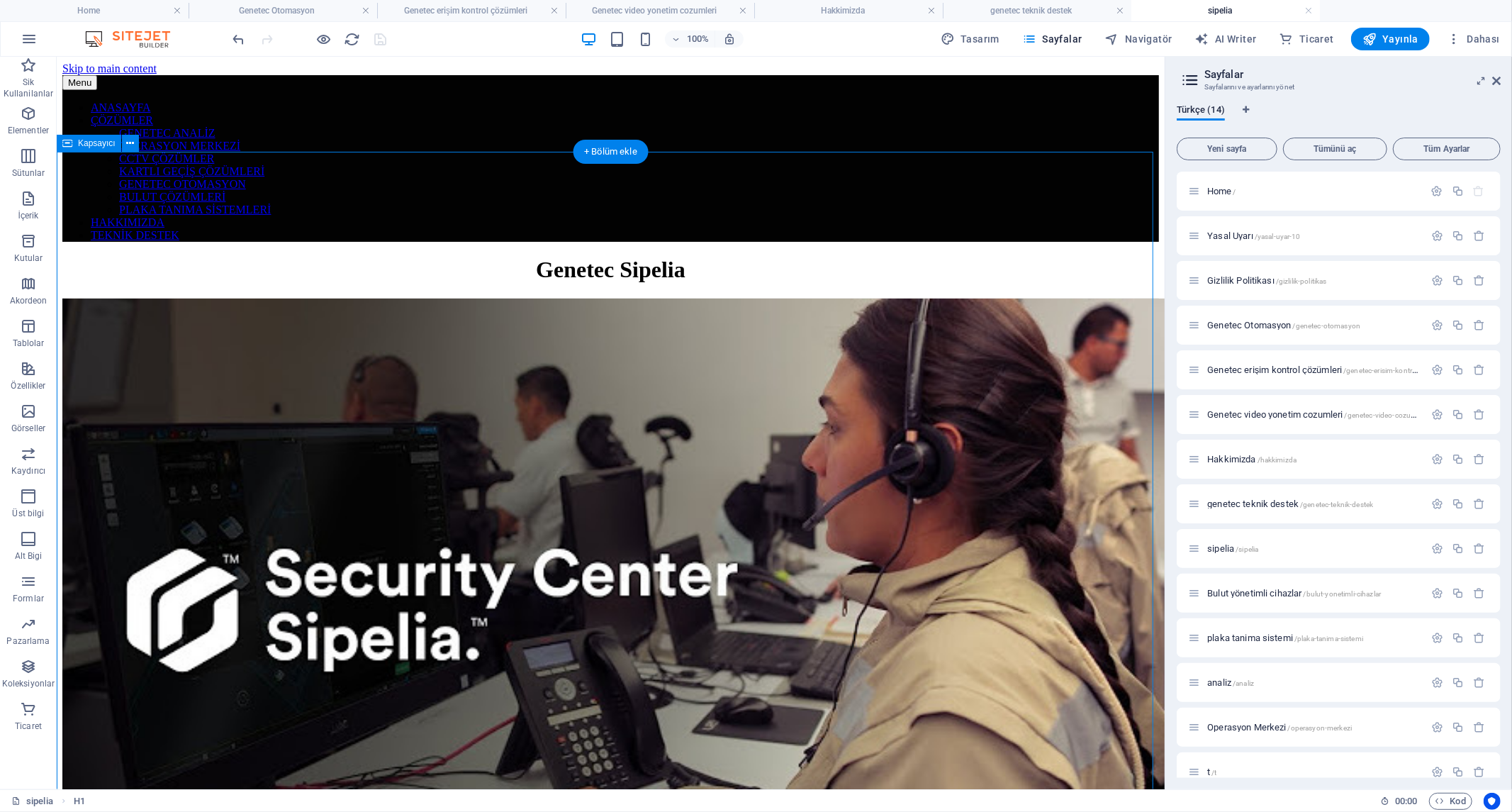
click at [698, 298] on div at bounding box center [609, 610] width 1096 height 626
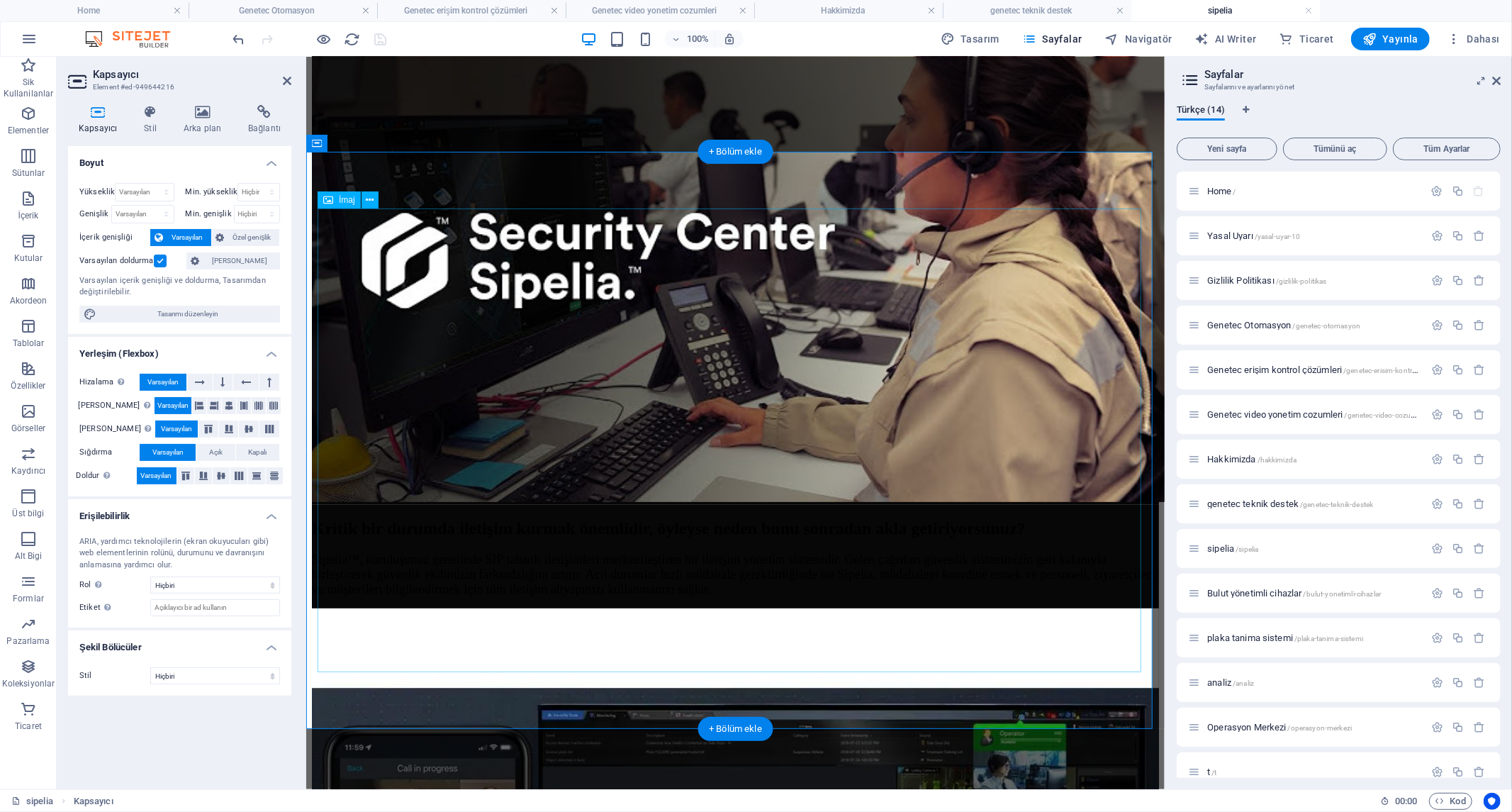
scroll to position [473, 0]
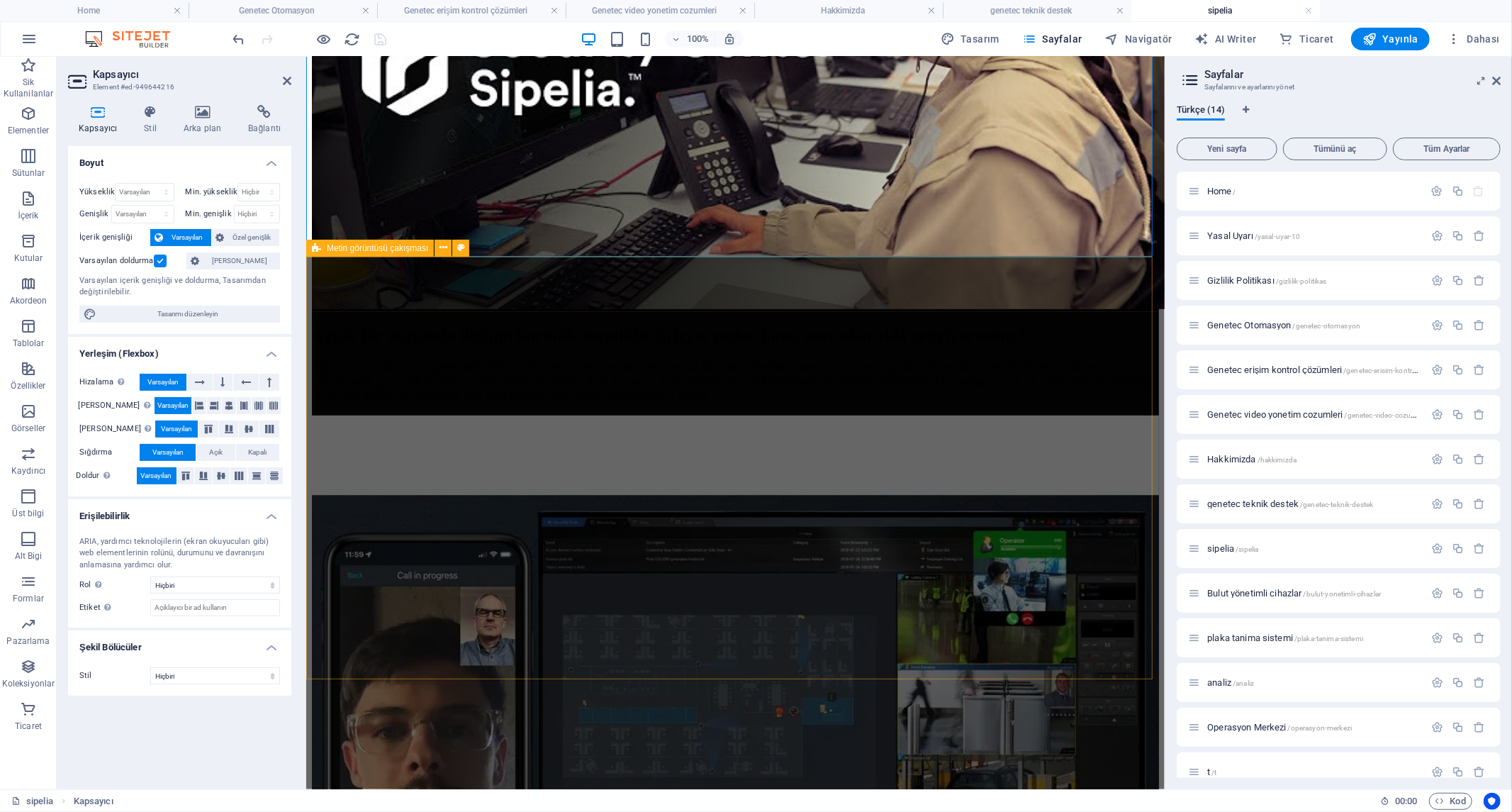
click at [673, 312] on div "Kritik bir durumda iletişim kurmak önemlidir, öyleyse neden bunu sonradan akla …" at bounding box center [735, 682] width 847 height 742
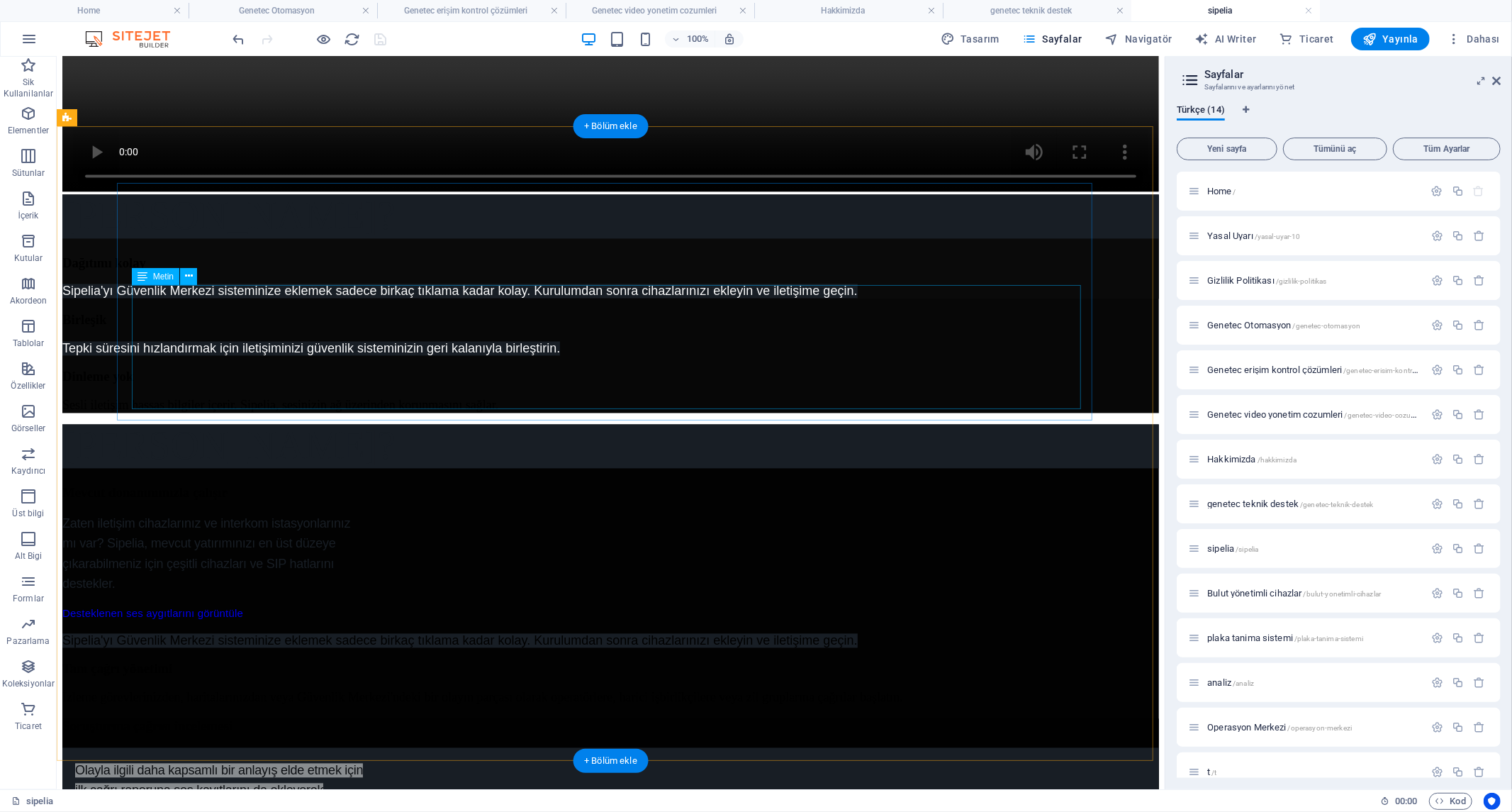
scroll to position [2521, 0]
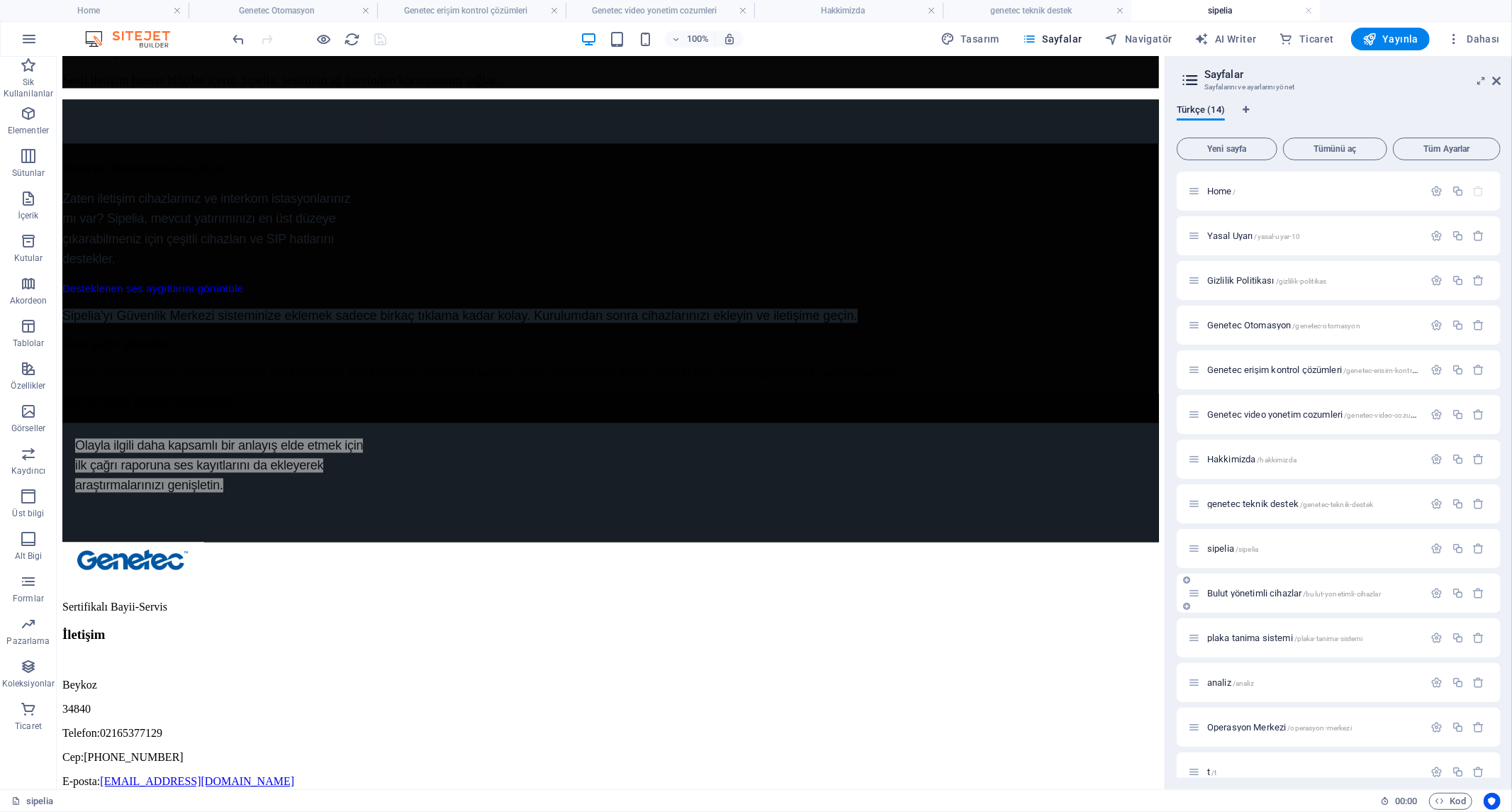
click at [1246, 589] on span "Bulut yönetimli cihazlar /bulut-yonetimli-cihazlar" at bounding box center [1294, 593] width 174 height 11
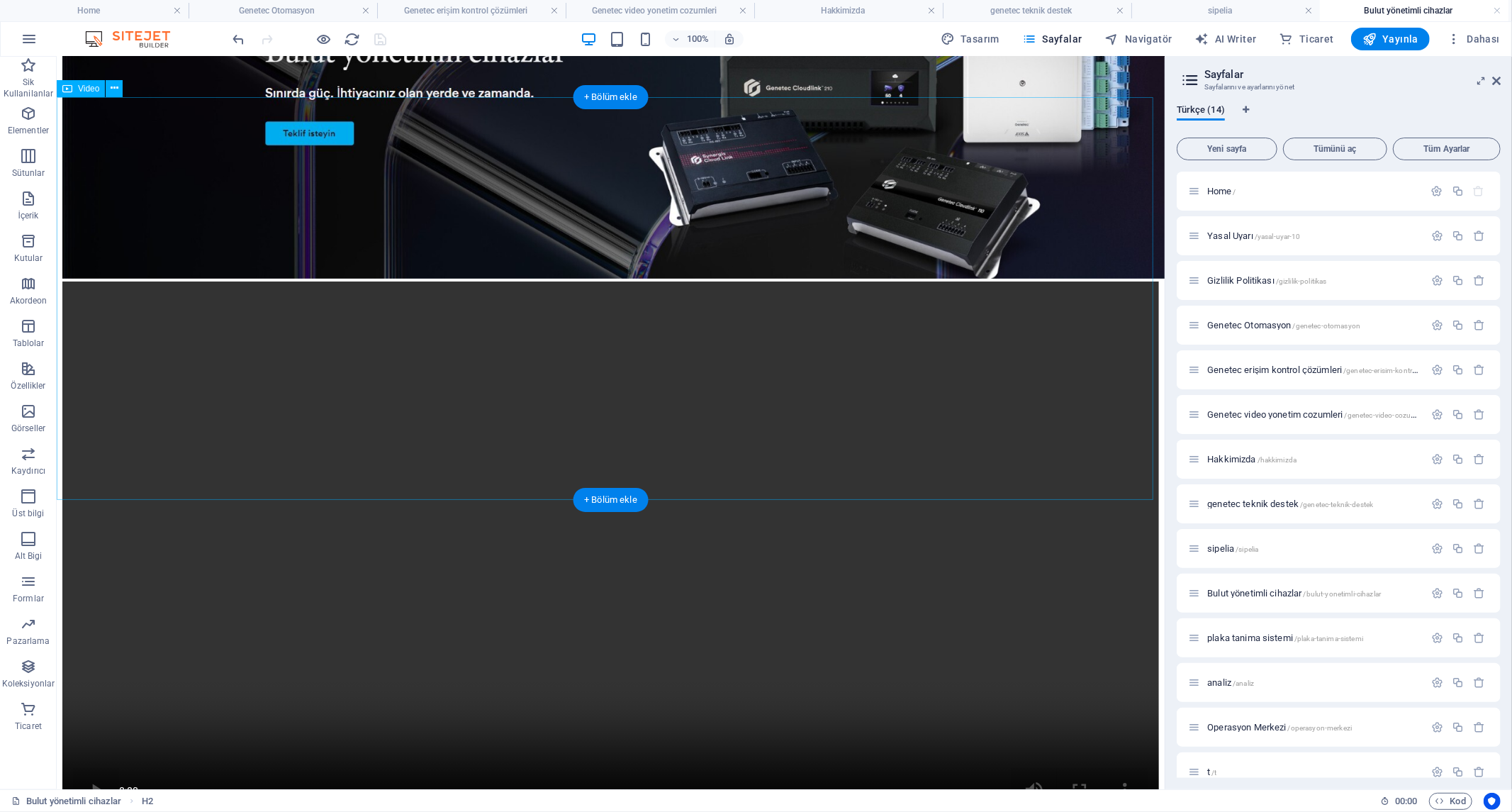
scroll to position [551, 0]
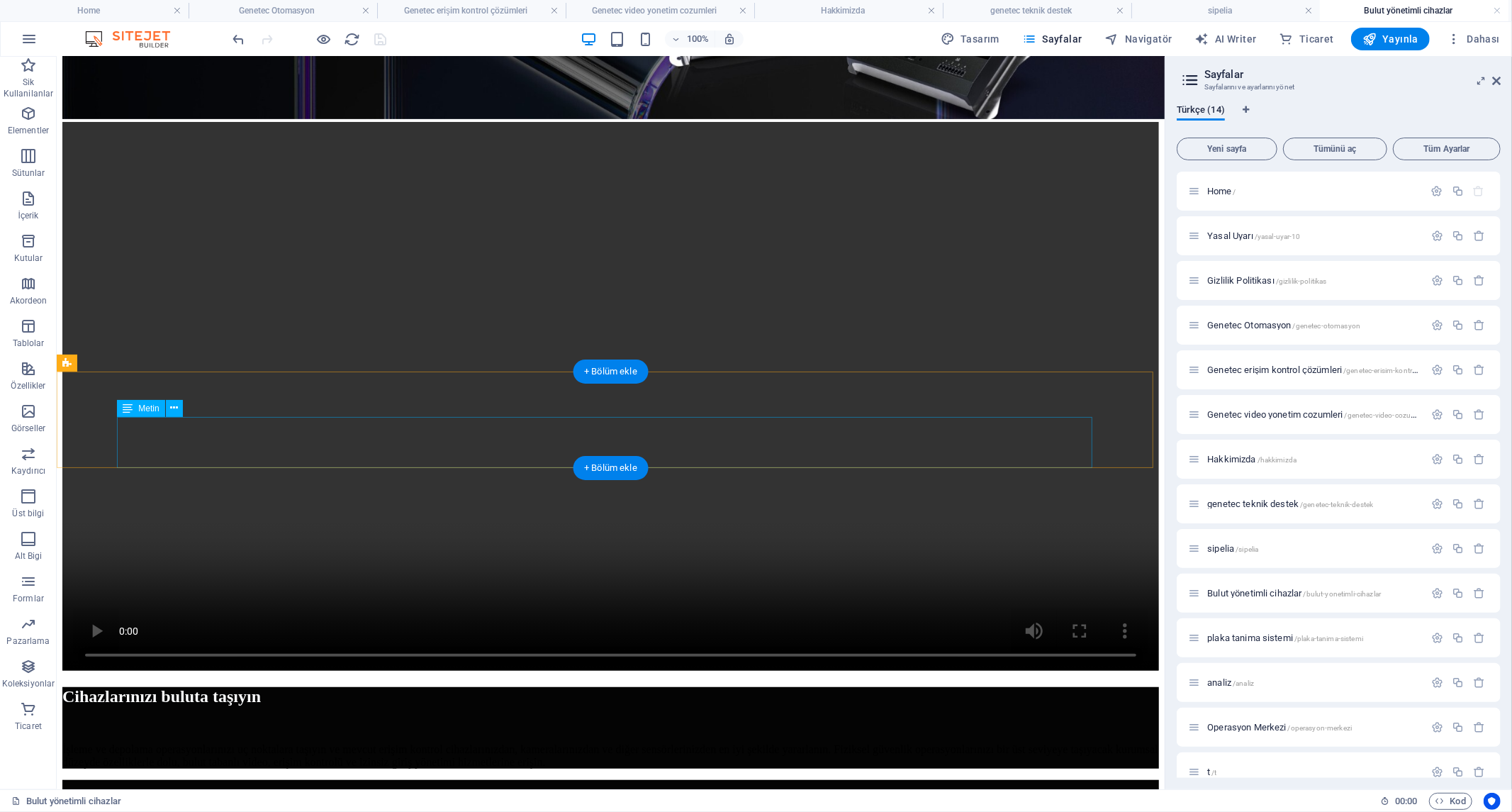
click at [558, 743] on div "İşleme ve depolama operasyonlarınızı uç noktalara taşıyın ve mevcut erişim kont…" at bounding box center [609, 755] width 1096 height 26
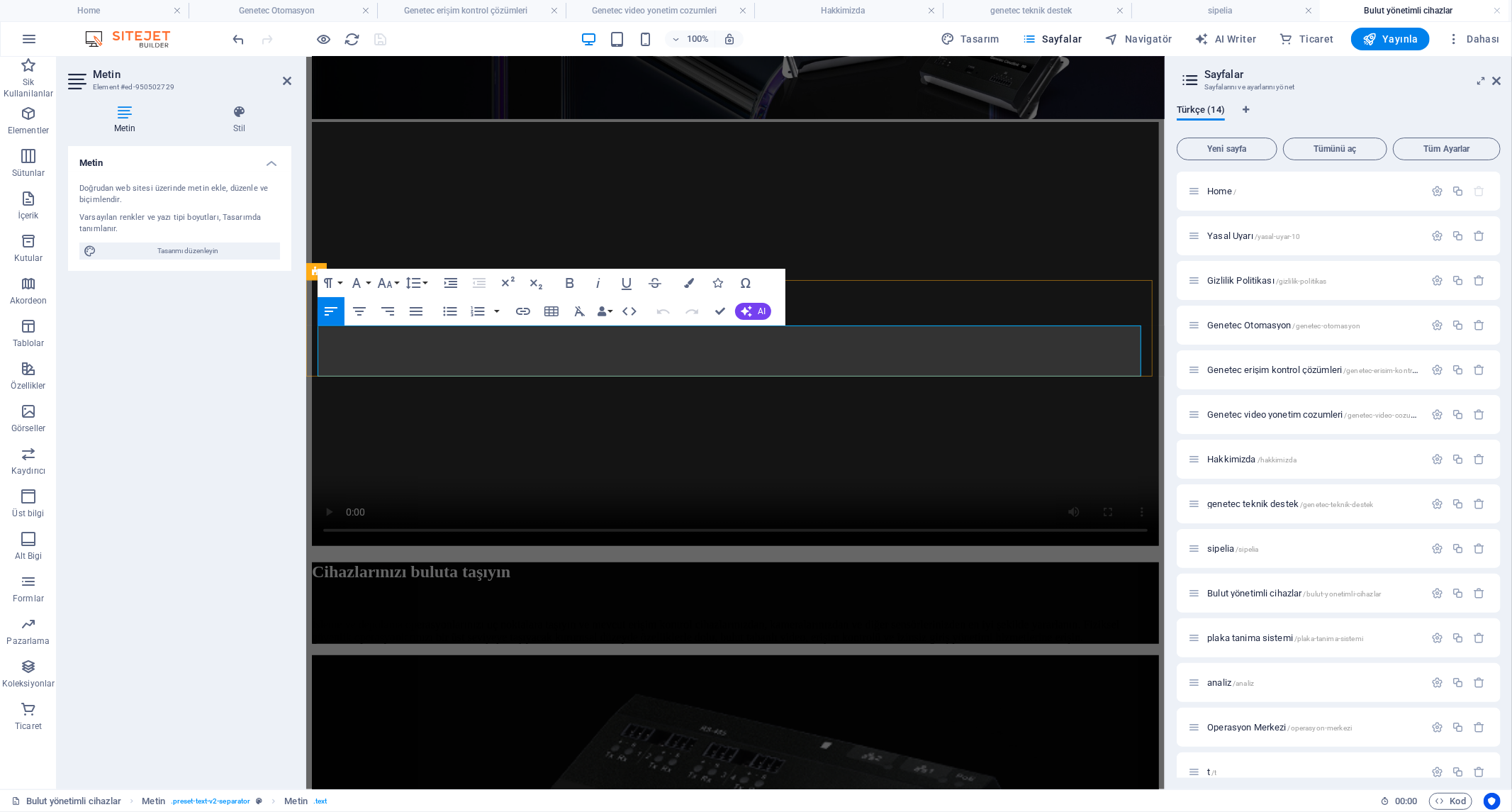
click at [543, 617] on span "İşleme ve depolama operasyonlarınızı uç noktalara taşıyın ve mevcut erişim kont…" at bounding box center [715, 629] width 808 height 25
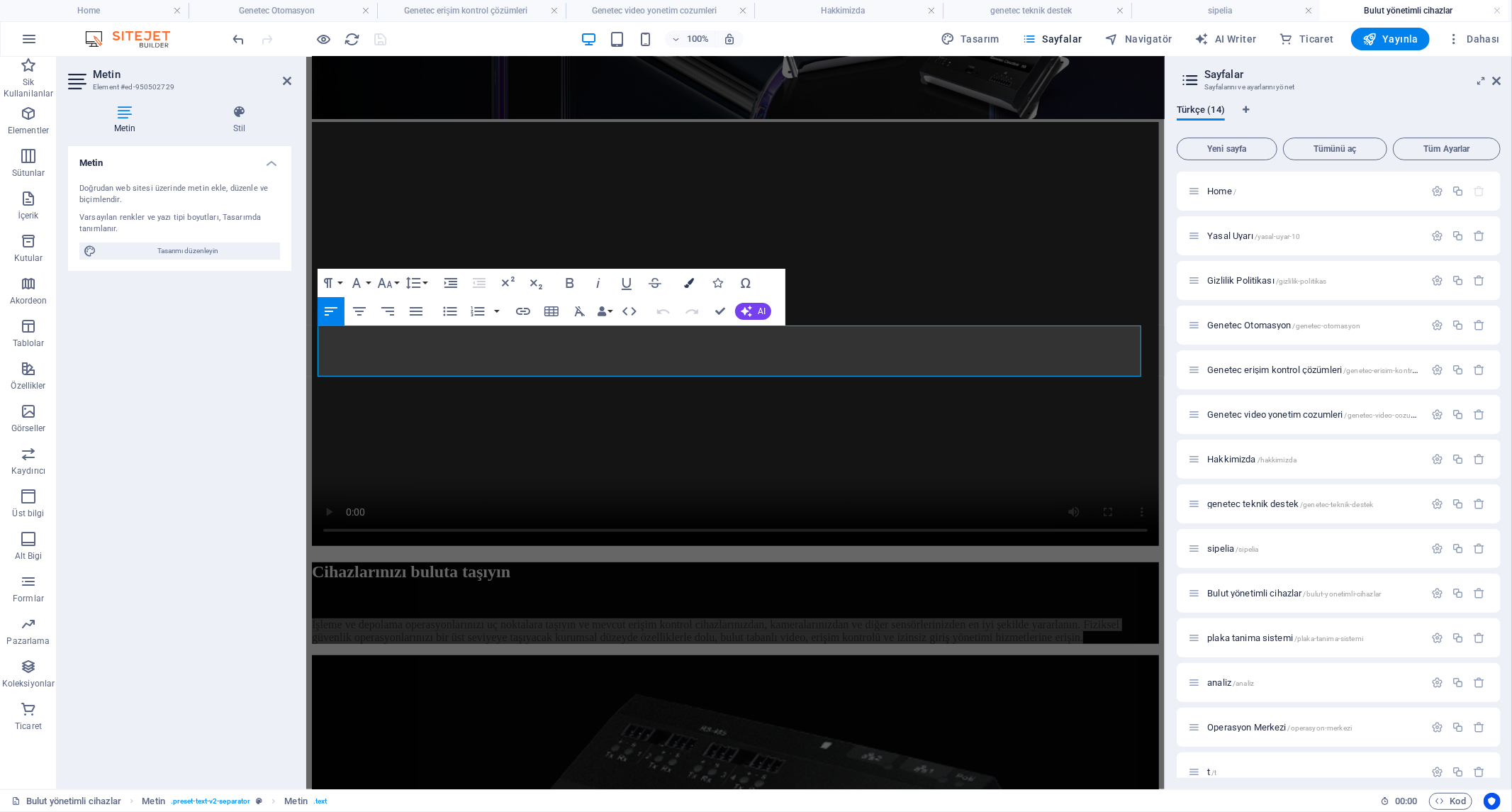
click at [688, 284] on icon "button" at bounding box center [689, 283] width 10 height 10
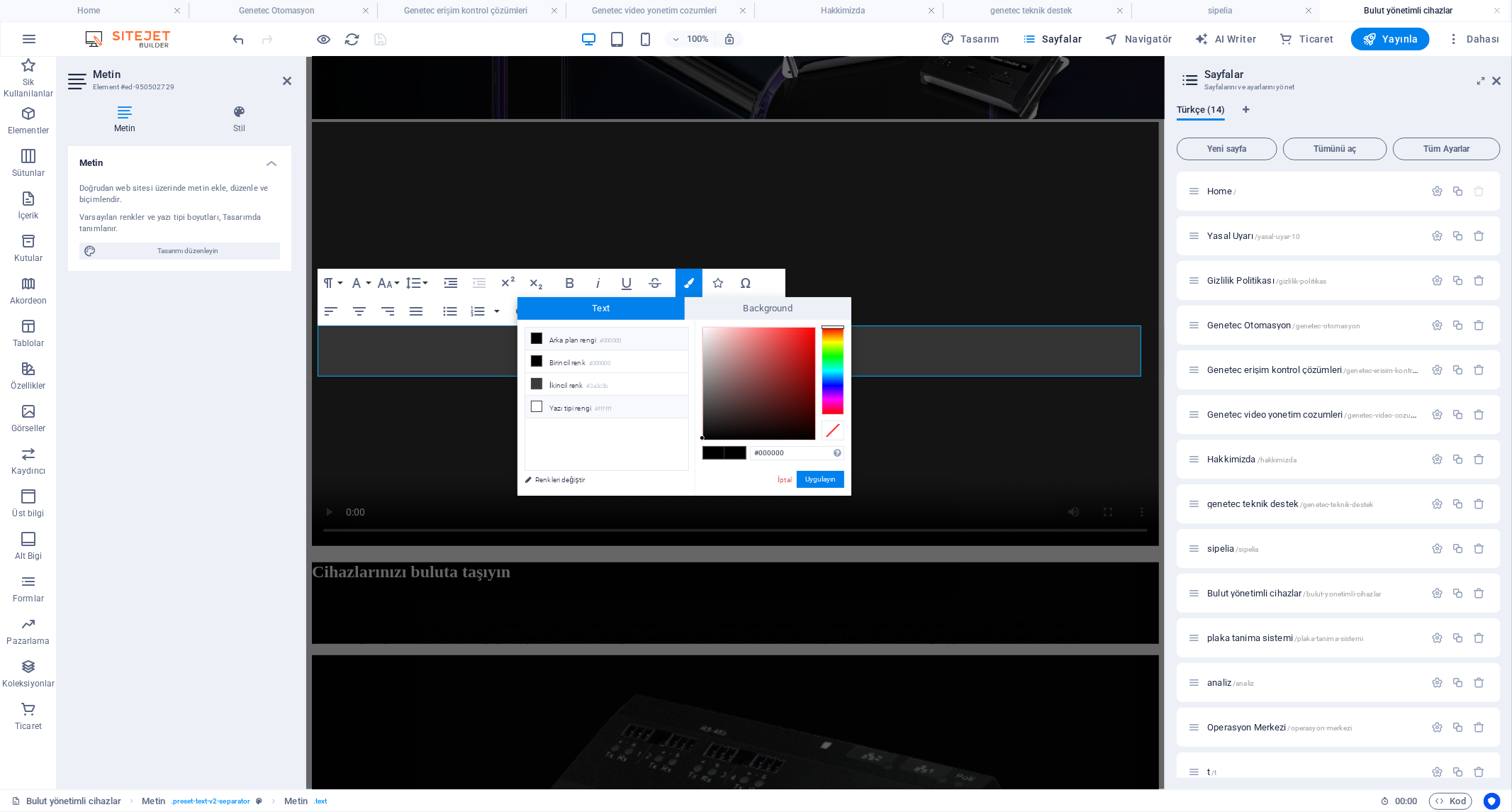
click at [572, 408] on li "Yazı tipi rengi #ffffff" at bounding box center [606, 407] width 163 height 23
type input "#ffffff"
click at [809, 475] on button "Uygulayın" at bounding box center [820, 478] width 48 height 17
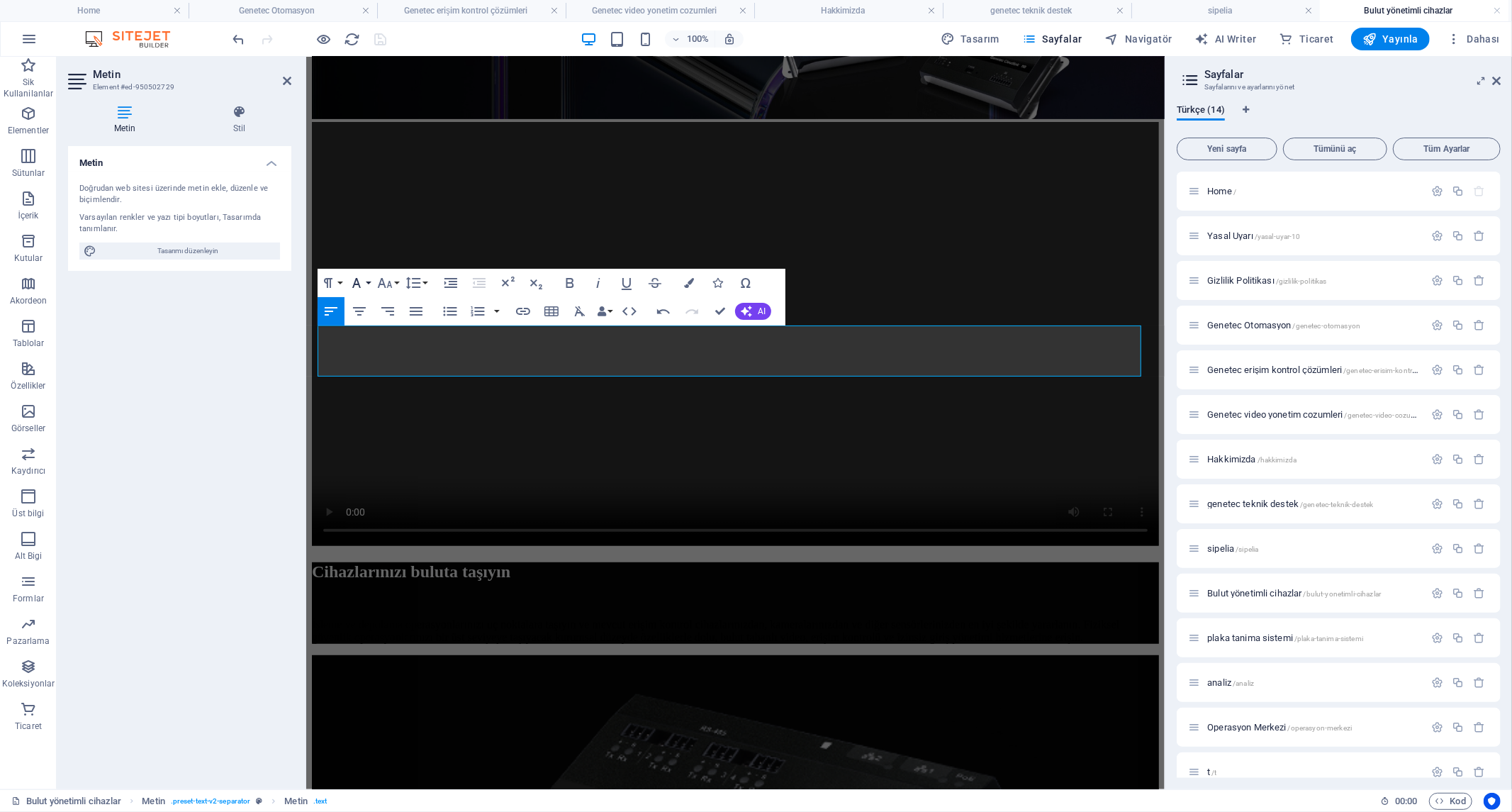
click at [367, 280] on button "Font Family" at bounding box center [359, 283] width 27 height 29
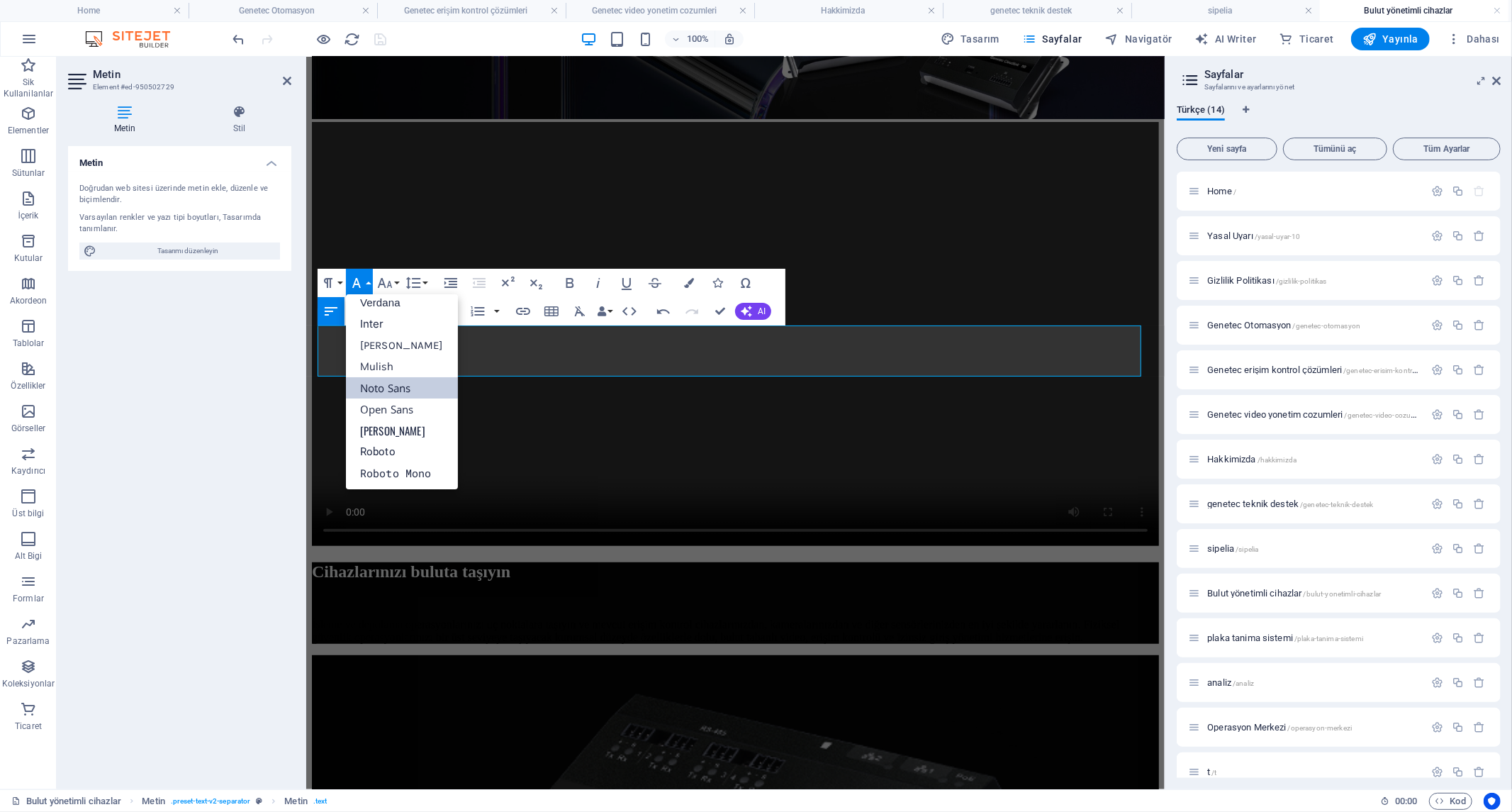
scroll to position [113, 0]
click at [367, 280] on button "Font Family" at bounding box center [359, 283] width 27 height 29
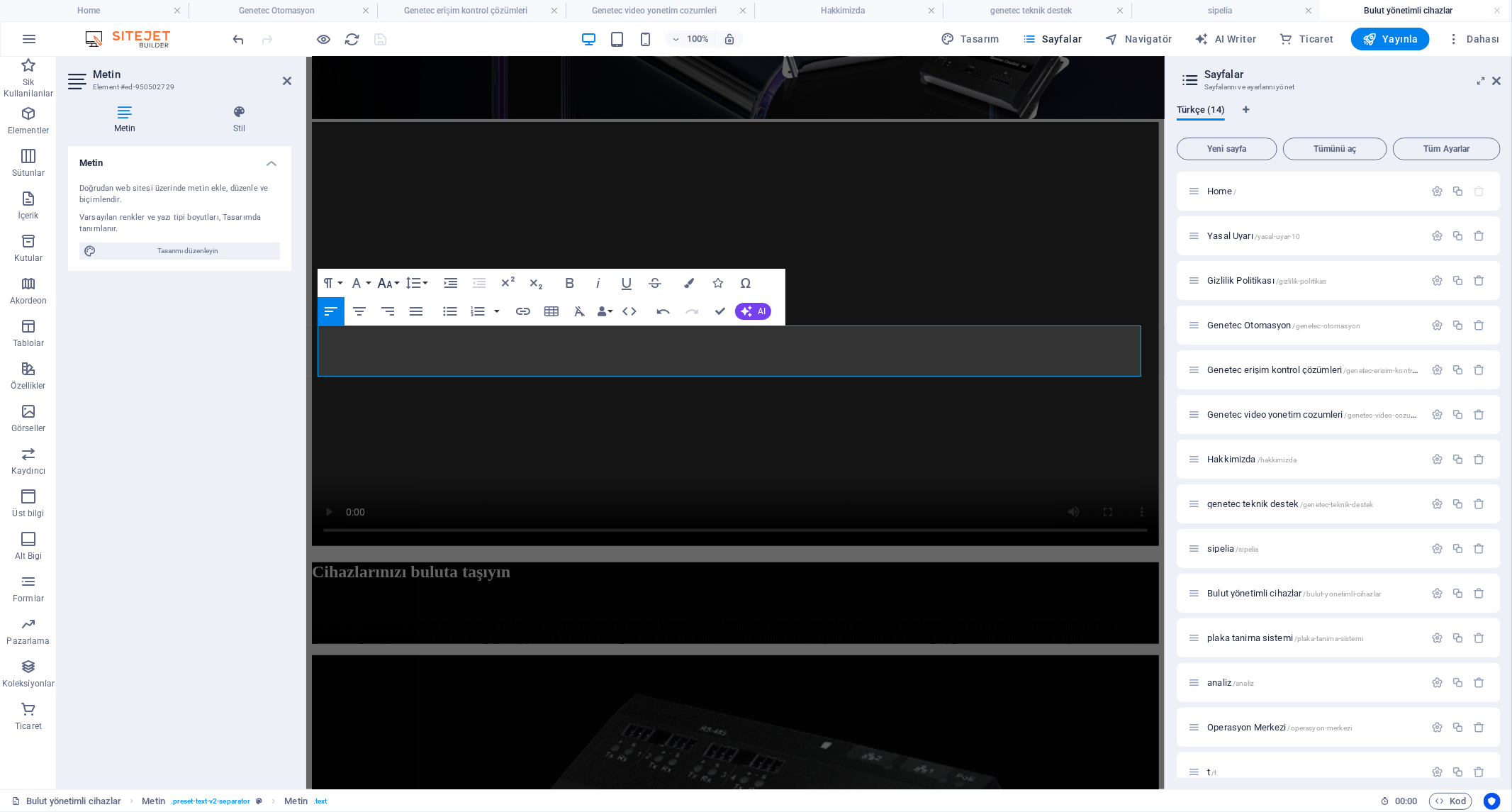
click at [398, 282] on button "Font Size" at bounding box center [387, 283] width 27 height 29
click at [401, 413] on link "14" at bounding box center [399, 416] width 51 height 21
click at [395, 280] on button "Font Size" at bounding box center [387, 283] width 27 height 29
click at [393, 321] on link "18" at bounding box center [399, 325] width 51 height 21
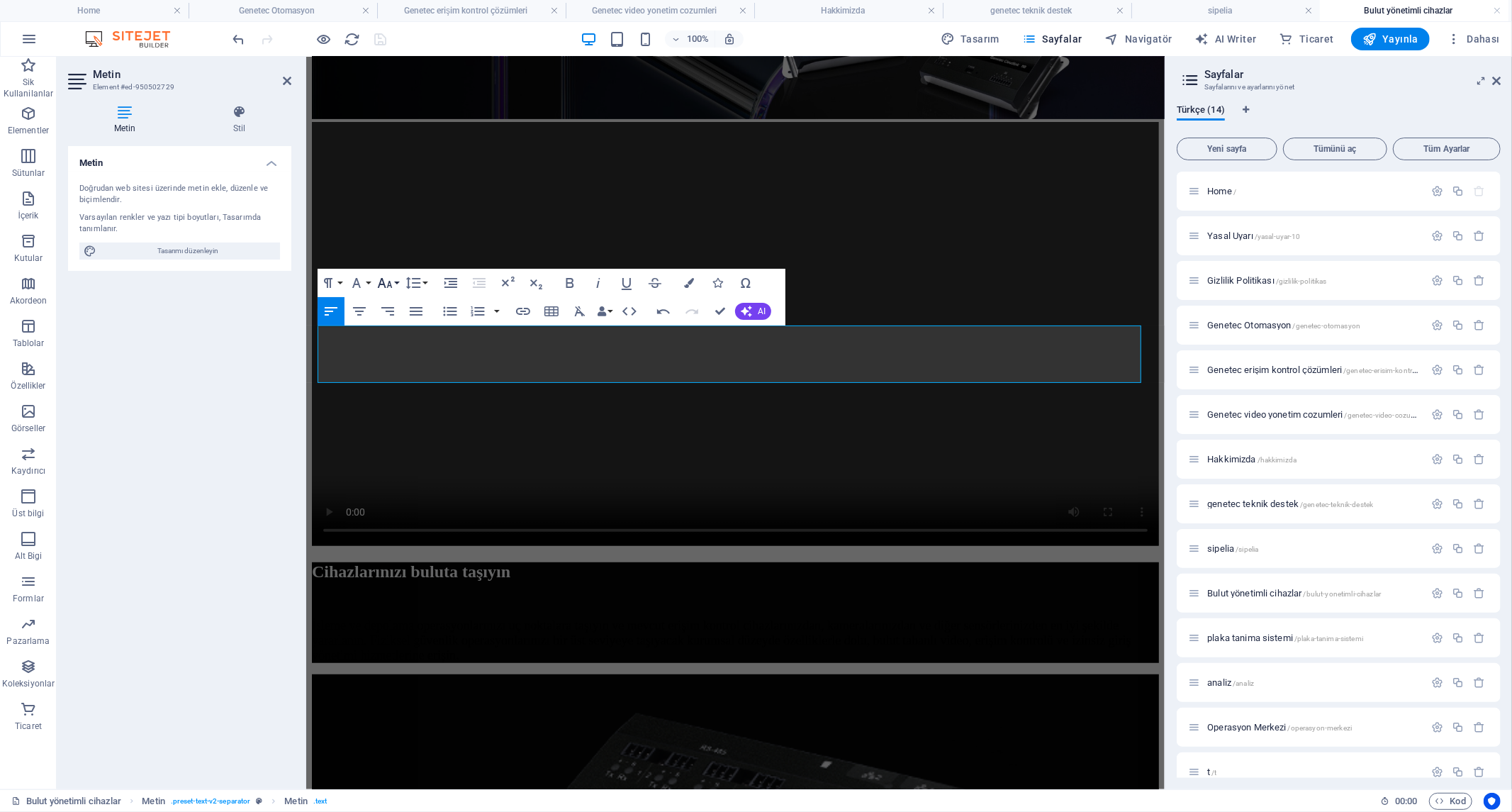
click at [397, 285] on button "Font Size" at bounding box center [387, 283] width 27 height 29
click at [398, 338] on link "24" at bounding box center [399, 345] width 51 height 21
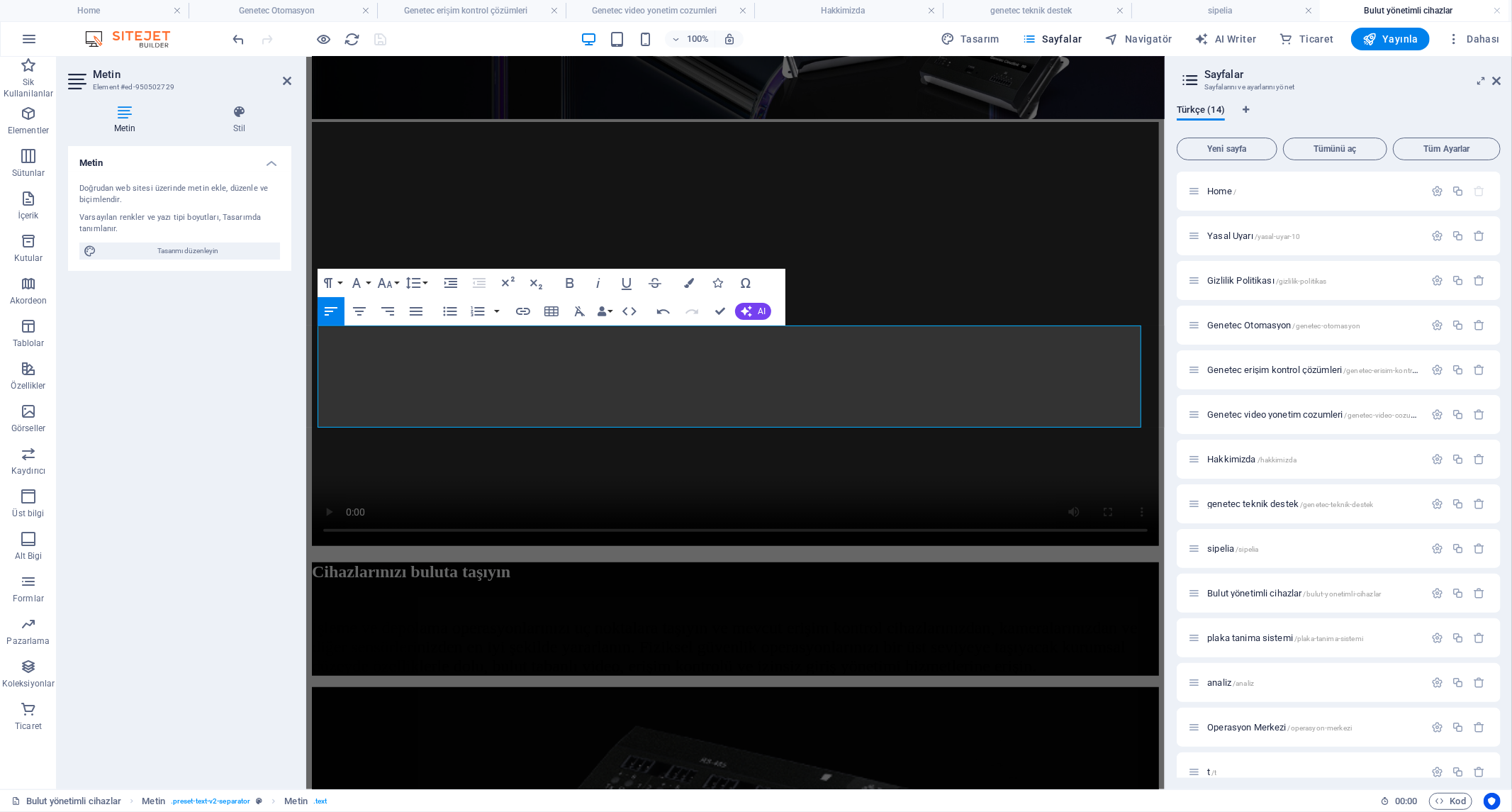
click at [201, 411] on div "Metin Doğrudan web sitesi üzerinde metin ekle, düzenle ve biçimlendir. Varsayıl…" at bounding box center [180, 462] width 223 height 632
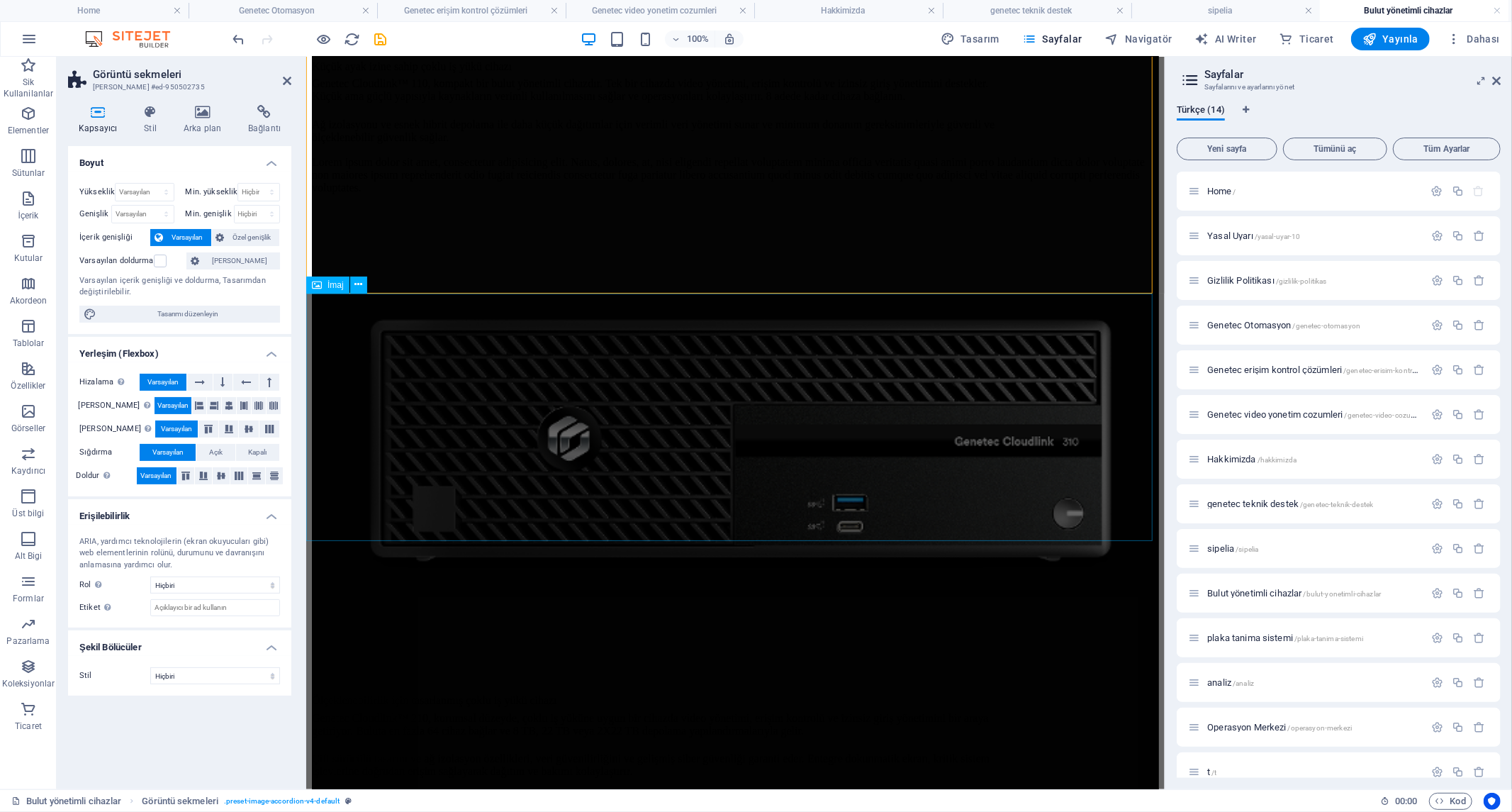
scroll to position [1669, 0]
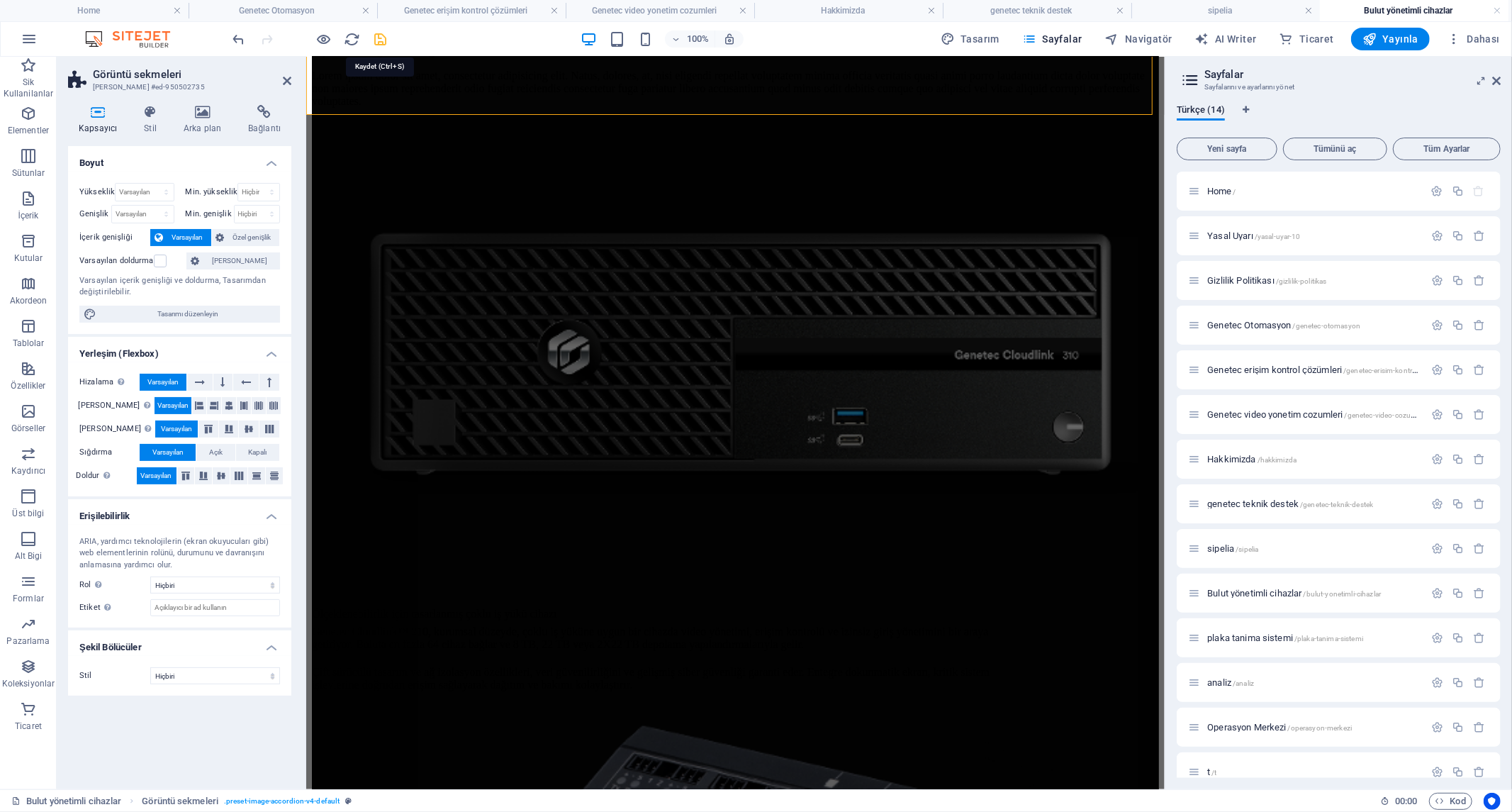
click at [384, 38] on icon "save" at bounding box center [381, 39] width 16 height 16
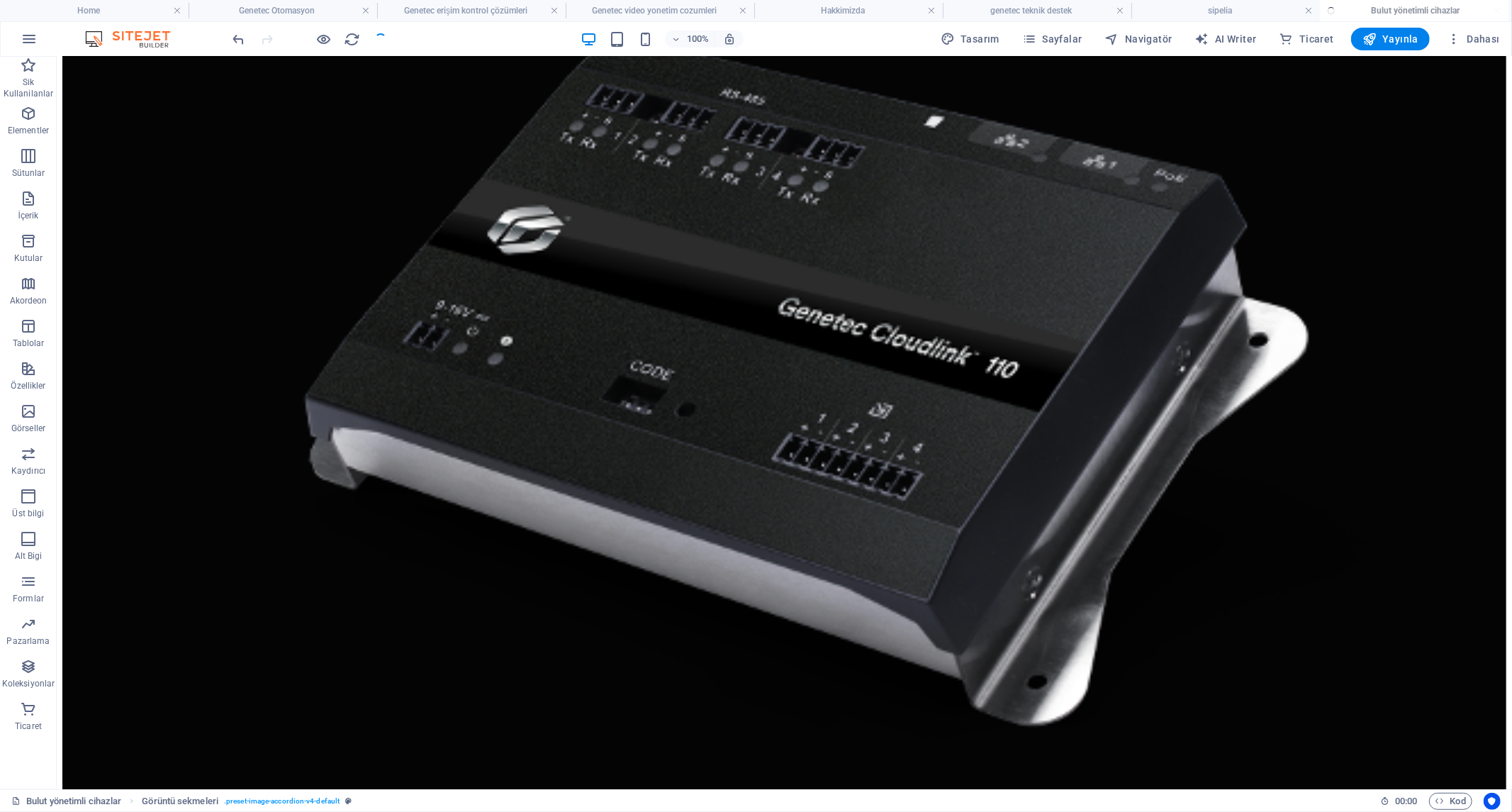
scroll to position [2179, 0]
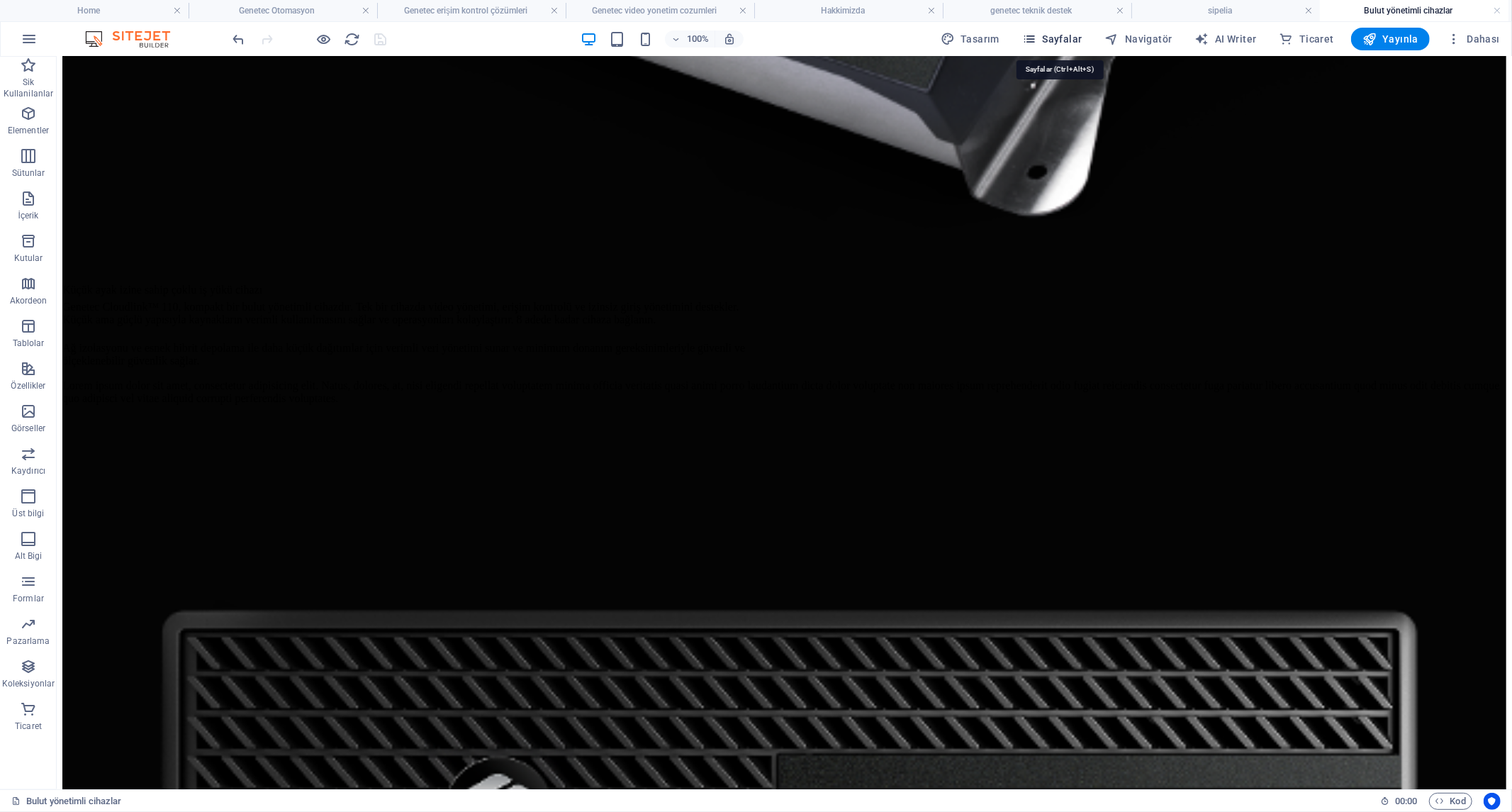
click at [1066, 40] on span "Sayfalar" at bounding box center [1052, 39] width 61 height 14
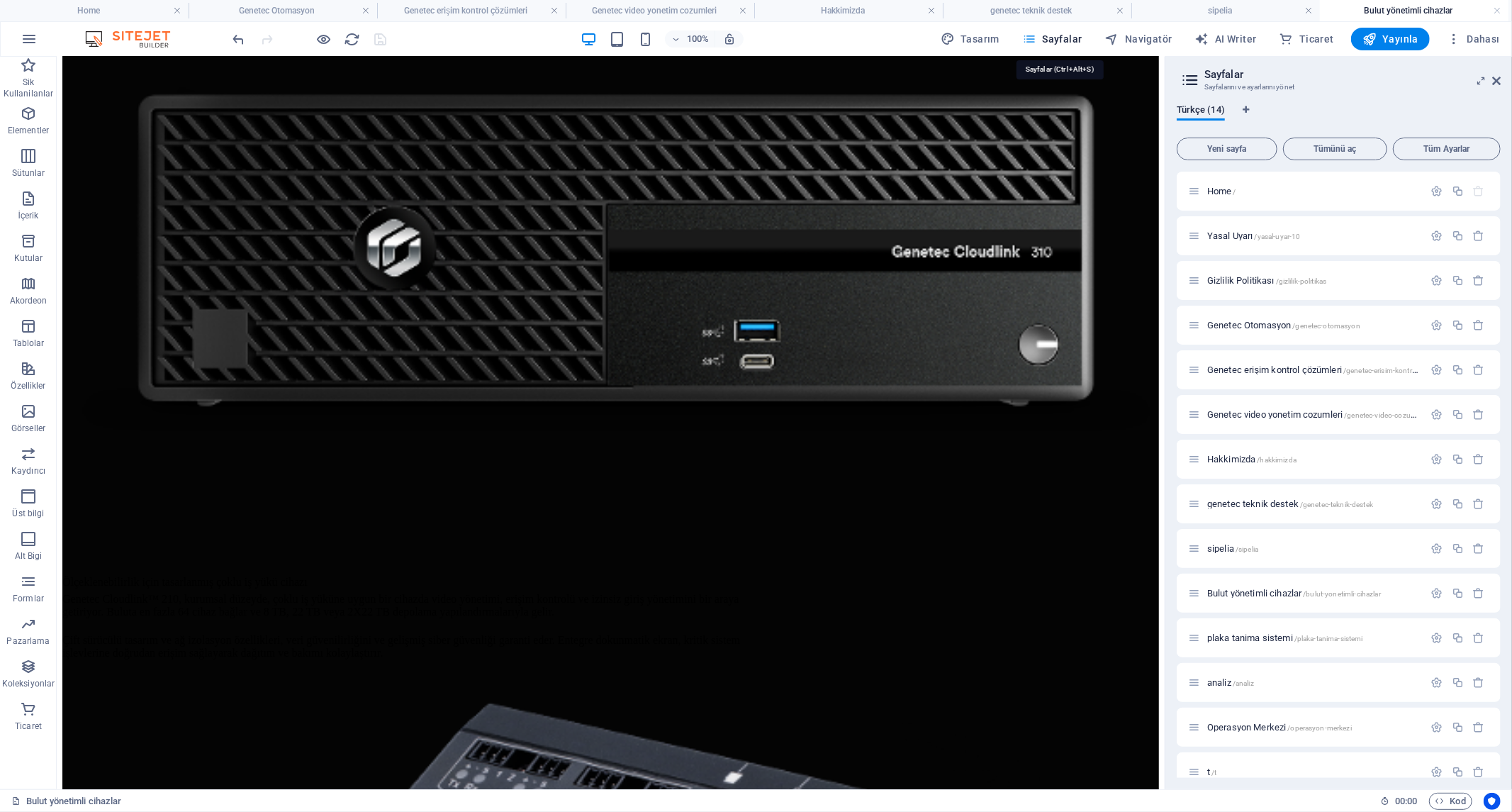
scroll to position [1932, 0]
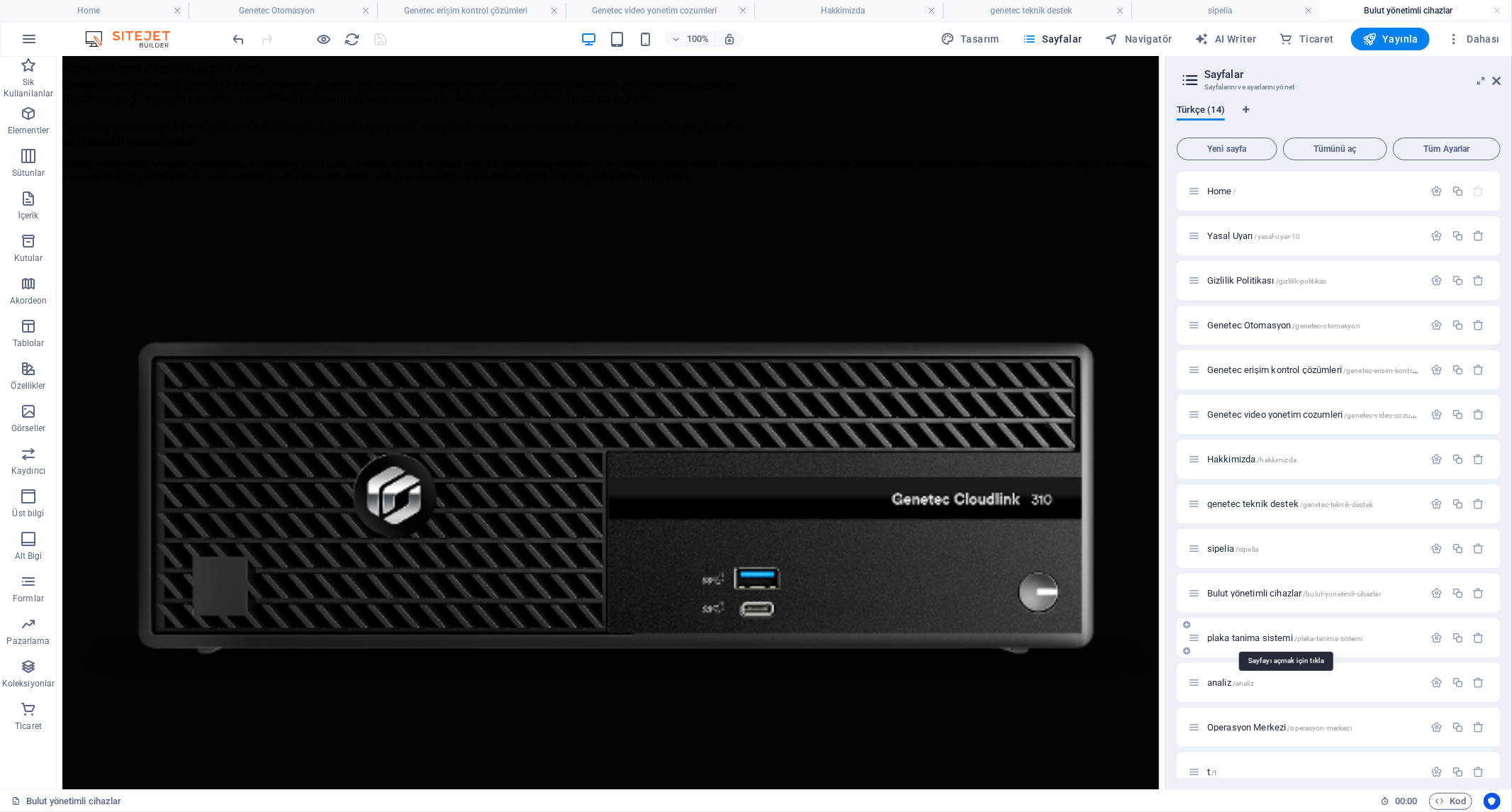
click at [1255, 634] on span "plaka tanima sistemi /plaka-tanima-sistemi" at bounding box center [1285, 637] width 156 height 11
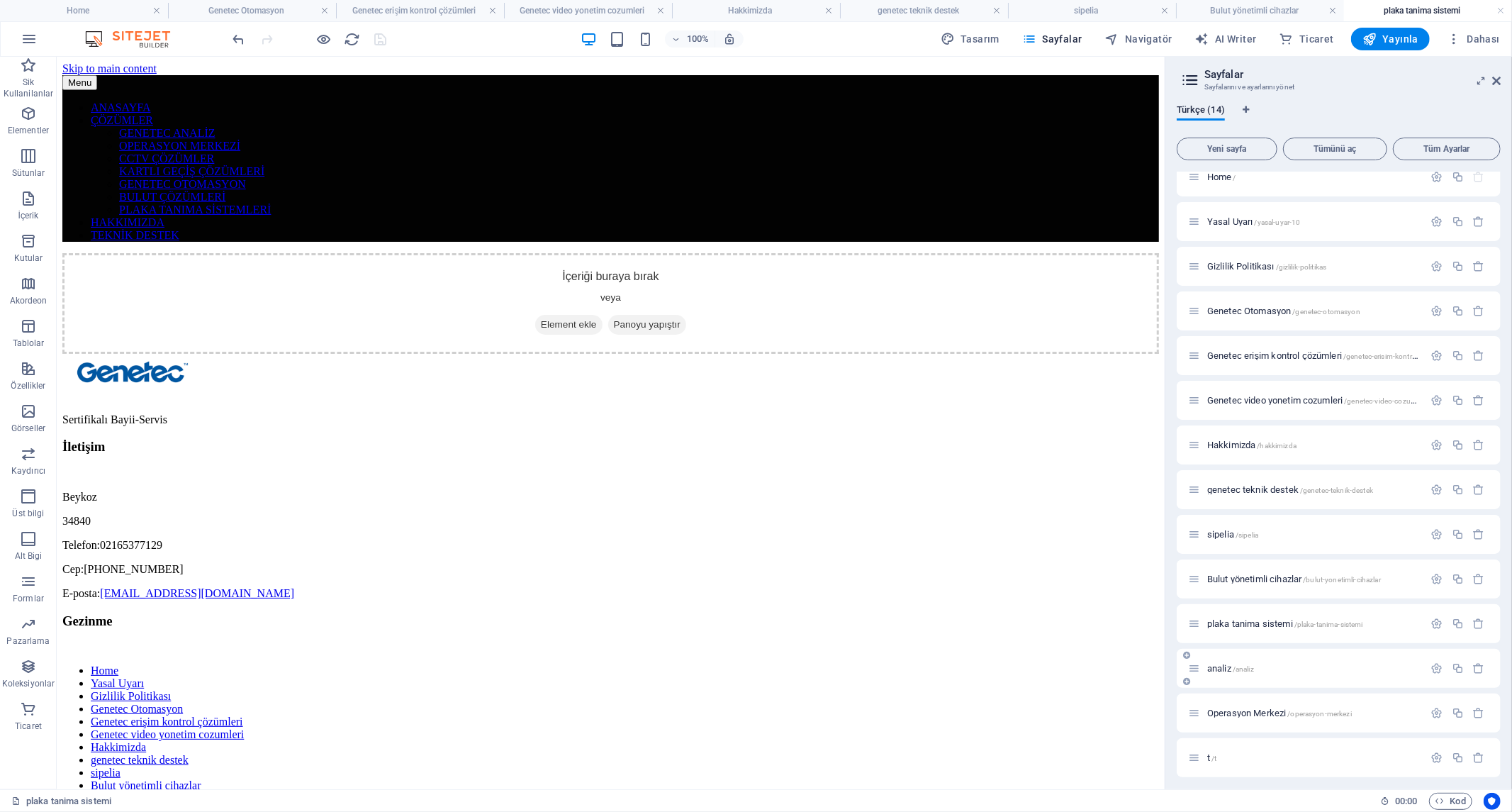
scroll to position [18, 0]
click at [1224, 665] on span "analiz /analiz" at bounding box center [1230, 664] width 47 height 11
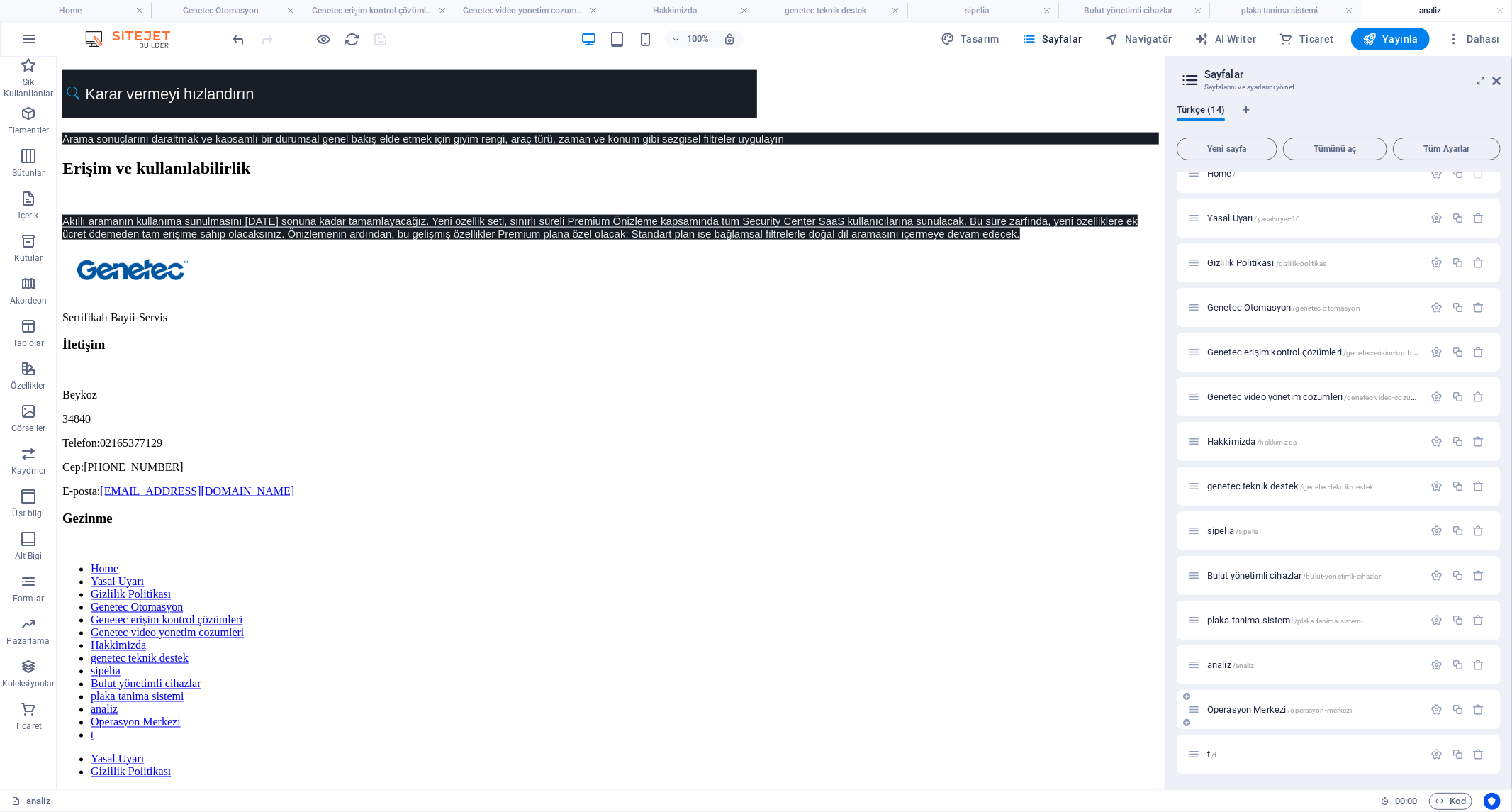
click at [1230, 710] on span "Operasyon Merkezi /operasyon-merkezi" at bounding box center [1280, 709] width 145 height 11
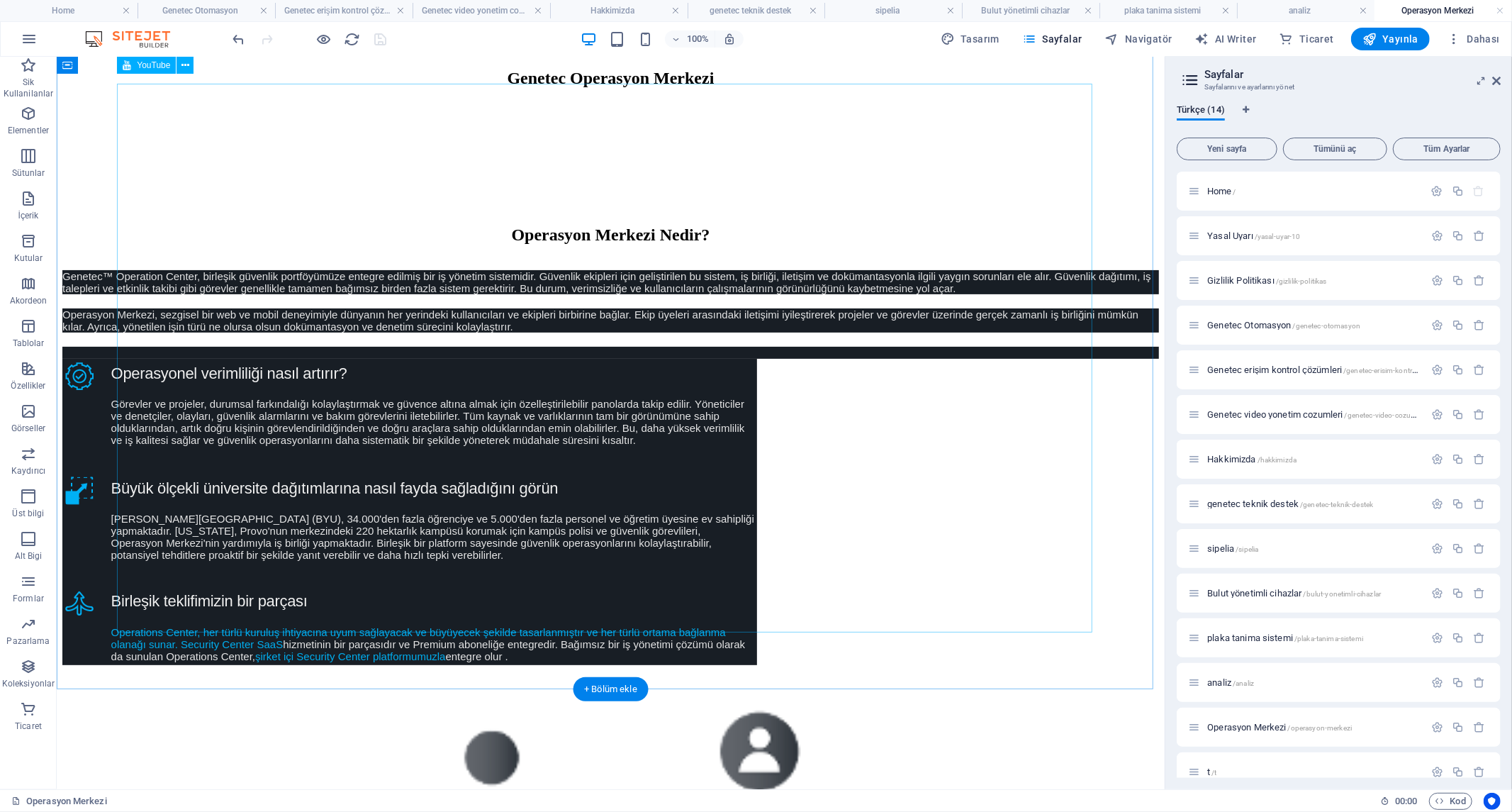
scroll to position [0, 0]
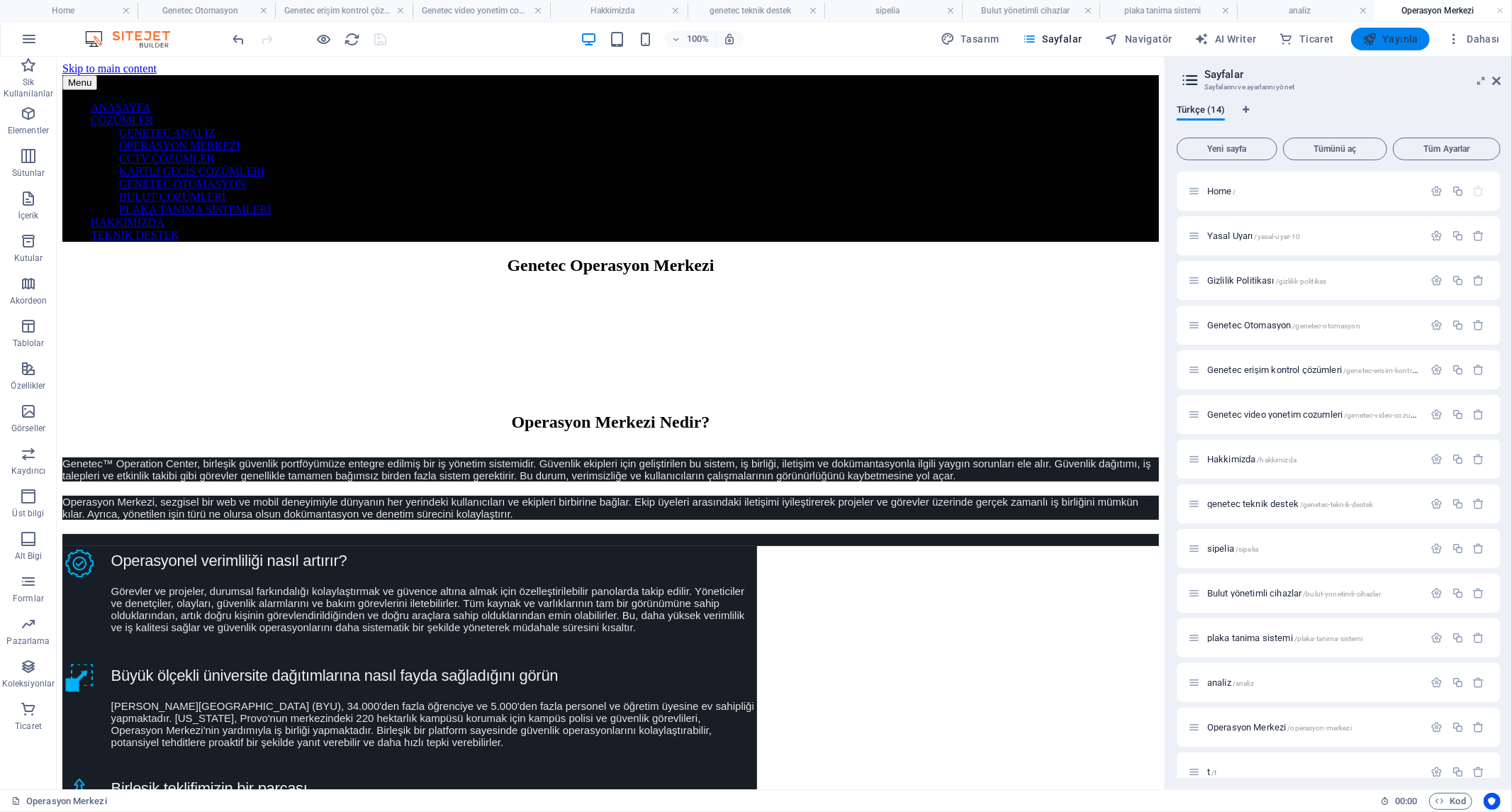
click at [1393, 39] on span "Yayınla" at bounding box center [1390, 39] width 56 height 14
